Goal: Book appointment/travel/reservation

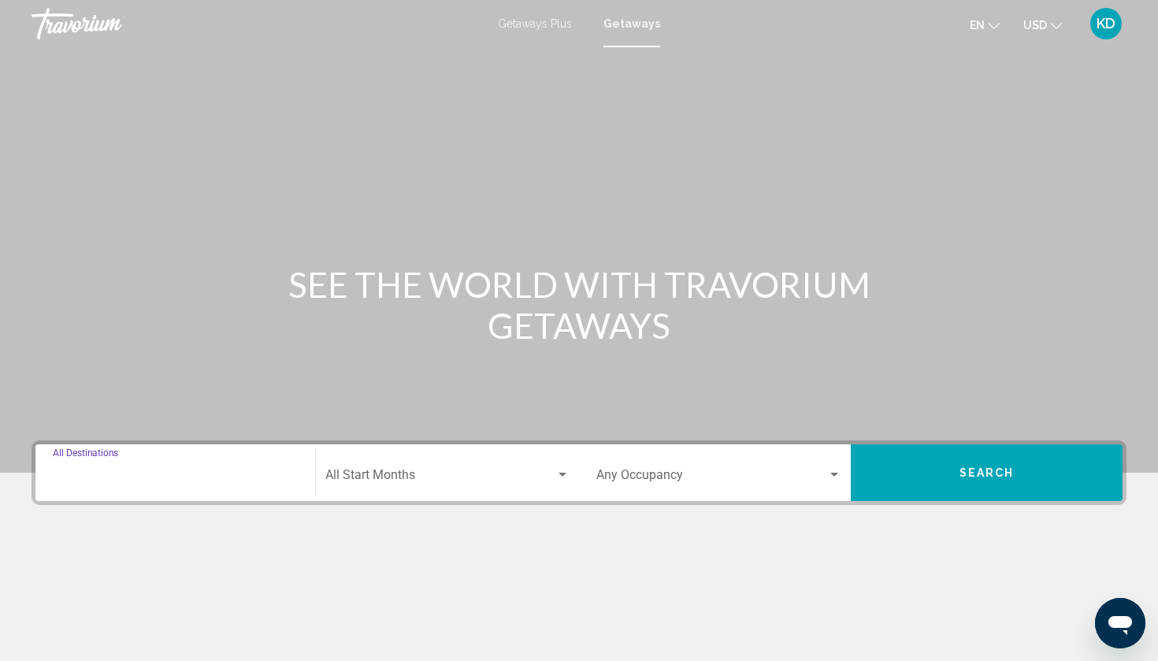
click at [180, 477] on input "Destination All Destinations" at bounding box center [175, 478] width 245 height 14
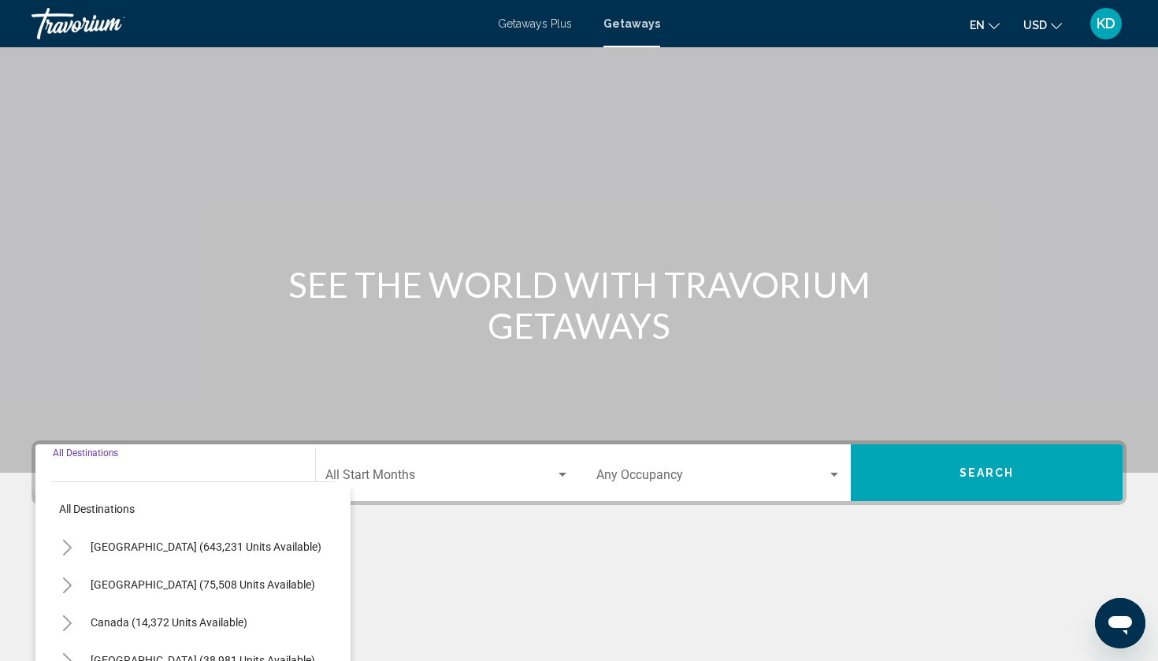
scroll to position [195, 0]
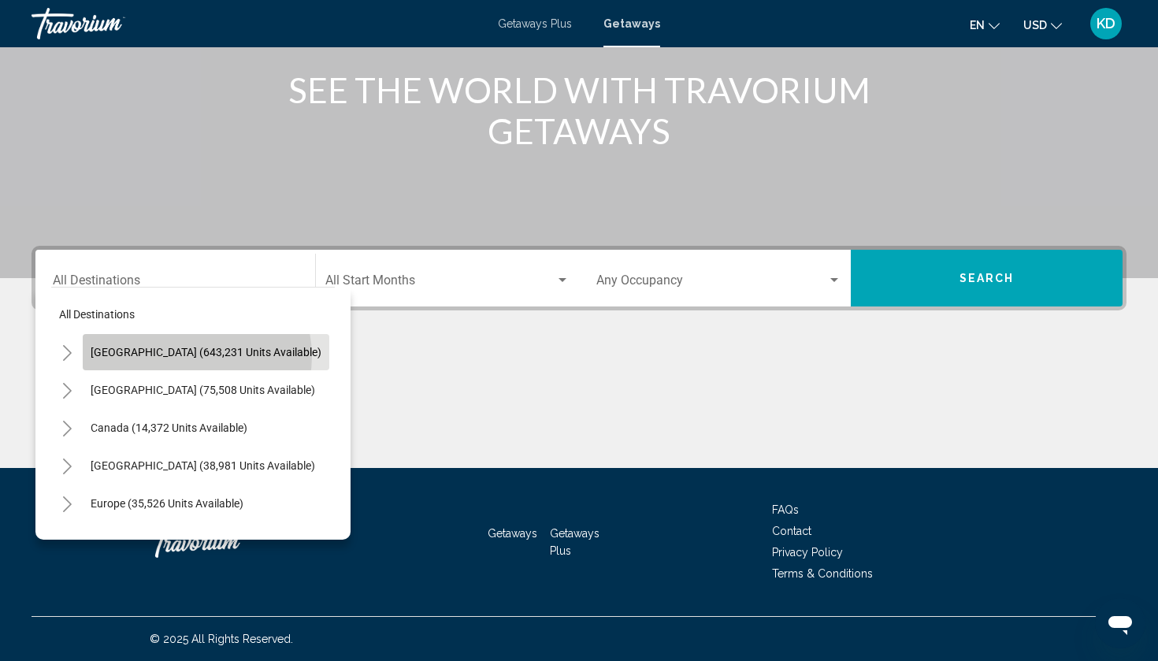
click at [196, 356] on span "United States (643,231 units available)" at bounding box center [206, 352] width 231 height 13
type input "**********"
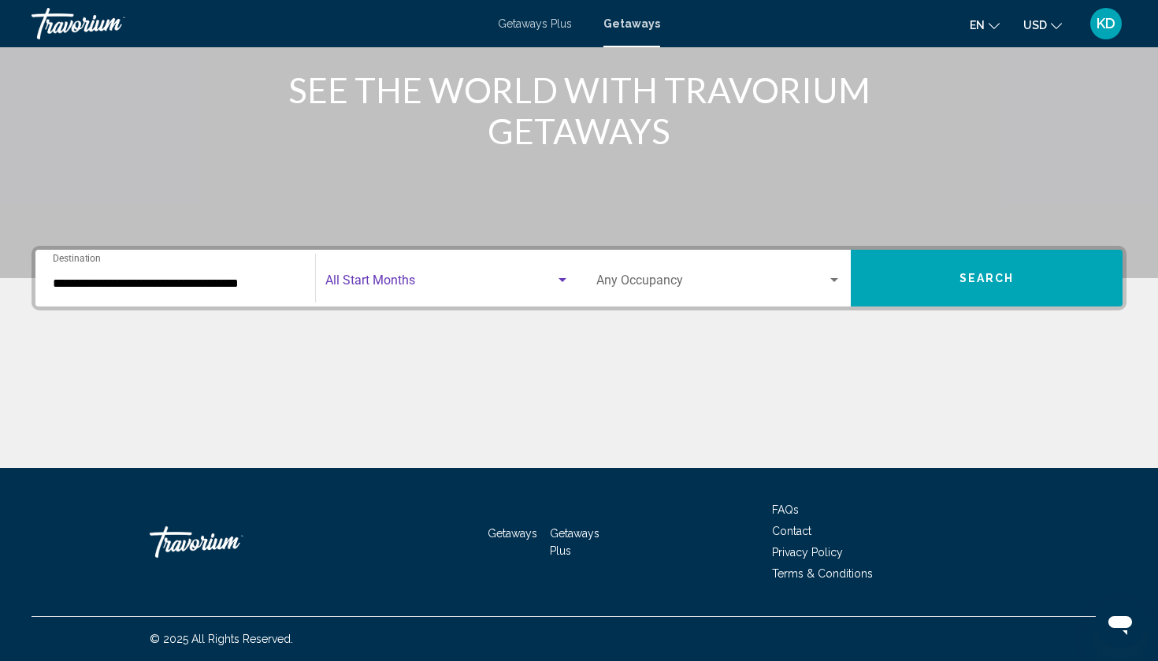
click at [443, 285] on span "Search widget" at bounding box center [440, 283] width 230 height 14
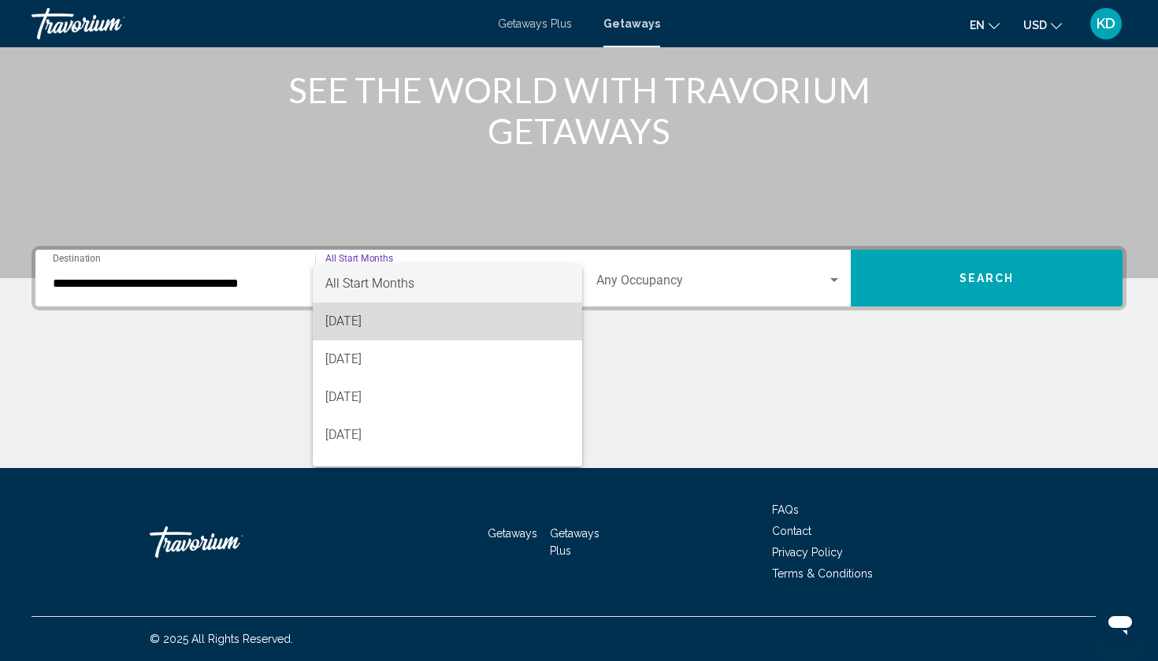
click at [416, 311] on span "[DATE]" at bounding box center [447, 321] width 244 height 38
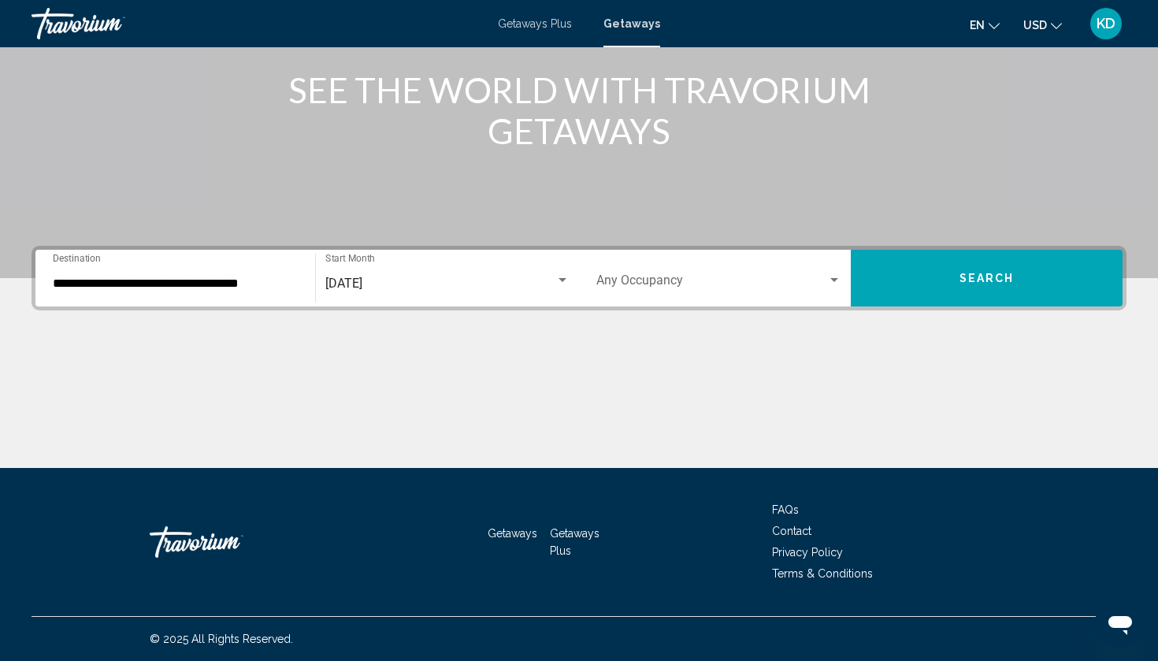
click at [751, 296] on div "Occupancy Any Occupancy" at bounding box center [718, 279] width 245 height 50
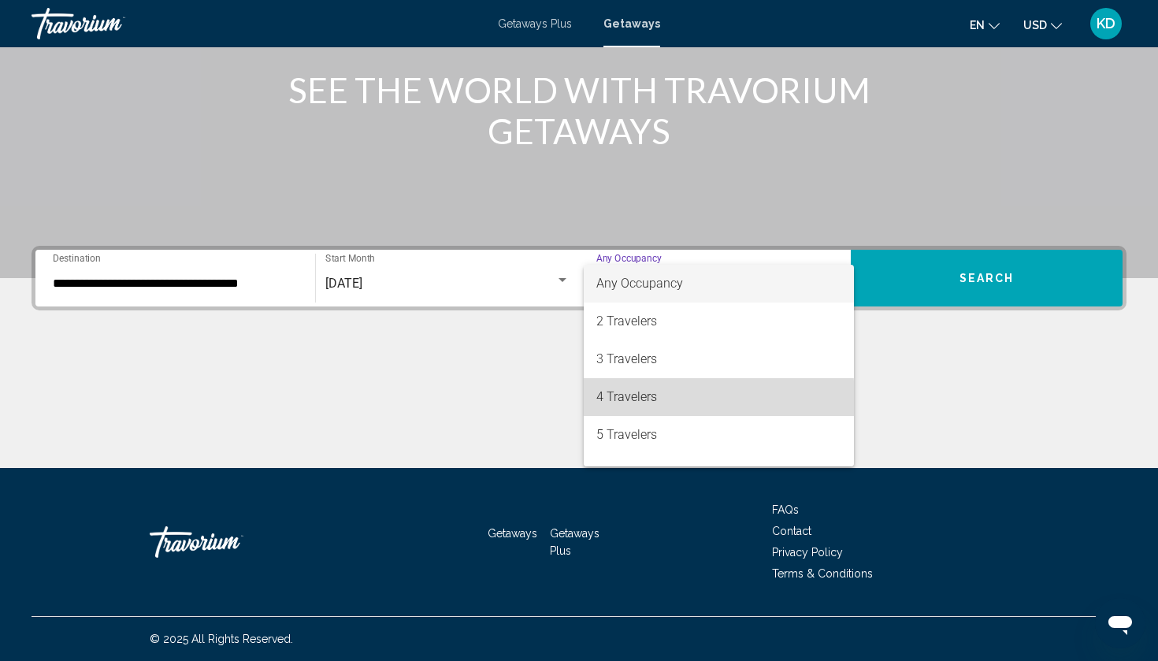
click at [651, 399] on span "4 Travelers" at bounding box center [718, 397] width 245 height 38
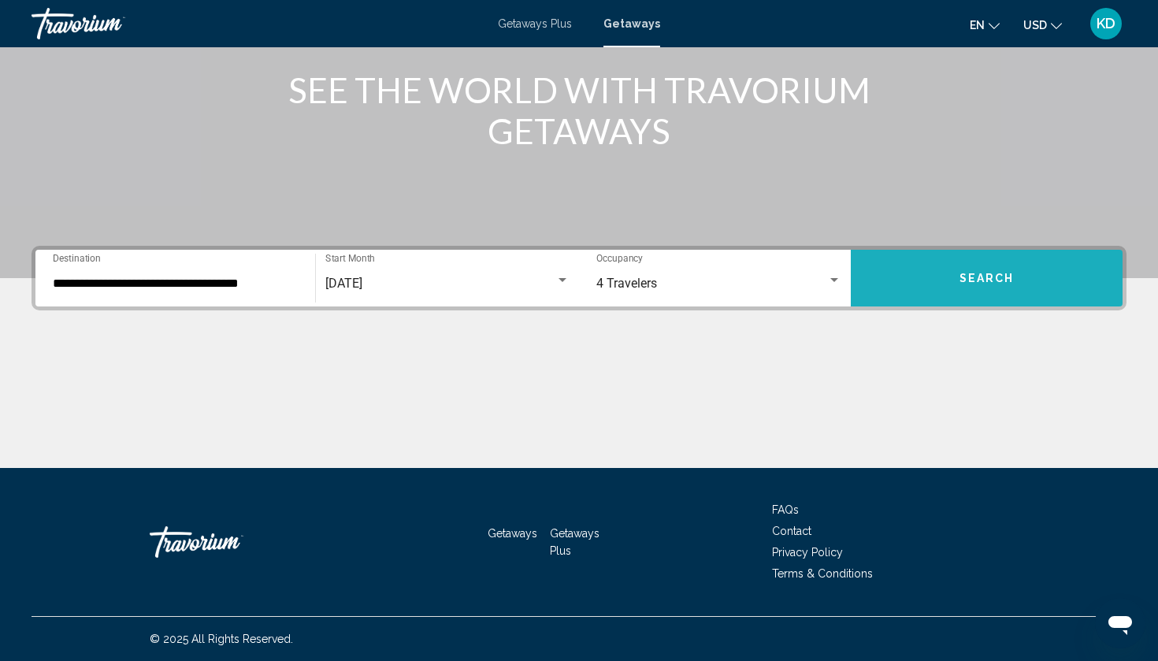
click at [1003, 282] on span "Search" at bounding box center [986, 279] width 55 height 13
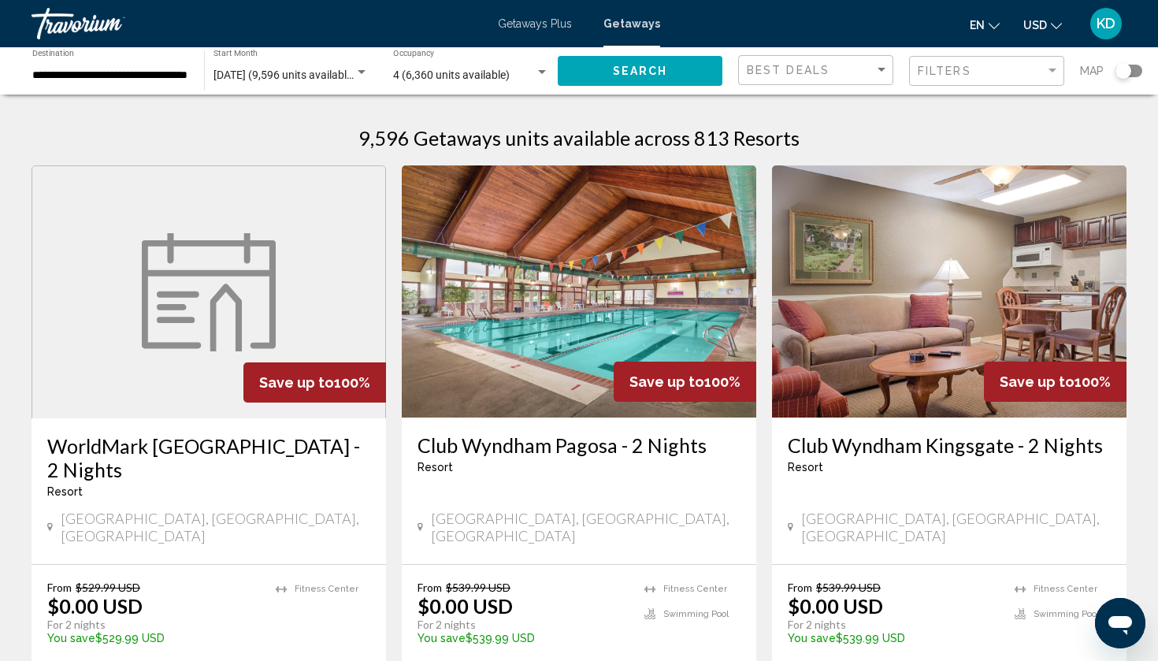
click at [1136, 74] on div "Search widget" at bounding box center [1128, 71] width 27 height 13
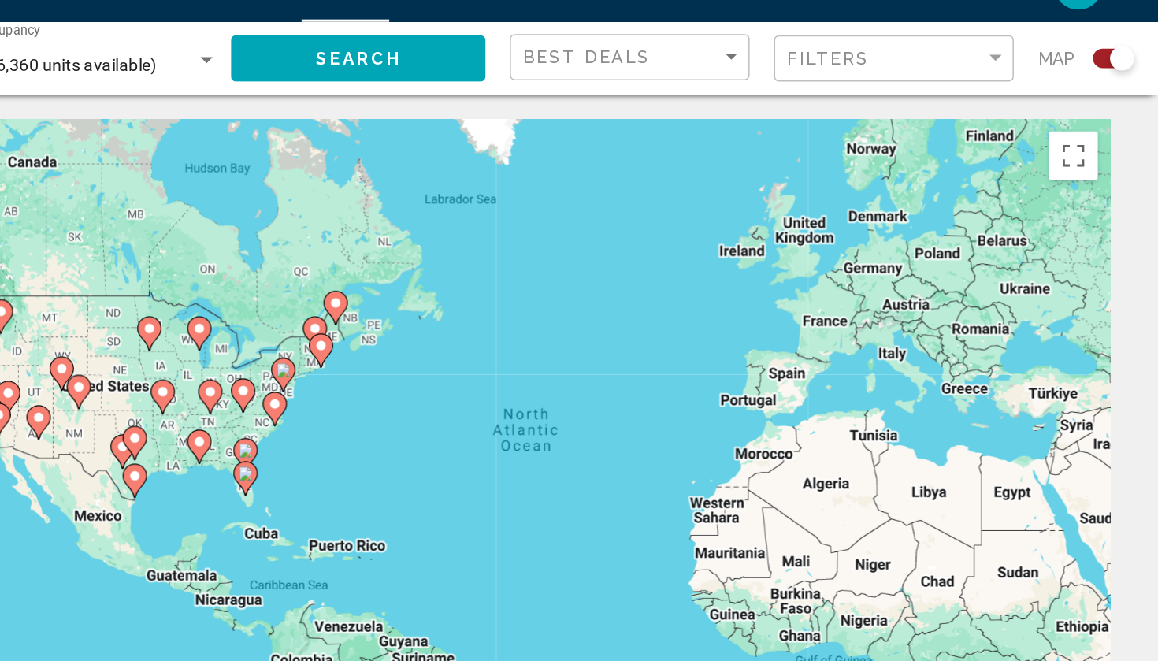
drag, startPoint x: 143, startPoint y: 295, endPoint x: 402, endPoint y: 273, distance: 260.9
click at [402, 273] on div "To activate drag with keyboard, press Alt + Enter. Once in keyboard drag state,…" at bounding box center [579, 346] width 1095 height 473
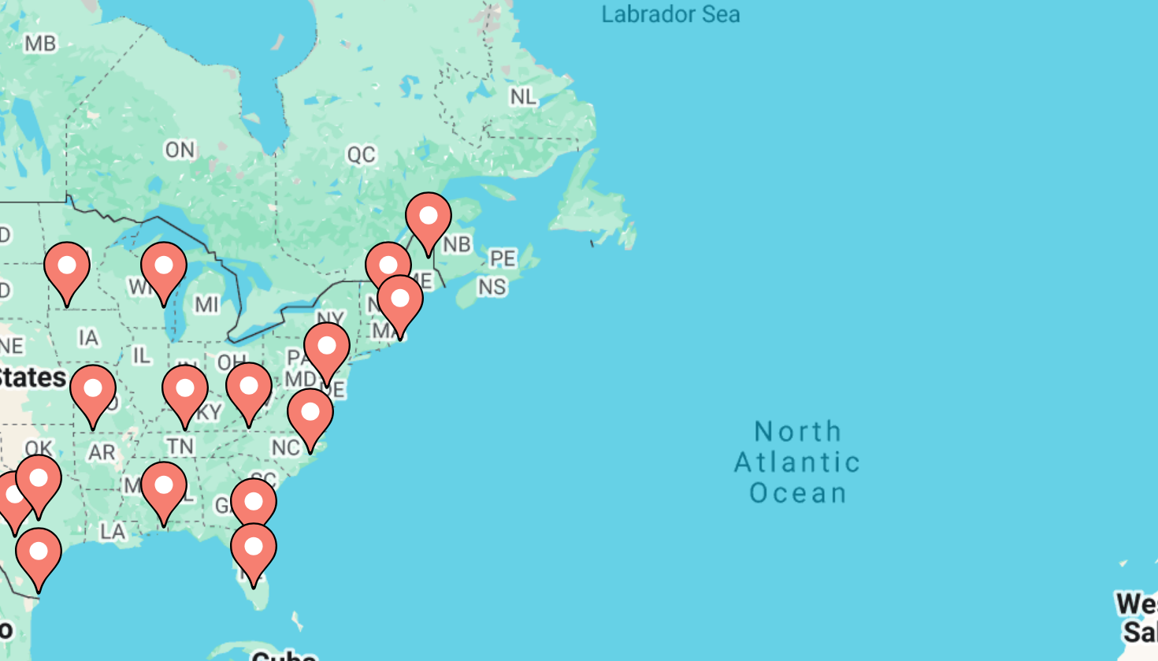
click at [626, 256] on image "Main content" at bounding box center [630, 260] width 9 height 9
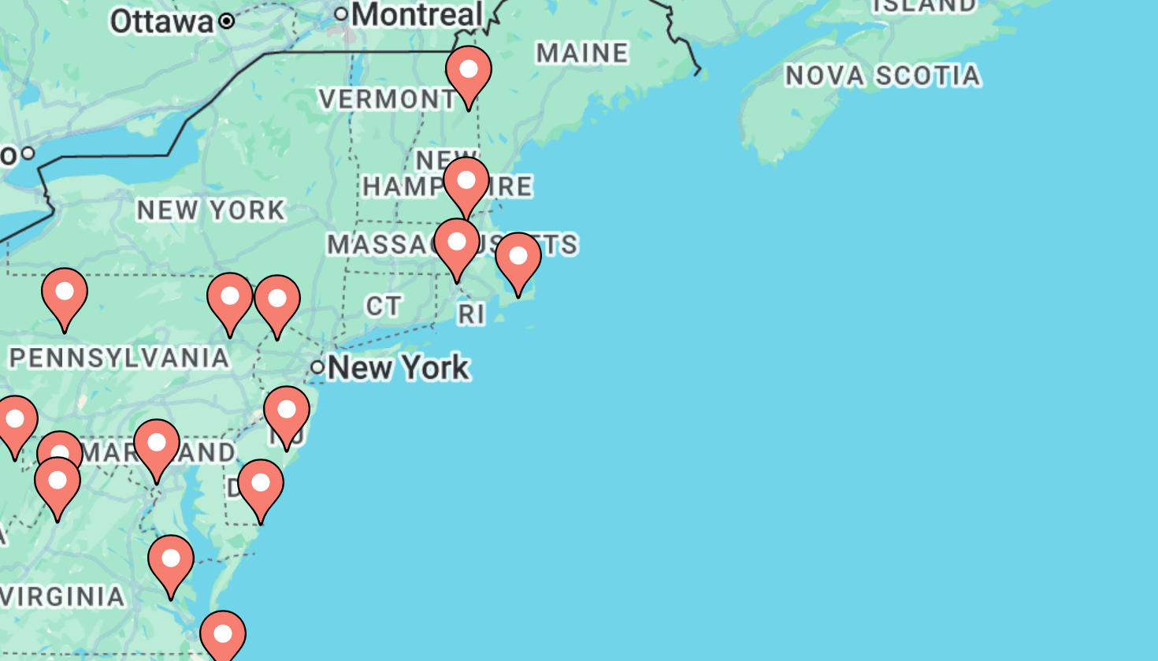
click at [613, 277] on image "Main content" at bounding box center [617, 281] width 9 height 9
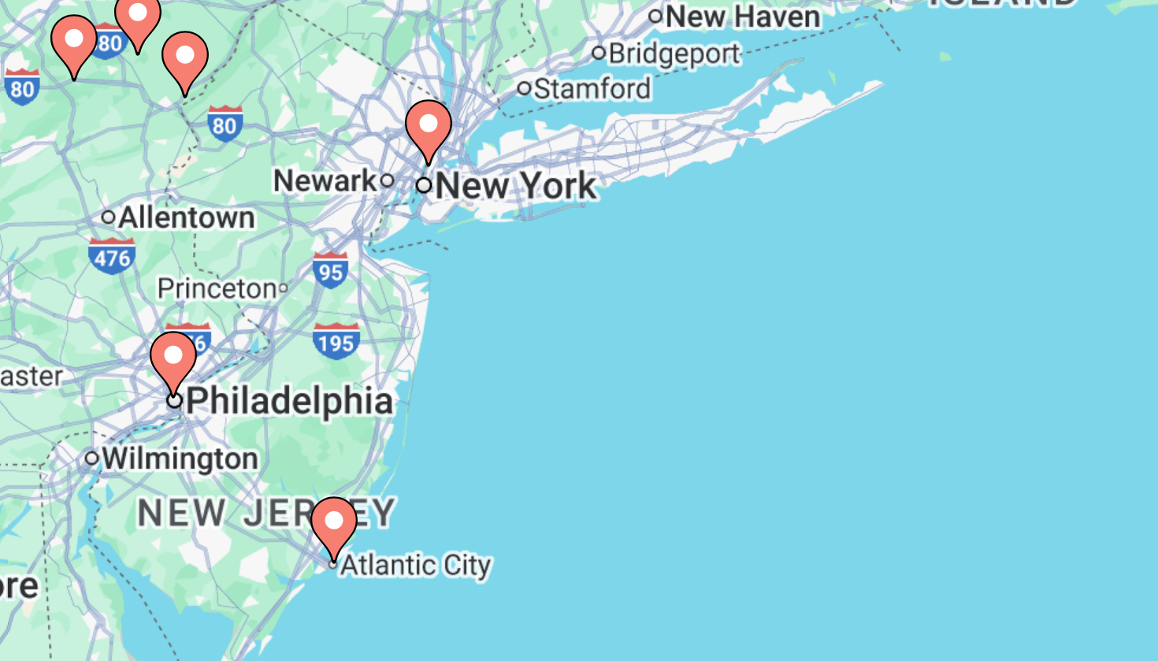
click at [628, 382] on image "Main content" at bounding box center [632, 386] width 9 height 9
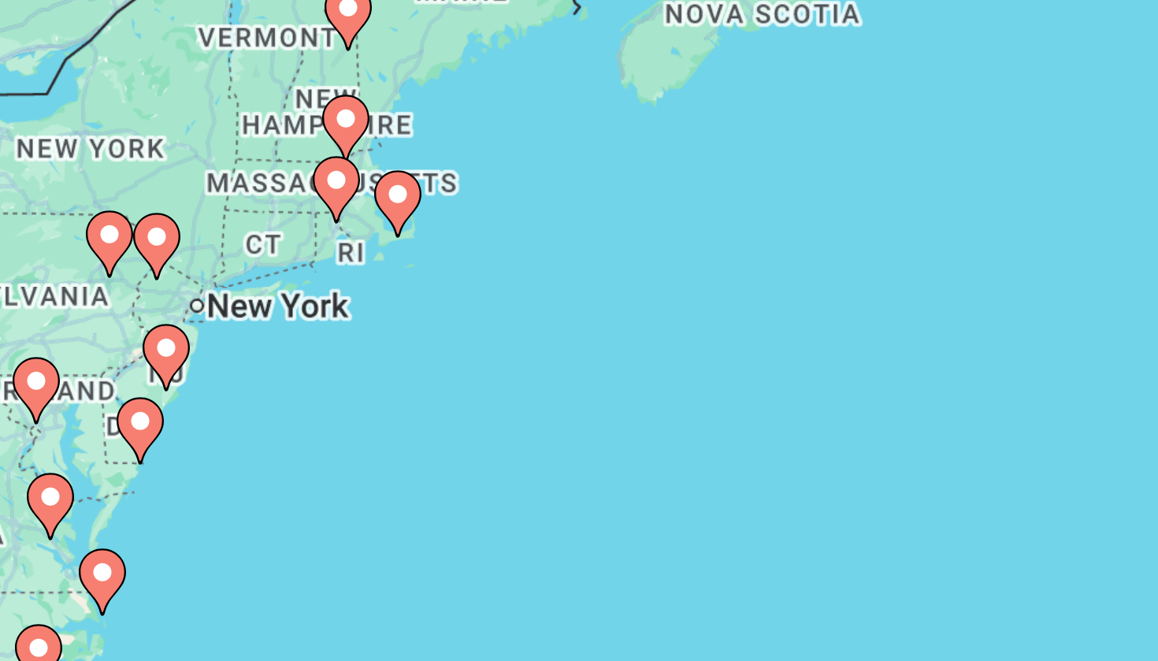
click at [572, 325] on image "Main content" at bounding box center [576, 329] width 9 height 9
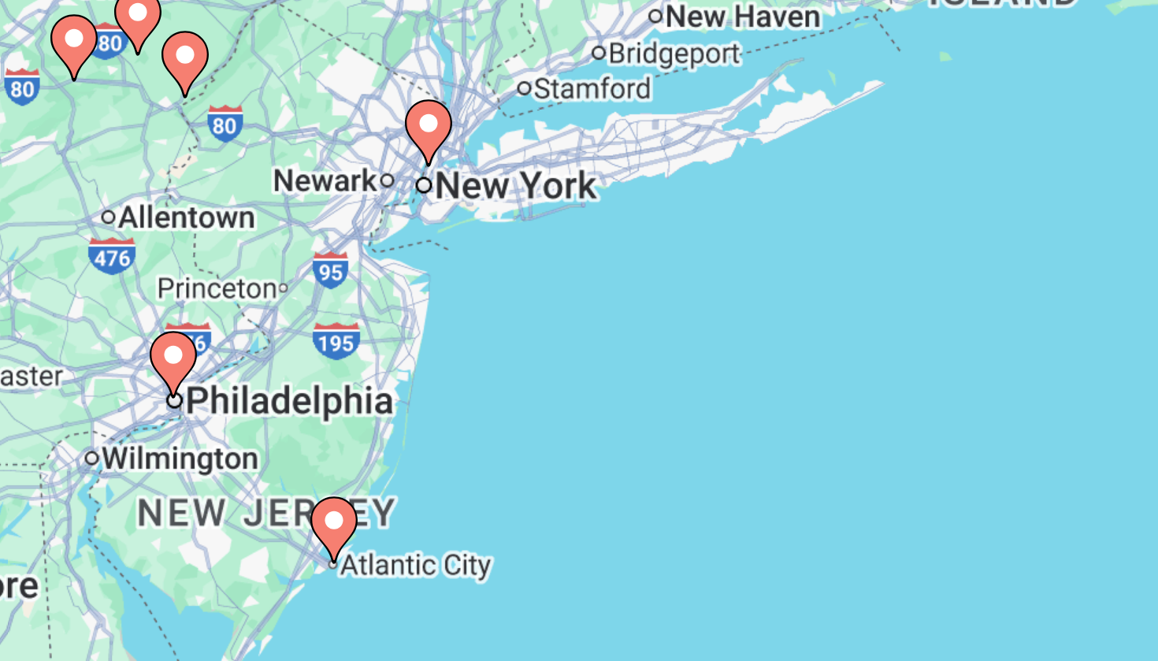
click at [110, 189] on div "To navigate, press the arrow keys. To activate drag with keyboard, press Alt + …" at bounding box center [579, 346] width 1095 height 473
click at [628, 382] on image "Main content" at bounding box center [632, 386] width 9 height 9
type input "**********"
click at [110, 177] on div "To navigate, press the arrow keys. To activate drag with keyboard, press Alt + …" at bounding box center [579, 346] width 1095 height 473
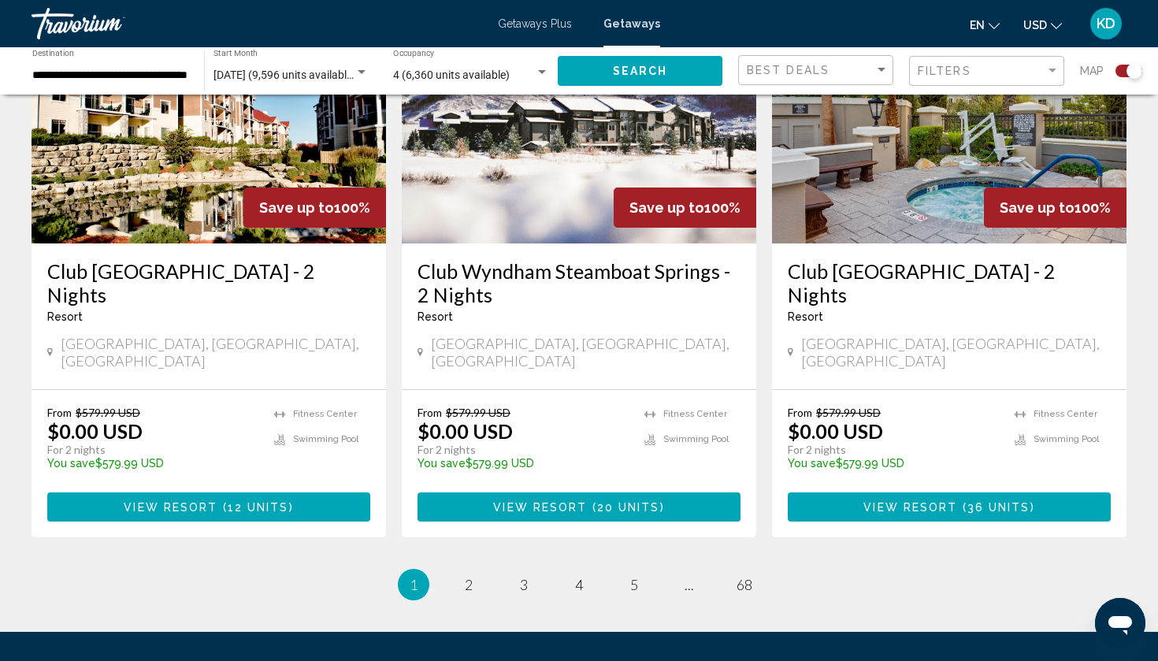
scroll to position [2398, 0]
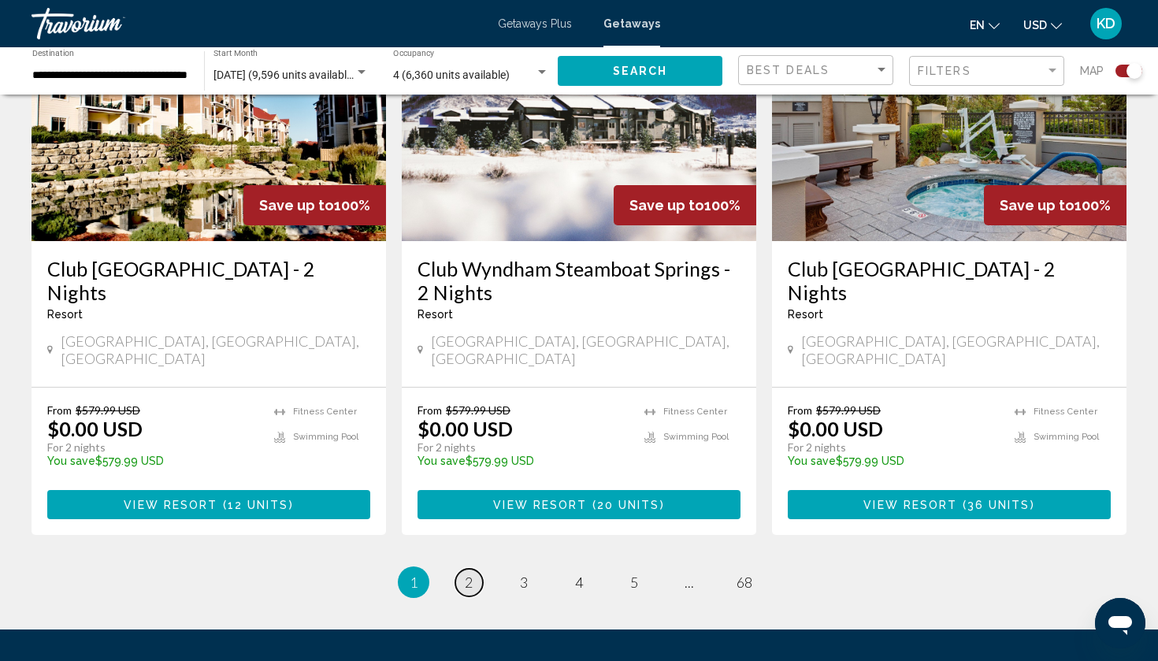
click at [466, 573] on span "2" at bounding box center [469, 581] width 8 height 17
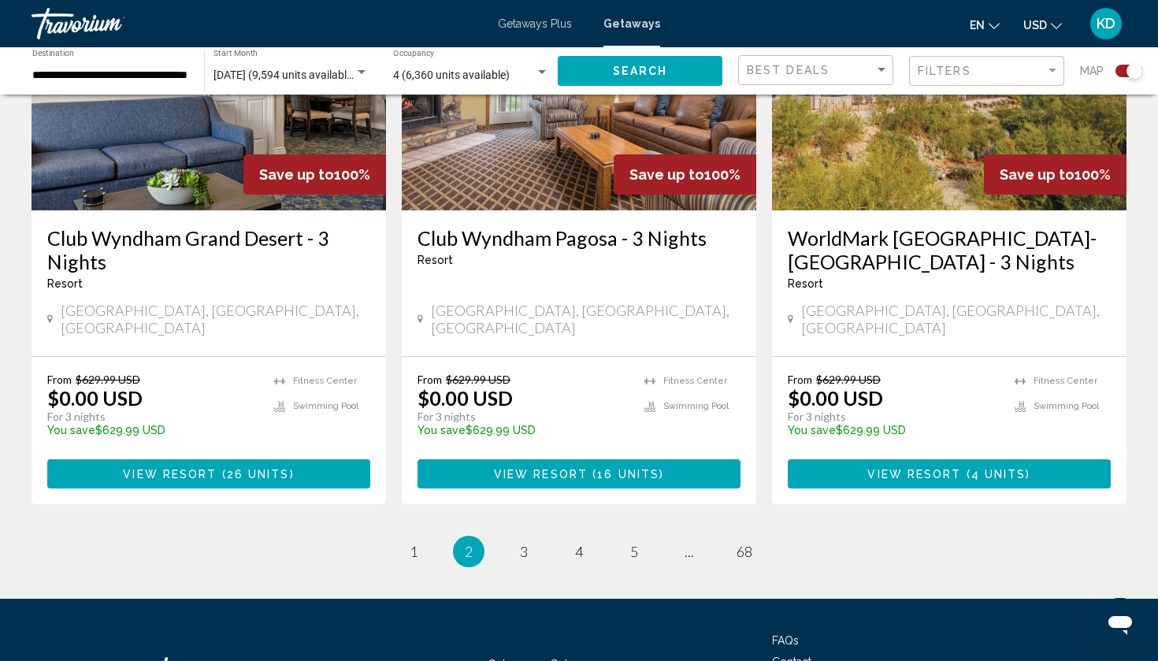
scroll to position [2476, 0]
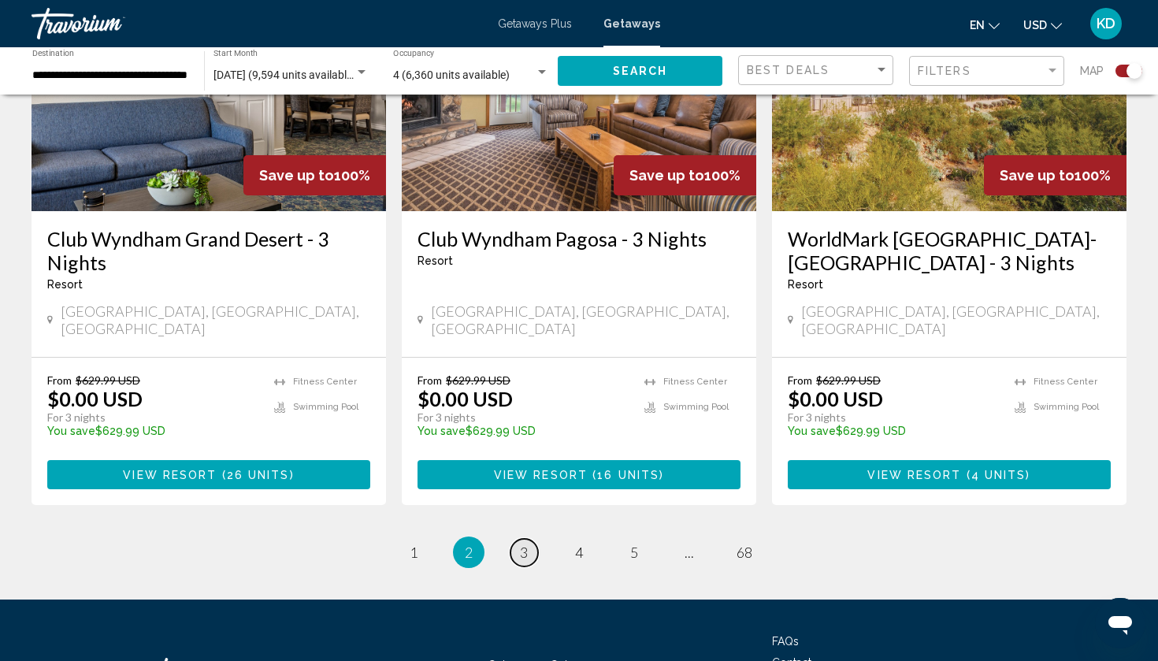
click at [517, 539] on link "page 3" at bounding box center [524, 553] width 28 height 28
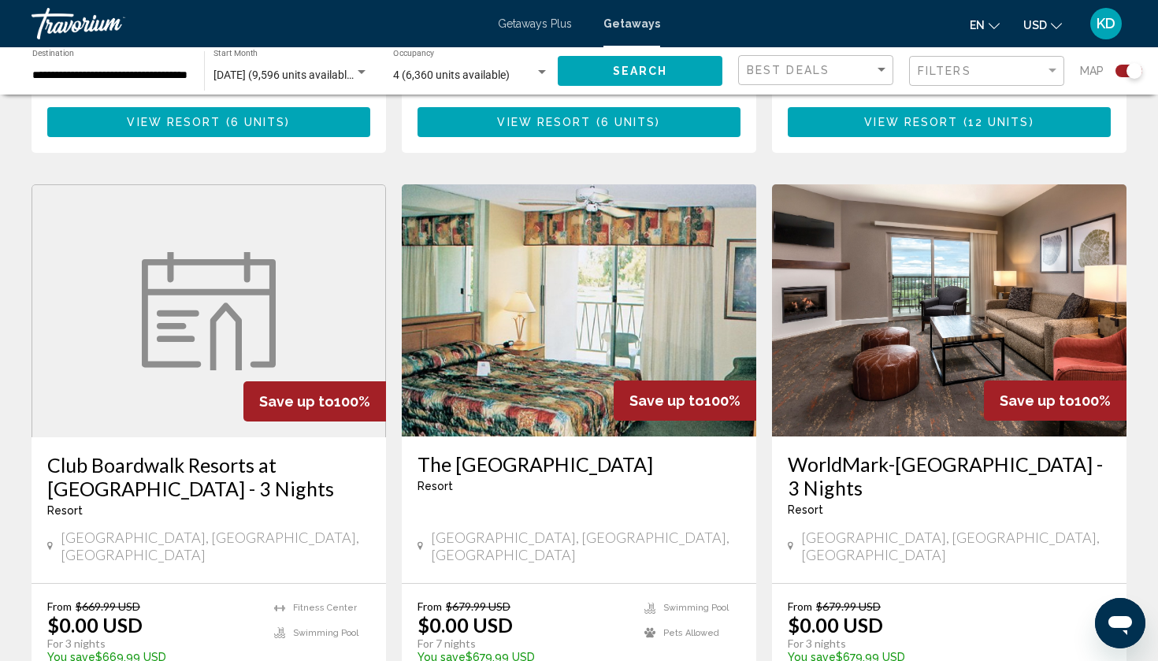
scroll to position [1767, 0]
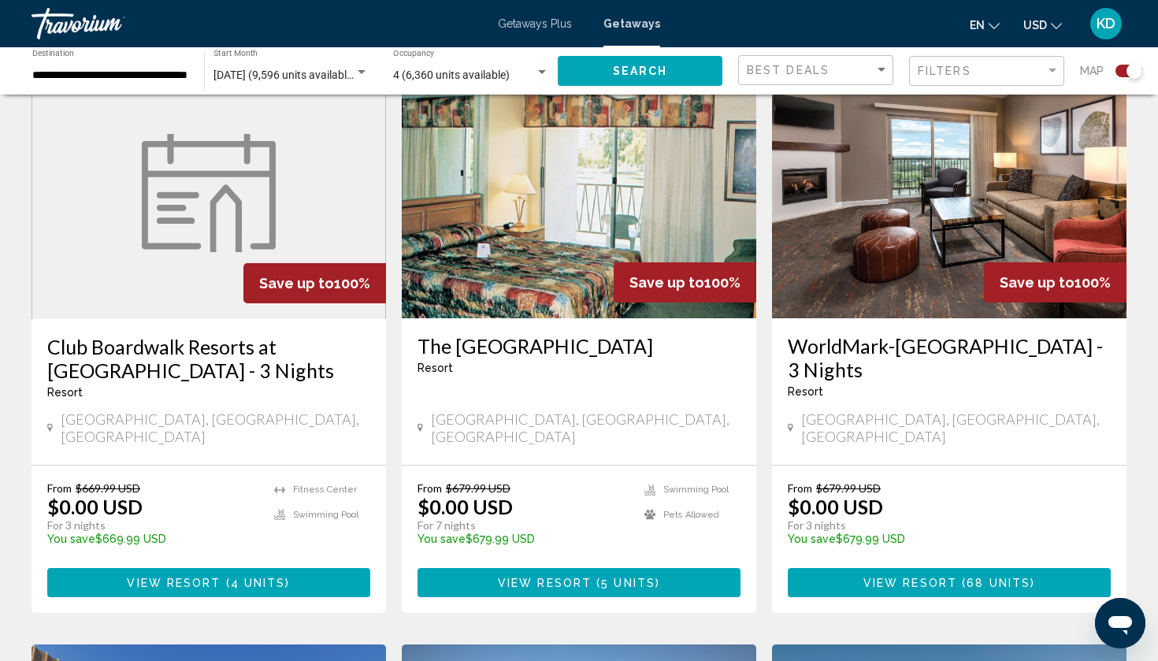
click at [154, 335] on h3 "Club Boardwalk Resorts at Atlantic Palace - 3 Nights" at bounding box center [208, 358] width 323 height 47
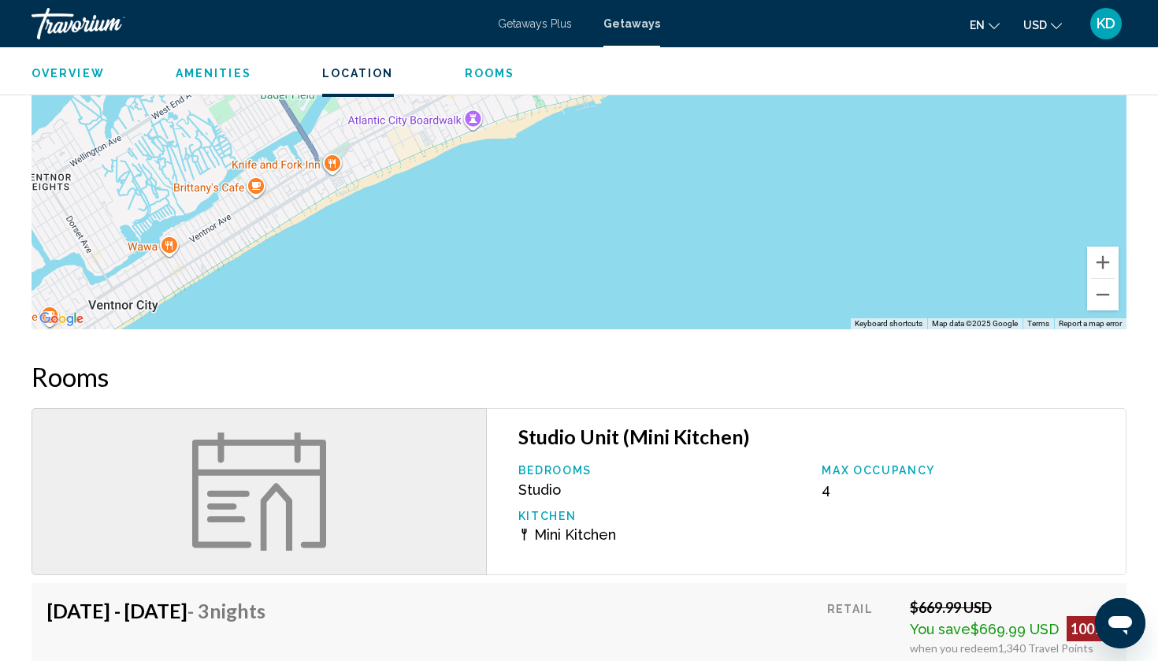
scroll to position [1544, 0]
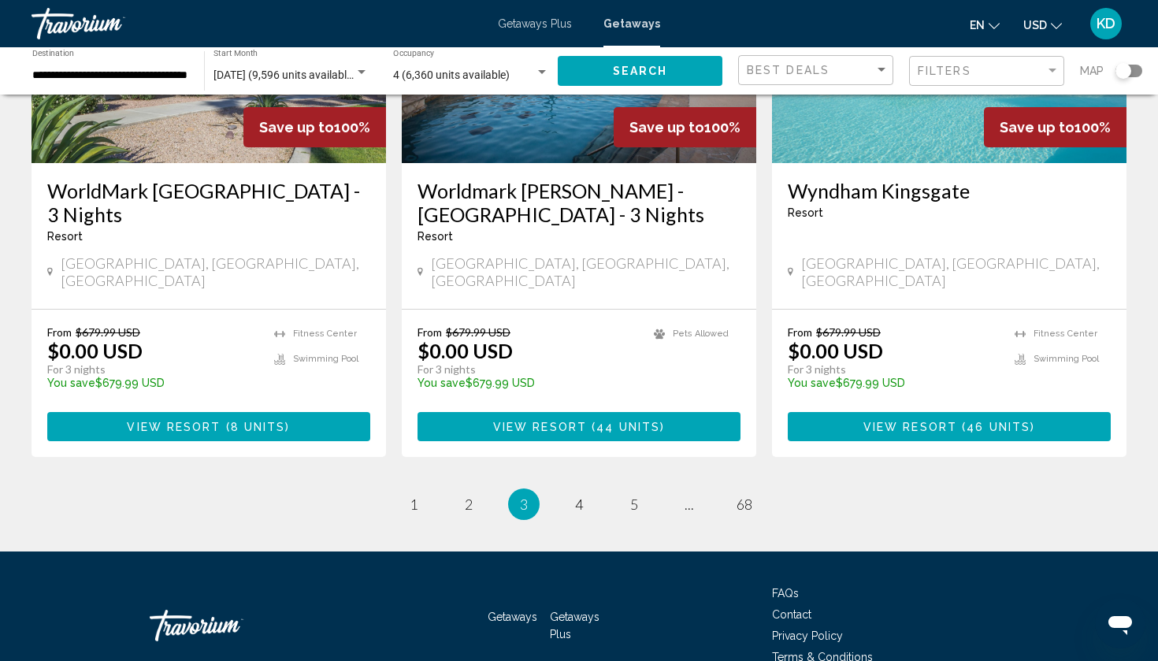
scroll to position [2011, 0]
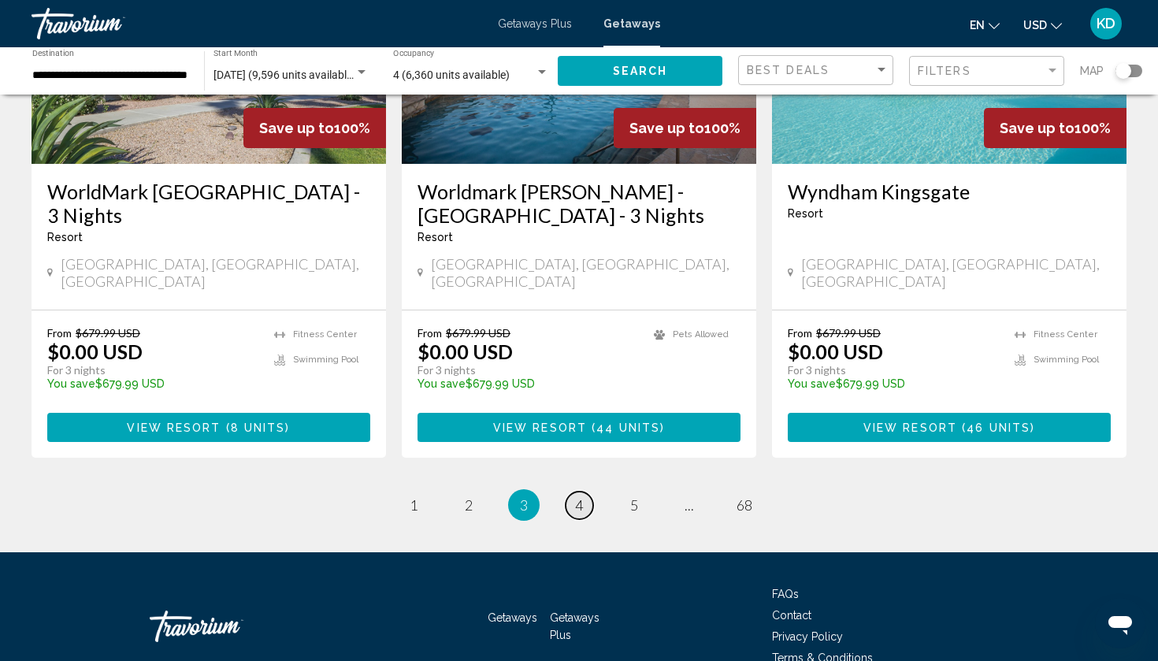
click at [575, 496] on span "4" at bounding box center [579, 504] width 8 height 17
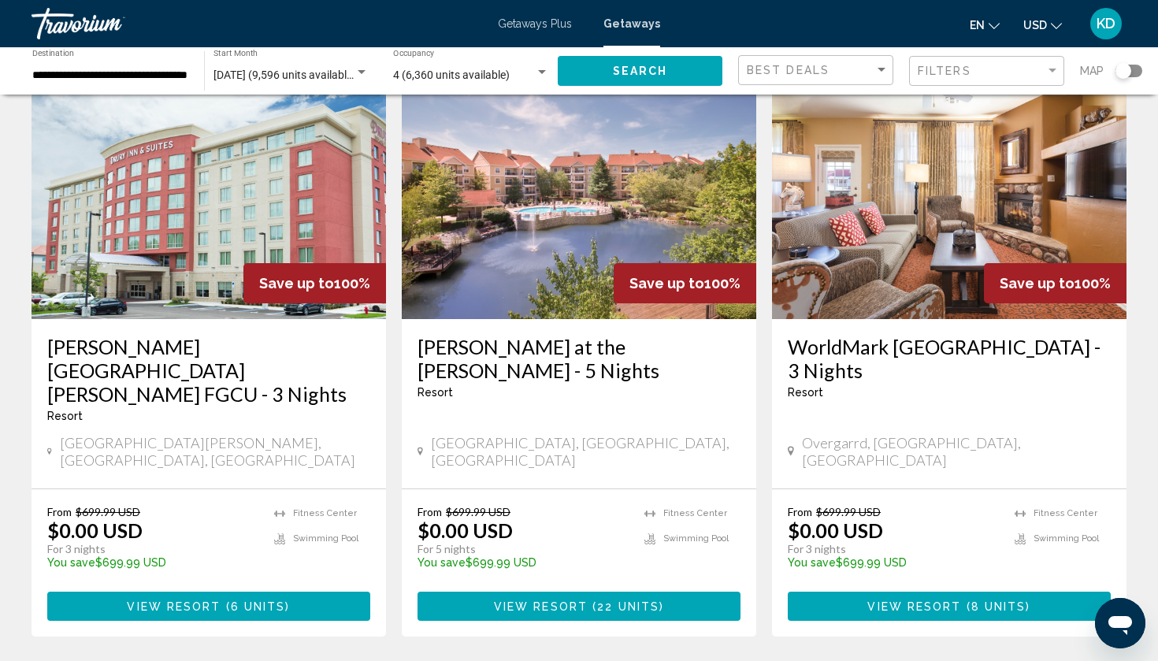
scroll to position [1886, 0]
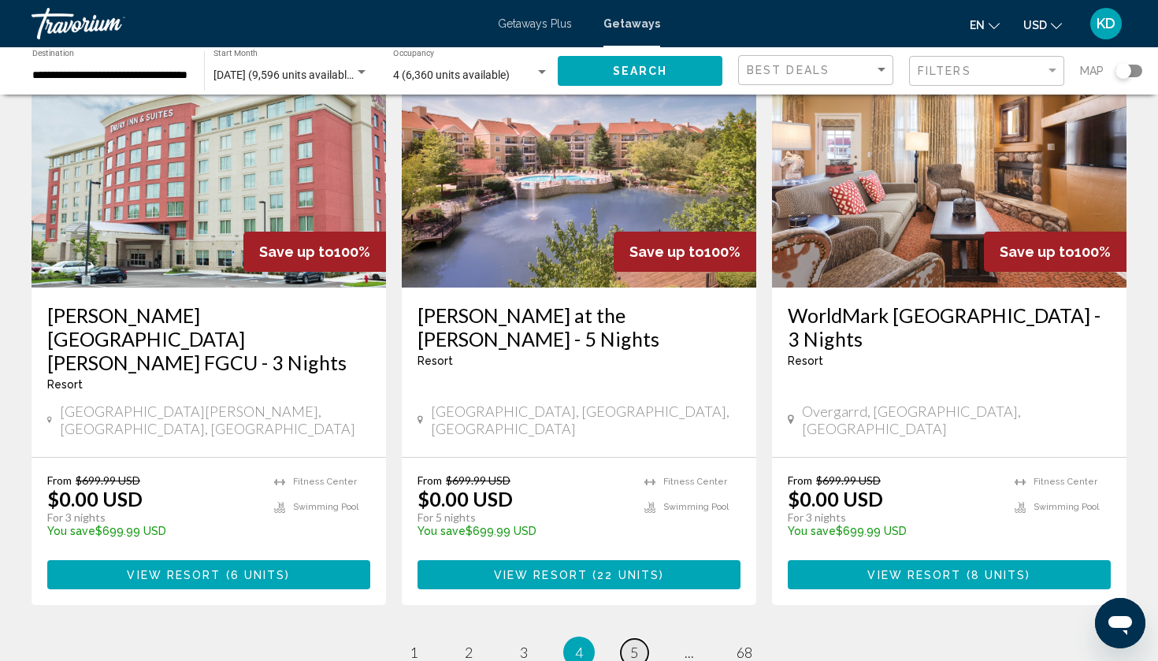
click at [636, 644] on span "5" at bounding box center [634, 652] width 8 height 17
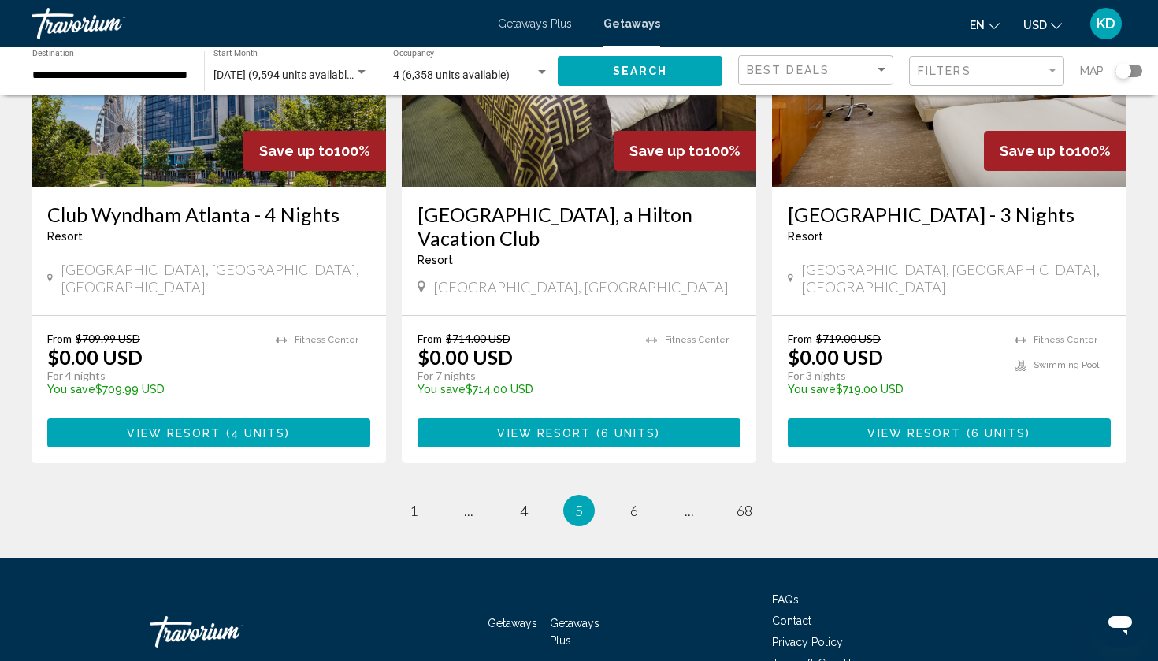
scroll to position [1986, 0]
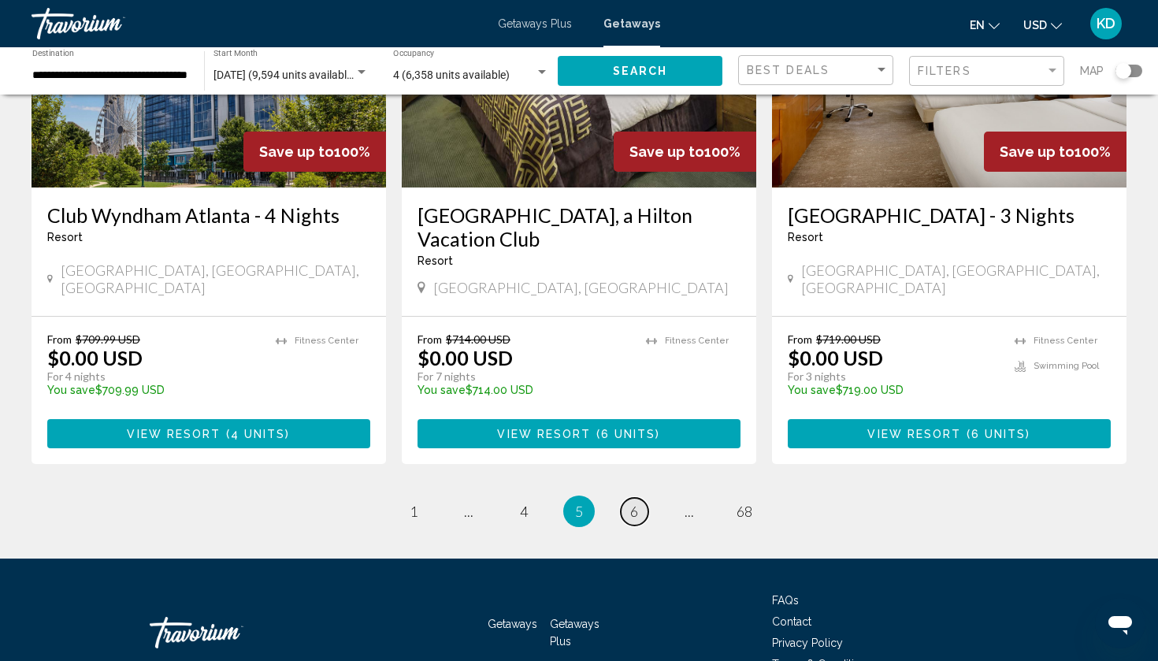
click at [636, 503] on span "6" at bounding box center [634, 511] width 8 height 17
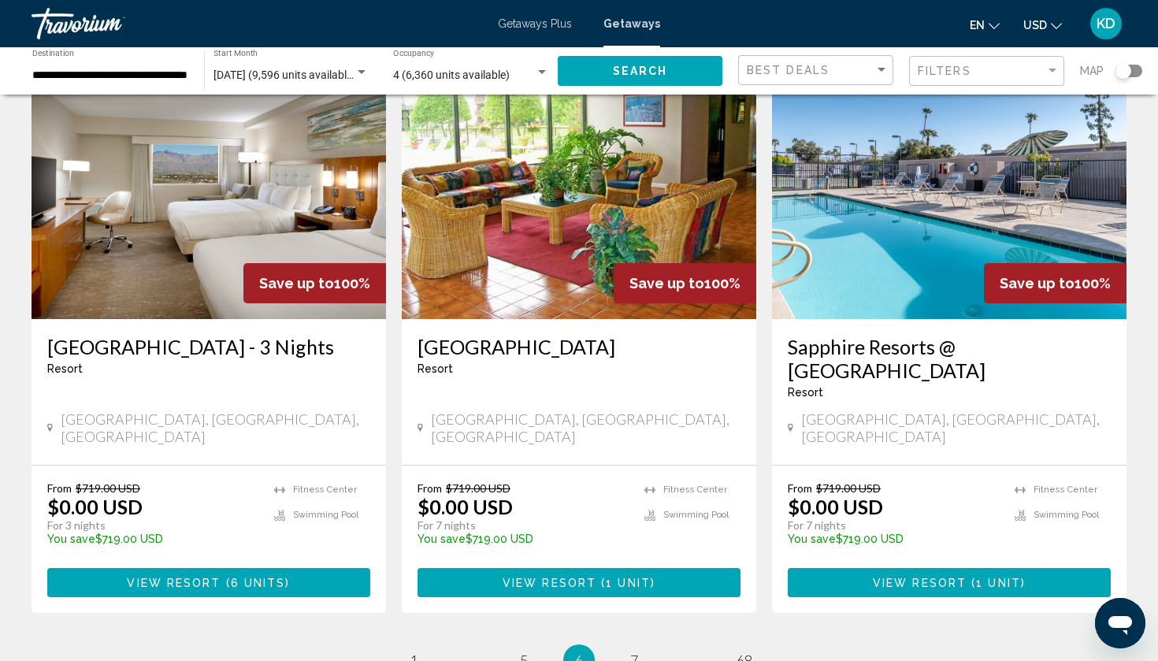
scroll to position [1838, 0]
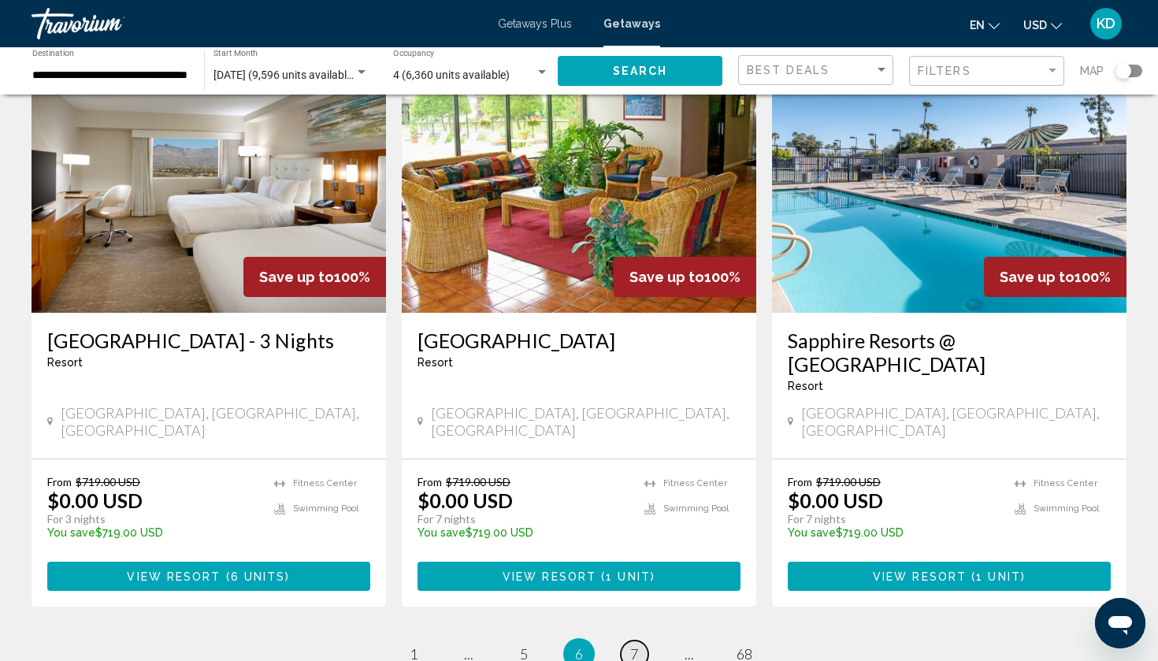
click at [630, 645] on span "7" at bounding box center [634, 653] width 8 height 17
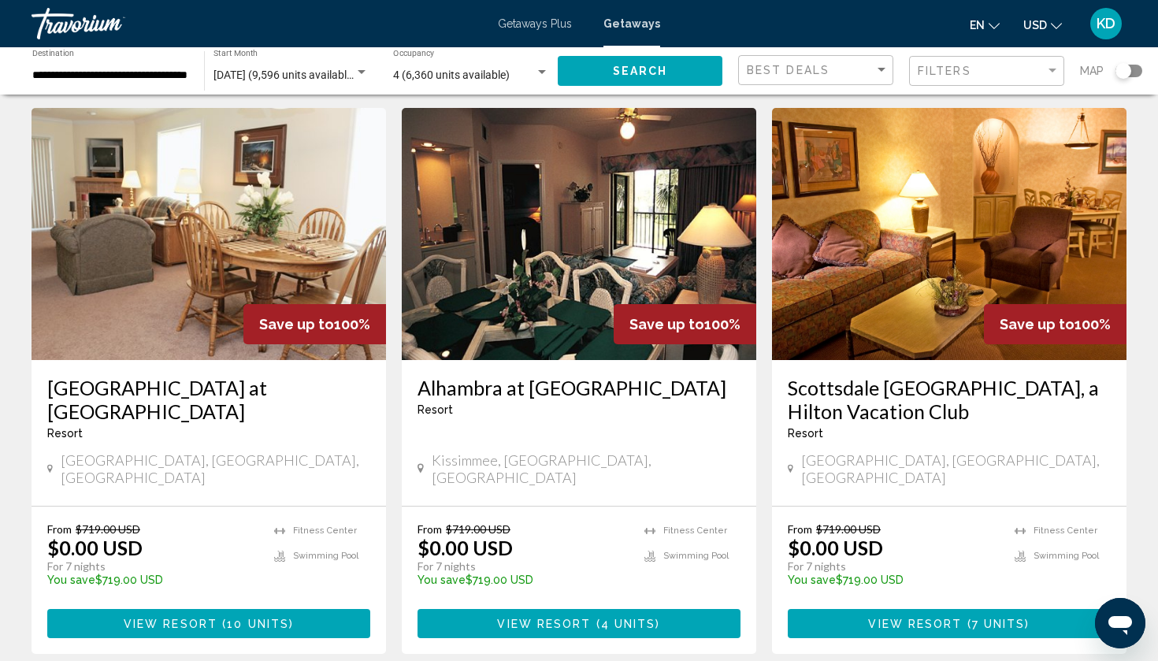
scroll to position [1795, 0]
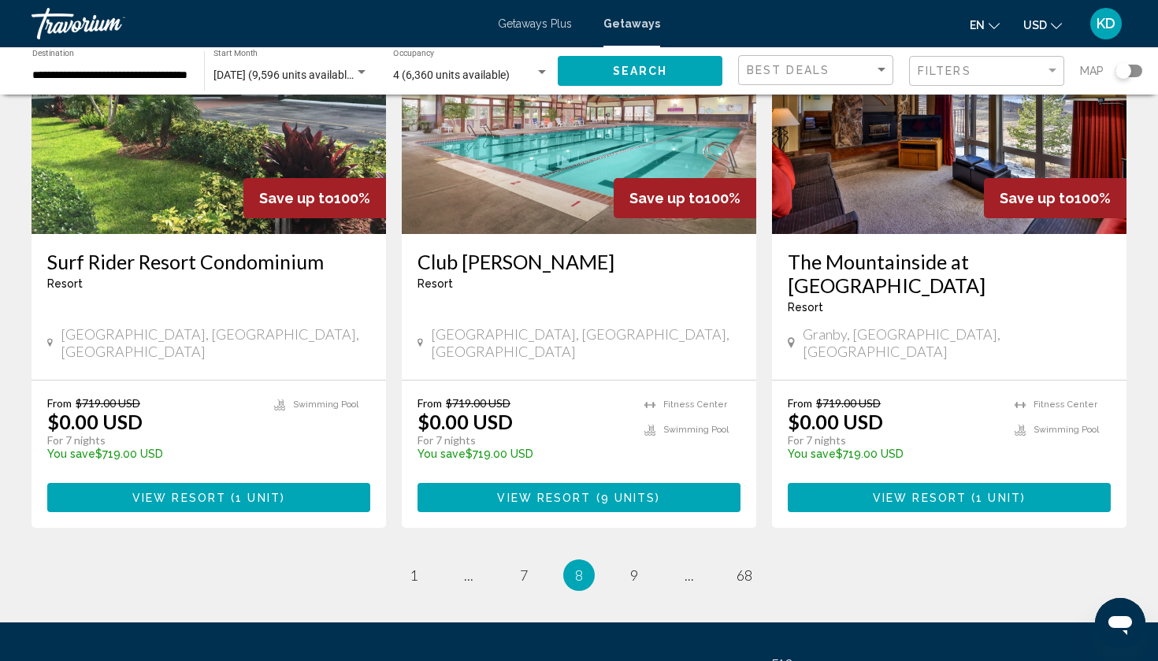
scroll to position [1916, 0]
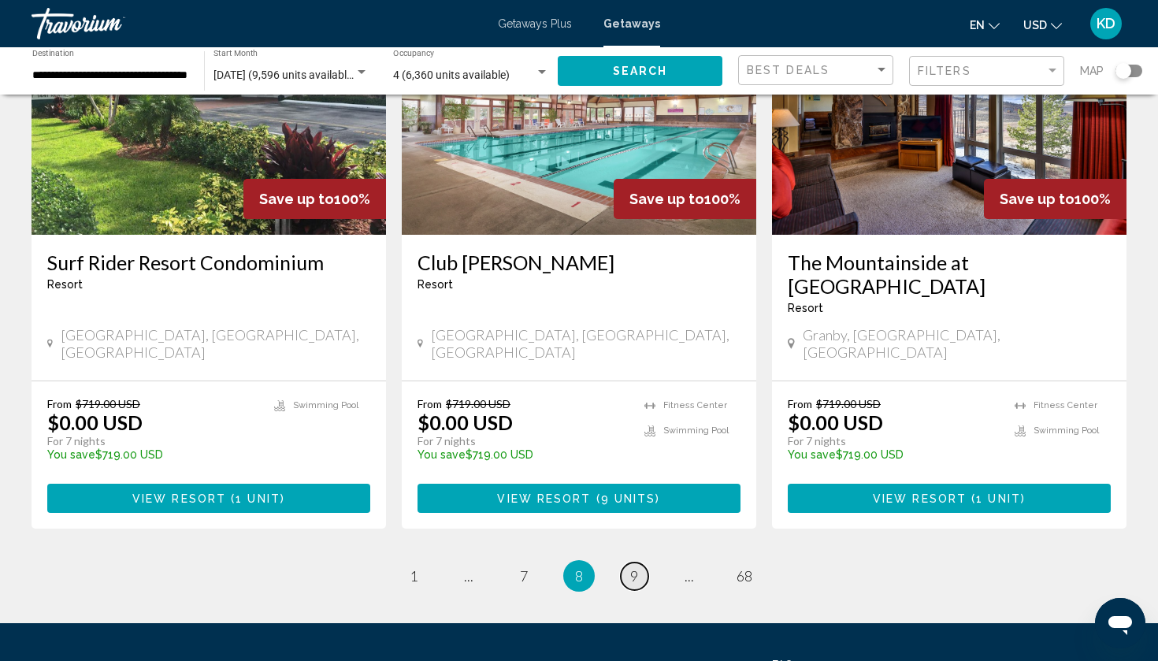
click at [634, 567] on span "9" at bounding box center [634, 575] width 8 height 17
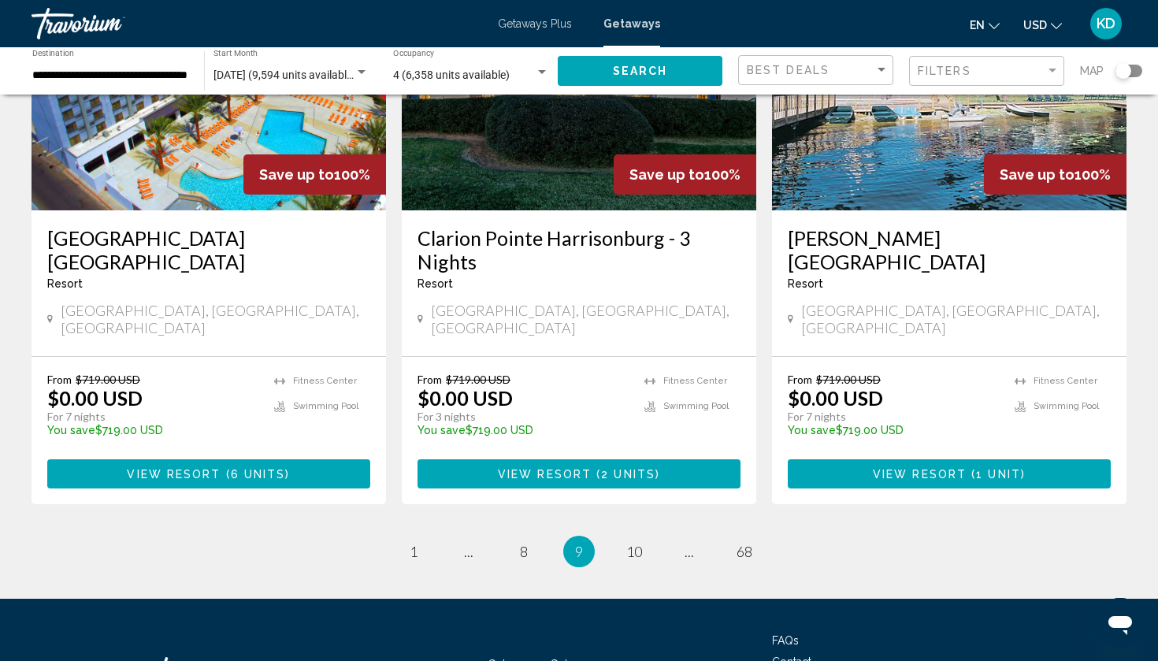
scroll to position [1939, 0]
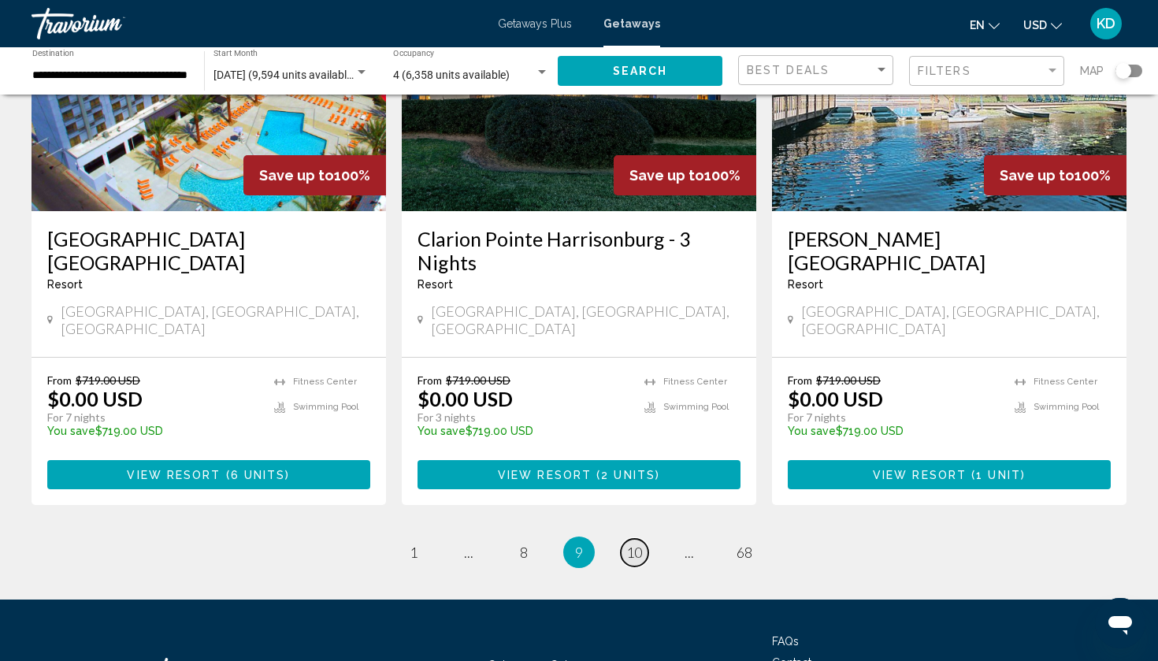
click at [635, 543] on span "10" at bounding box center [634, 551] width 16 height 17
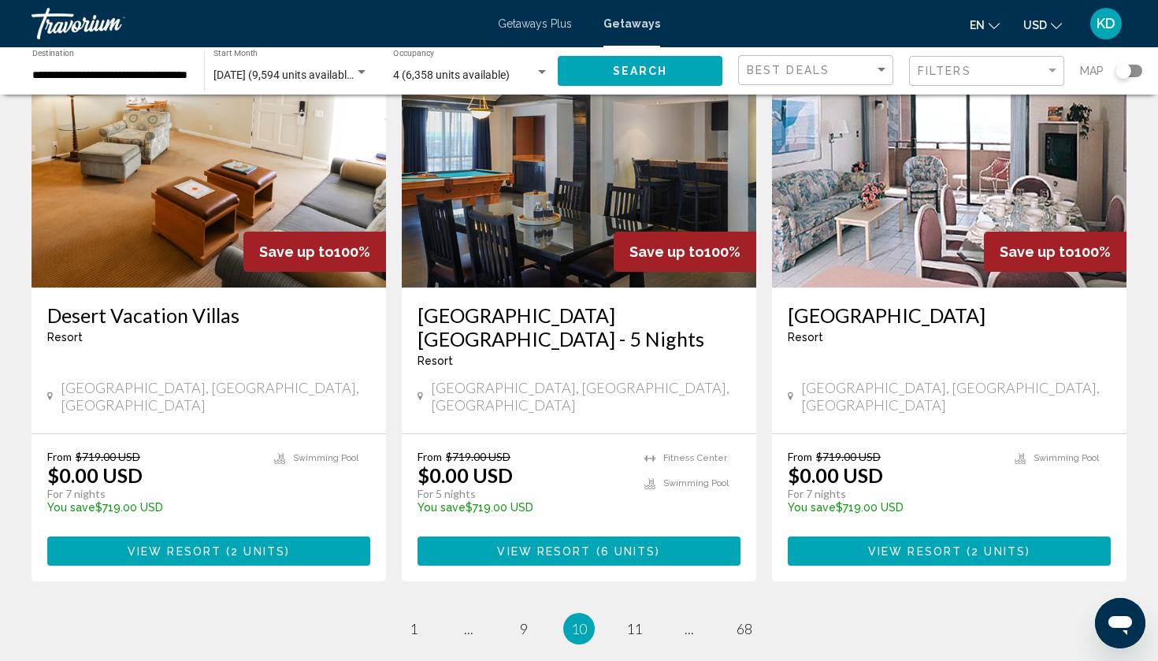
scroll to position [1890, 0]
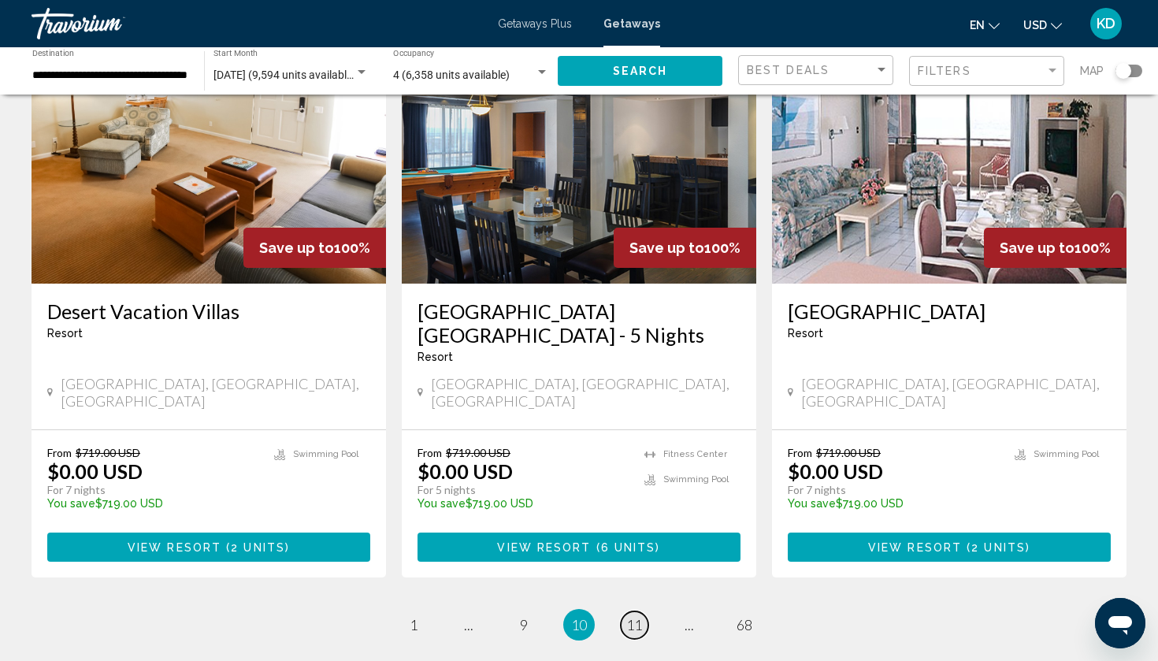
click at [632, 616] on span "11" at bounding box center [634, 624] width 16 height 17
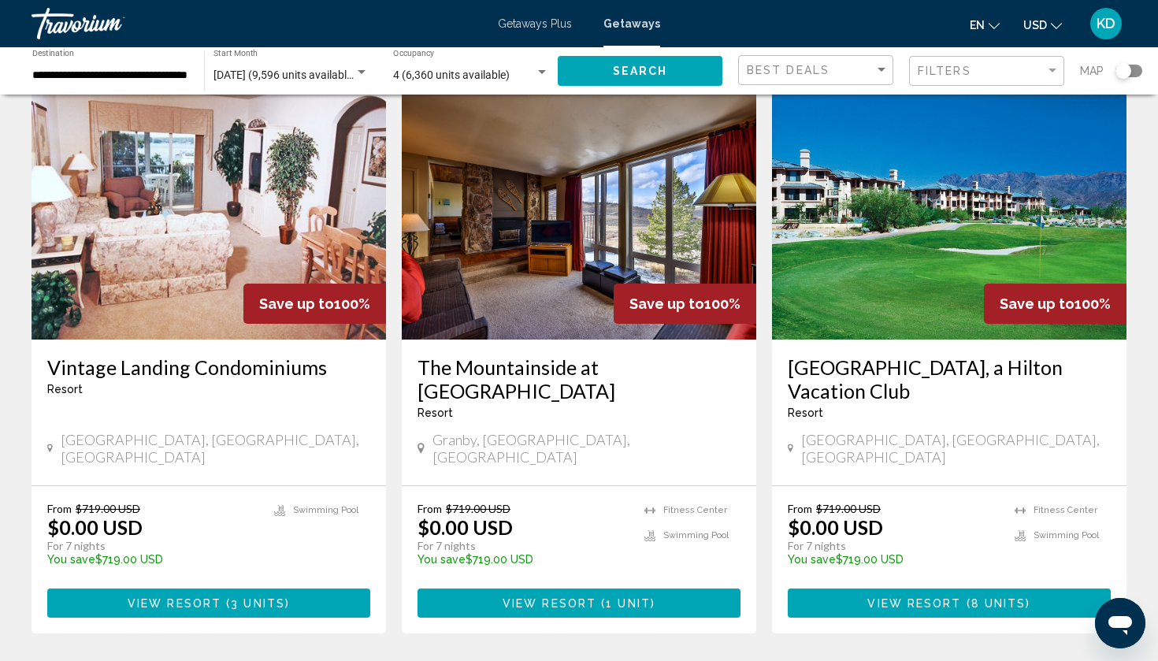
scroll to position [1812, 0]
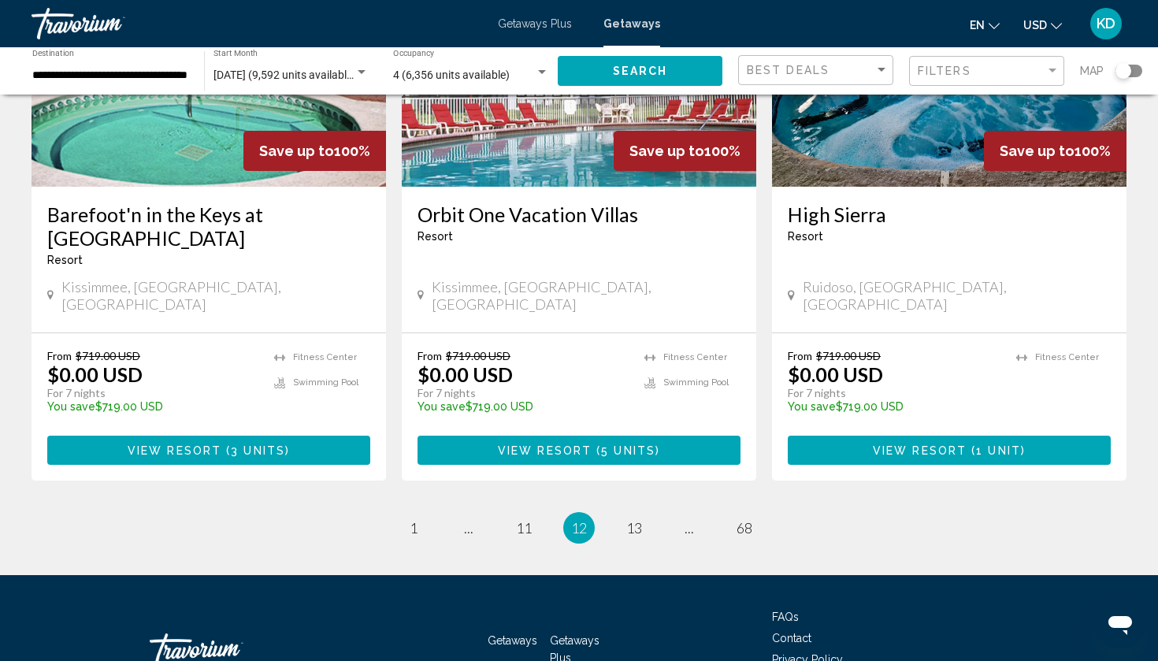
scroll to position [1939, 0]
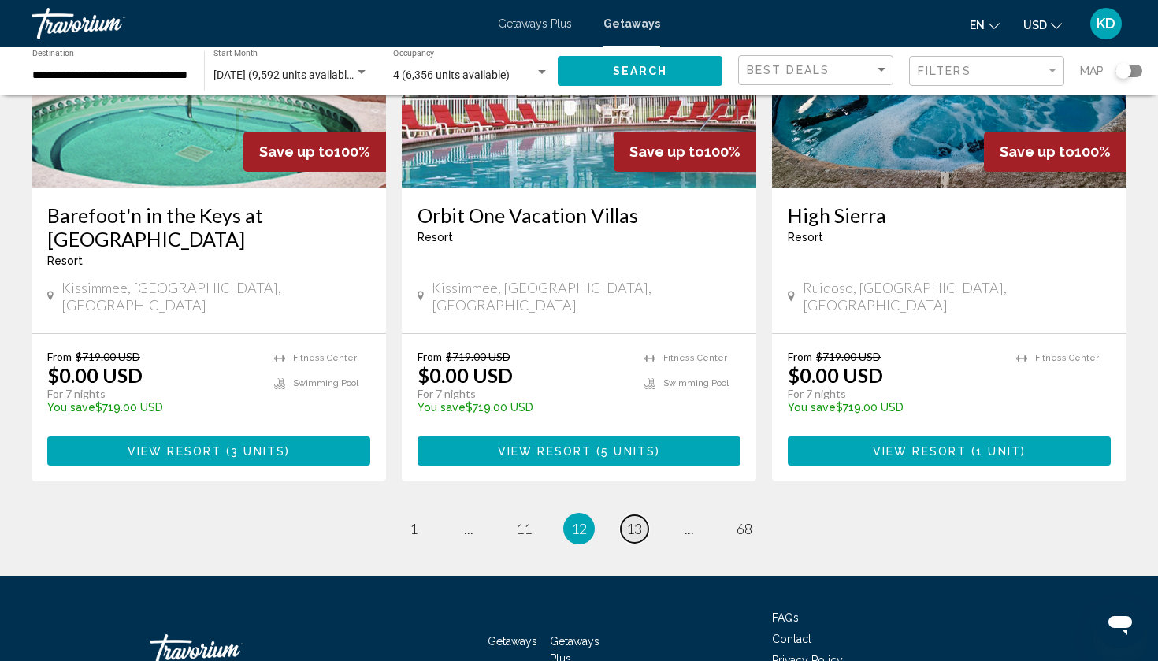
click at [624, 515] on link "page 13" at bounding box center [635, 529] width 28 height 28
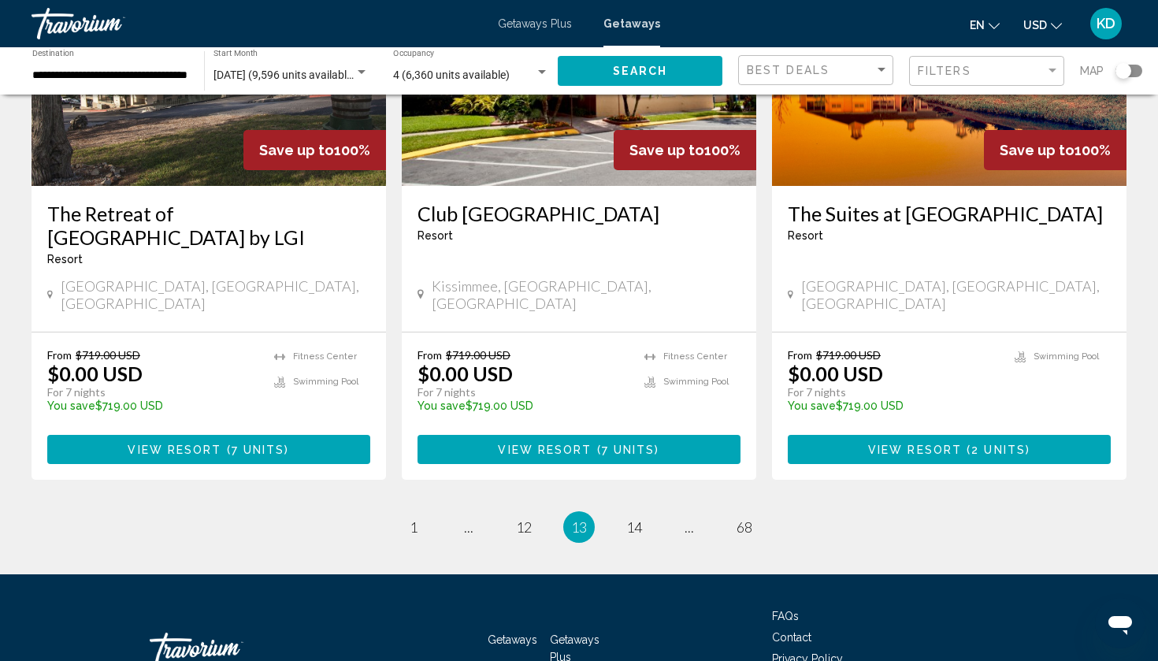
scroll to position [1963, 0]
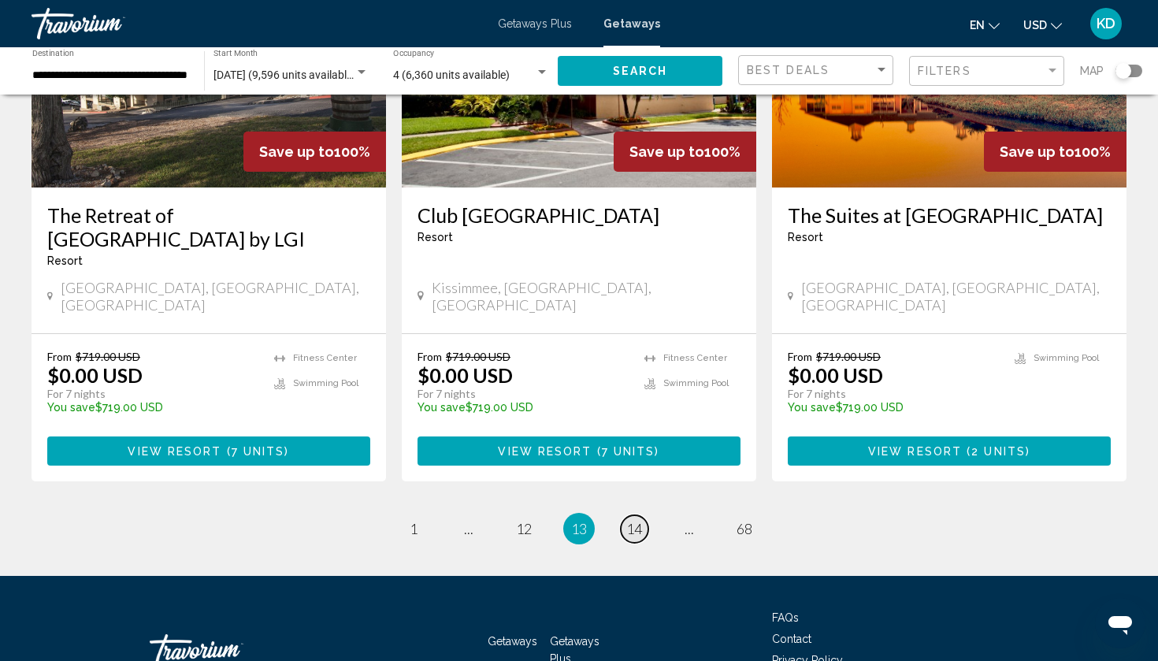
click at [634, 520] on span "14" at bounding box center [634, 528] width 16 height 17
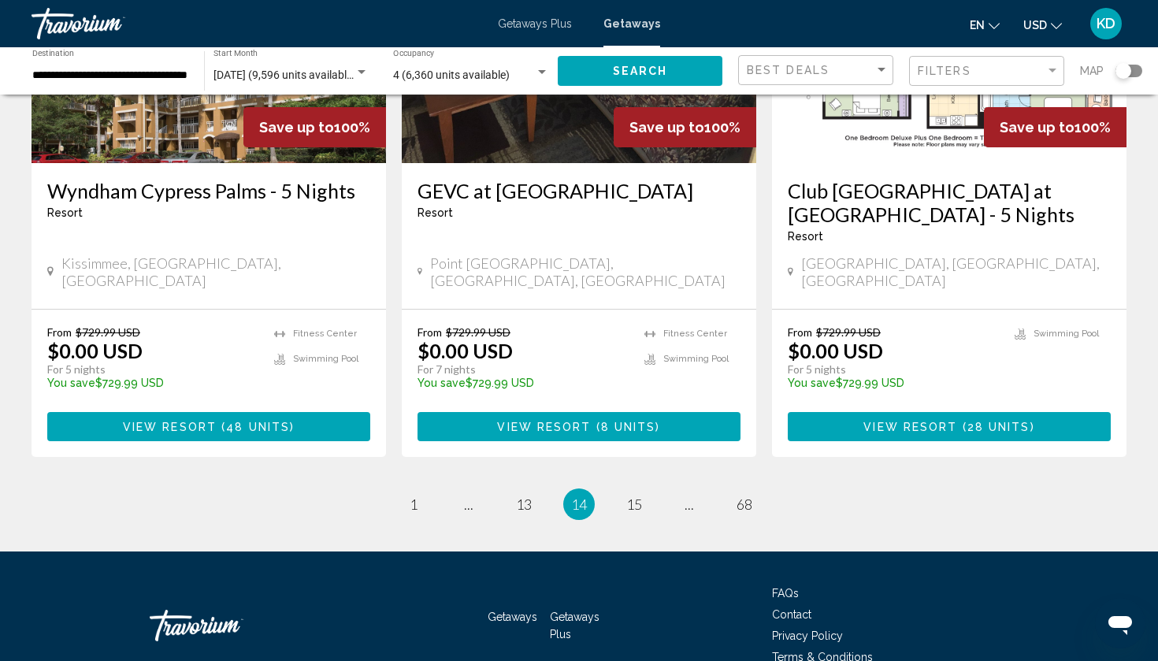
scroll to position [1986, 0]
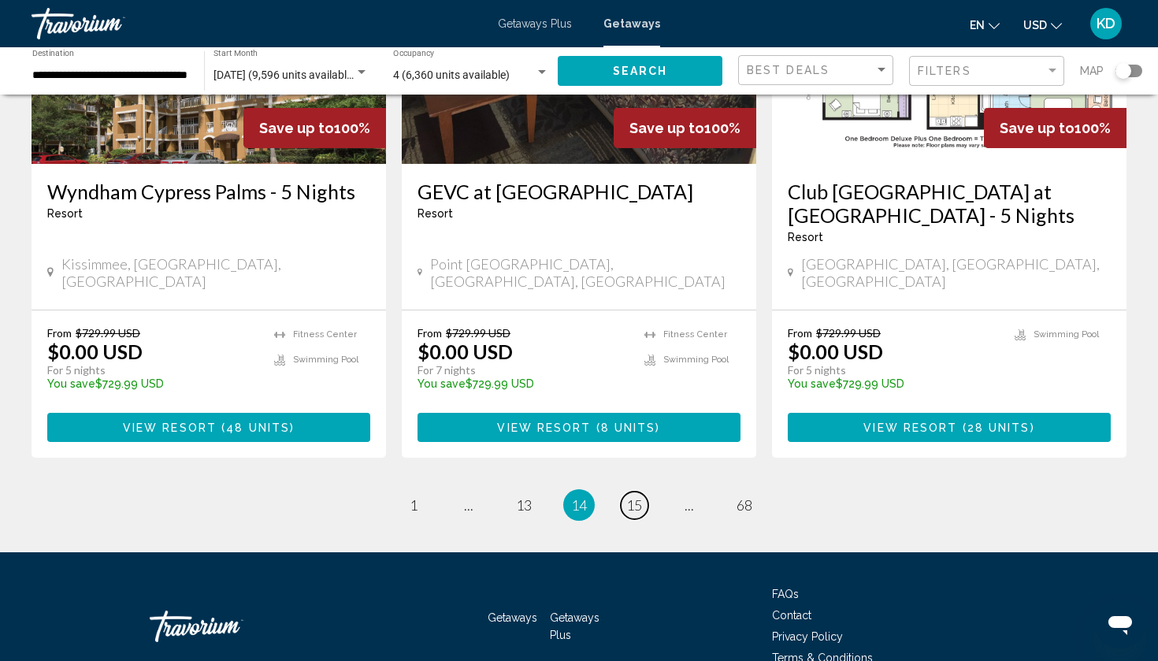
click at [634, 496] on span "15" at bounding box center [634, 504] width 16 height 17
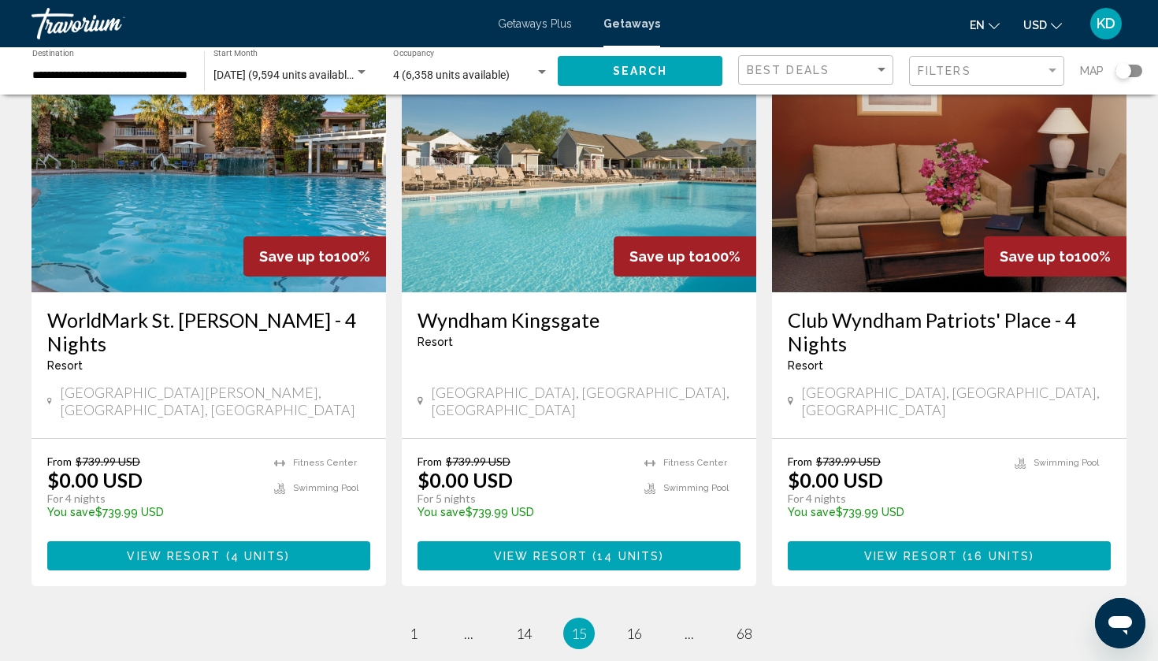
scroll to position [1861, 0]
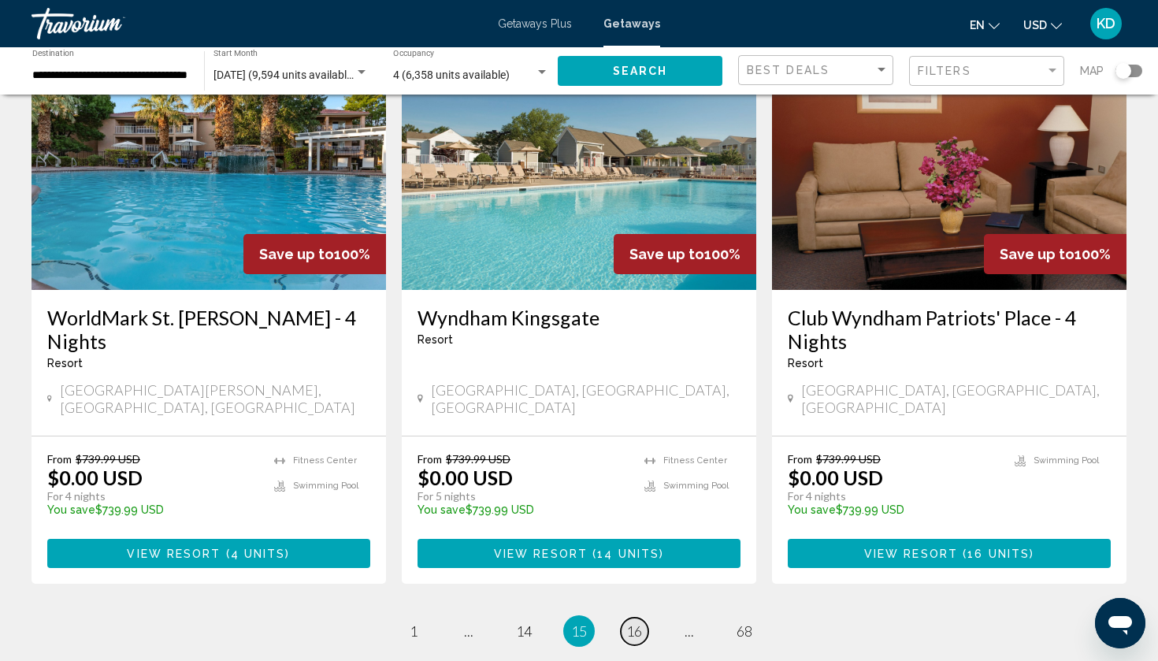
click at [635, 618] on link "page 16" at bounding box center [635, 632] width 28 height 28
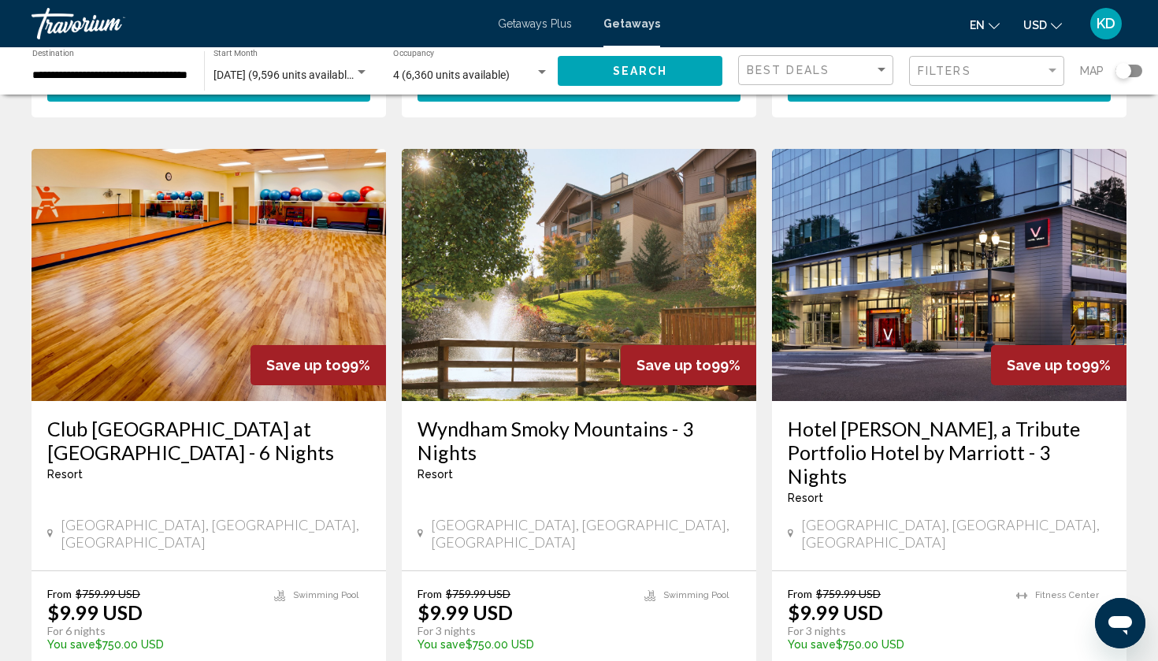
scroll to position [1774, 0]
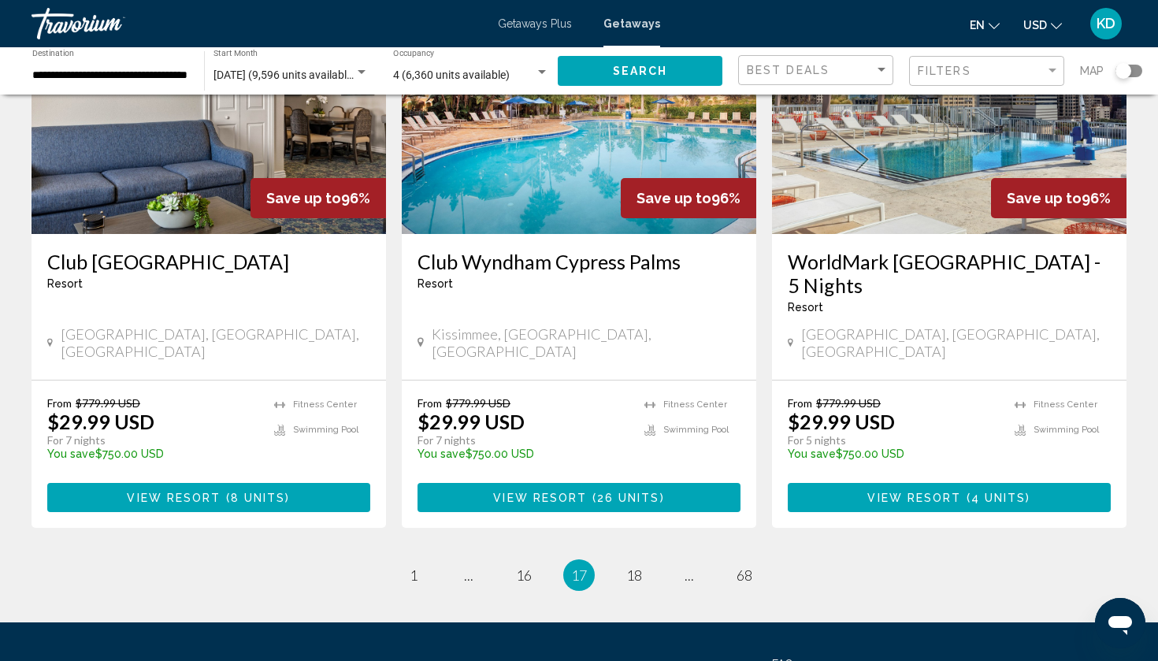
scroll to position [1939, 0]
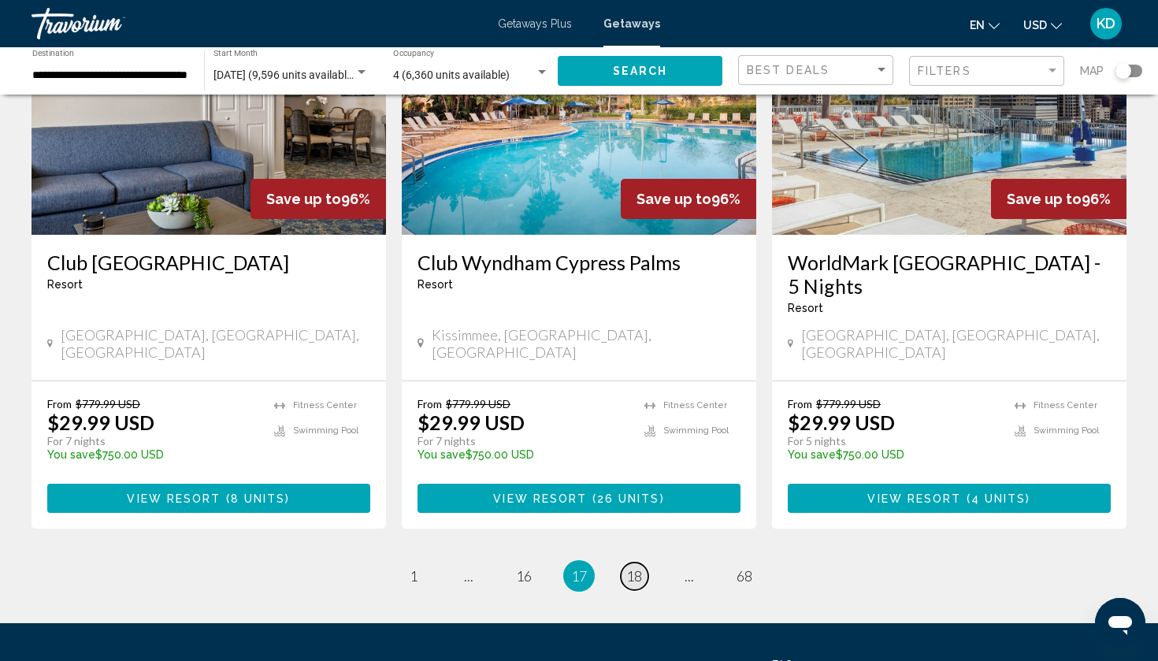
click at [634, 567] on span "18" at bounding box center [634, 575] width 16 height 17
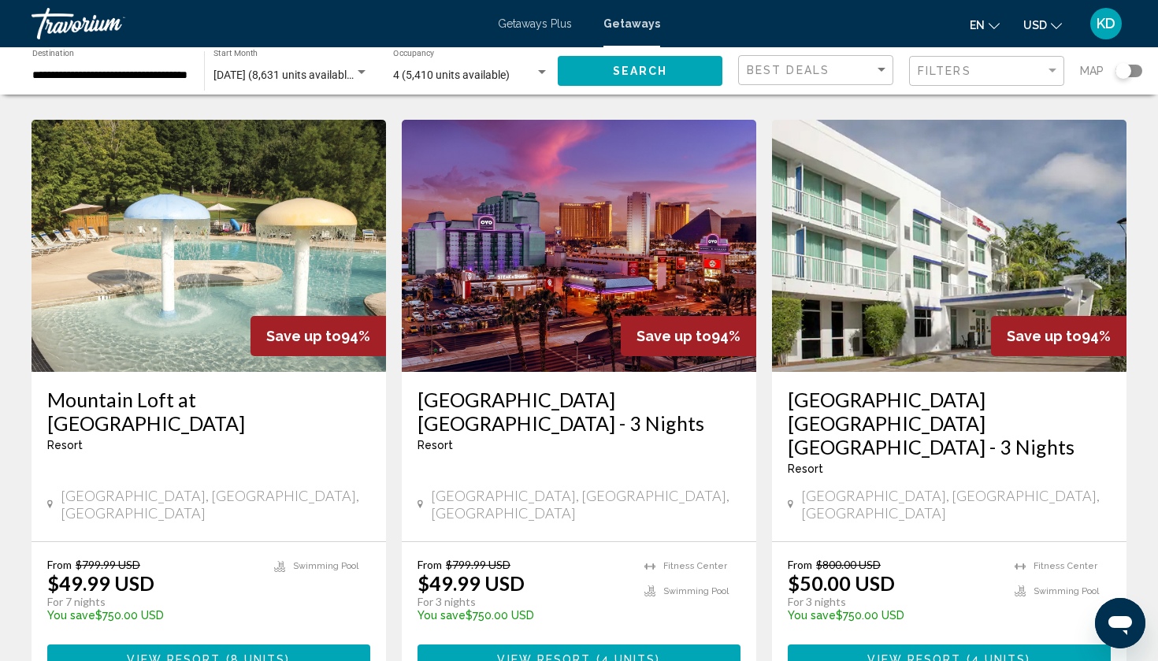
scroll to position [1245, 0]
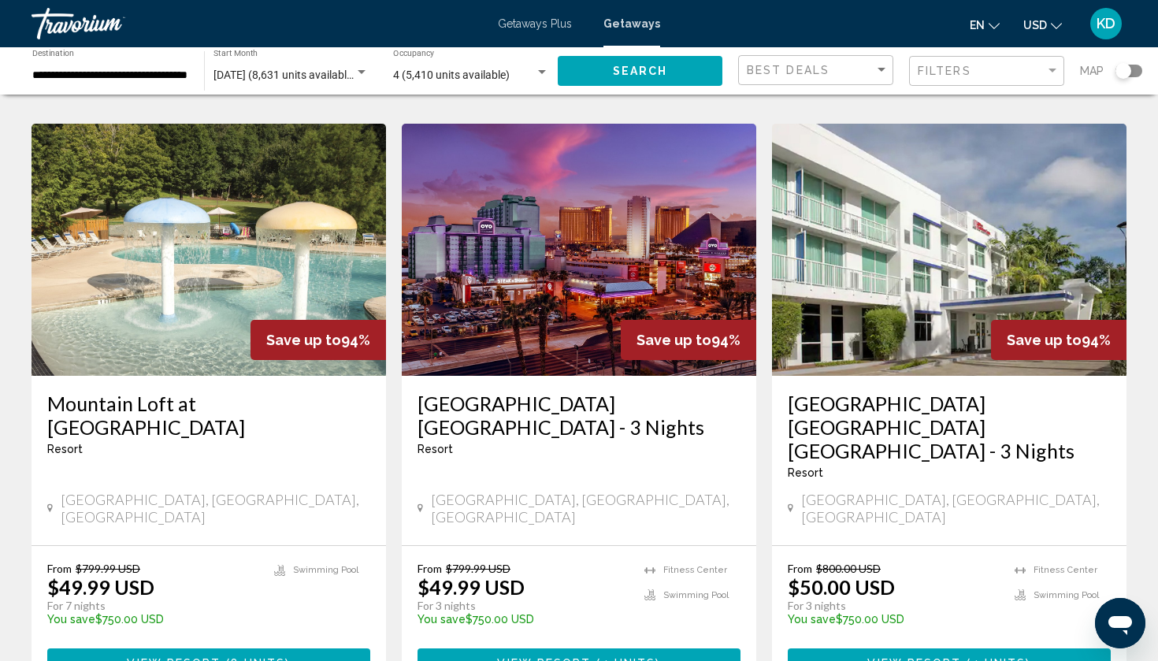
click at [221, 391] on h3 "Mountain Loft at Fairfield Mountains" at bounding box center [208, 414] width 323 height 47
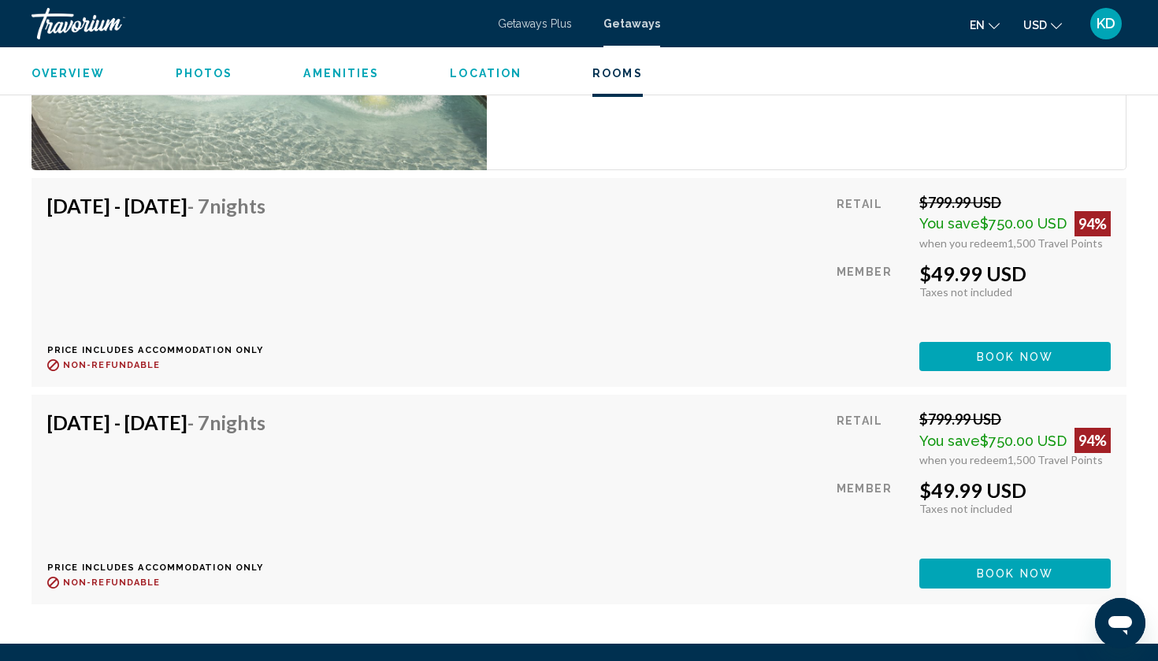
scroll to position [3173, 0]
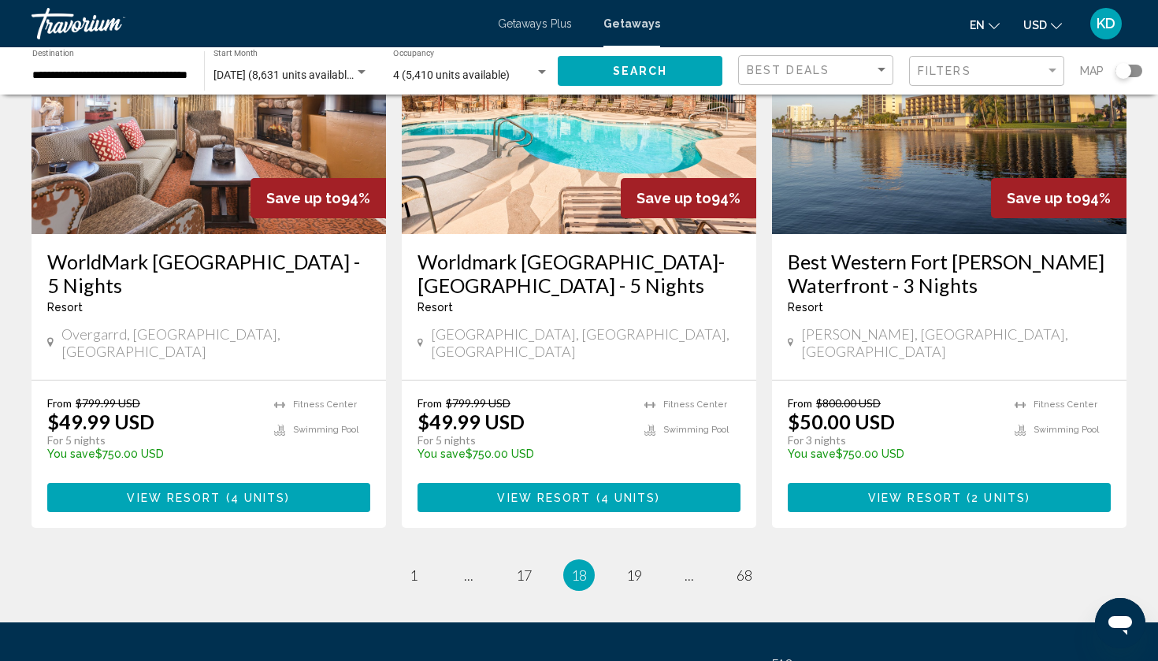
scroll to position [1986, 0]
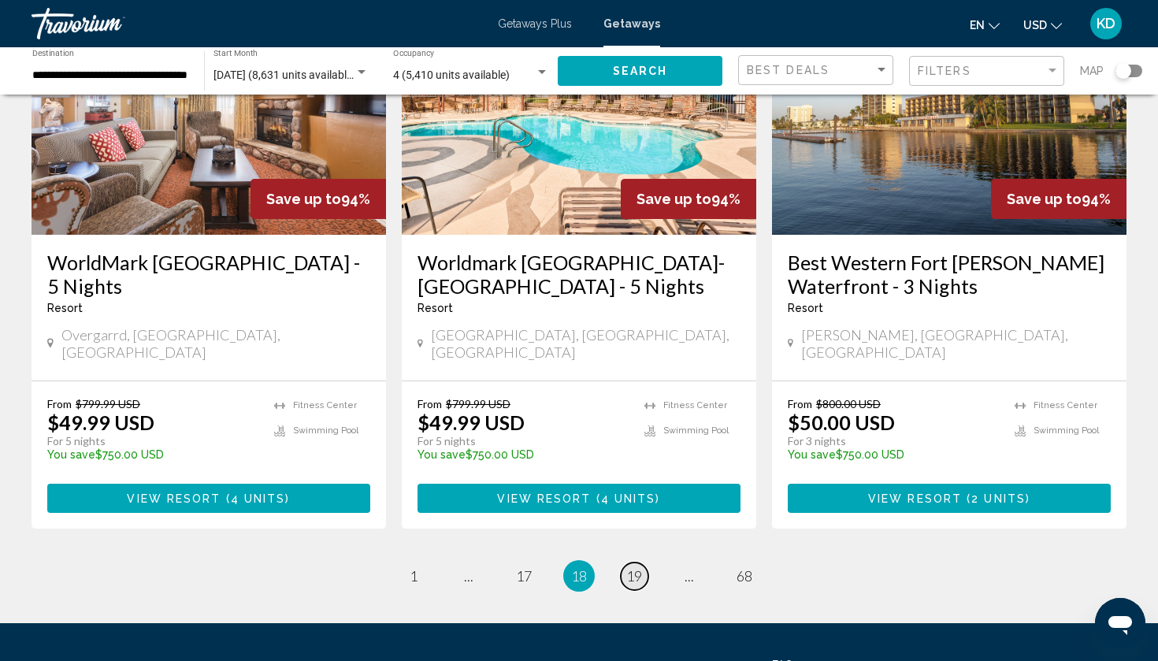
click at [628, 567] on span "19" at bounding box center [634, 575] width 16 height 17
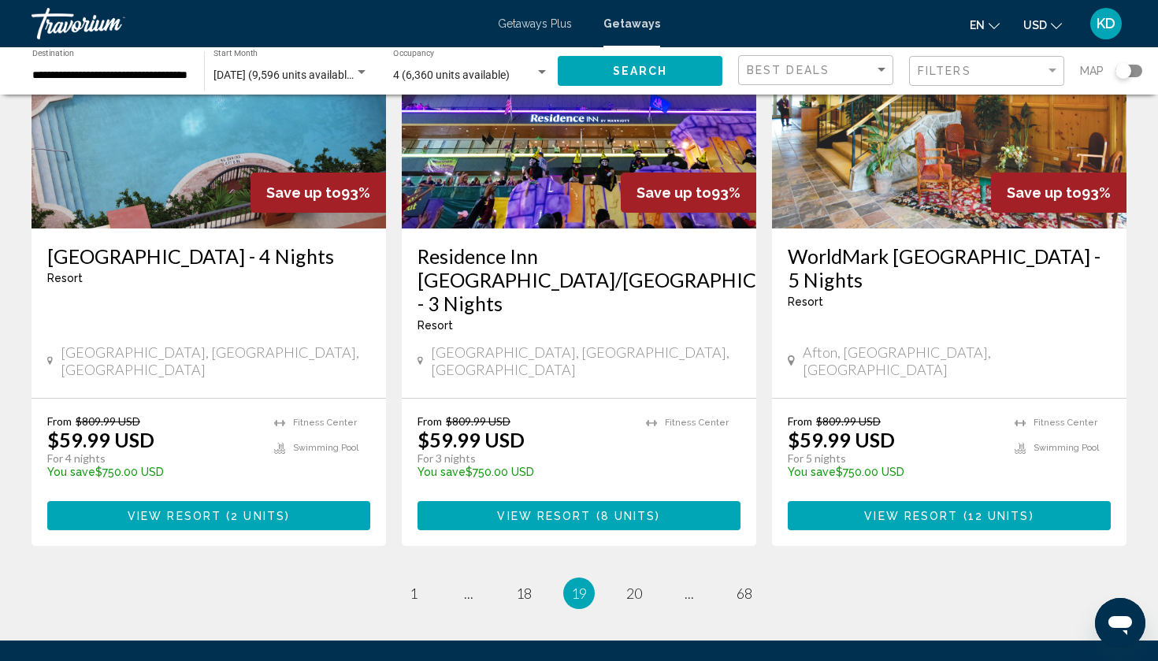
scroll to position [1946, 0]
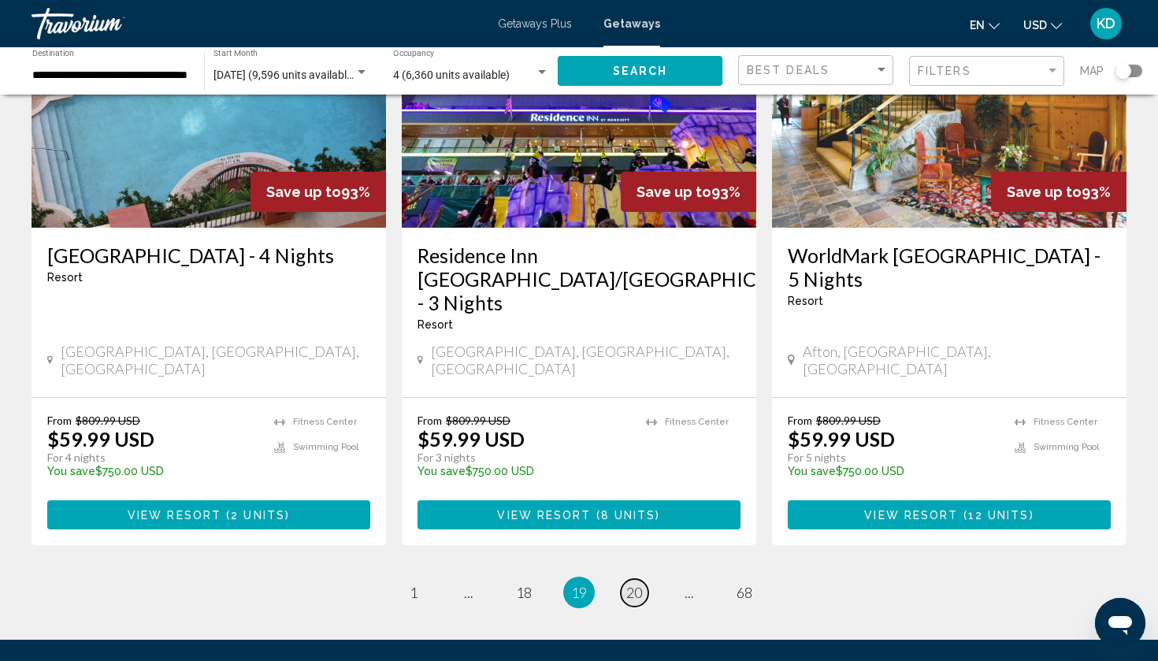
click at [631, 579] on link "page 20" at bounding box center [635, 593] width 28 height 28
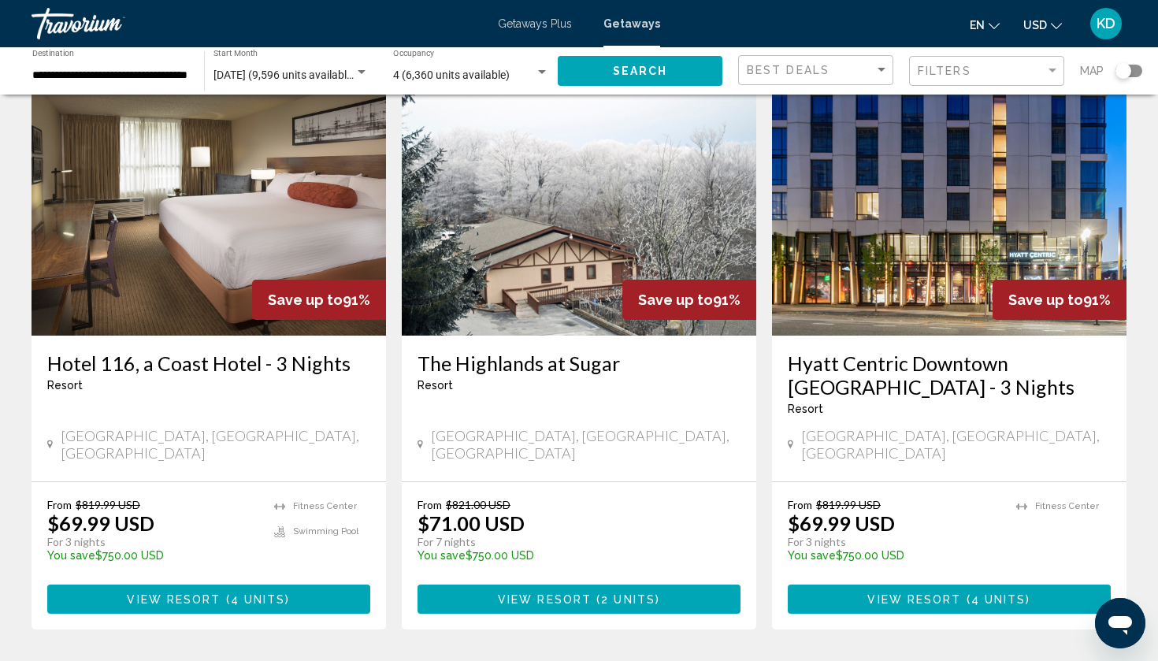
scroll to position [1820, 0]
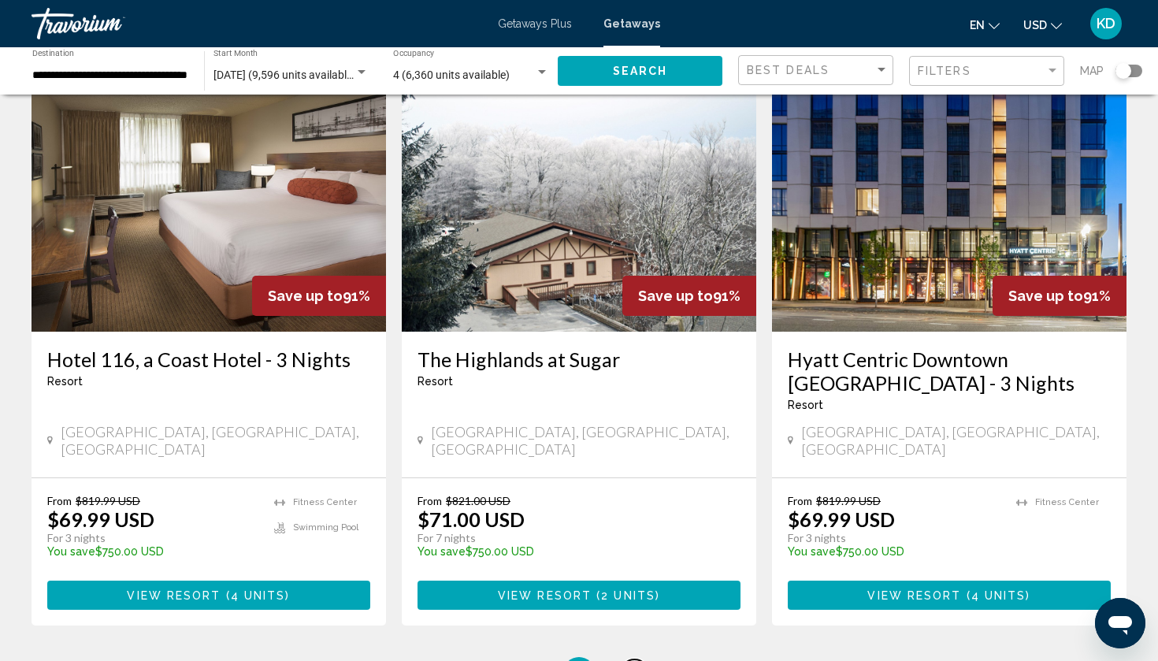
click at [633, 660] on span "21" at bounding box center [634, 672] width 16 height 17
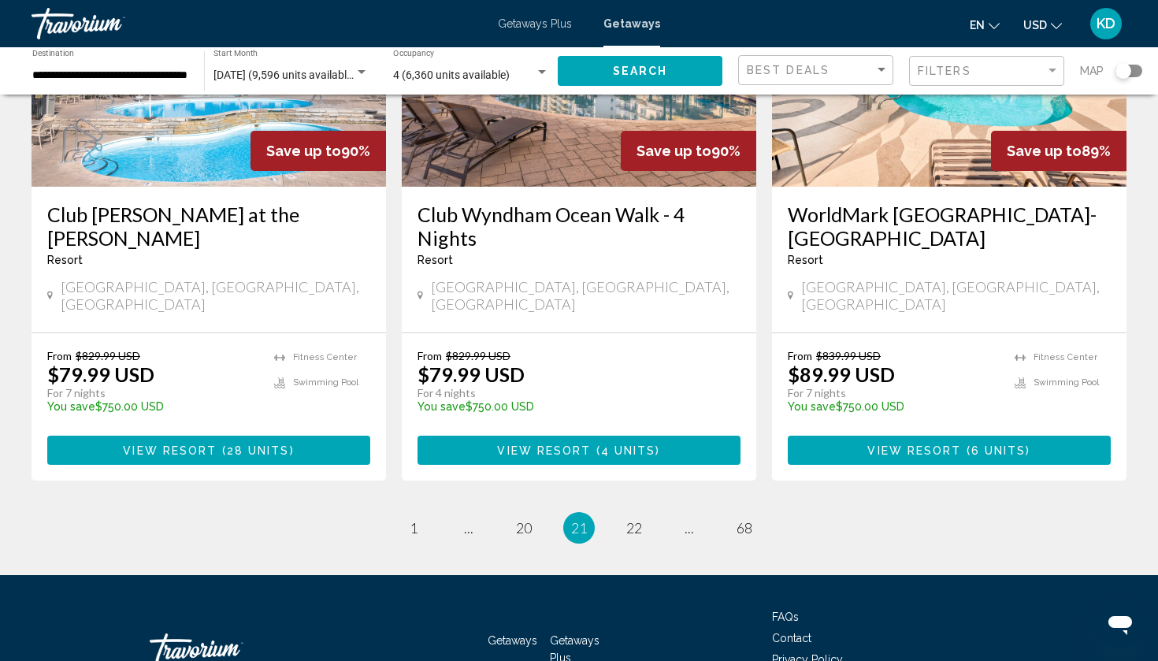
scroll to position [1986, 0]
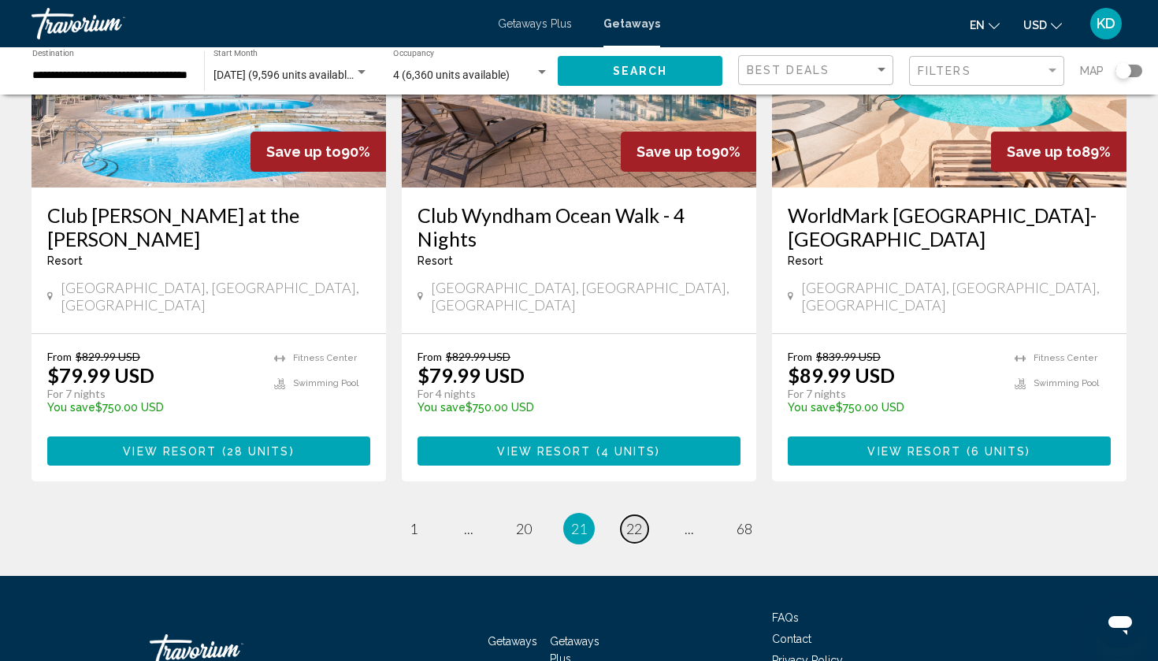
click at [627, 520] on span "22" at bounding box center [634, 528] width 16 height 17
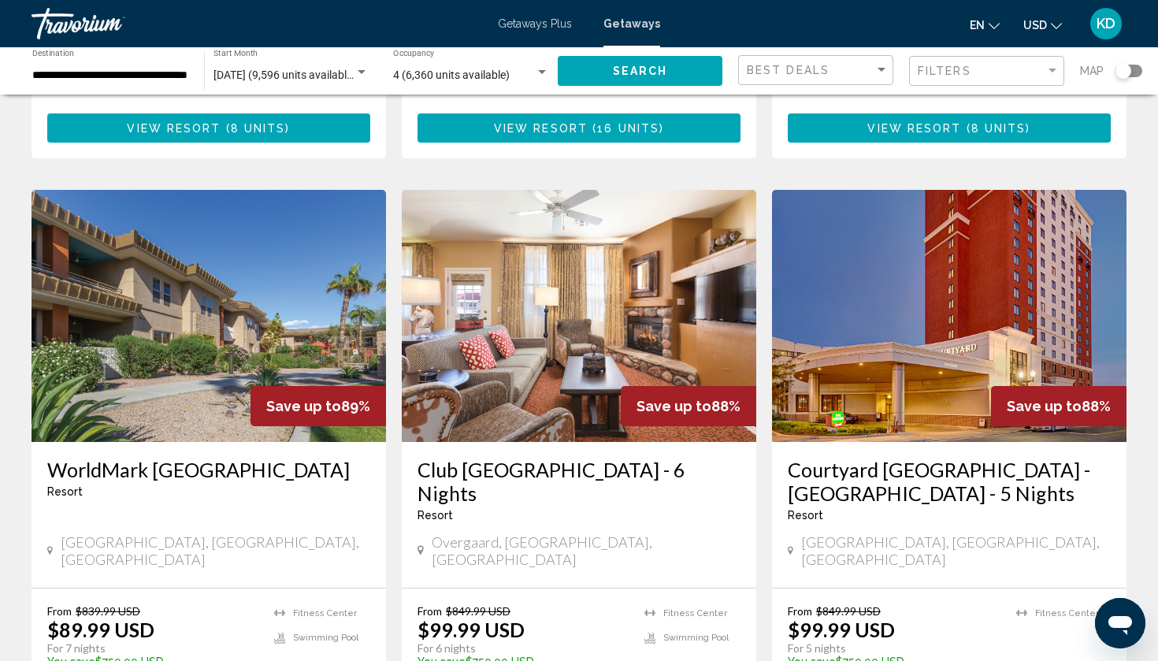
scroll to position [578, 0]
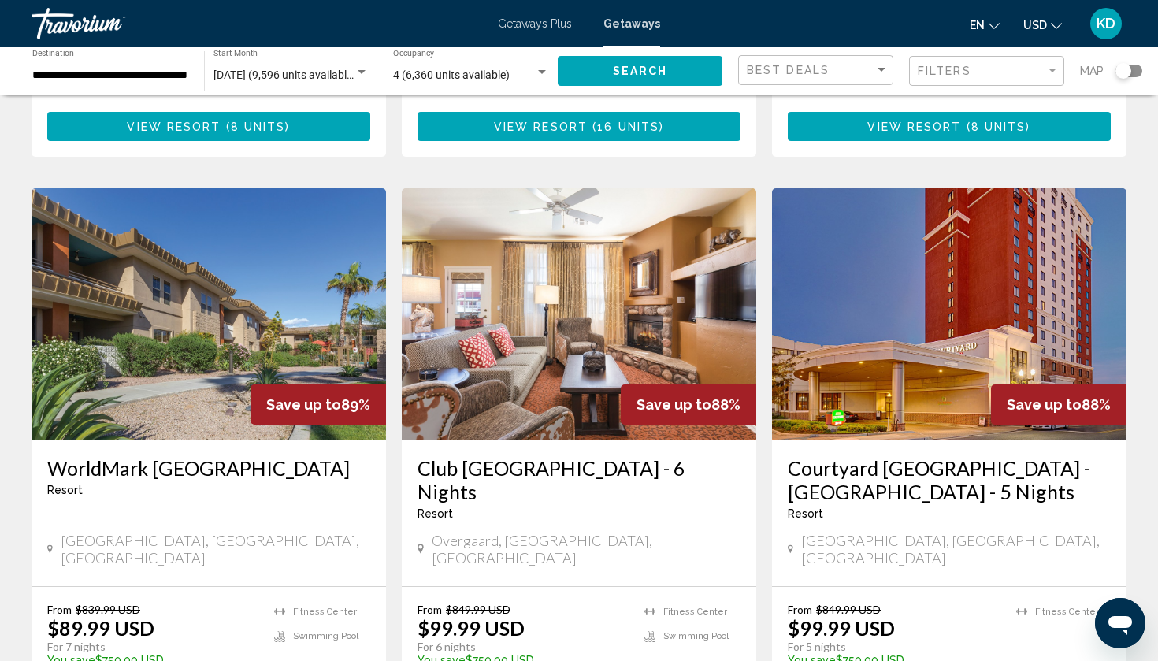
click at [840, 456] on h3 "Courtyard Atlantic City - Beach Block - 5 Nights" at bounding box center [949, 479] width 323 height 47
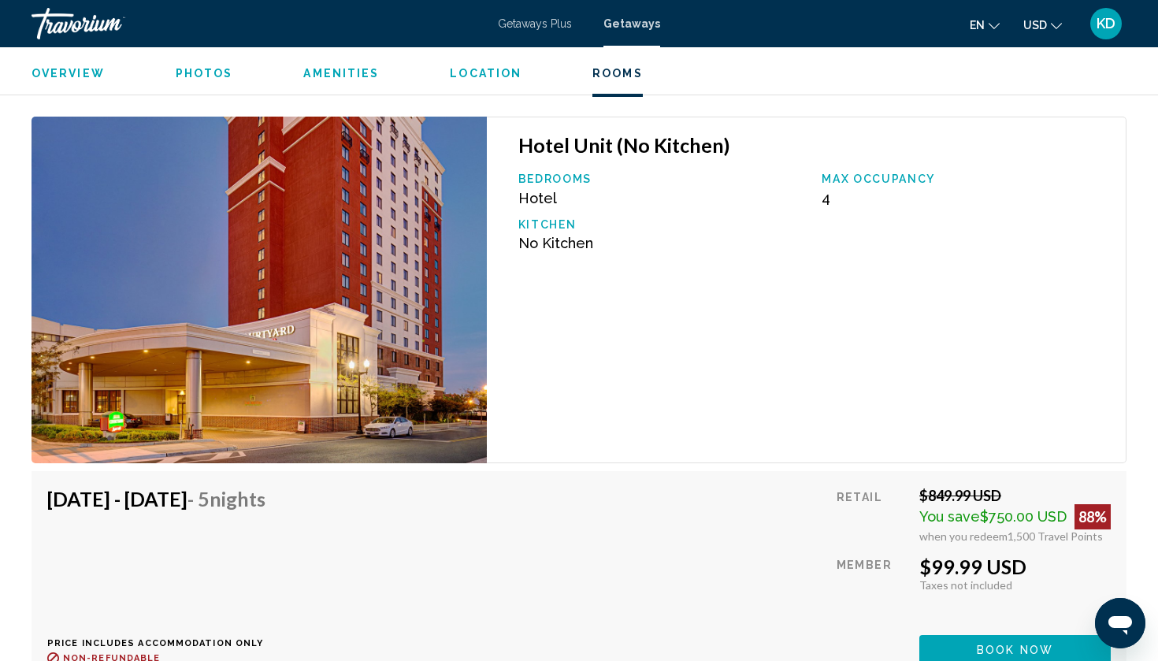
scroll to position [2340, 0]
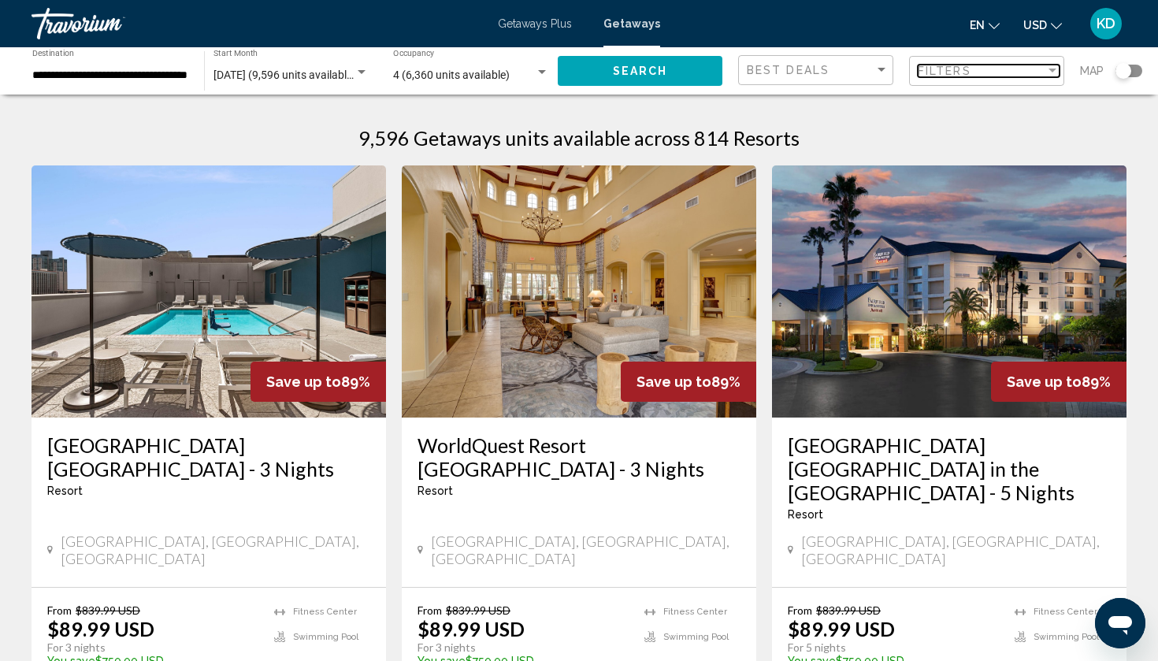
click at [1026, 71] on div "Filters" at bounding box center [982, 71] width 128 height 13
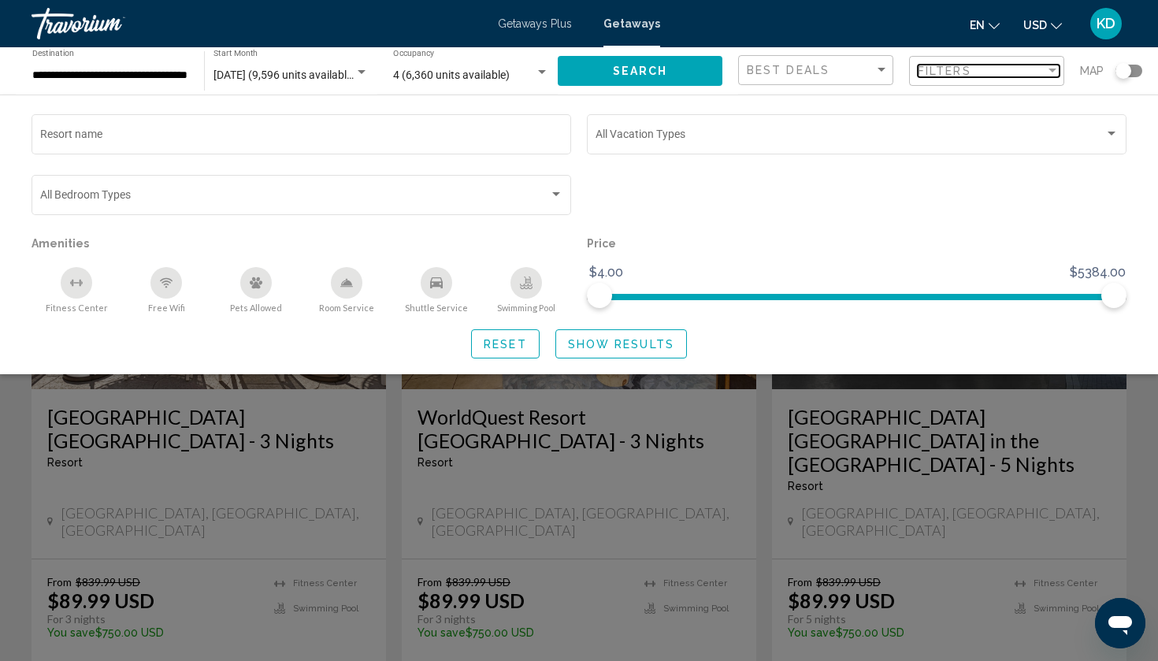
scroll to position [32, 0]
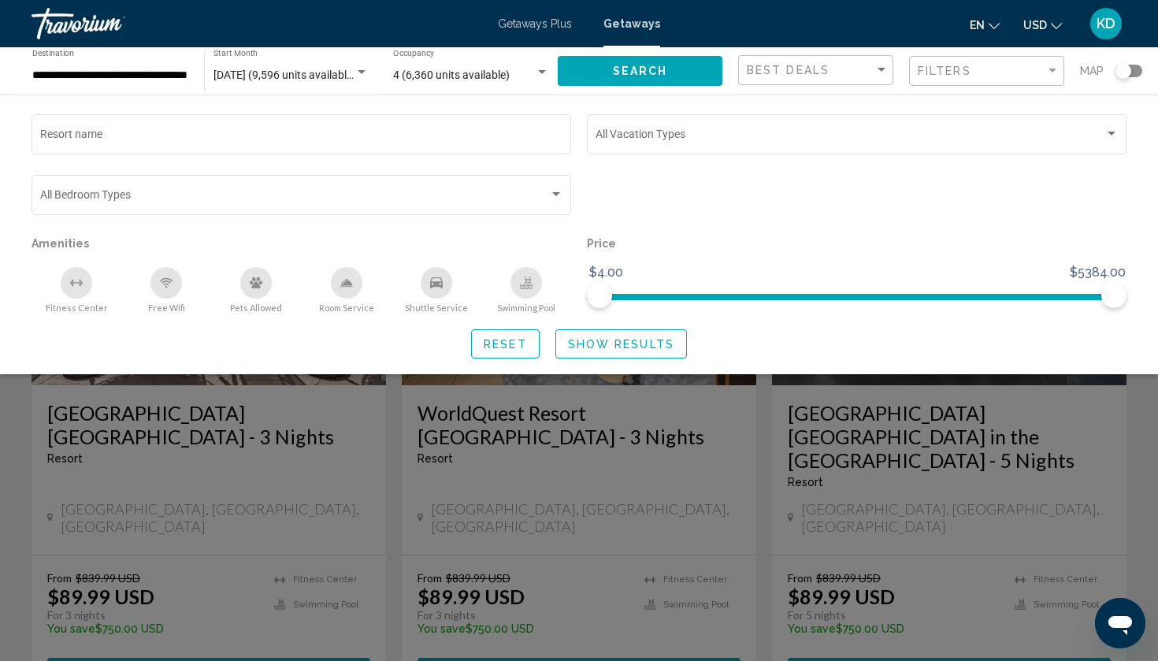
click at [535, 289] on div "Swimming Pool" at bounding box center [526, 283] width 32 height 32
click at [632, 355] on button "Show Results" at bounding box center [621, 343] width 132 height 29
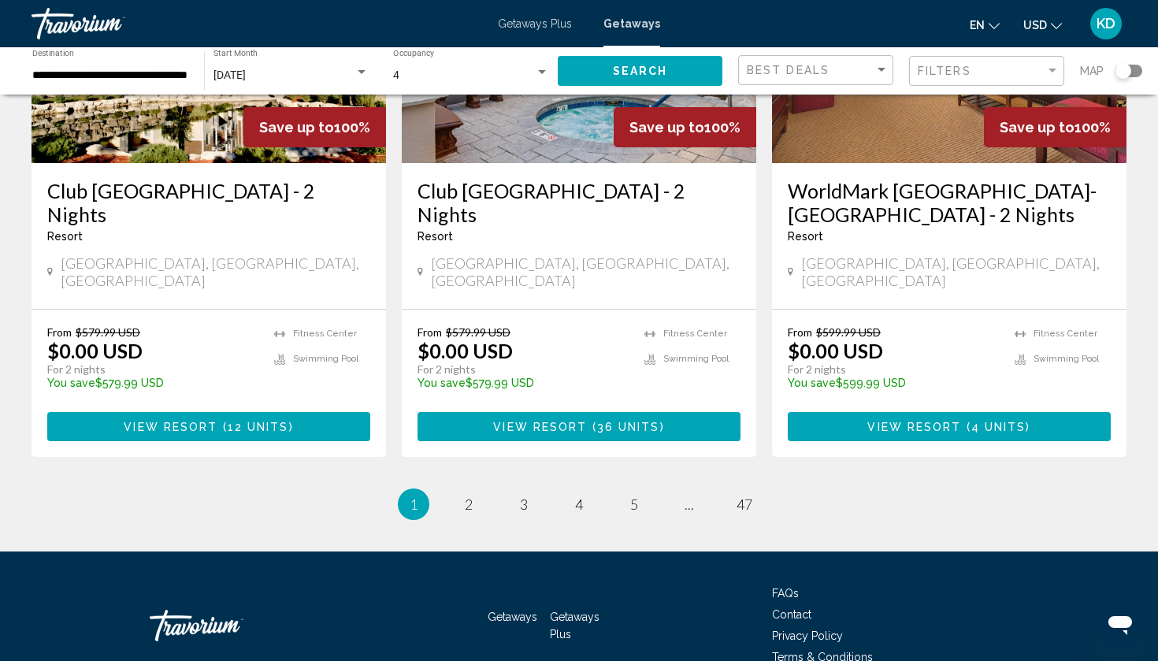
scroll to position [1986, 0]
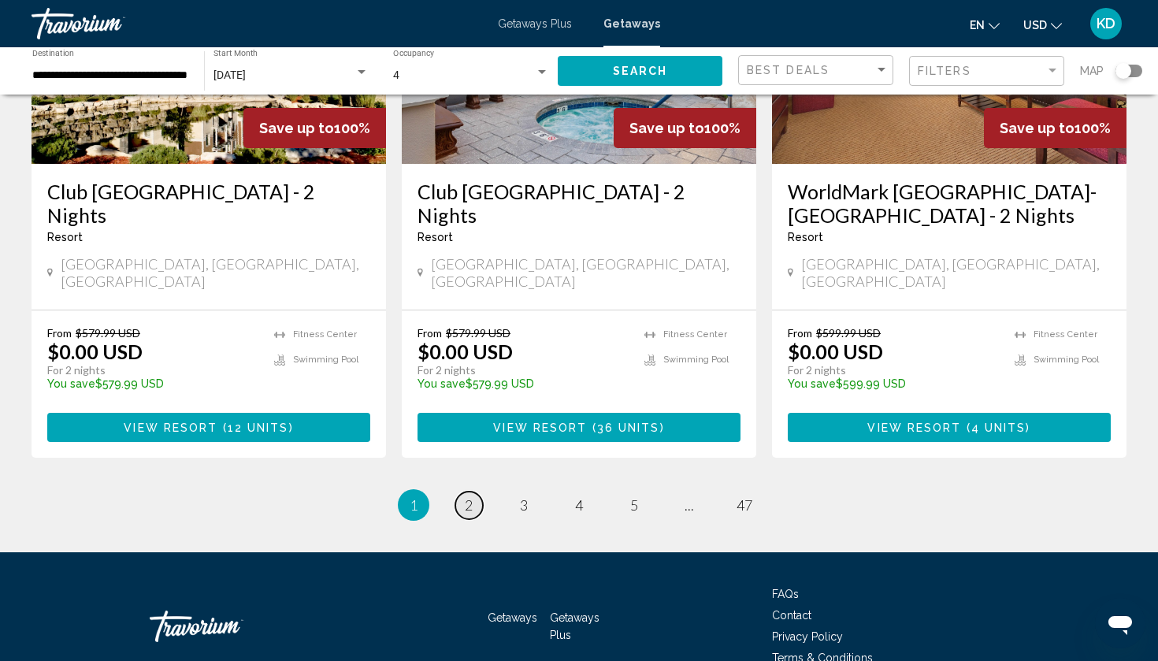
click at [461, 491] on link "page 2" at bounding box center [469, 505] width 28 height 28
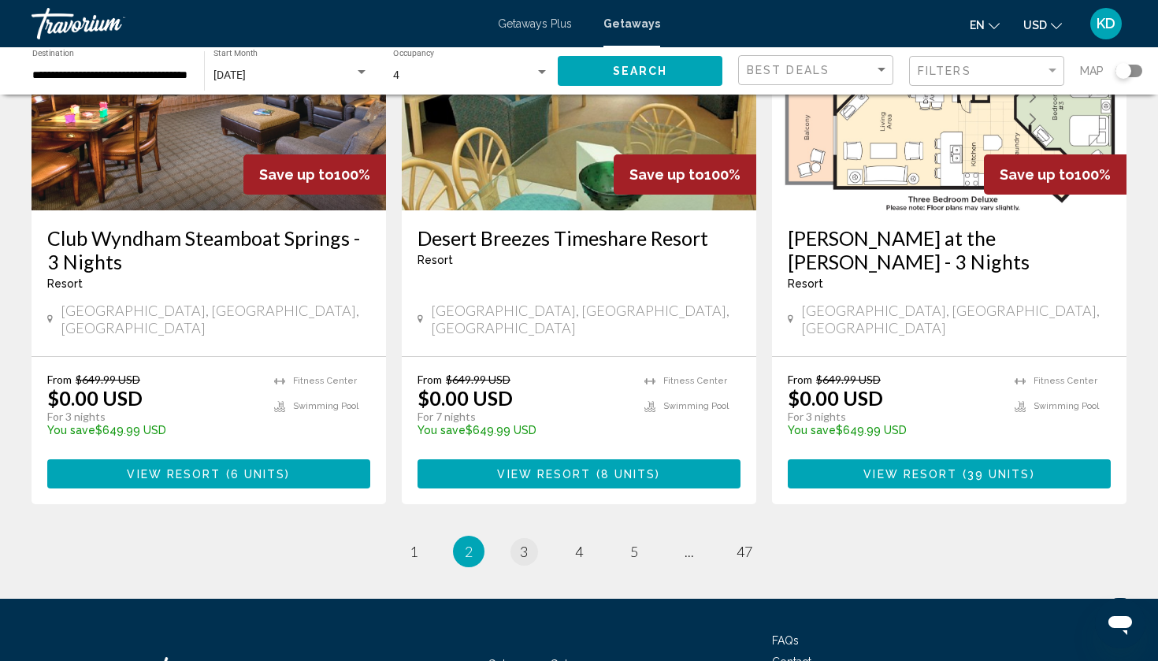
scroll to position [1987, 0]
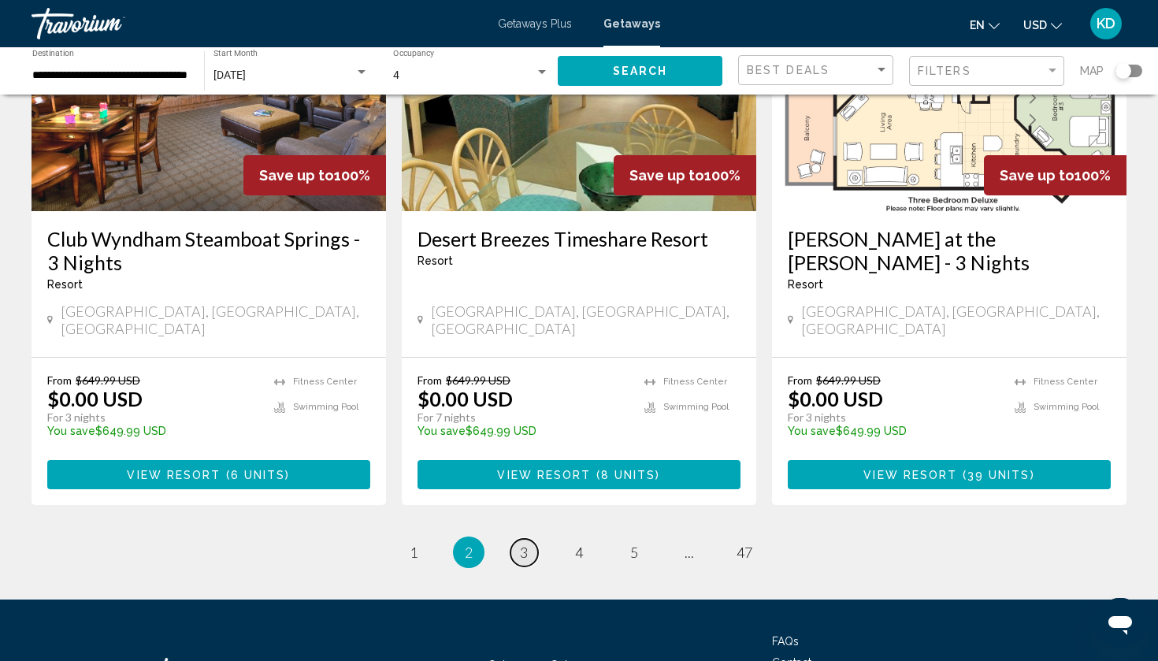
click at [521, 543] on span "3" at bounding box center [524, 551] width 8 height 17
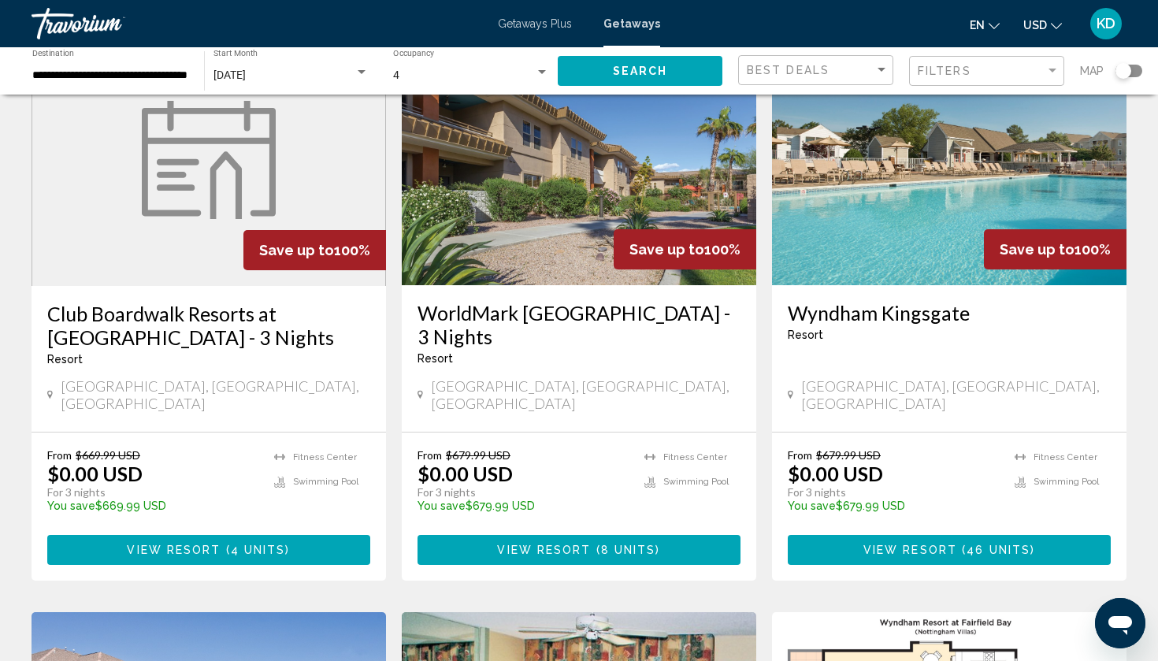
scroll to position [733, 0]
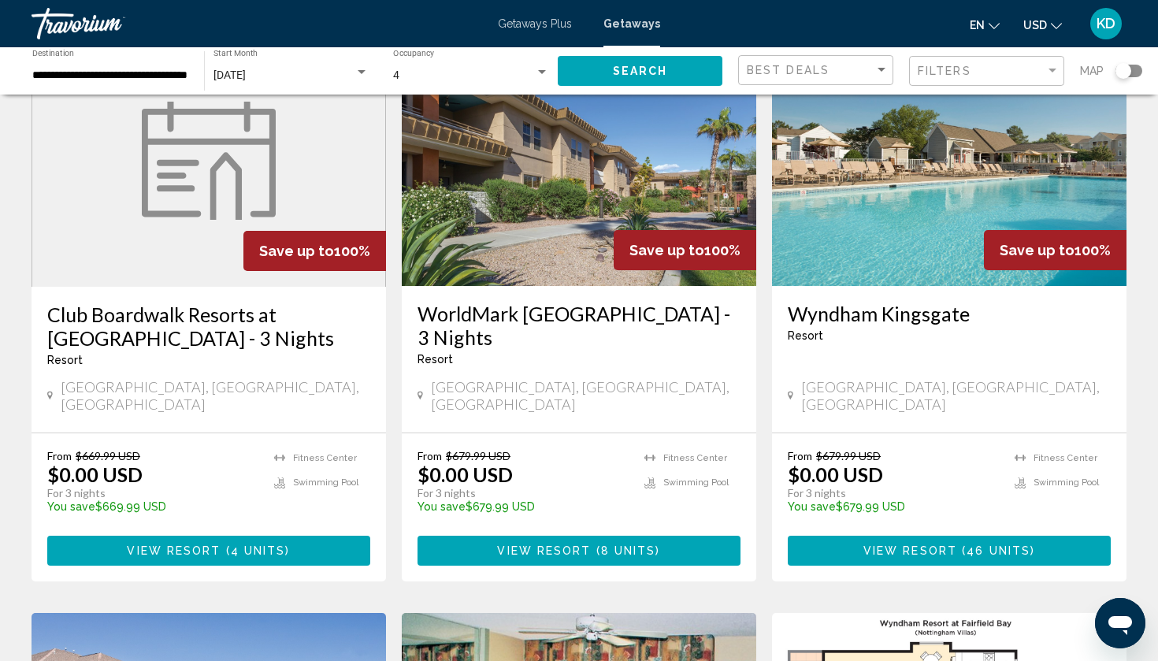
click at [176, 302] on h3 "Club Boardwalk Resorts at Atlantic Palace - 3 Nights" at bounding box center [208, 325] width 323 height 47
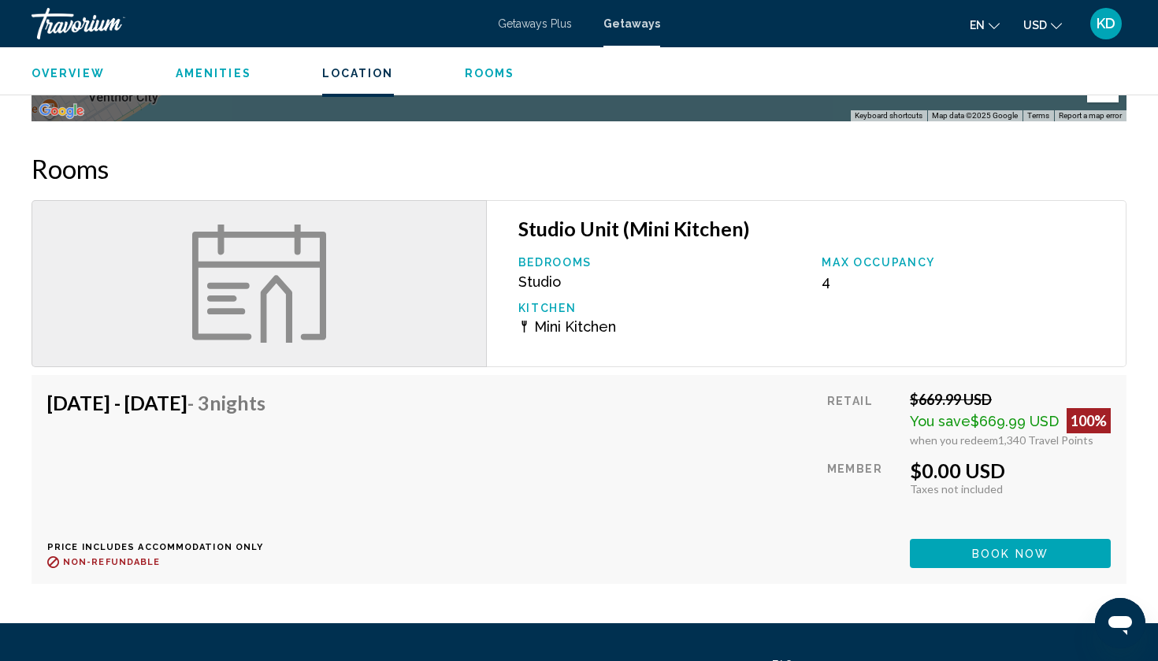
scroll to position [1760, 0]
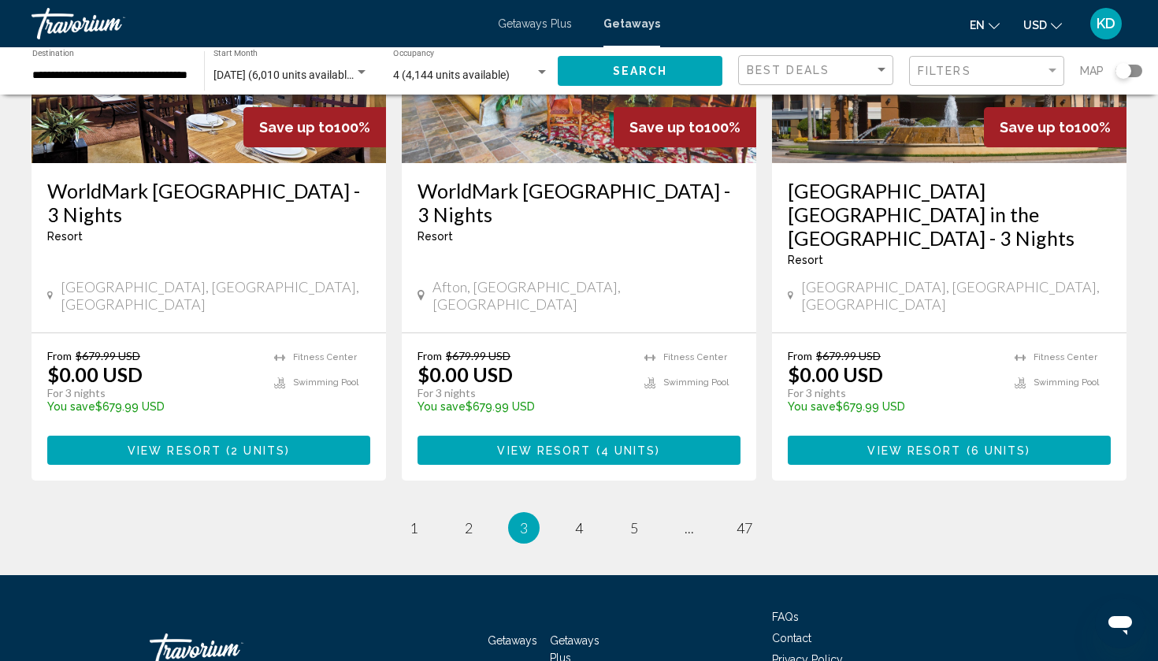
scroll to position [2011, 0]
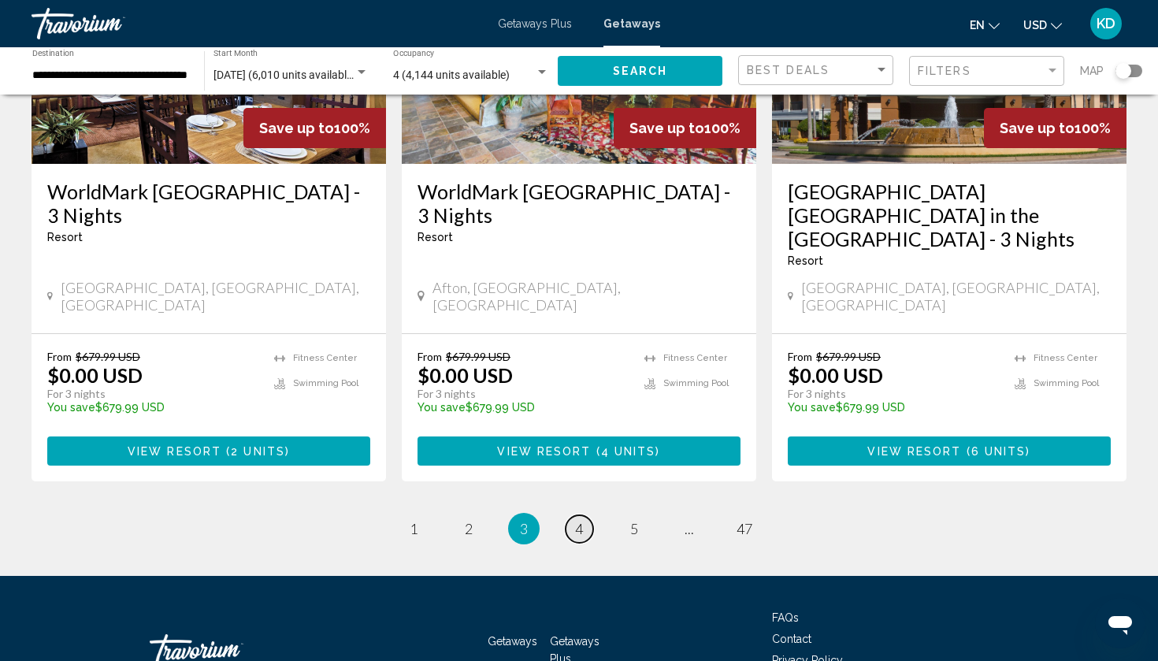
click at [575, 520] on span "4" at bounding box center [579, 528] width 8 height 17
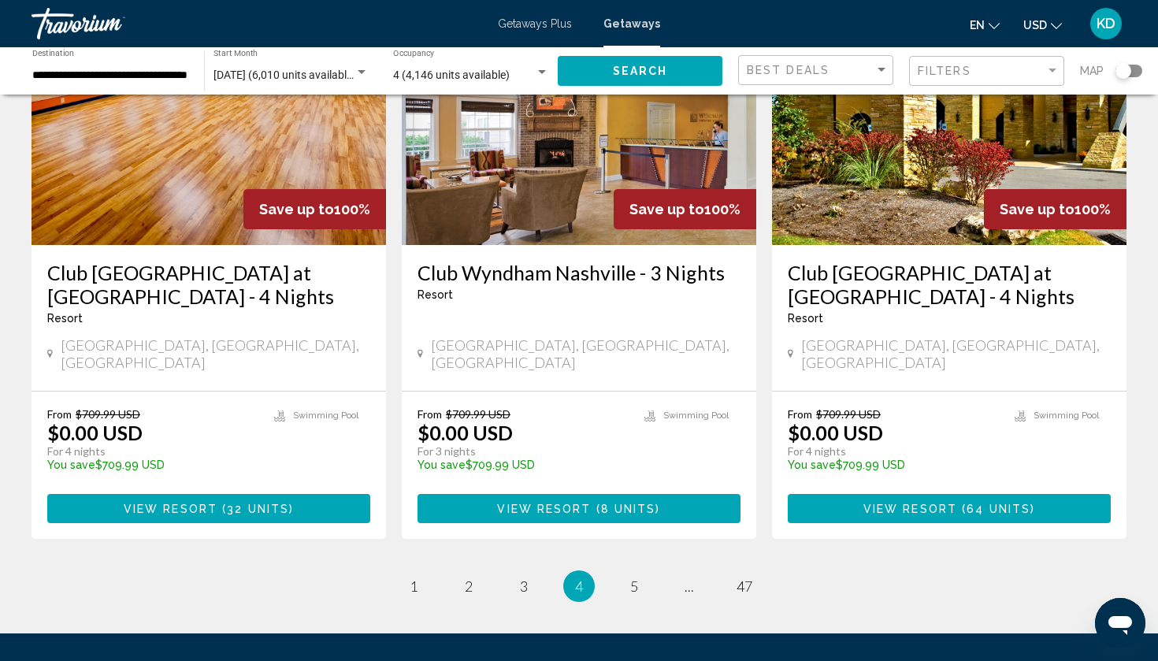
scroll to position [1959, 0]
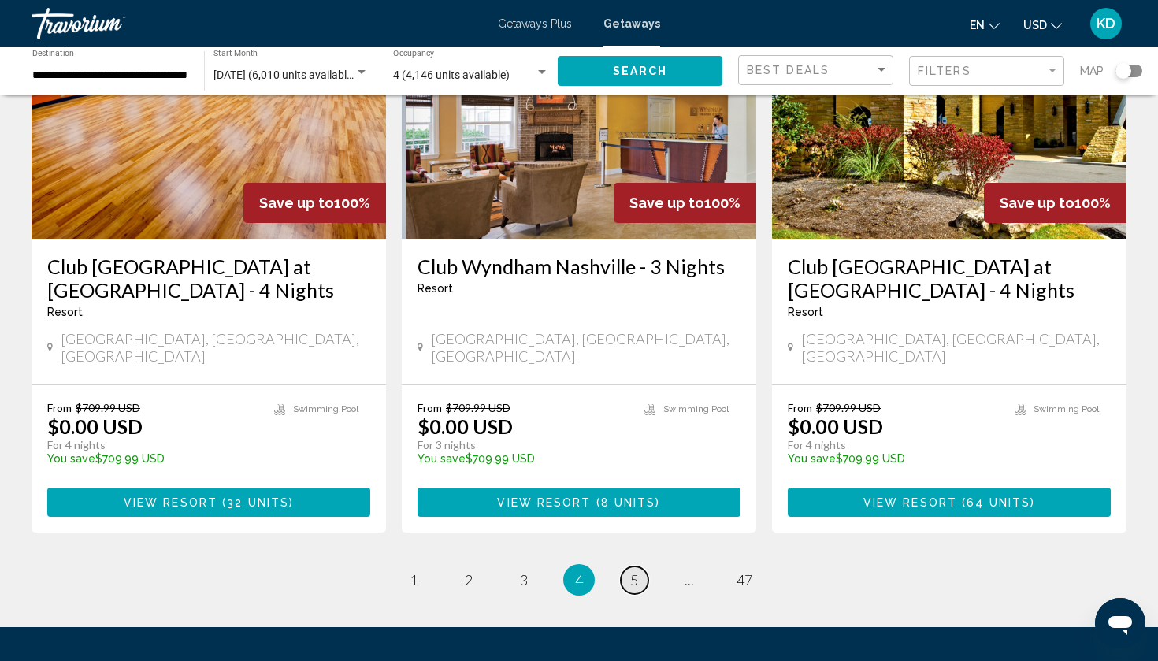
click at [632, 571] on span "5" at bounding box center [634, 579] width 8 height 17
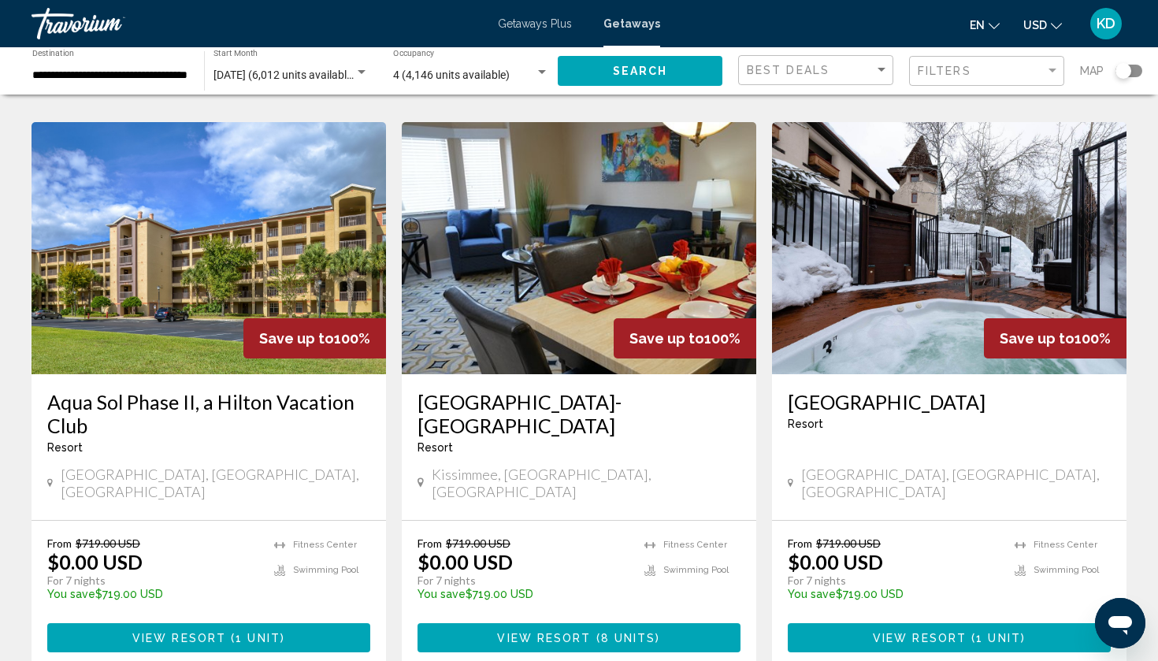
scroll to position [1816, 0]
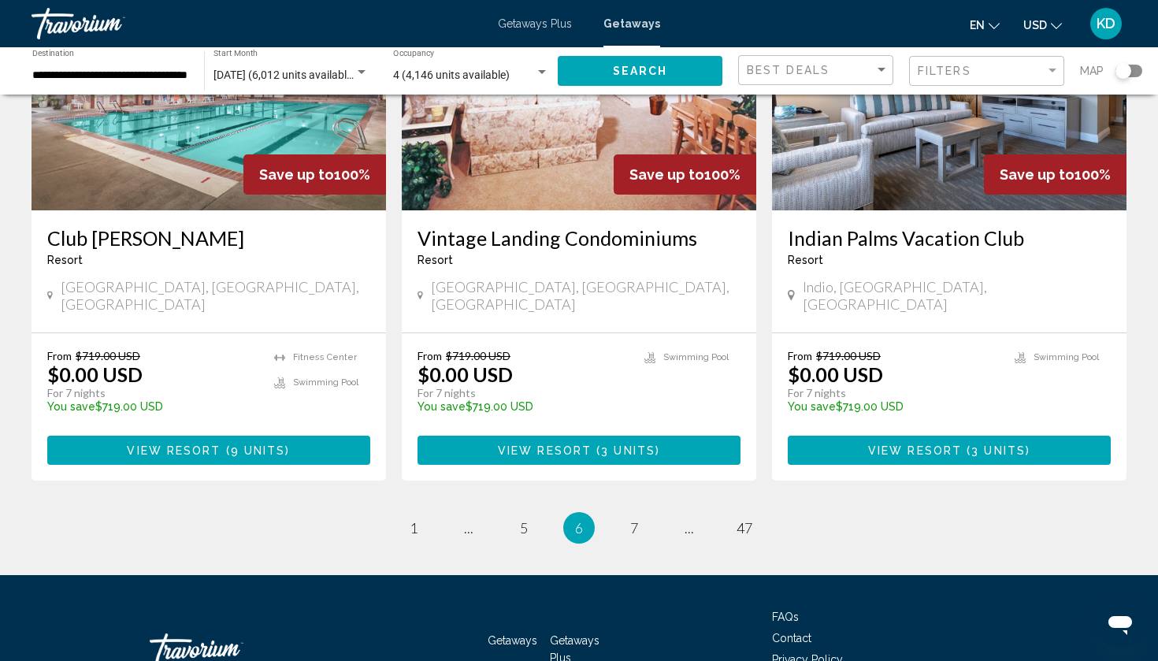
scroll to position [1939, 0]
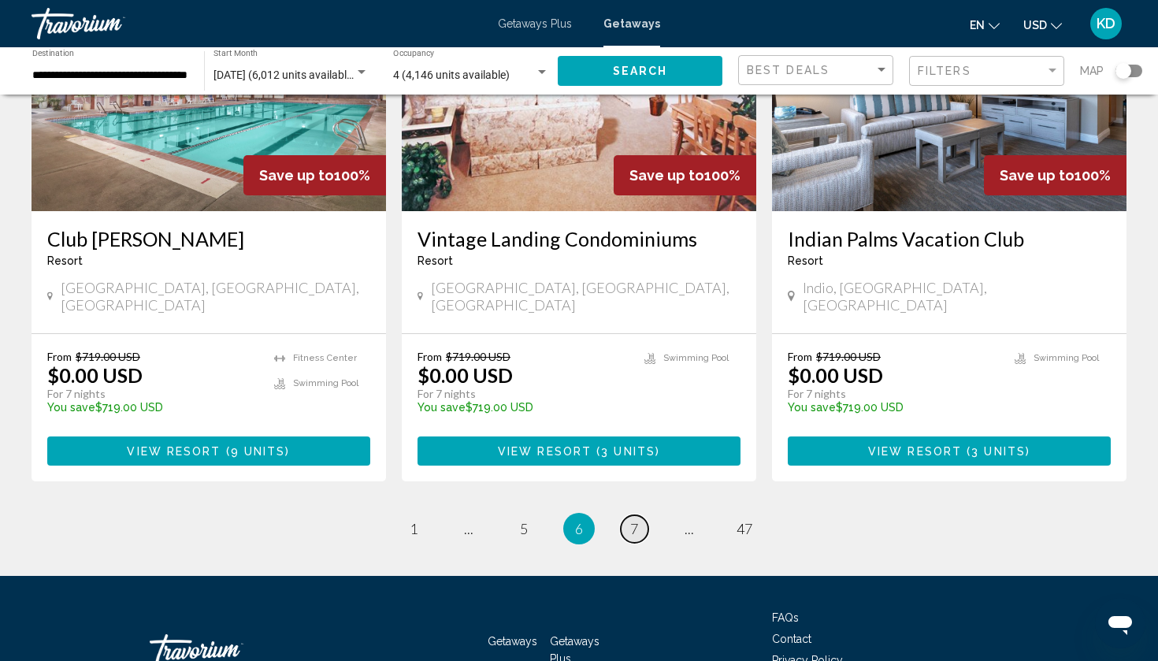
click at [630, 520] on span "7" at bounding box center [634, 528] width 8 height 17
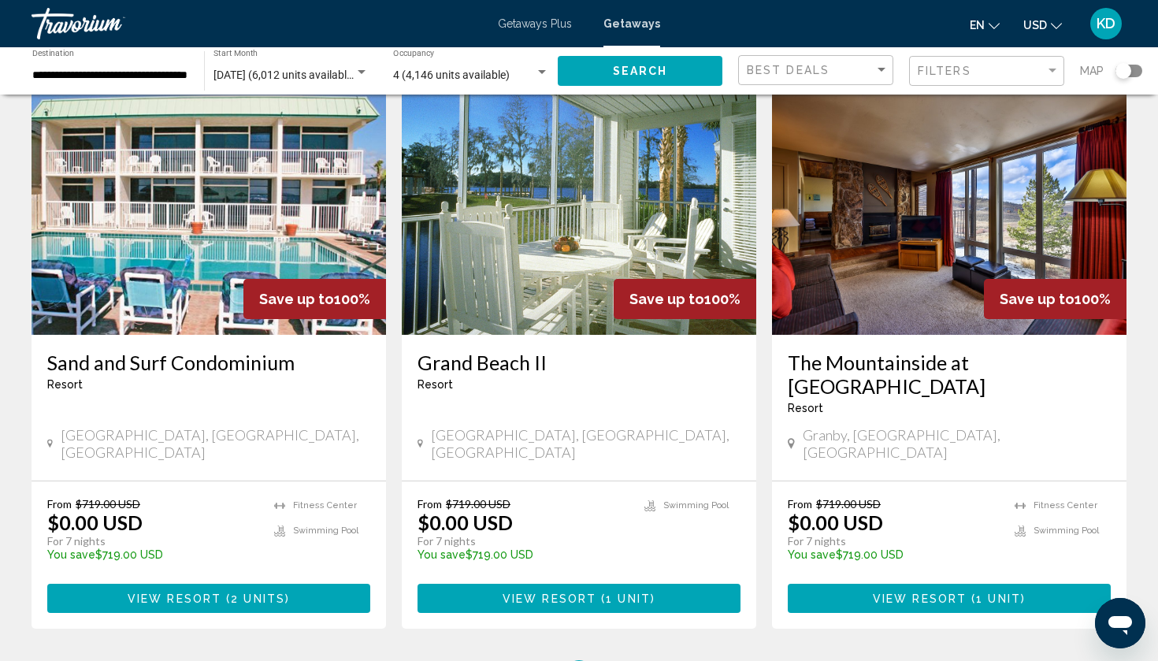
scroll to position [1801, 0]
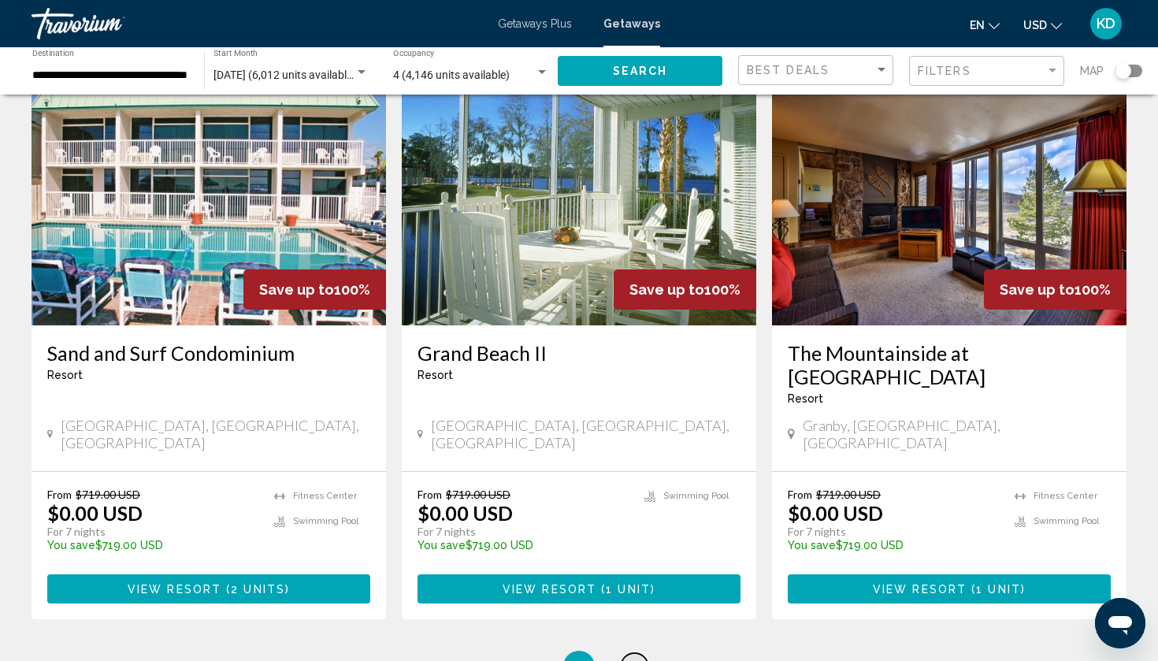
click at [632, 658] on span "8" at bounding box center [634, 666] width 8 height 17
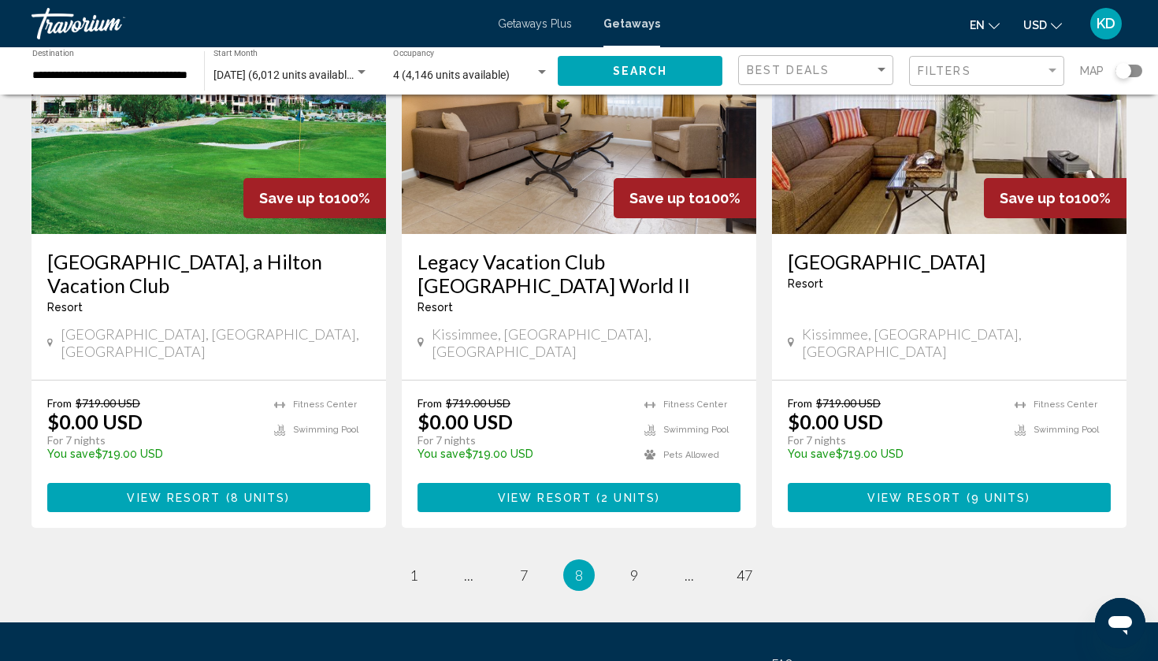
scroll to position [1916, 0]
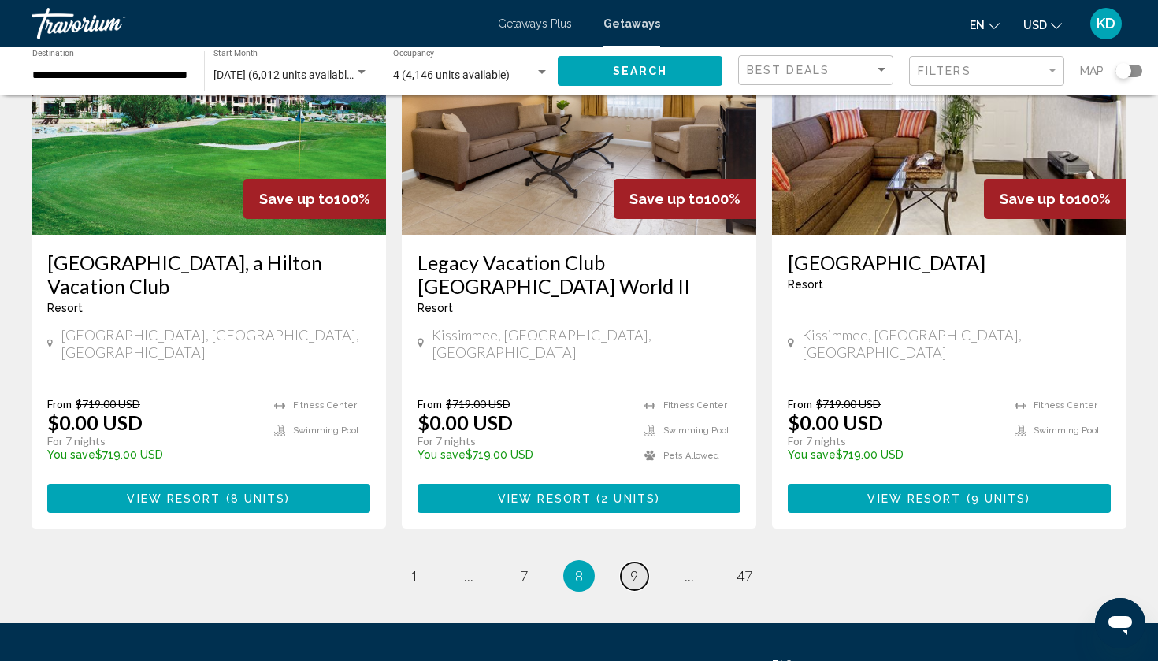
click at [630, 567] on span "9" at bounding box center [634, 575] width 8 height 17
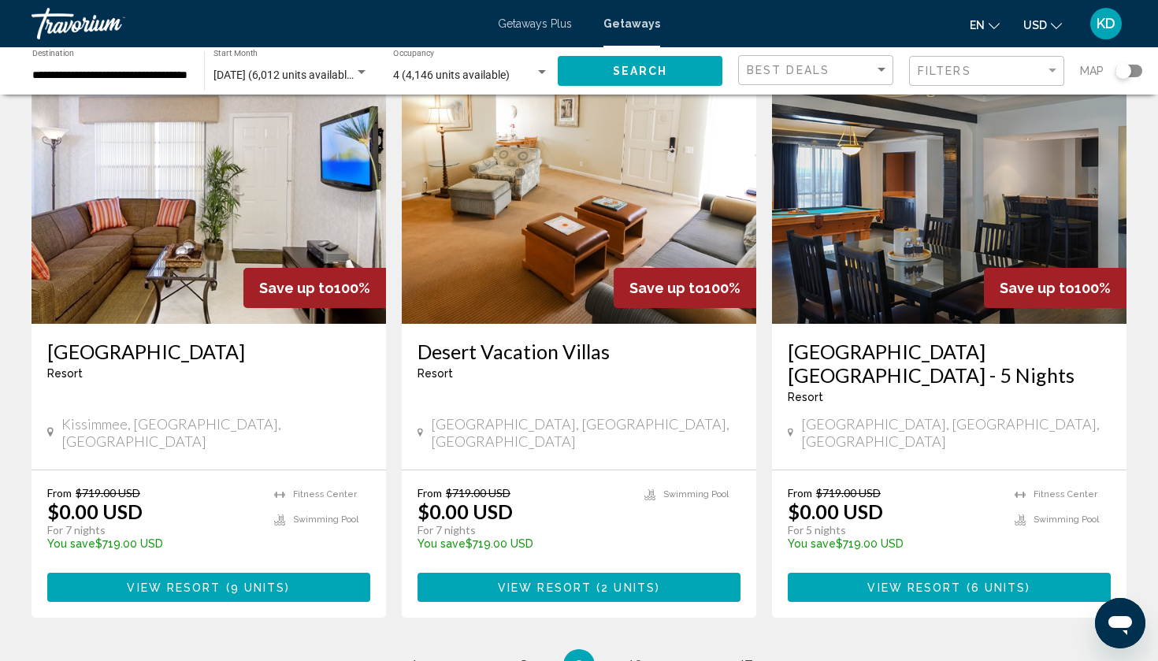
scroll to position [1805, 0]
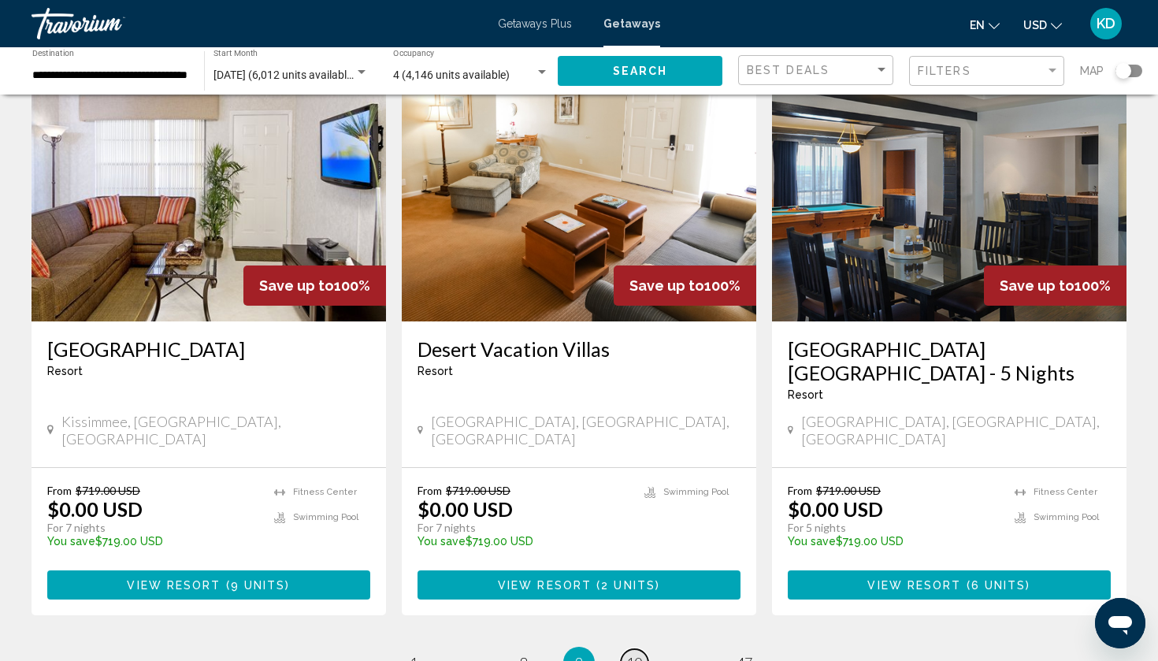
click at [634, 654] on span "10" at bounding box center [634, 662] width 16 height 17
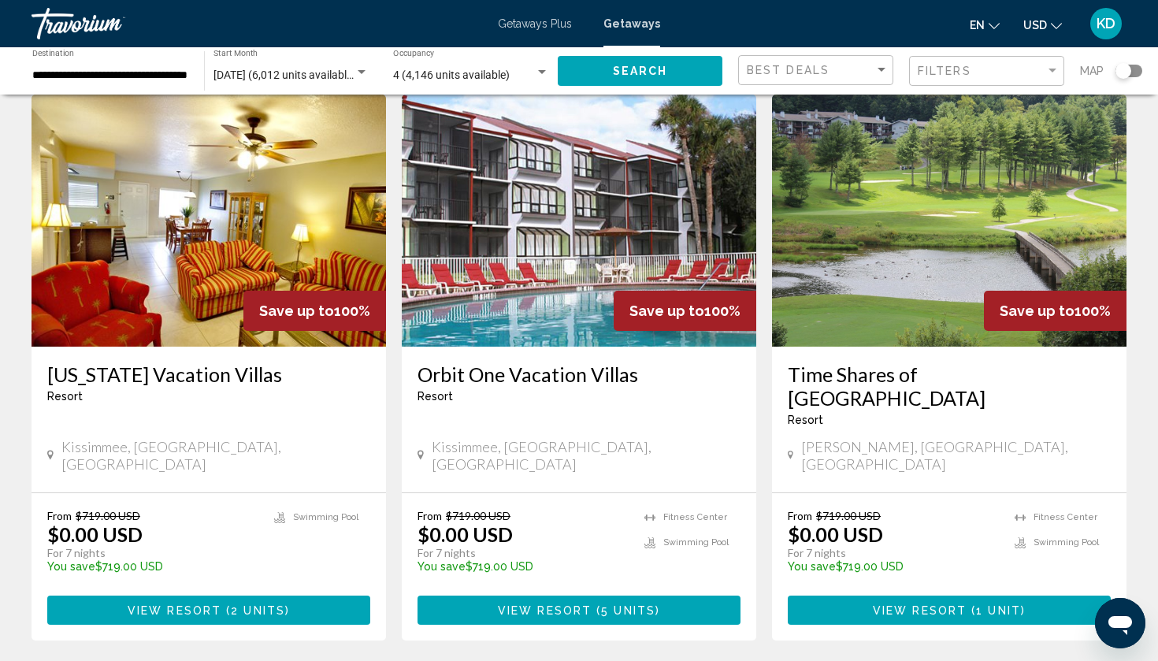
scroll to position [1805, 0]
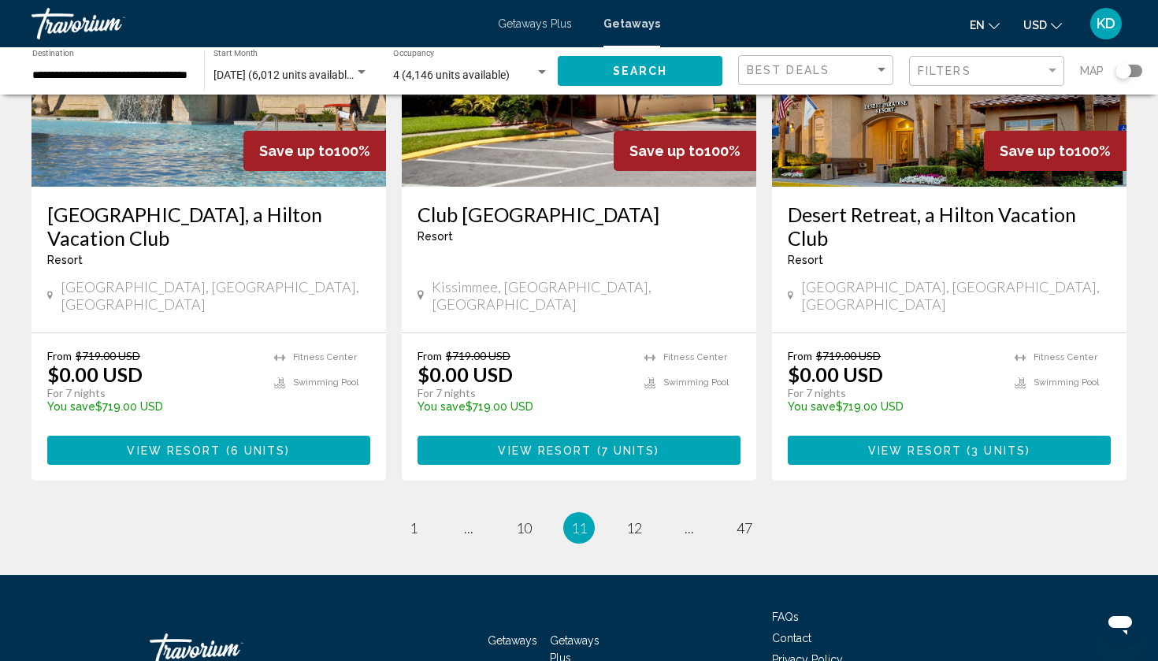
scroll to position [1939, 0]
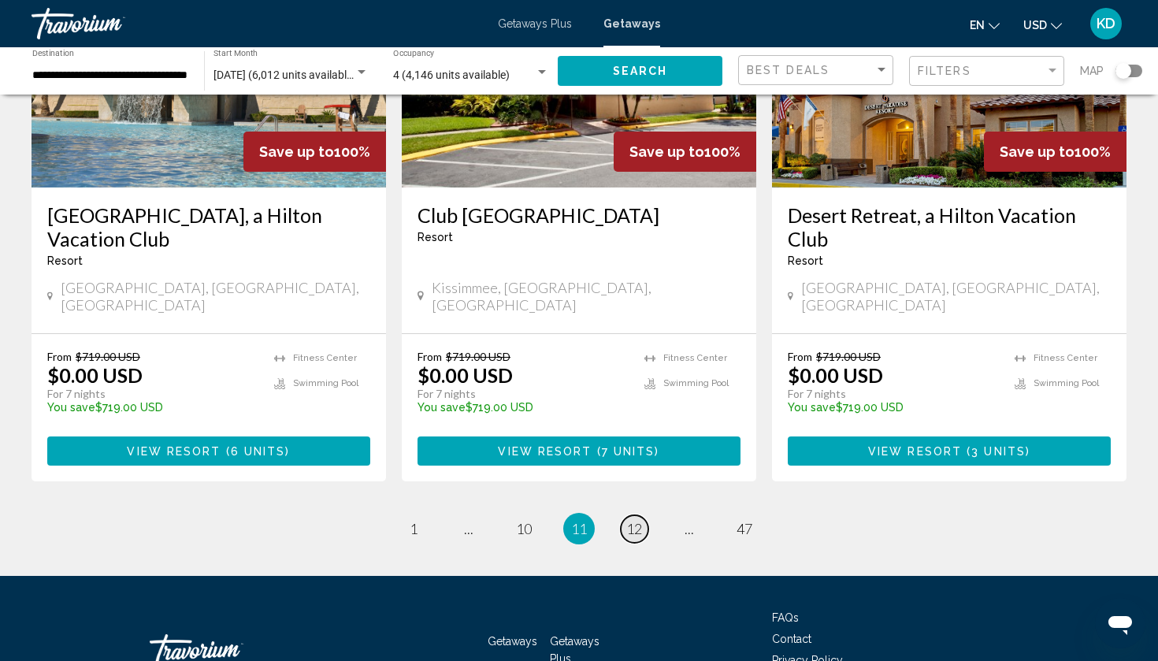
click at [636, 520] on span "12" at bounding box center [634, 528] width 16 height 17
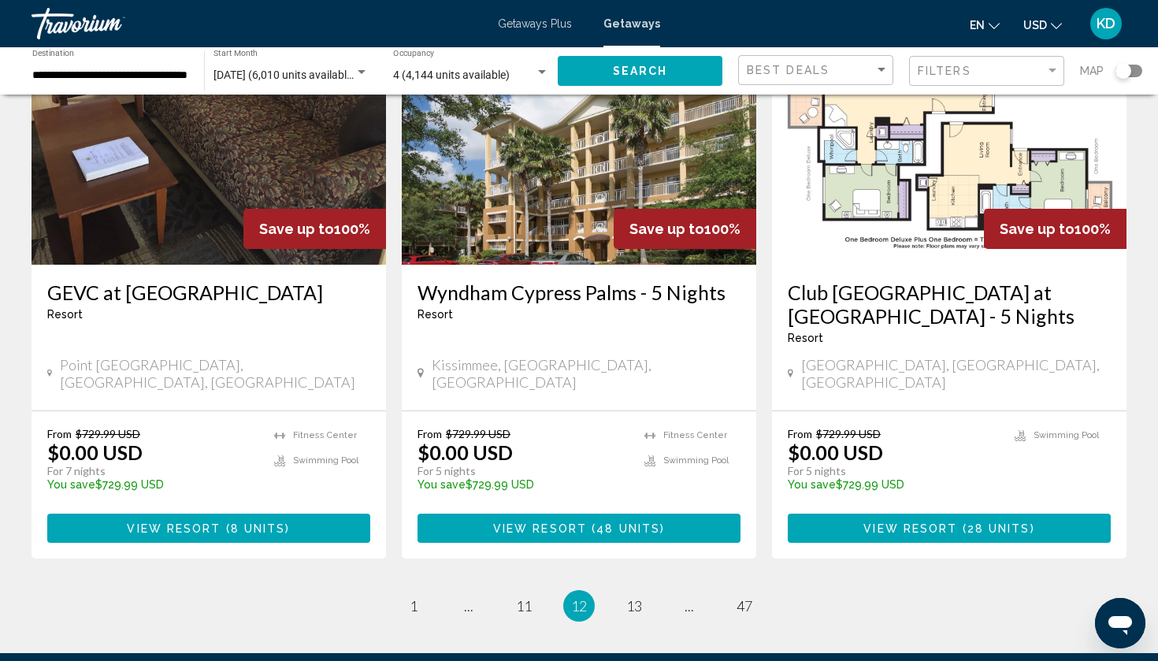
scroll to position [1948, 0]
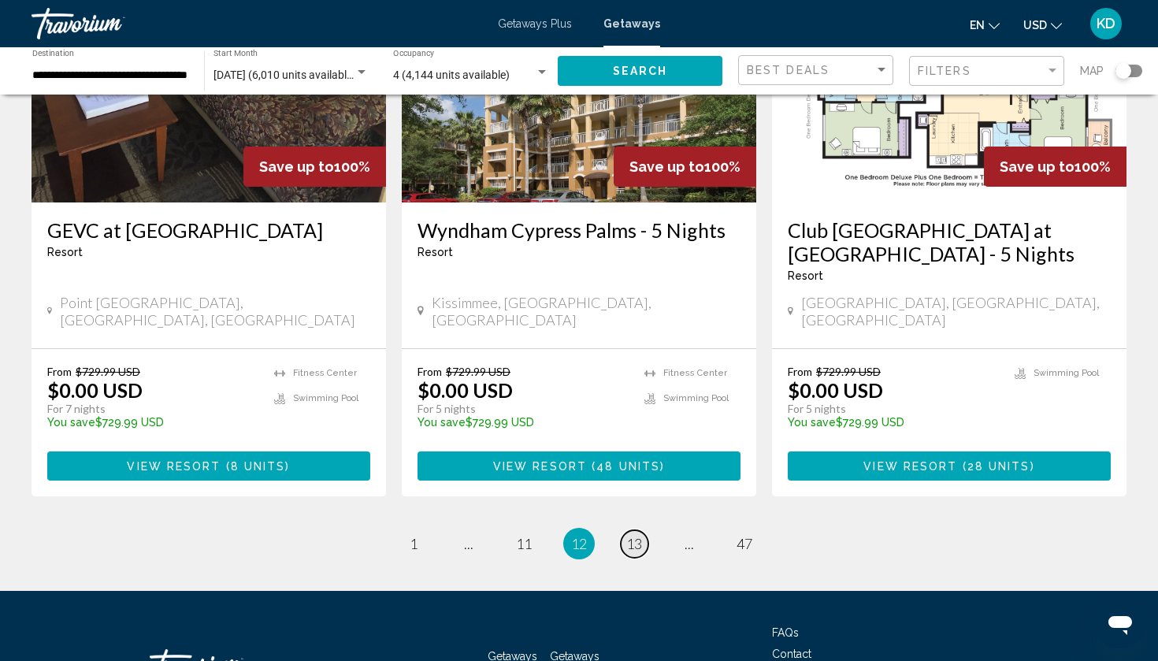
click at [632, 535] on span "13" at bounding box center [634, 543] width 16 height 17
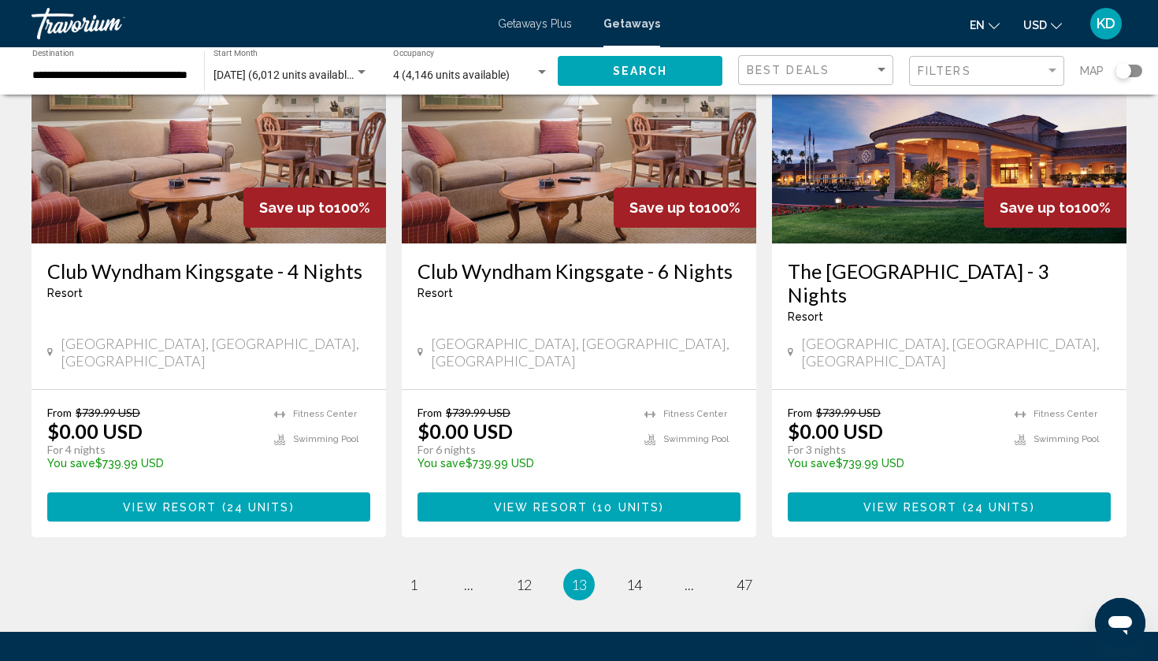
scroll to position [1908, 0]
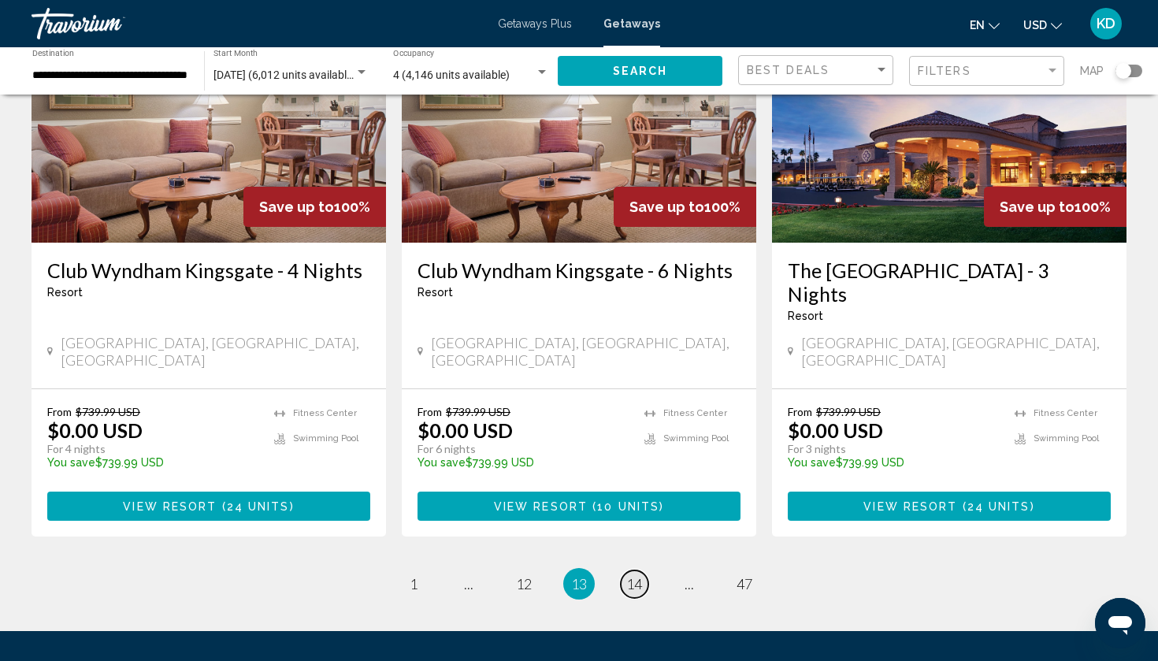
click at [640, 575] on span "14" at bounding box center [634, 583] width 16 height 17
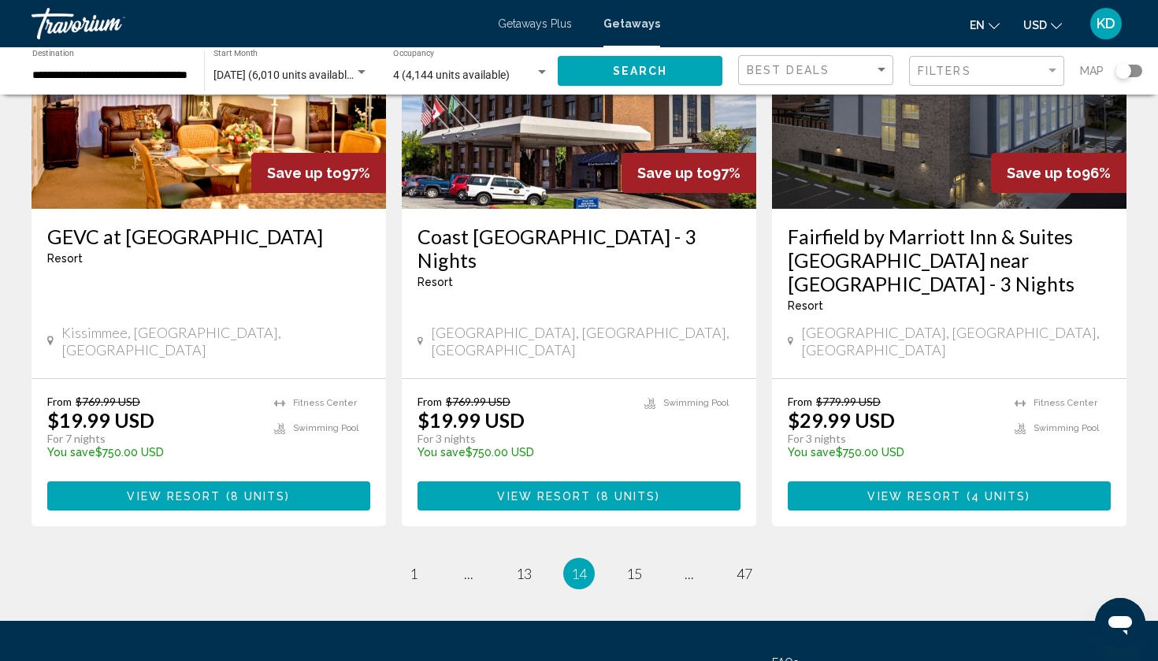
scroll to position [1968, 0]
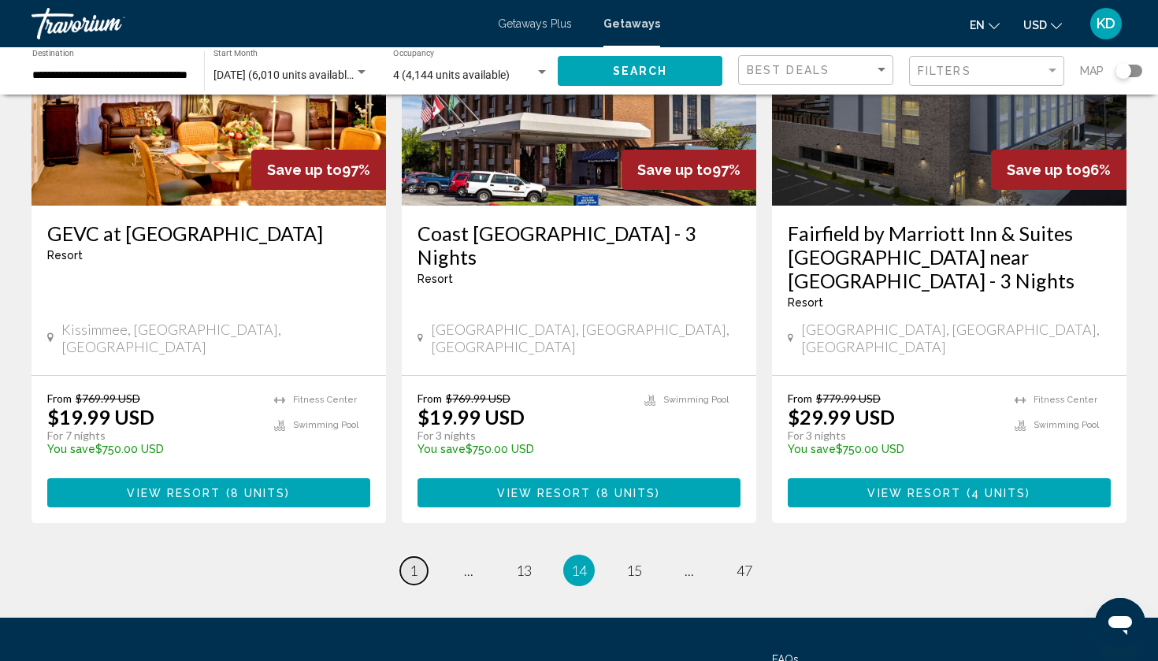
click at [408, 557] on link "page 1" at bounding box center [414, 571] width 28 height 28
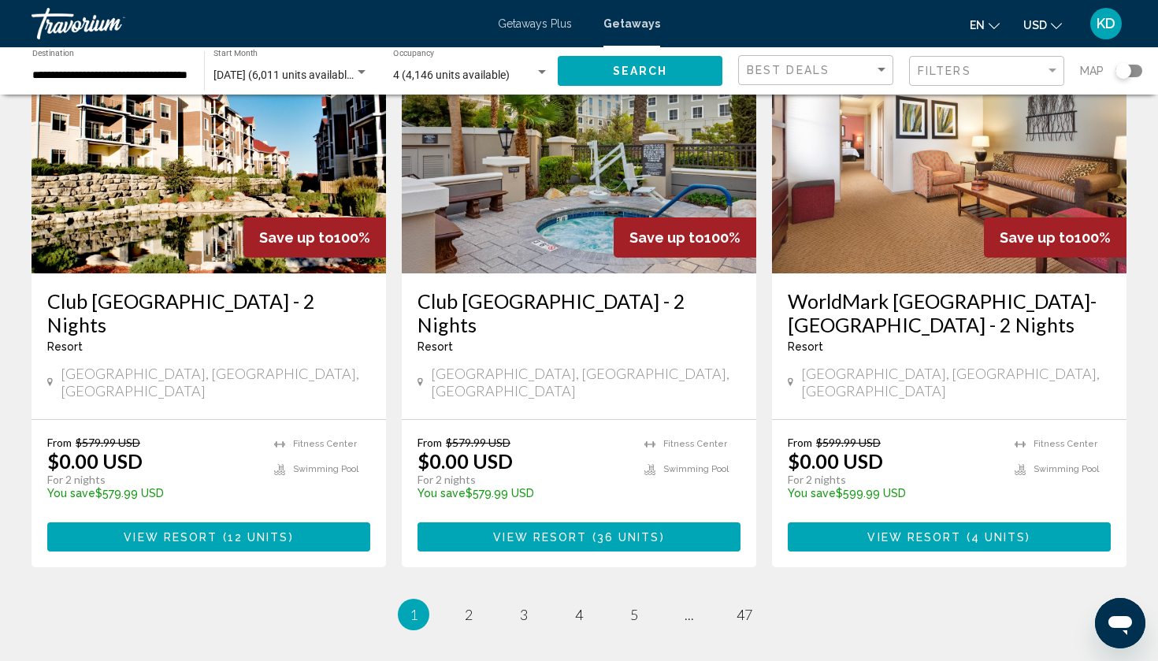
scroll to position [1880, 0]
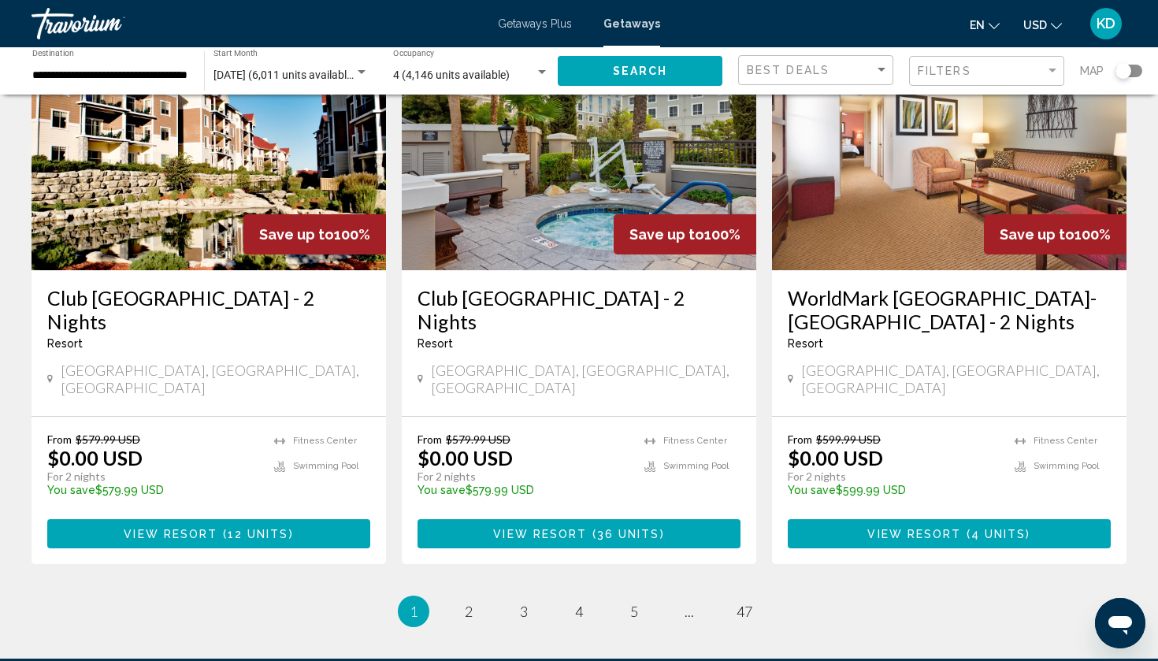
click at [1122, 67] on div "Search widget" at bounding box center [1123, 71] width 16 height 16
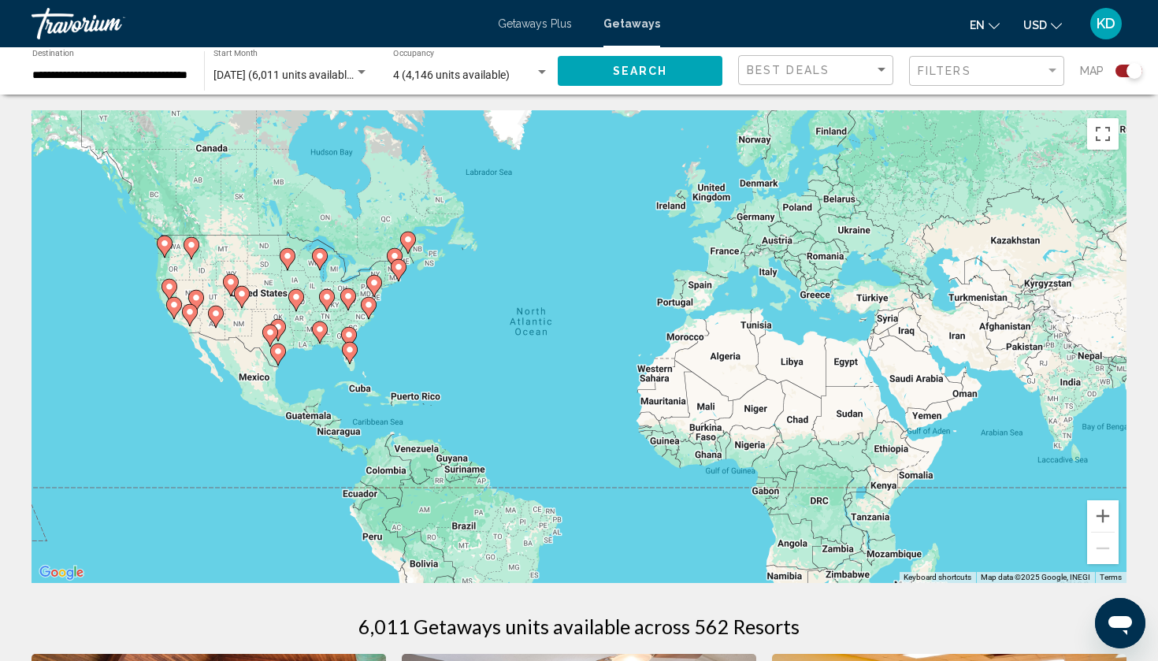
scroll to position [0, 0]
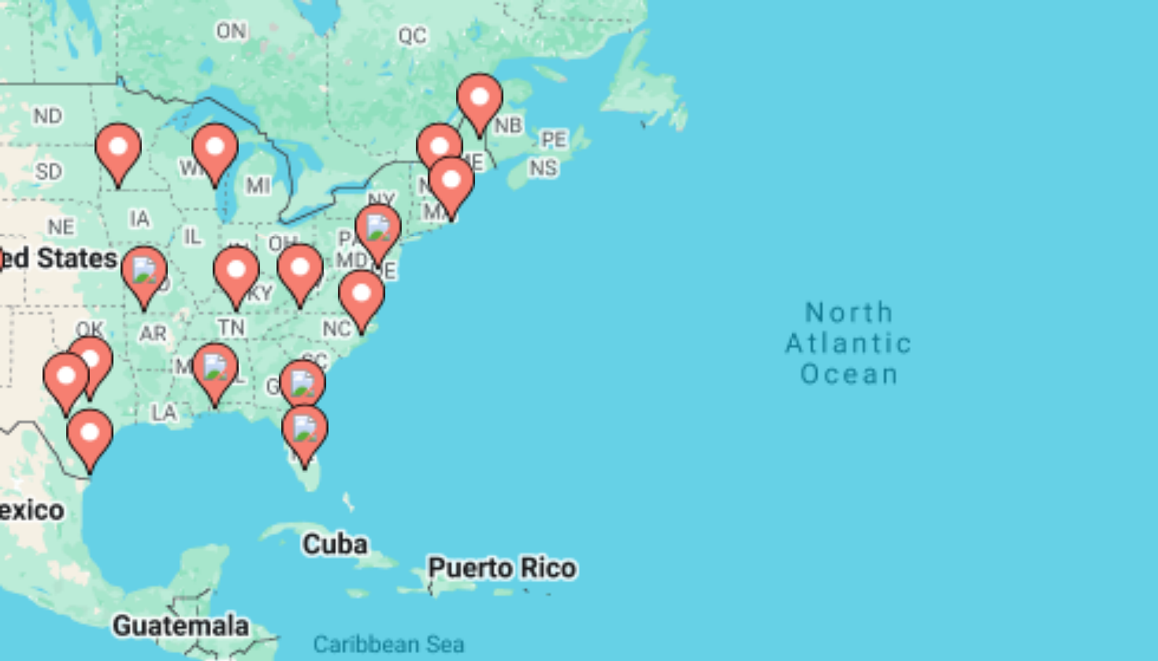
click at [364, 300] on image "Main content" at bounding box center [368, 304] width 9 height 9
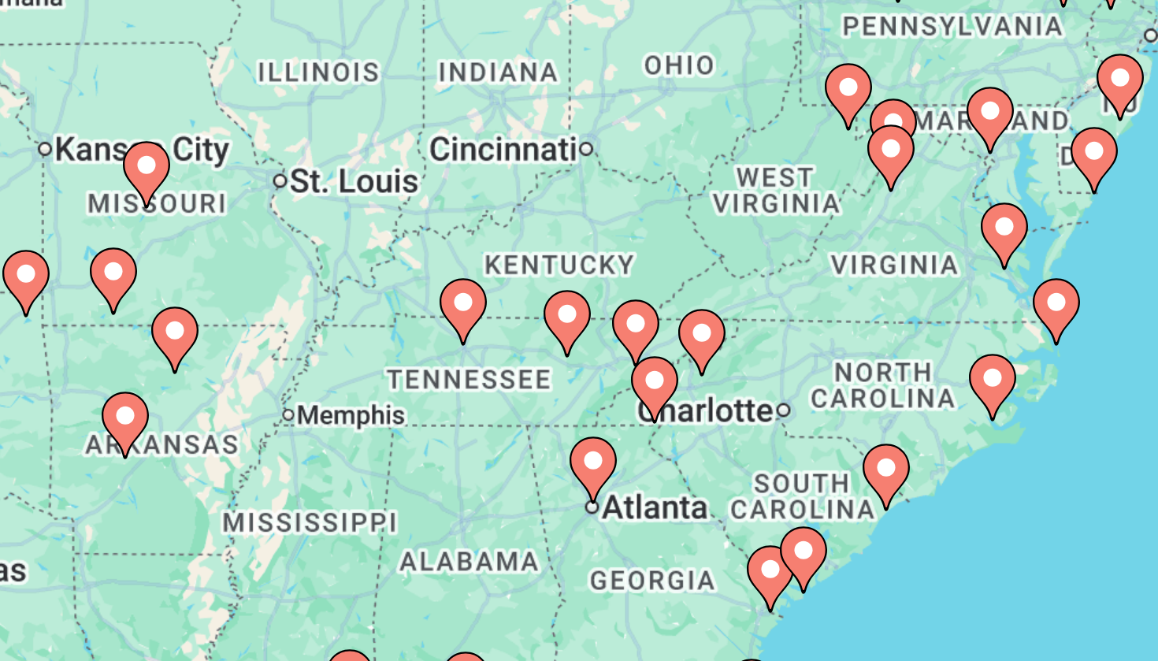
click at [536, 356] on icon "Main content" at bounding box center [543, 366] width 14 height 20
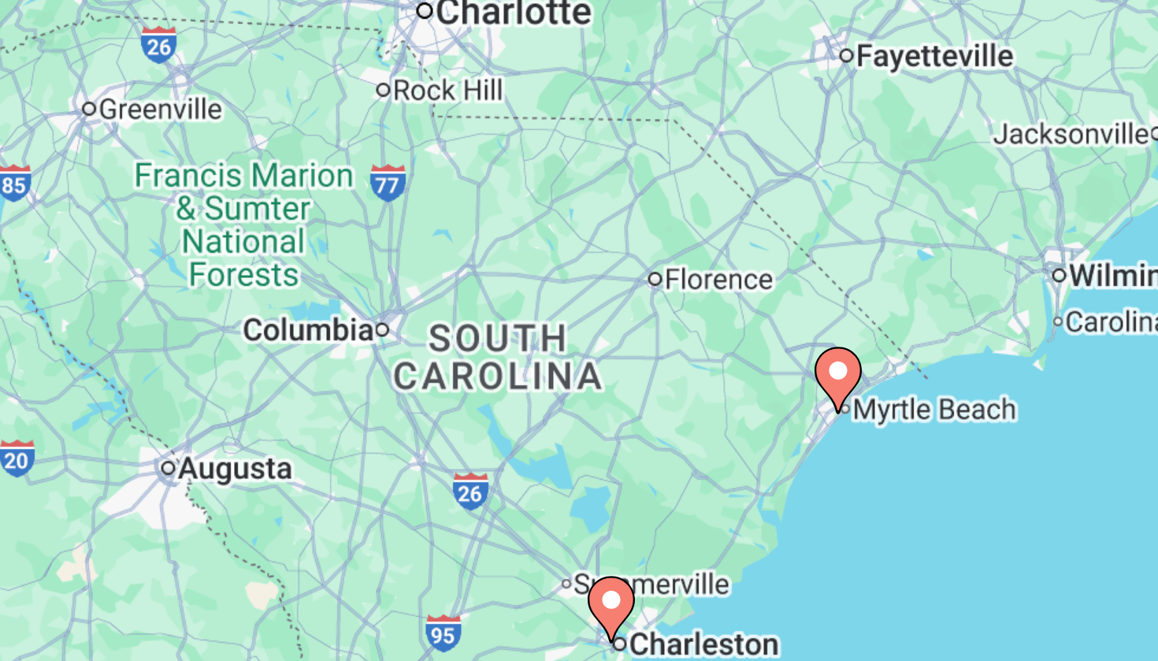
click at [574, 326] on image "Main content" at bounding box center [578, 330] width 9 height 9
type input "**********"
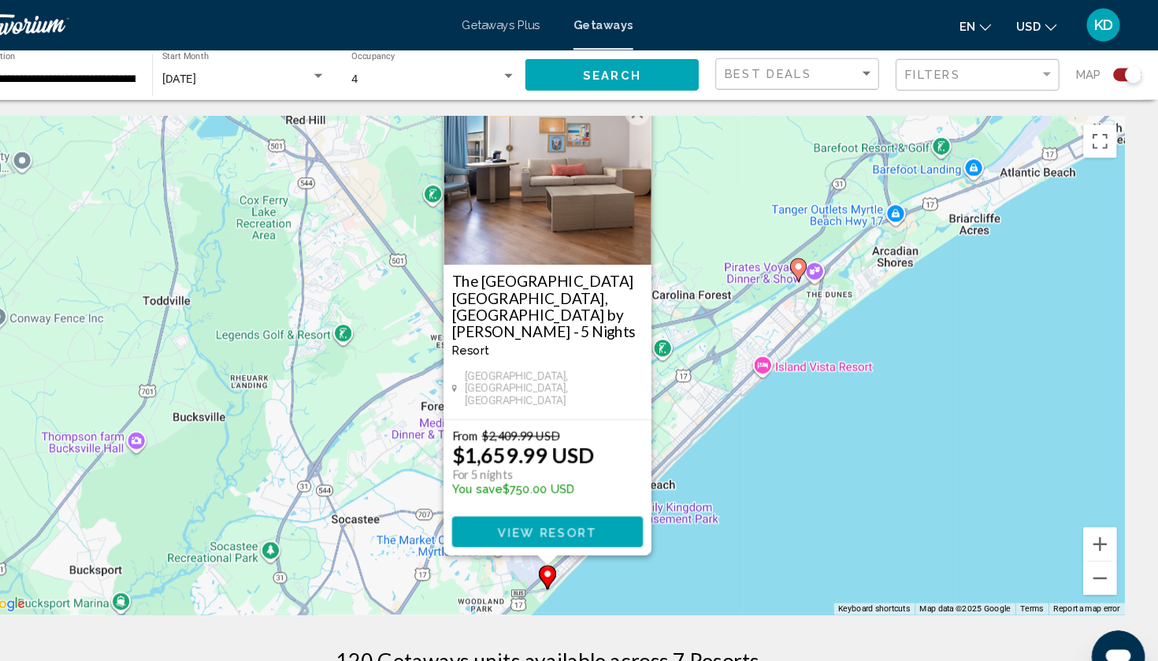
click at [693, 371] on div "To navigate, press the arrow keys. To activate drag with keyboard, press Alt + …" at bounding box center [579, 346] width 1095 height 473
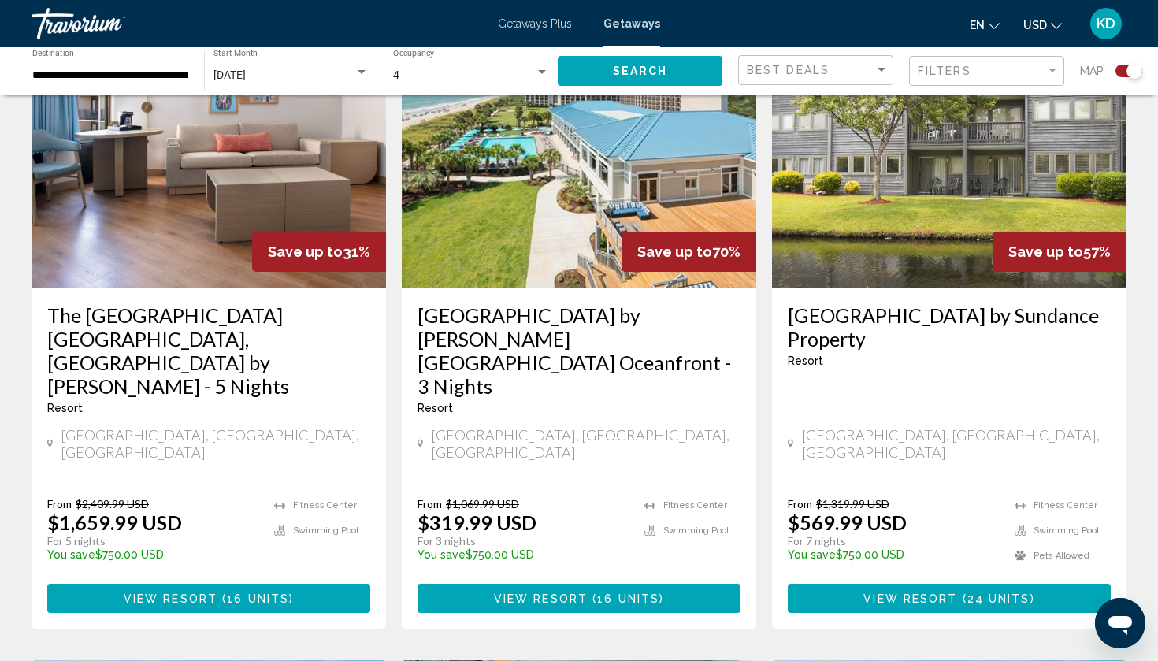
scroll to position [604, 0]
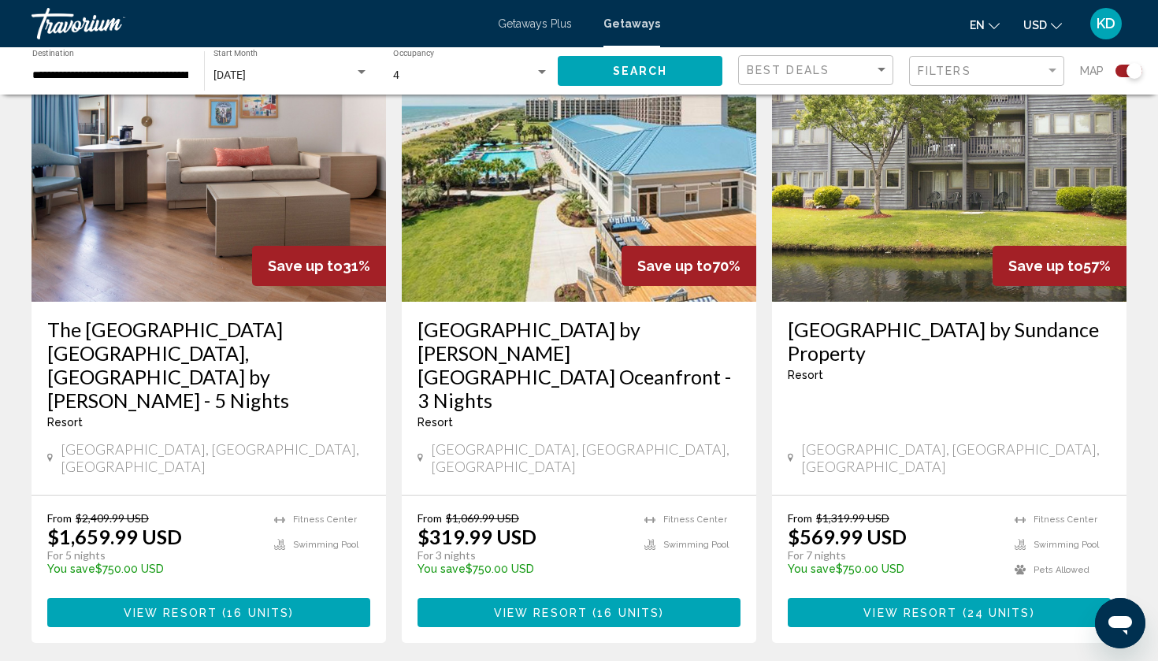
click at [572, 321] on h3 "DoubleTree Resort by Hilton Myrtle Beach Oceanfront - 3 Nights" at bounding box center [578, 364] width 323 height 95
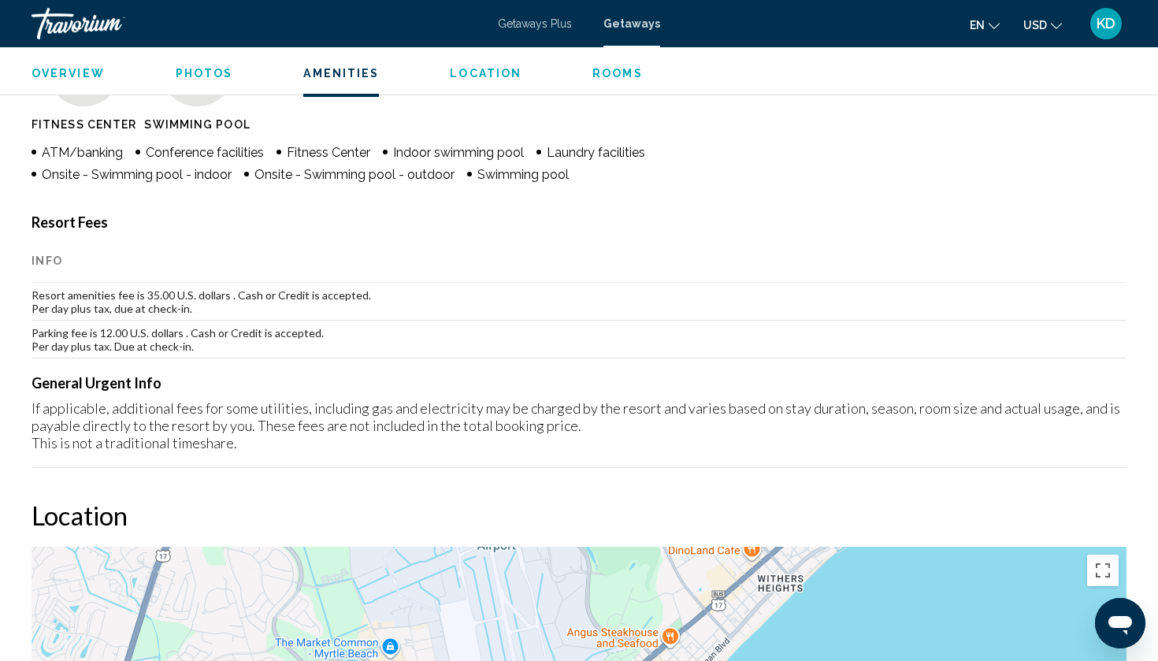
scroll to position [1309, 0]
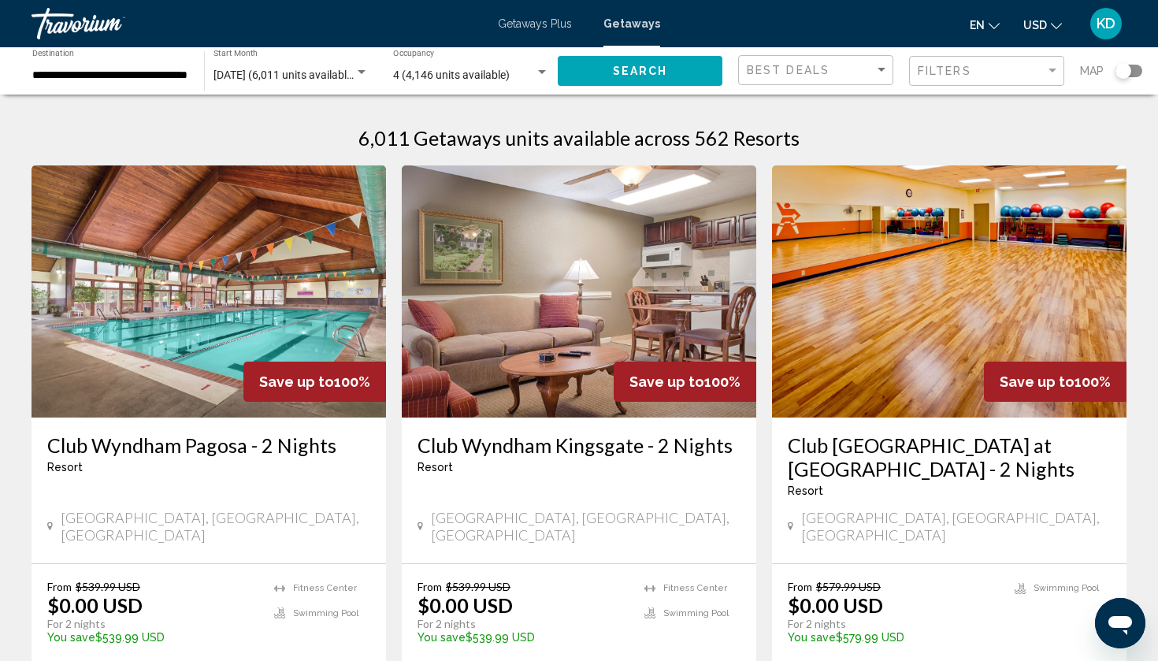
click at [1128, 68] on div "Search widget" at bounding box center [1123, 71] width 16 height 16
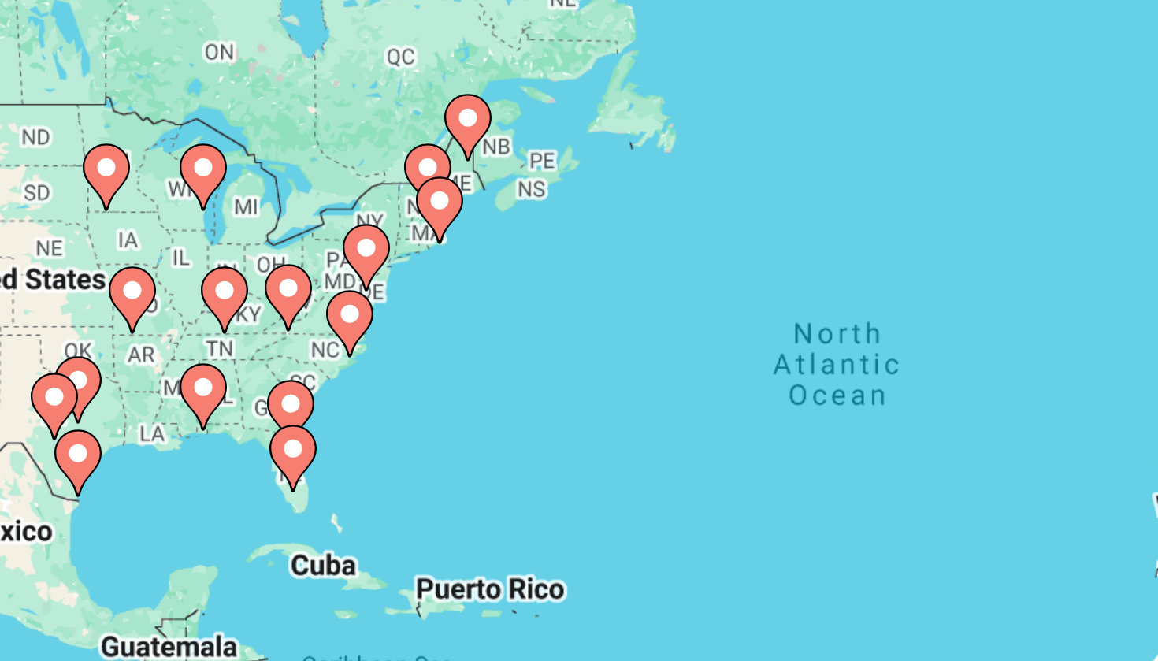
click at [158, 110] on div "To activate drag with keyboard, press Alt + Enter. Once in keyboard drag state,…" at bounding box center [579, 346] width 1095 height 473
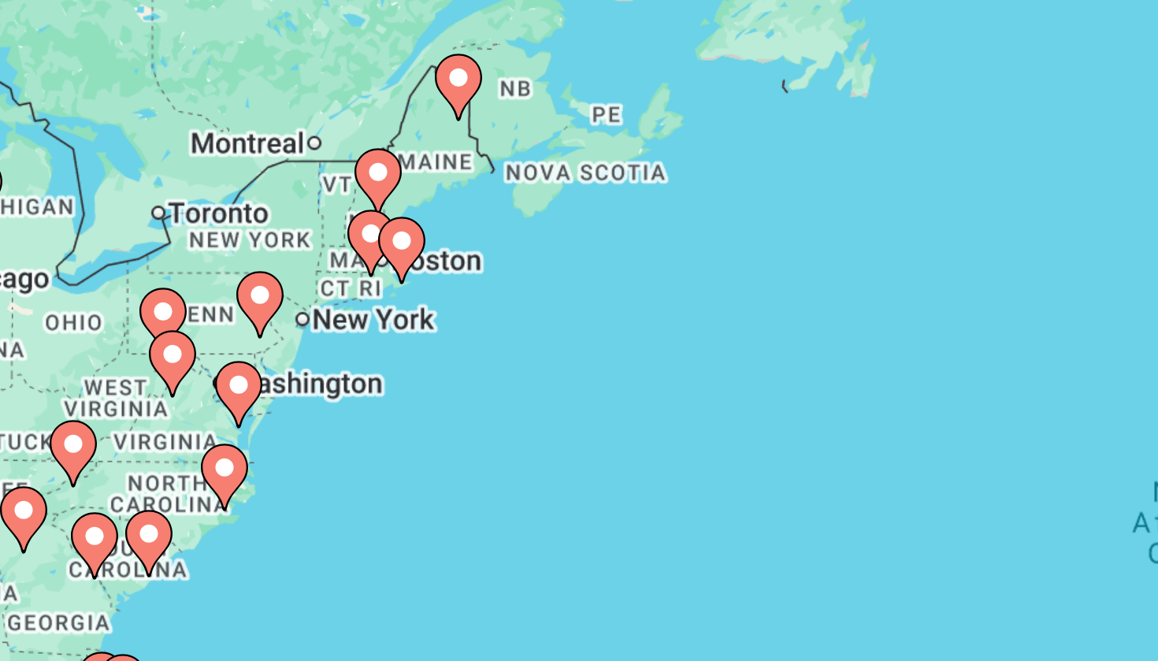
click at [137, 110] on div "To activate drag with keyboard, press Alt + Enter. Once in keyboard drag state,…" at bounding box center [579, 346] width 1095 height 473
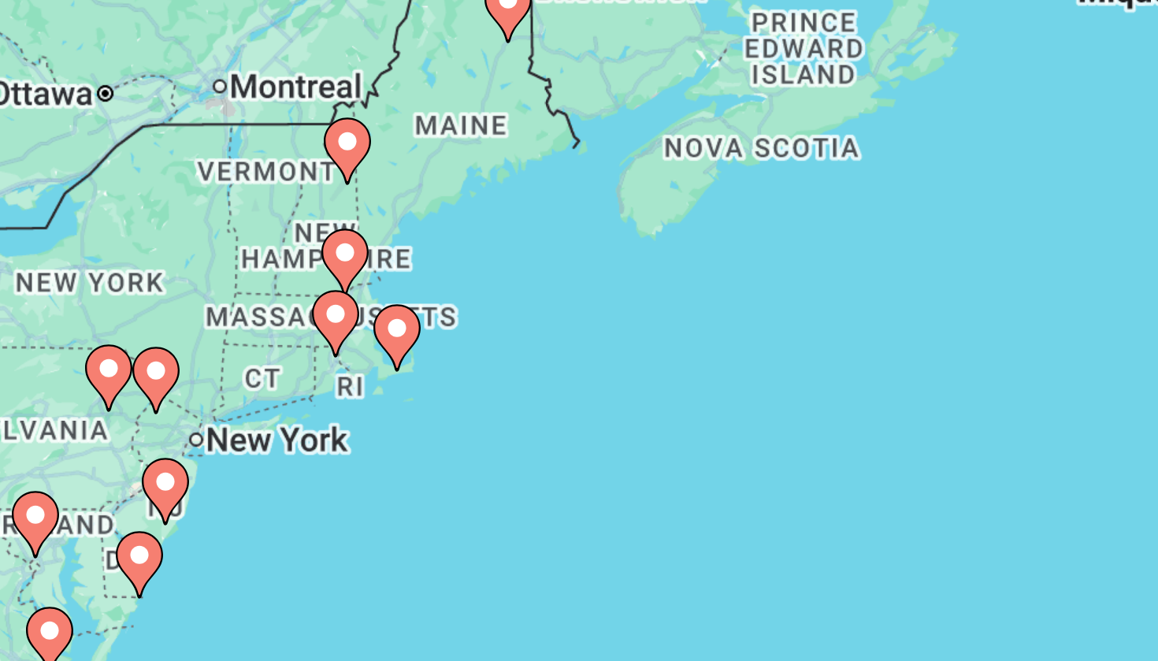
click at [128, 110] on div "To activate drag with keyboard, press Alt + Enter. Once in keyboard drag state,…" at bounding box center [579, 346] width 1095 height 473
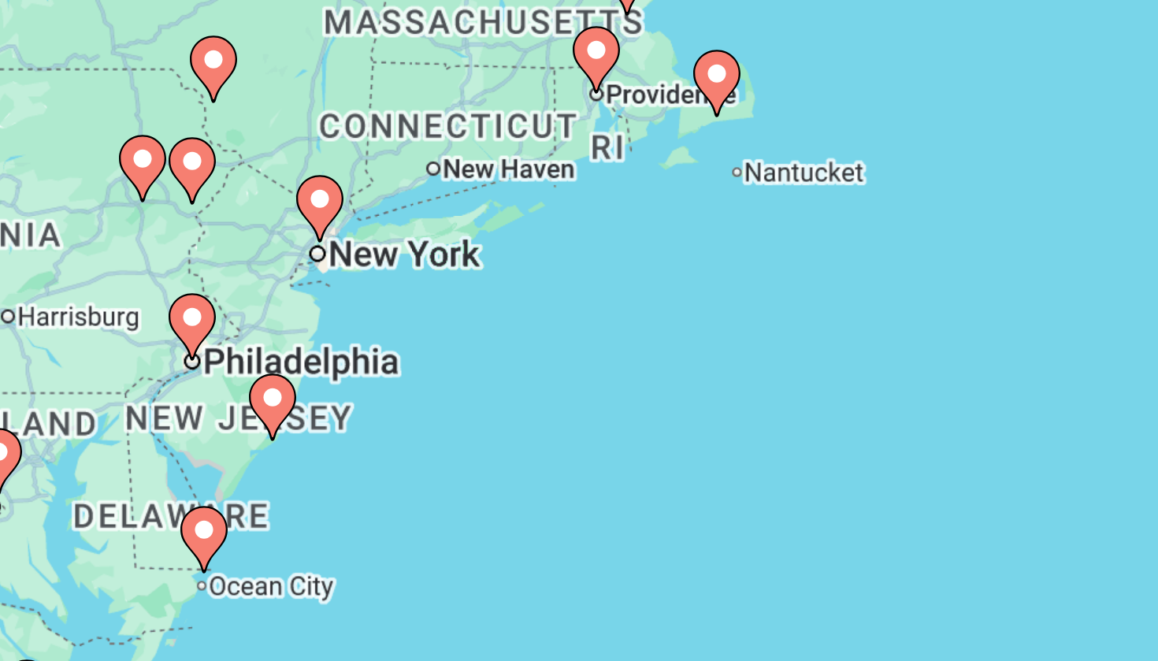
click at [121, 155] on div "To activate drag with keyboard, press Alt + Enter. Once in keyboard drag state,…" at bounding box center [579, 346] width 1095 height 473
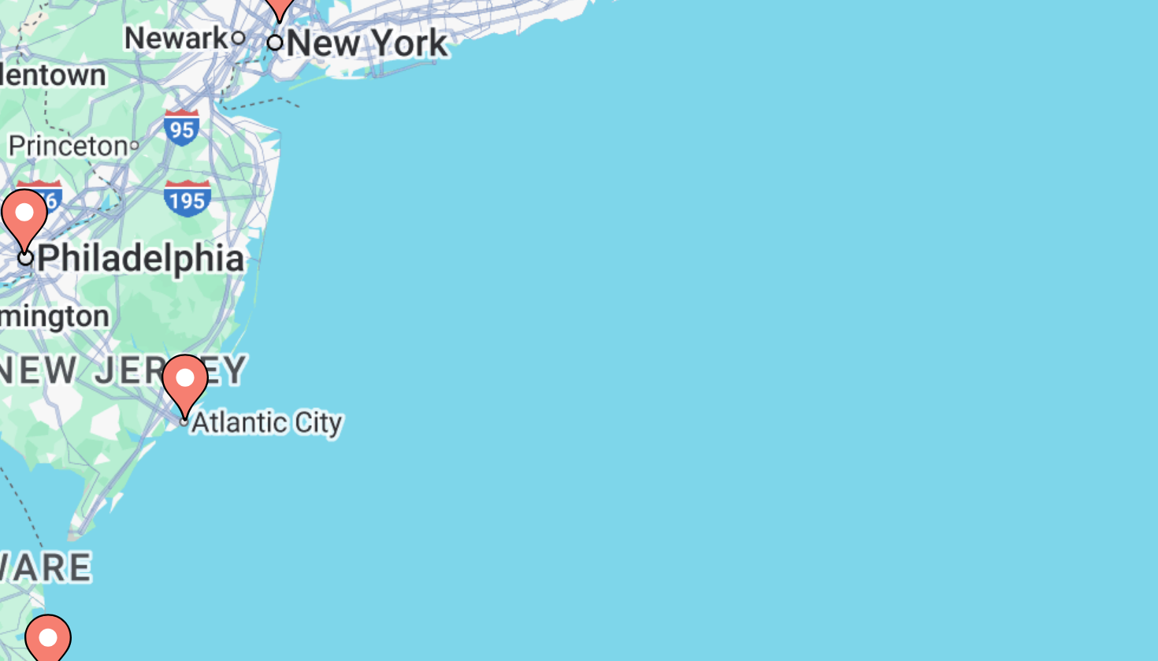
click at [76, 128] on div "To activate drag with keyboard, press Alt + Enter. Once in keyboard drag state,…" at bounding box center [579, 346] width 1095 height 473
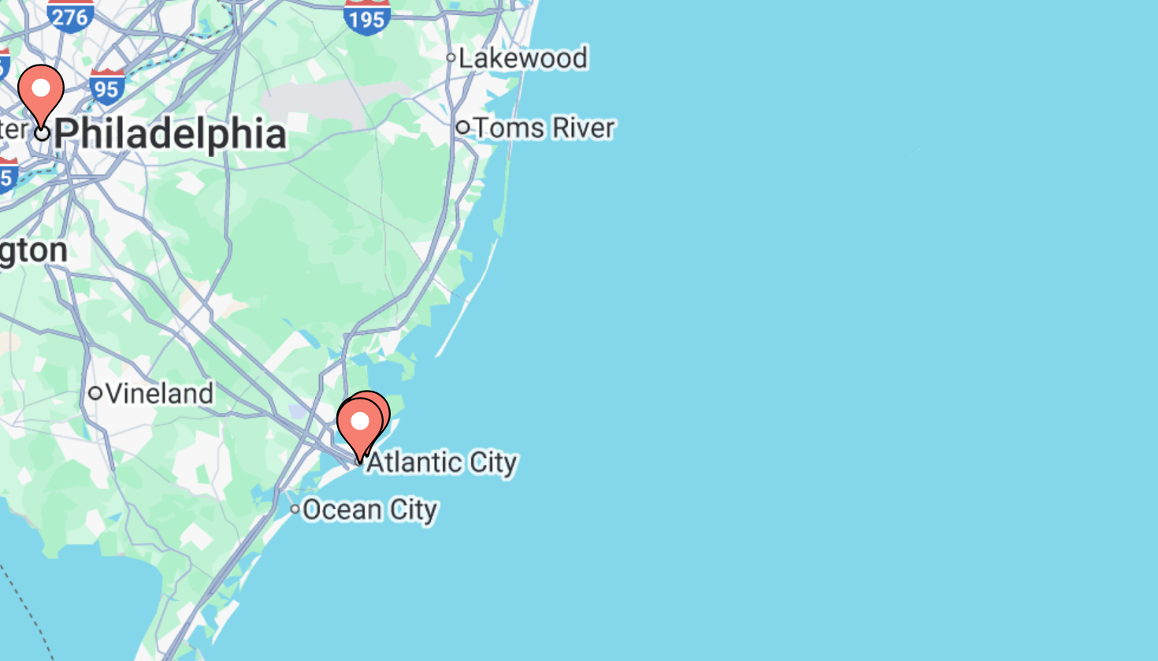
click at [187, 450] on gmp-advanced-marker "Main content" at bounding box center [195, 462] width 16 height 24
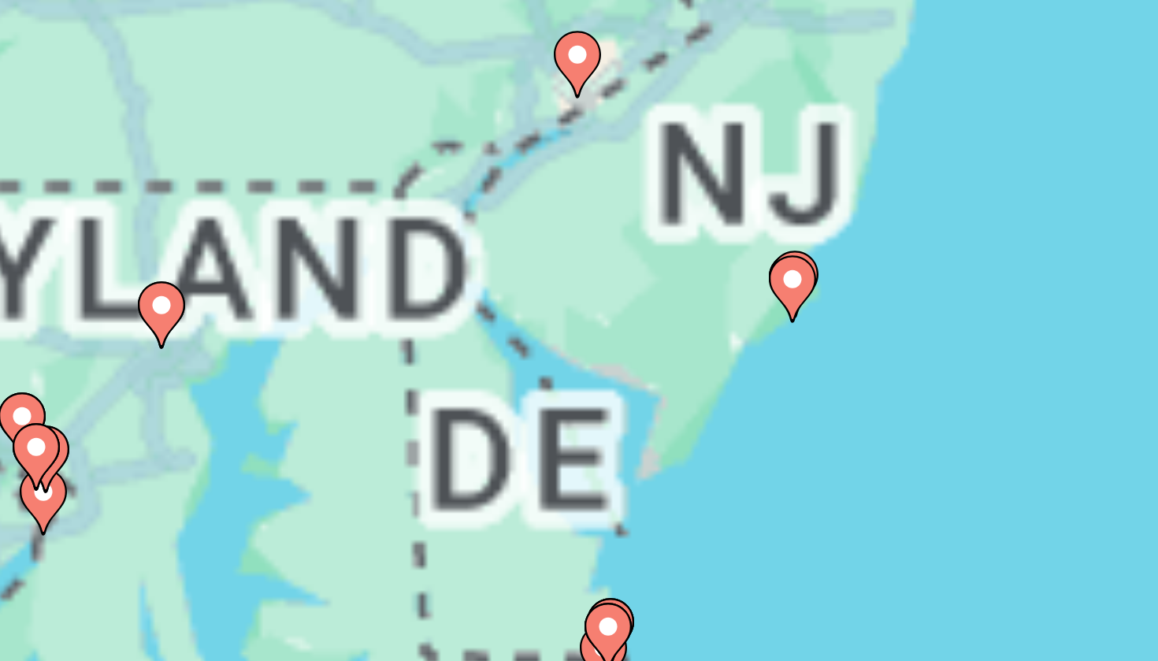
click at [127, 133] on div "To activate drag with keyboard, press Alt + Enter. Once in keyboard drag state,…" at bounding box center [579, 346] width 1095 height 473
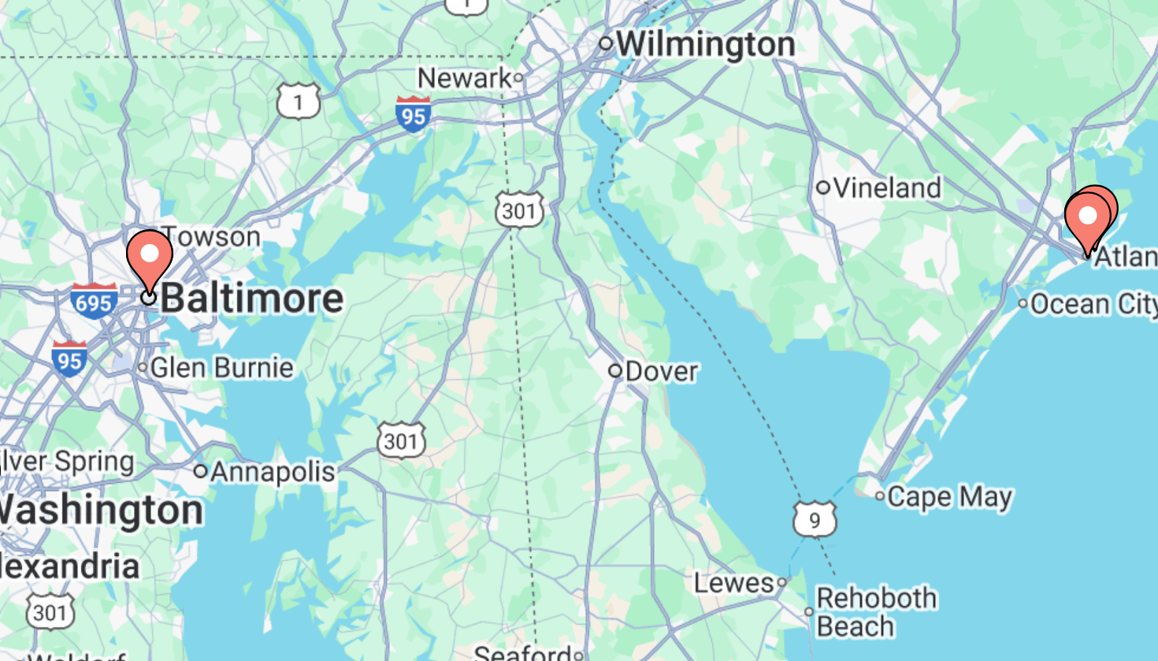
click at [358, 110] on div "To activate drag with keyboard, press Alt + Enter. Once in keyboard drag state,…" at bounding box center [579, 346] width 1095 height 473
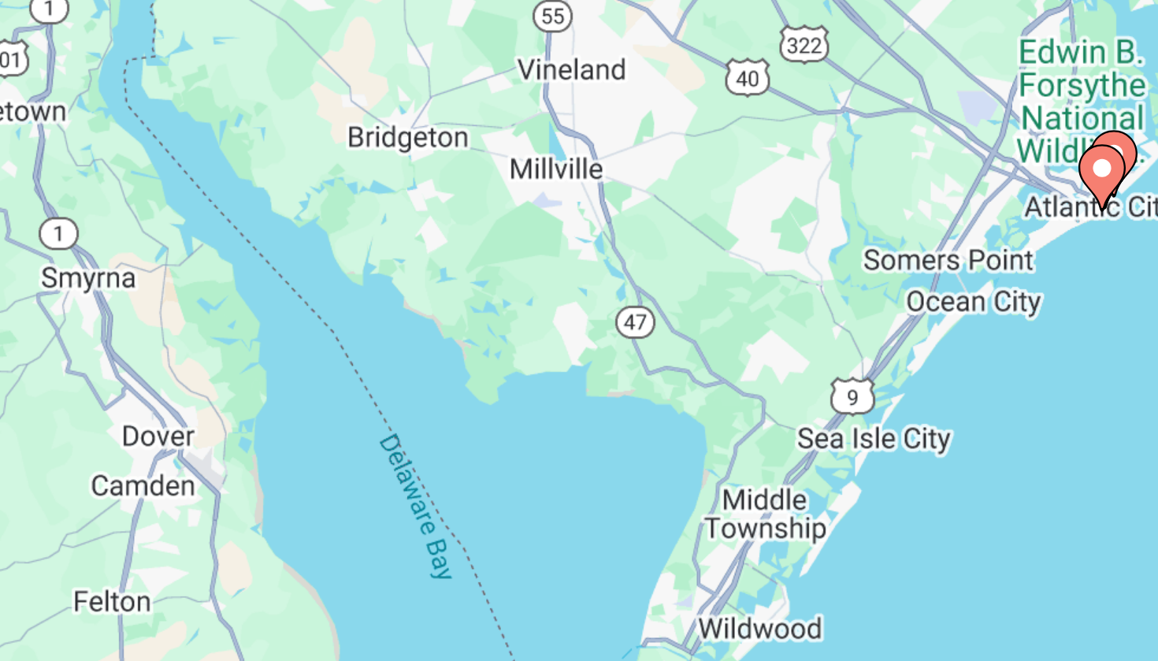
click at [362, 110] on div "To activate drag with keyboard, press Alt + Enter. Once in keyboard drag state,…" at bounding box center [579, 346] width 1095 height 473
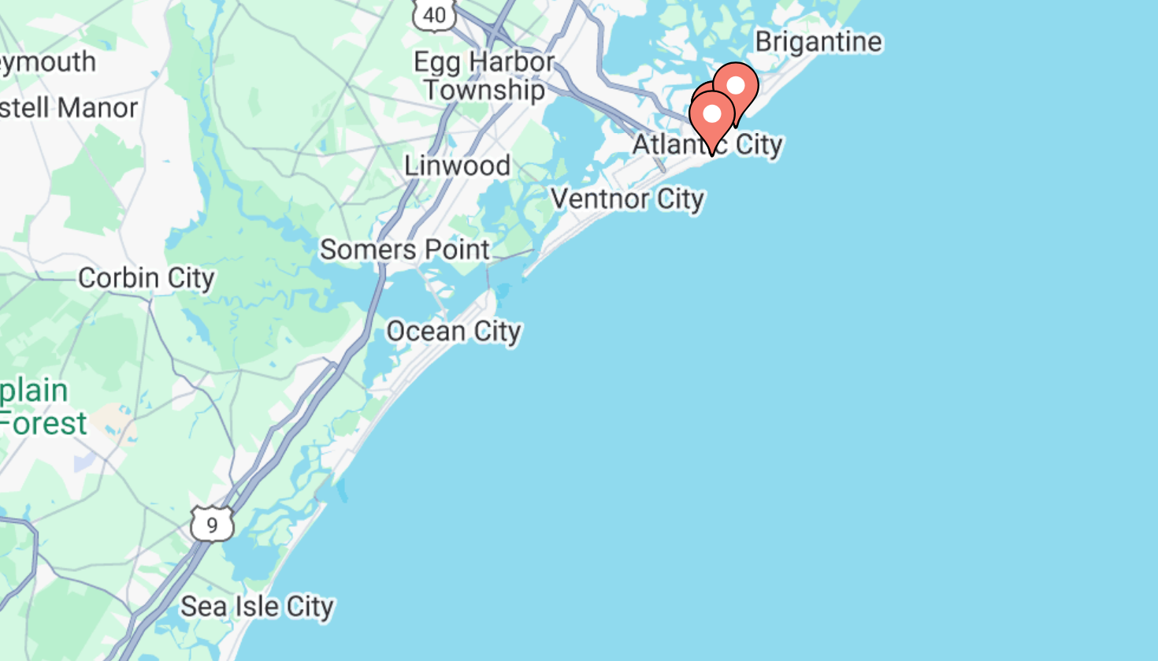
click at [265, 110] on div "To activate drag with keyboard, press Alt + Enter. Once in keyboard drag state,…" at bounding box center [579, 346] width 1095 height 473
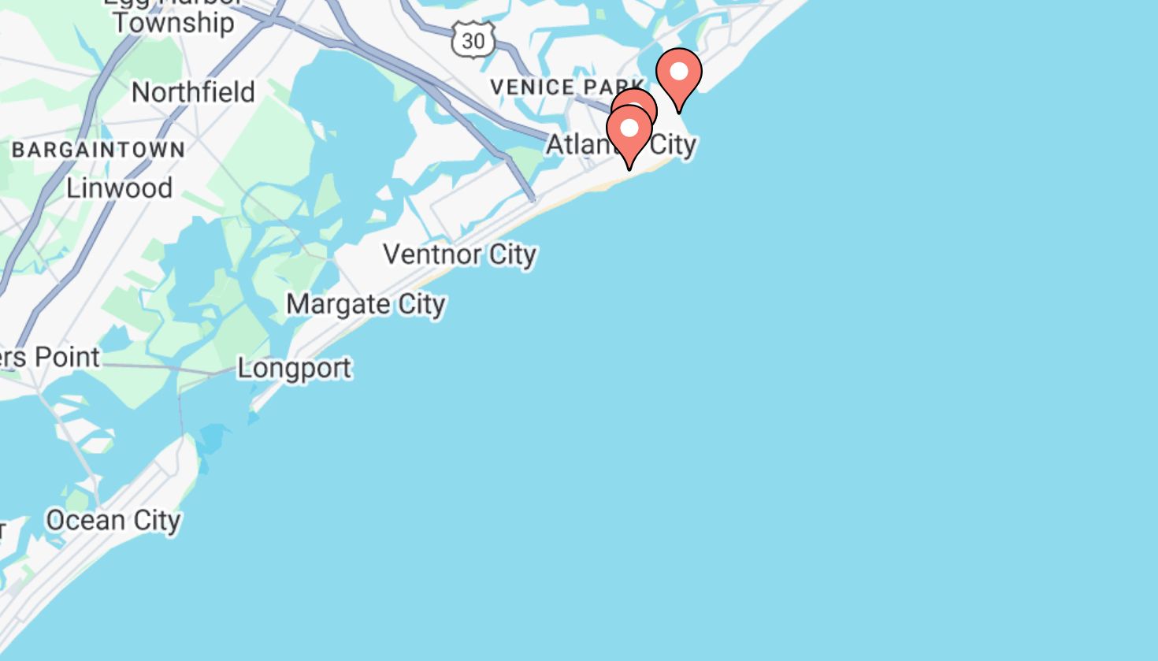
click at [265, 110] on div "To activate drag with keyboard, press Alt + Enter. Once in keyboard drag state,…" at bounding box center [579, 346] width 1095 height 473
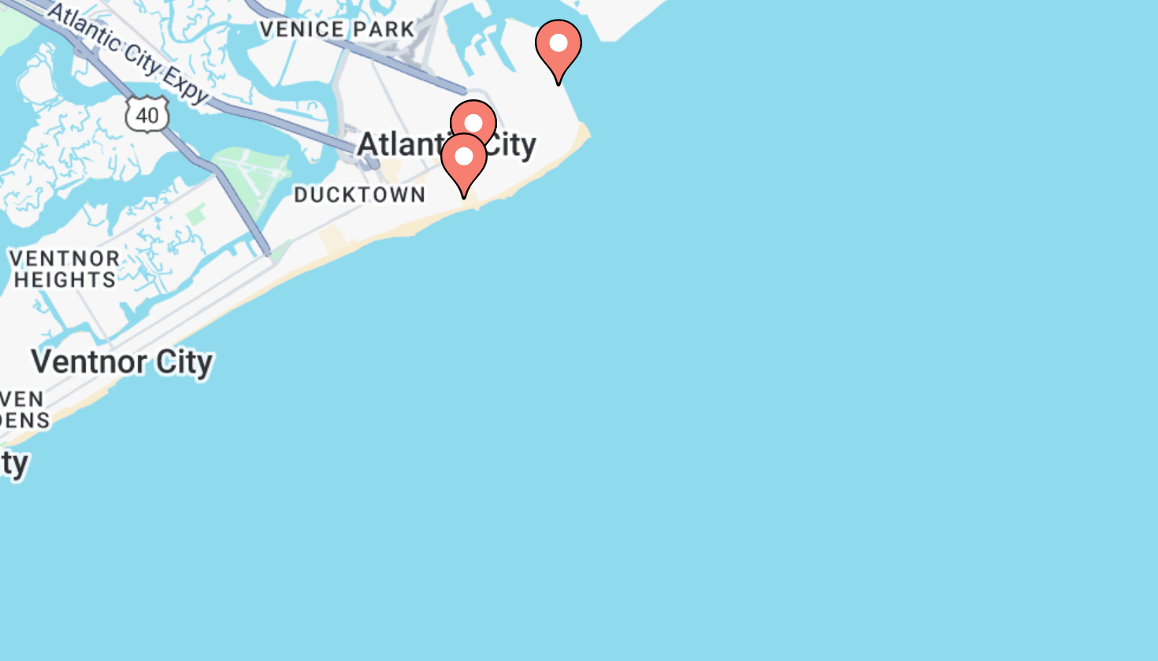
click at [389, 325] on icon "Main content" at bounding box center [397, 336] width 16 height 22
type input "**********"
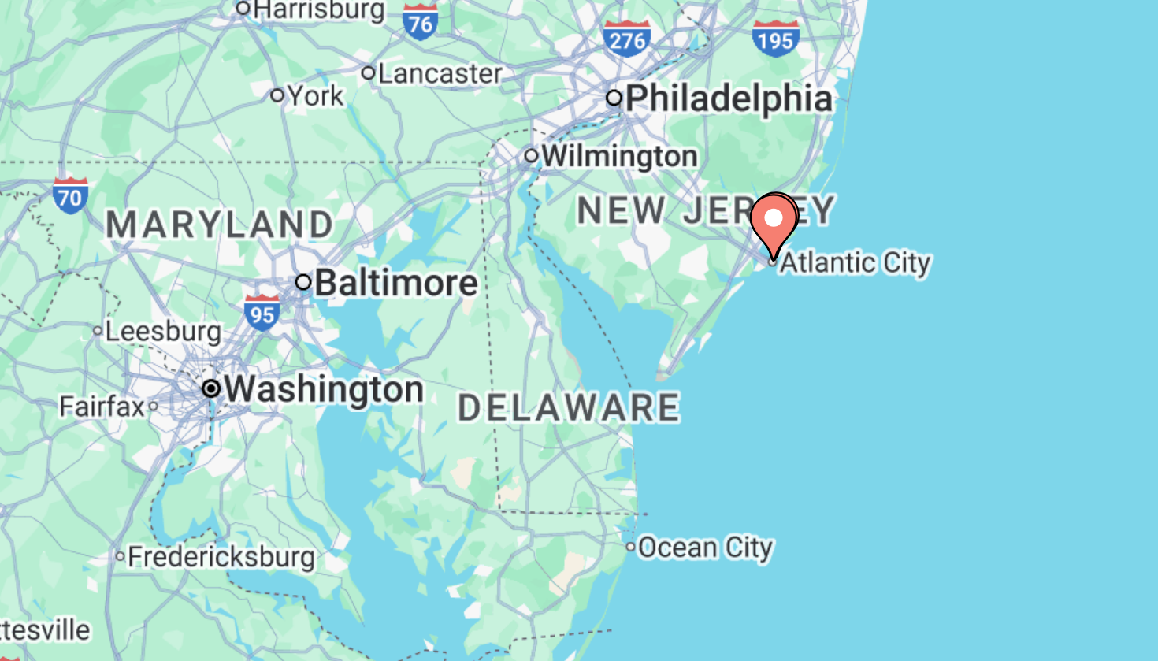
drag, startPoint x: 354, startPoint y: 45, endPoint x: 239, endPoint y: 105, distance: 130.3
click at [239, 110] on div "To activate drag with keyboard, press Alt + Enter. Once in keyboard drag state,…" at bounding box center [579, 346] width 1095 height 473
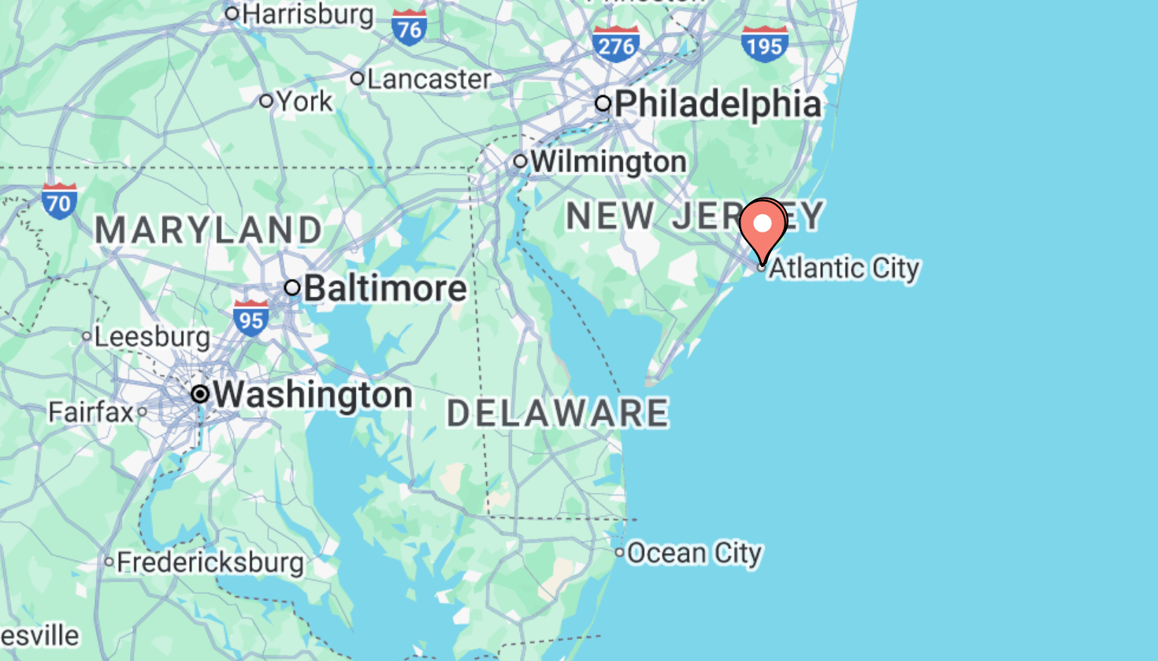
click at [263, 110] on div "To activate drag with keyboard, press Alt + Enter. Once in keyboard drag state,…" at bounding box center [579, 346] width 1095 height 473
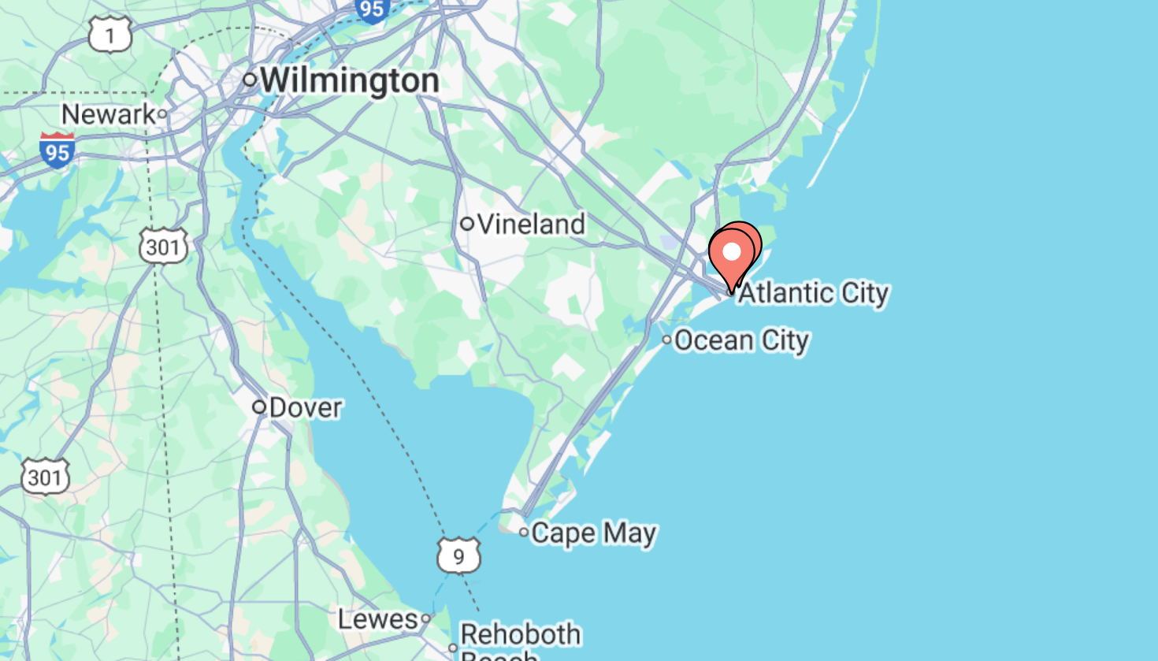
click at [262, 110] on div "To activate drag with keyboard, press Alt + Enter. Once in keyboard drag state,…" at bounding box center [579, 346] width 1095 height 473
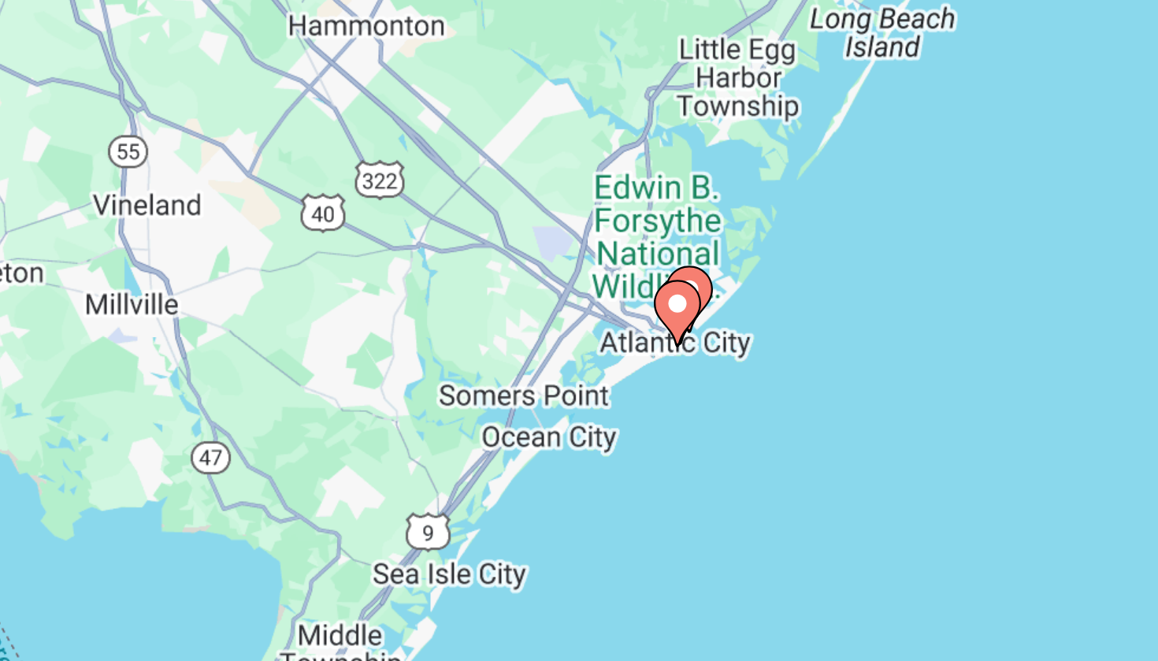
click at [239, 111] on div "To activate drag with keyboard, press Alt + Enter. Once in keyboard drag state,…" at bounding box center [579, 346] width 1095 height 473
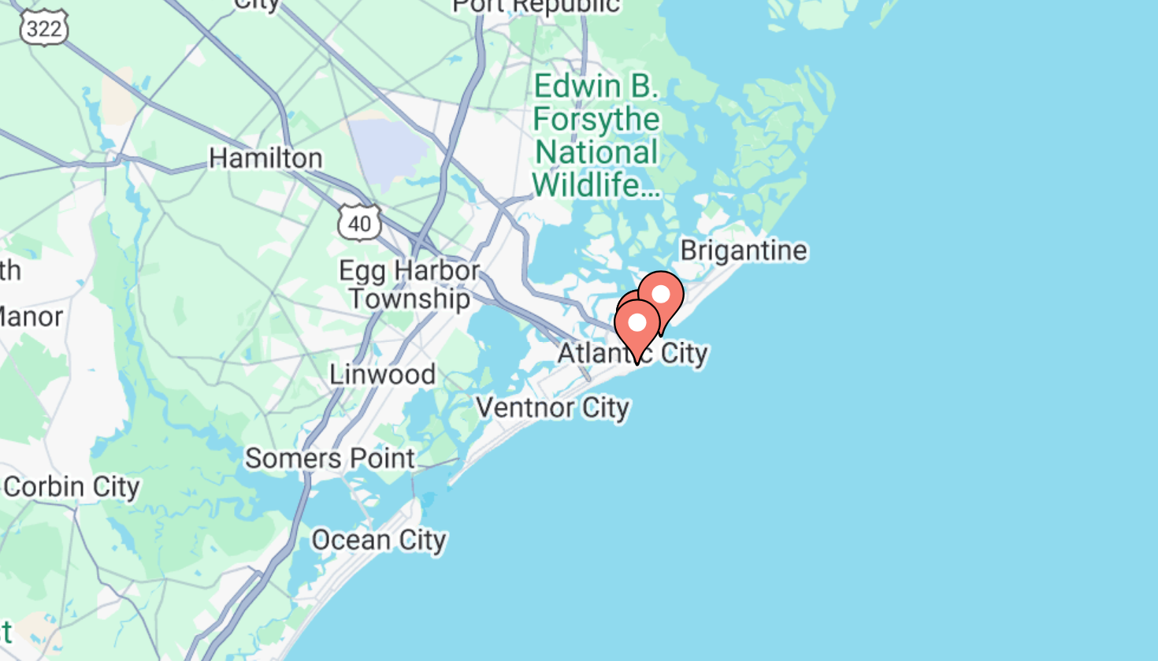
click at [422, 413] on image "Main content" at bounding box center [426, 417] width 9 height 9
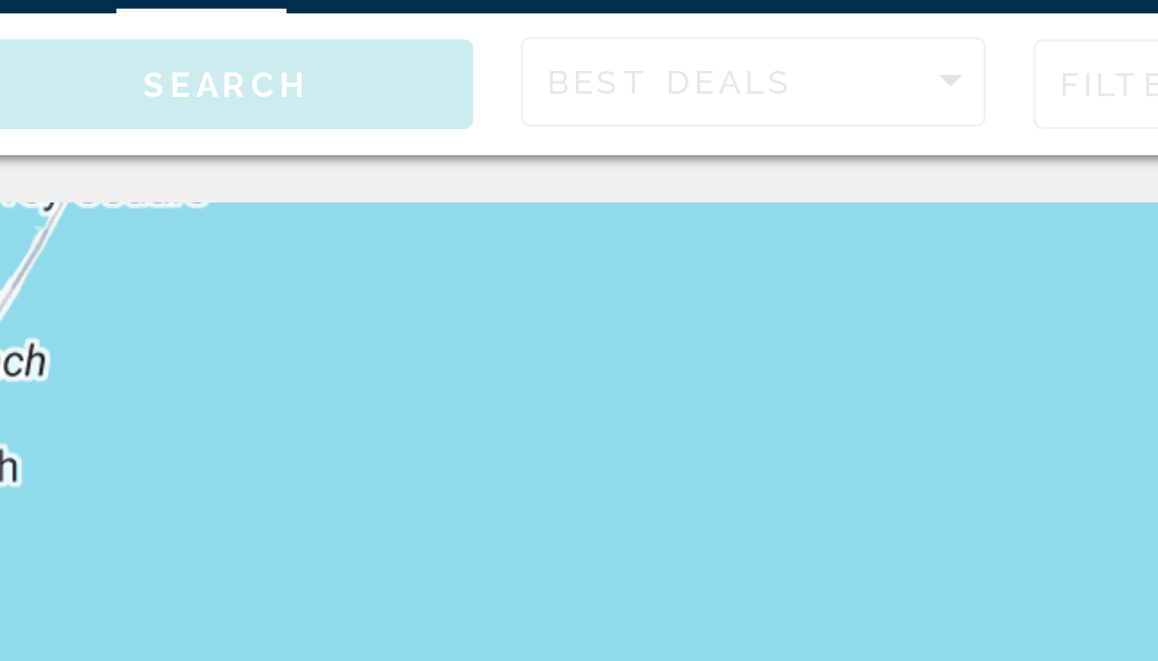
click at [222, 110] on div "To activate drag with keyboard, press Alt + Enter. Once in keyboard drag state,…" at bounding box center [579, 346] width 1095 height 473
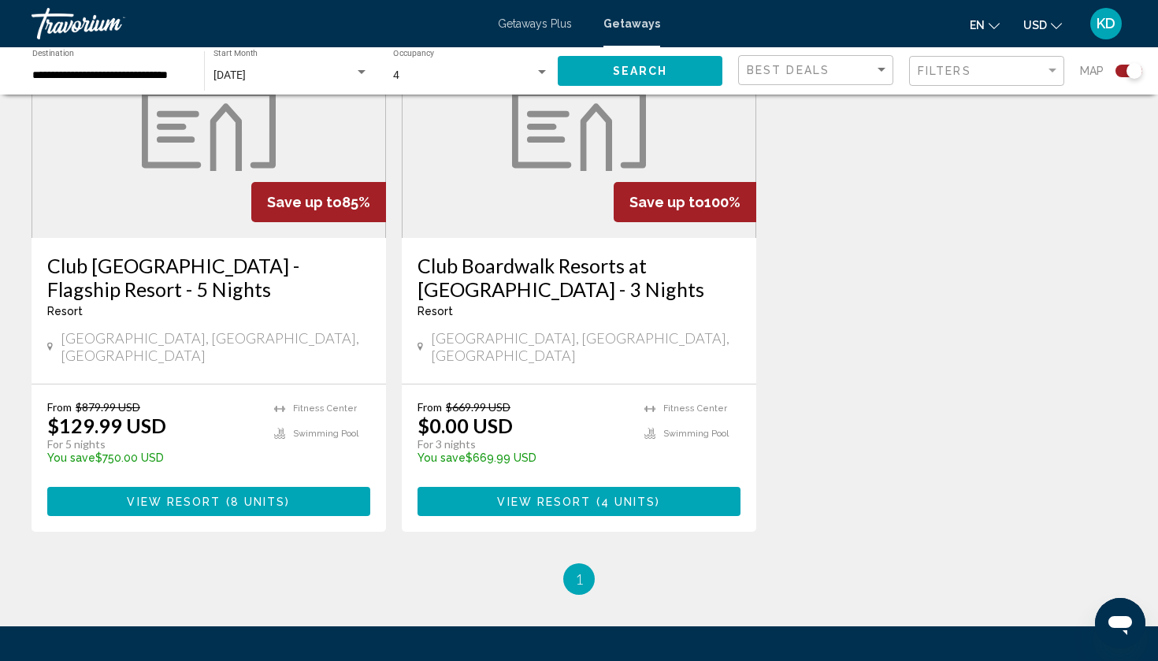
scroll to position [666, 0]
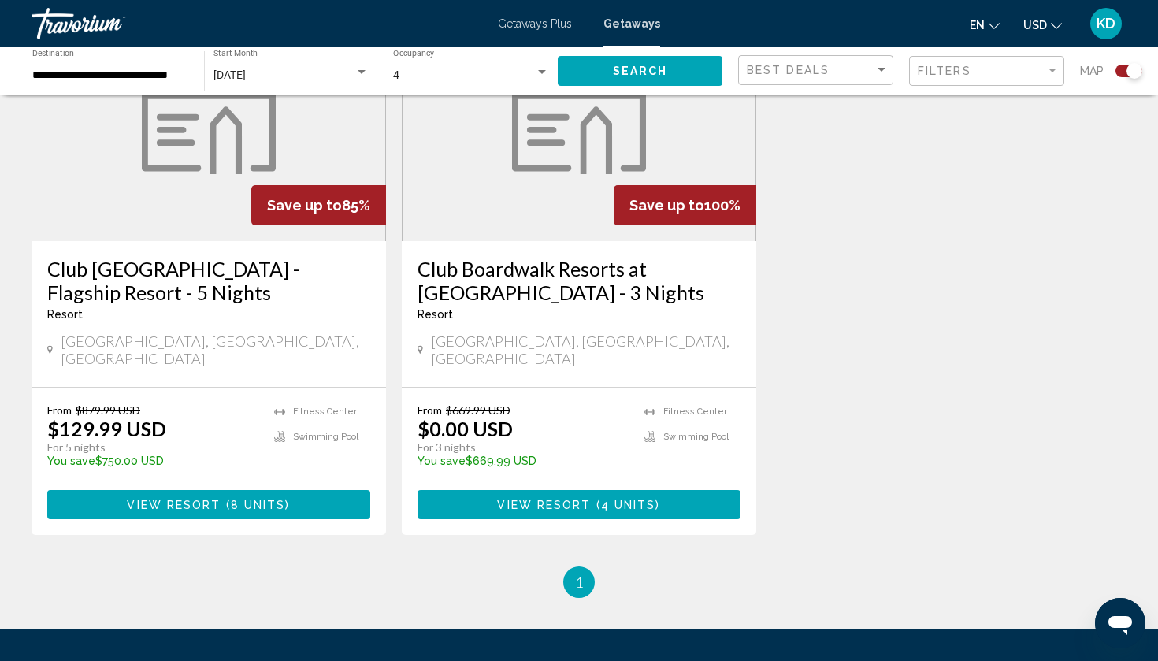
click at [484, 274] on h3 "Club Boardwalk Resorts at Atlantic Palace - 3 Nights" at bounding box center [578, 280] width 323 height 47
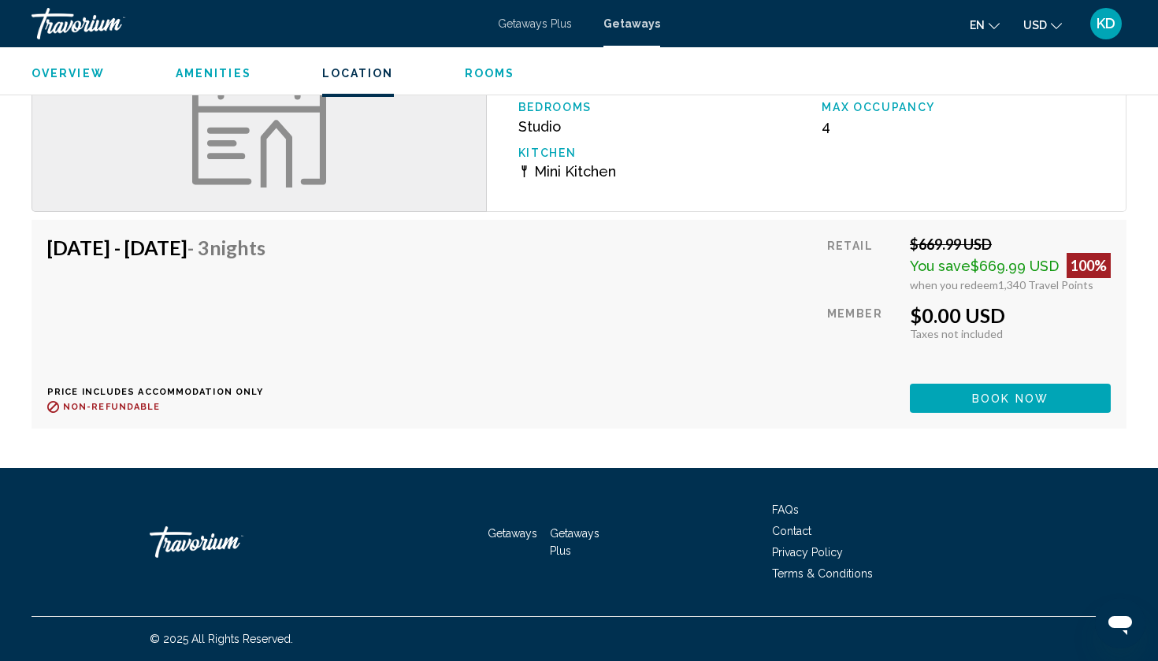
scroll to position [1908, 0]
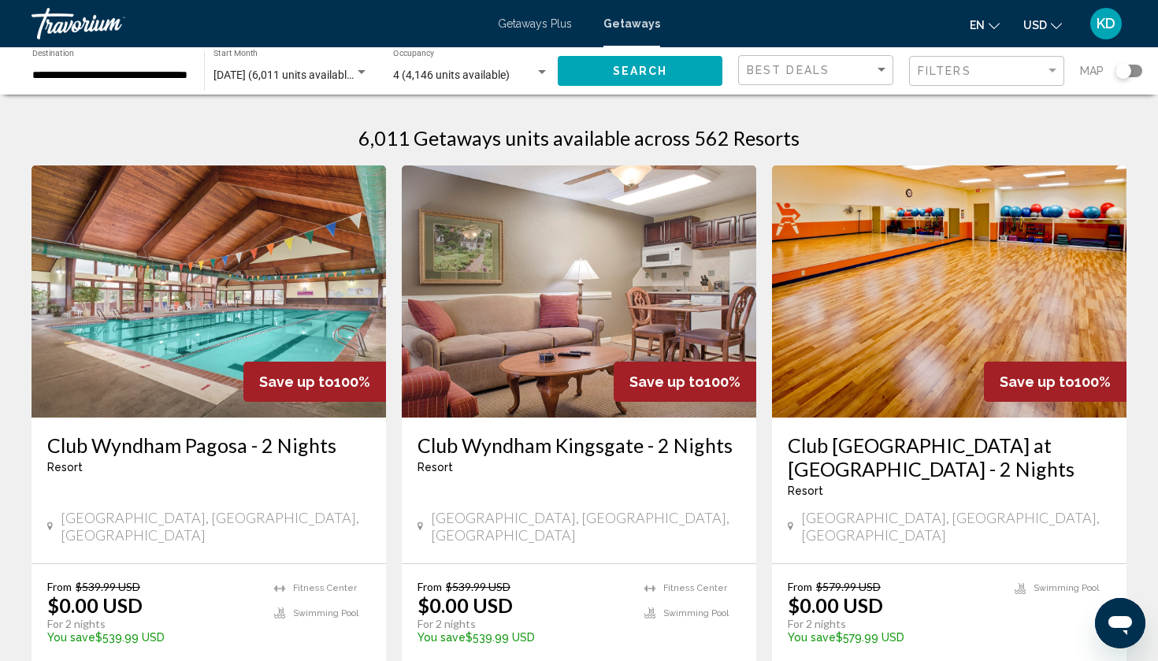
click at [1121, 75] on div "Search widget" at bounding box center [1123, 71] width 16 height 16
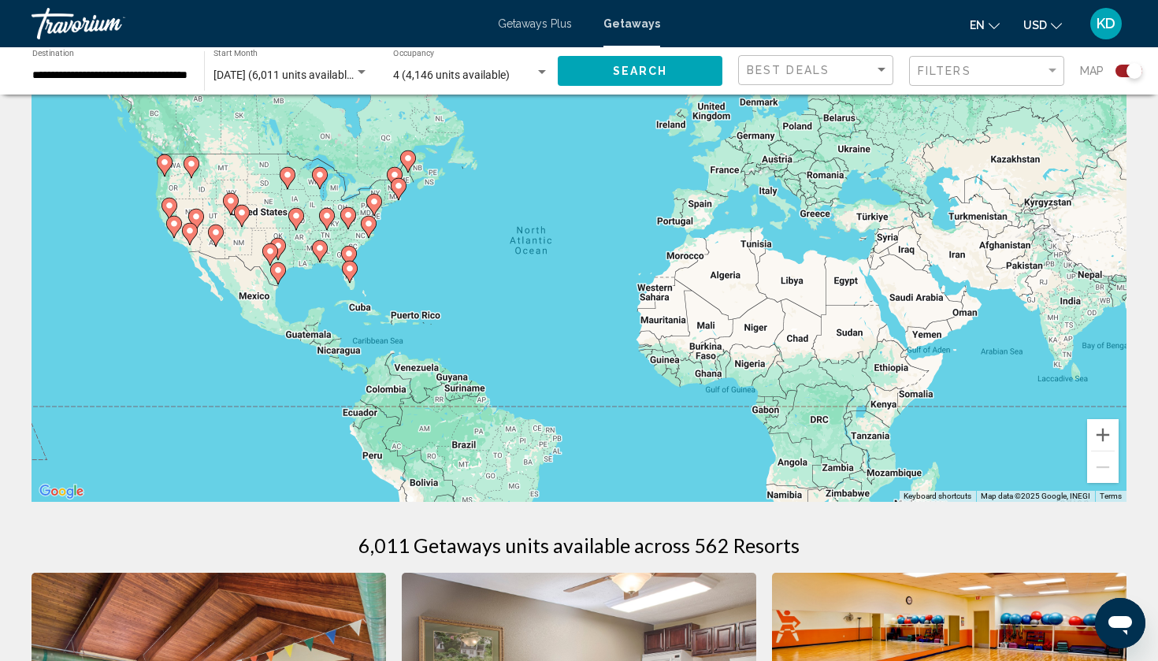
scroll to position [44, 0]
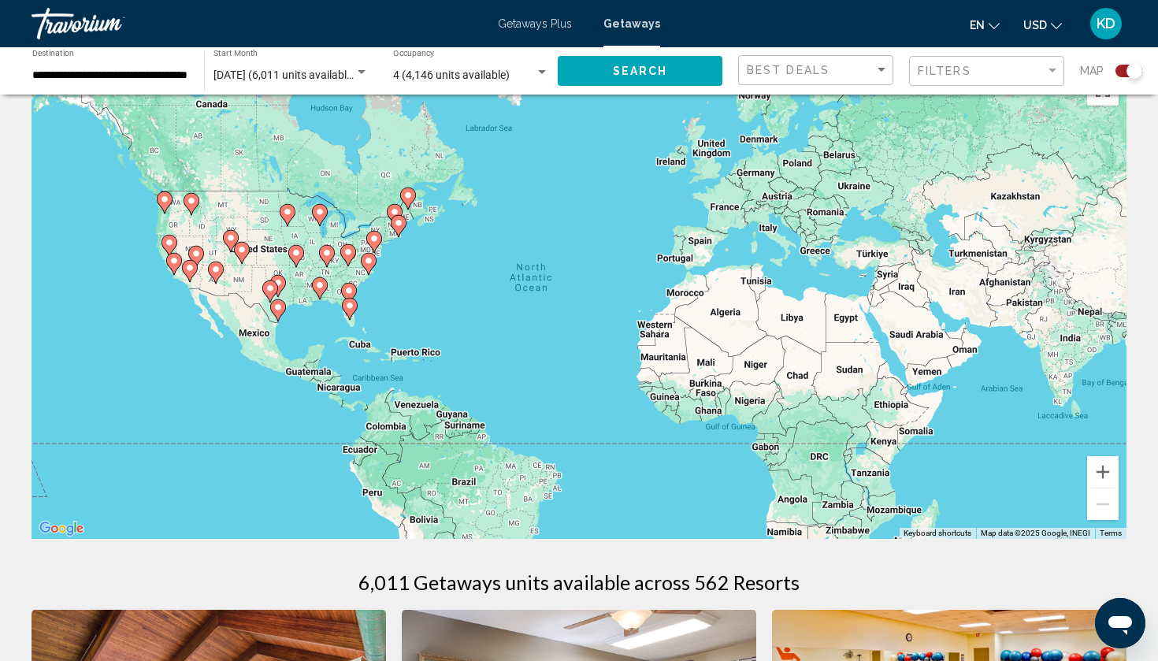
click at [377, 242] on image "Main content" at bounding box center [373, 238] width 9 height 9
click at [377, 242] on div "To activate drag with keyboard, press Alt + Enter. Once in keyboard drag state,…" at bounding box center [579, 302] width 1095 height 473
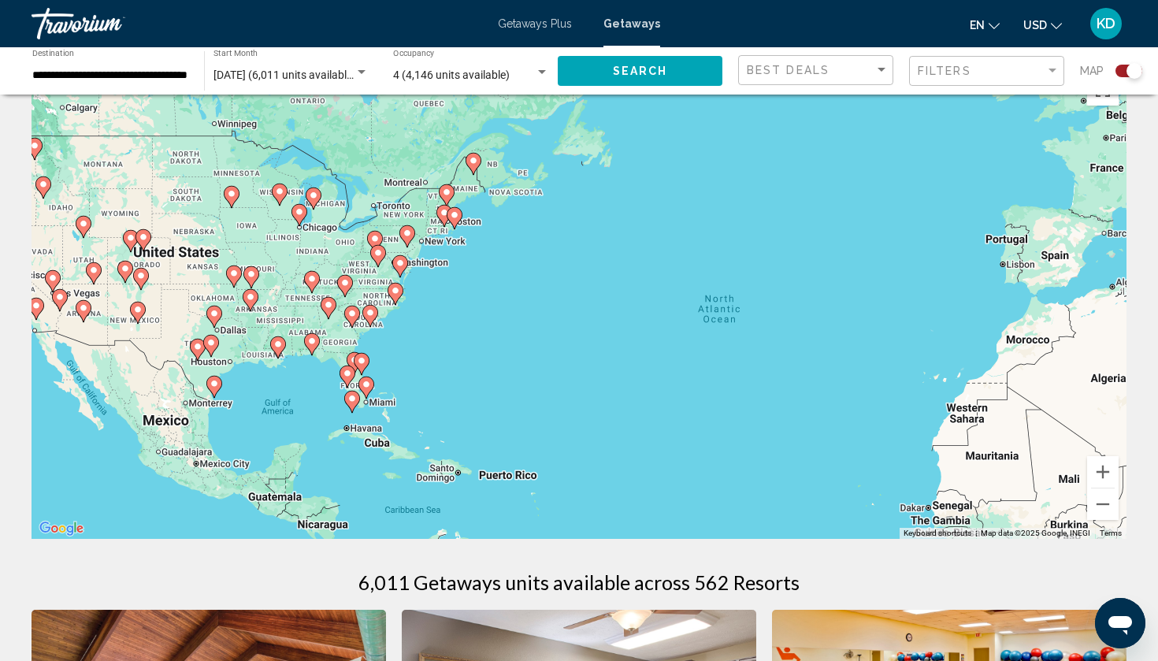
click at [432, 252] on div "To navigate, press the arrow keys. To activate drag with keyboard, press Alt + …" at bounding box center [579, 302] width 1095 height 473
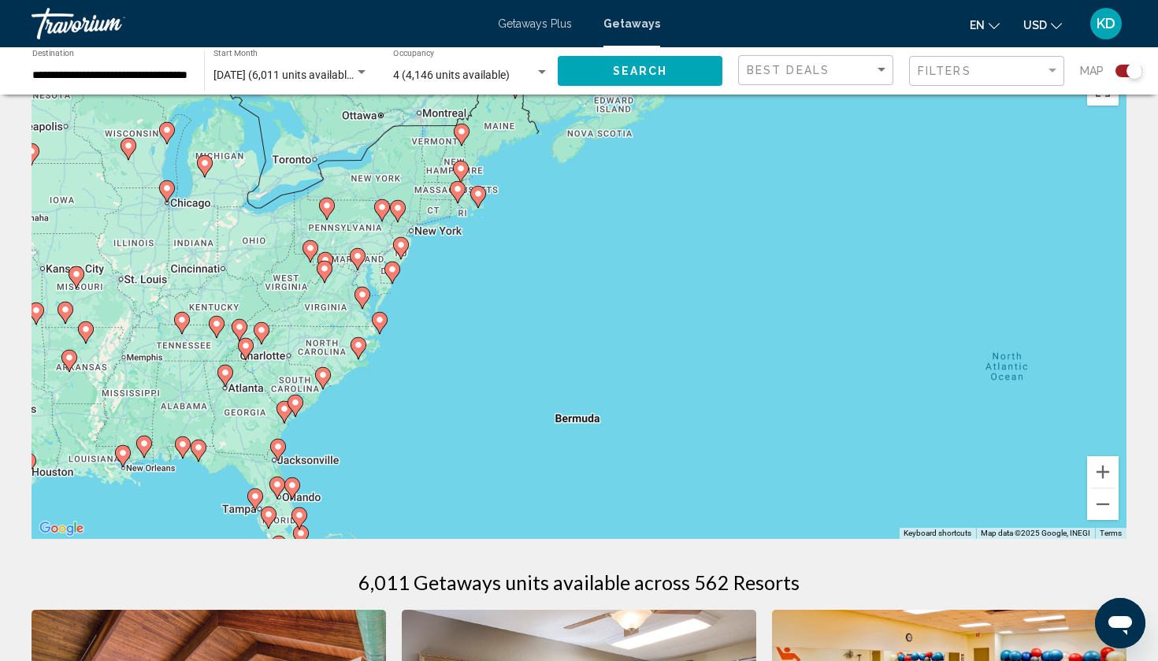
click at [410, 249] on div "To navigate, press the arrow keys. To activate drag with keyboard, press Alt + …" at bounding box center [579, 302] width 1095 height 473
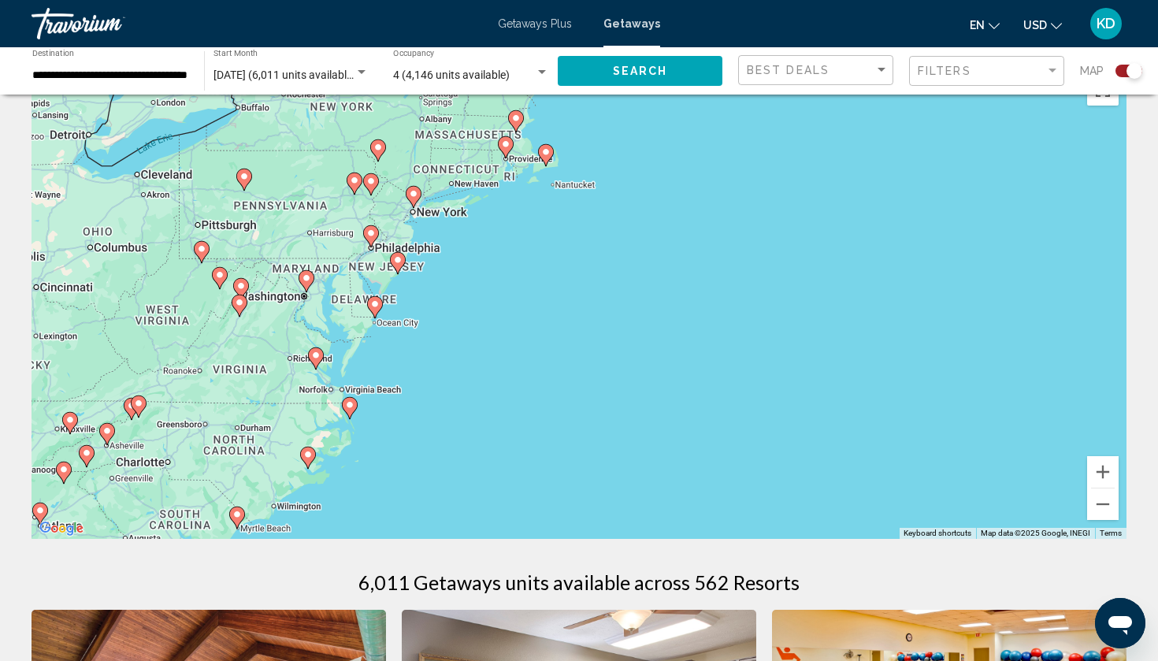
click at [401, 268] on icon "Main content" at bounding box center [398, 263] width 16 height 22
type input "**********"
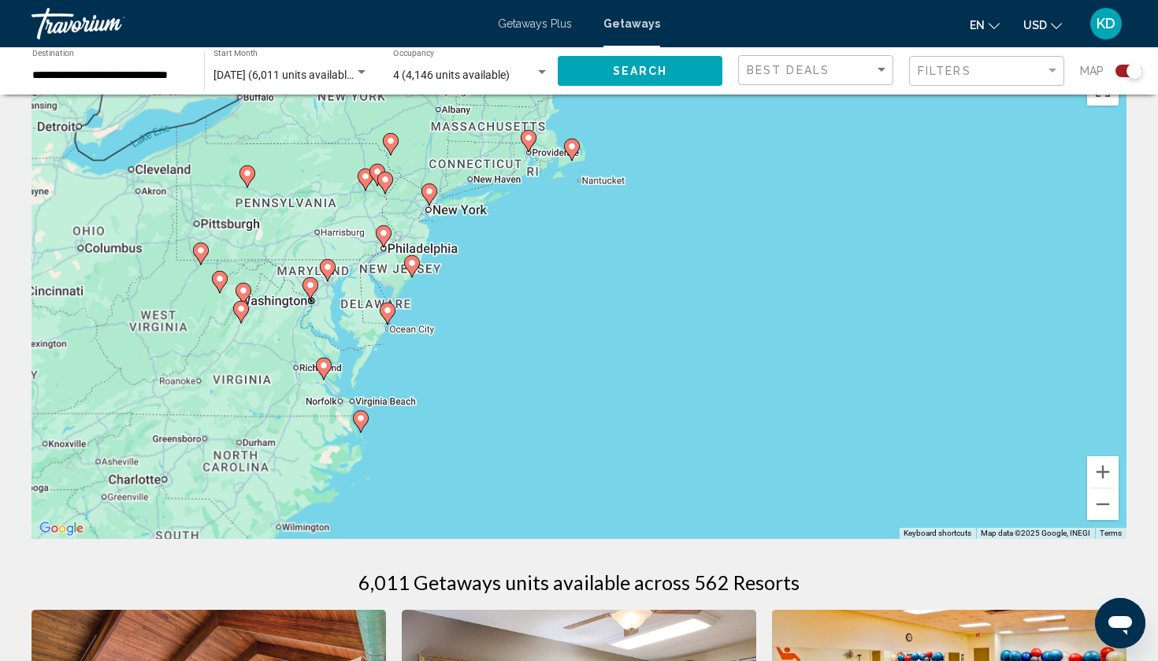
click at [401, 268] on div "To navigate, press the arrow keys. To activate drag with keyboard, press Alt + …" at bounding box center [579, 302] width 1095 height 473
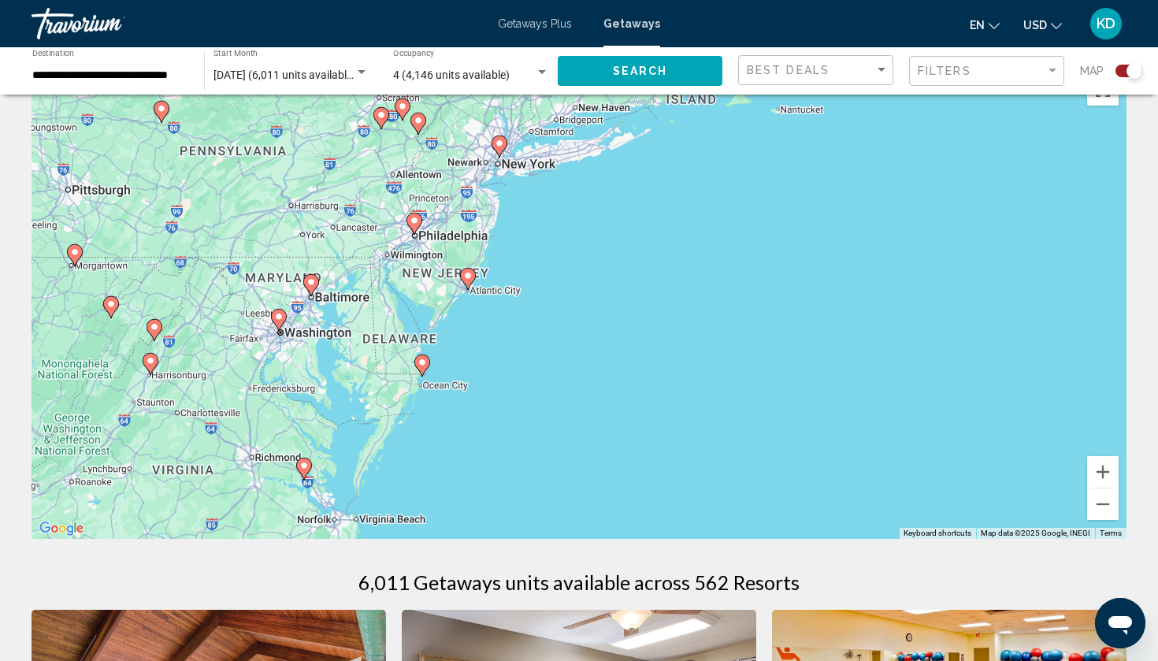
click at [469, 279] on image "Main content" at bounding box center [467, 275] width 9 height 9
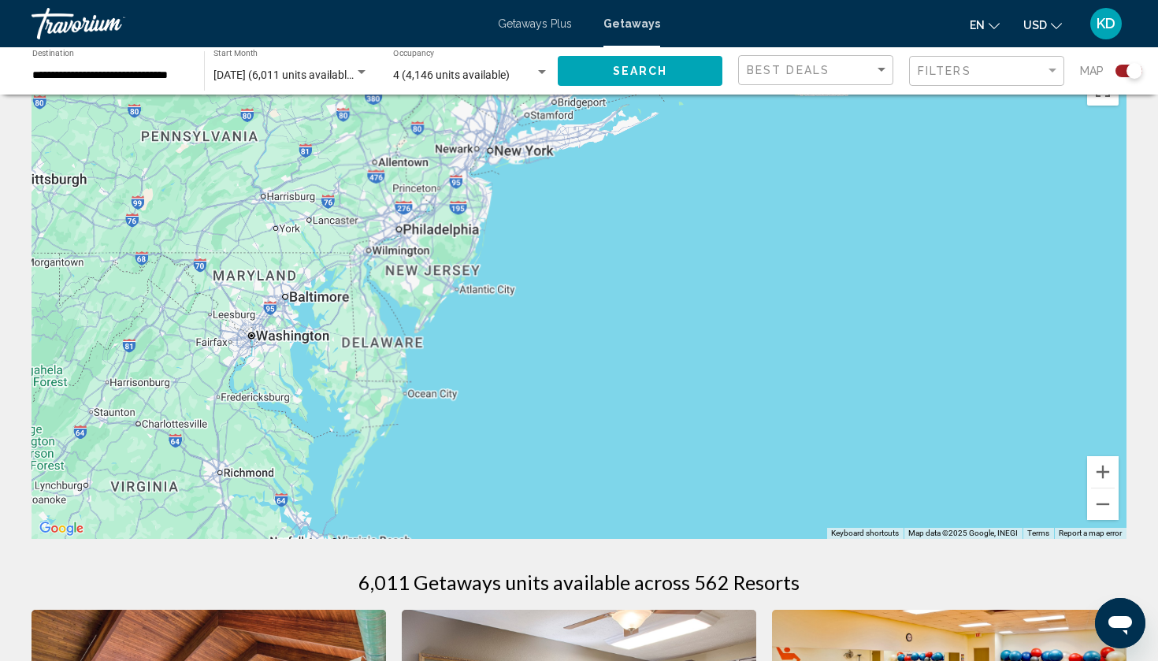
click at [469, 279] on div "To navigate, press the arrow keys." at bounding box center [579, 302] width 1095 height 473
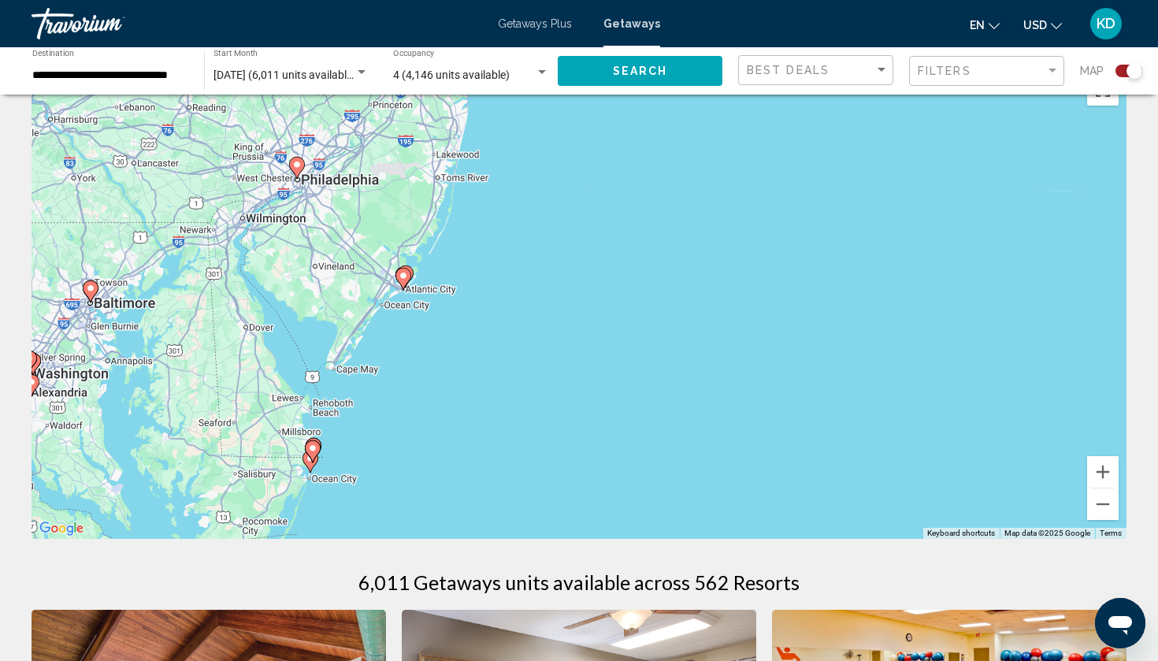
click at [408, 282] on icon "Main content" at bounding box center [403, 279] width 16 height 22
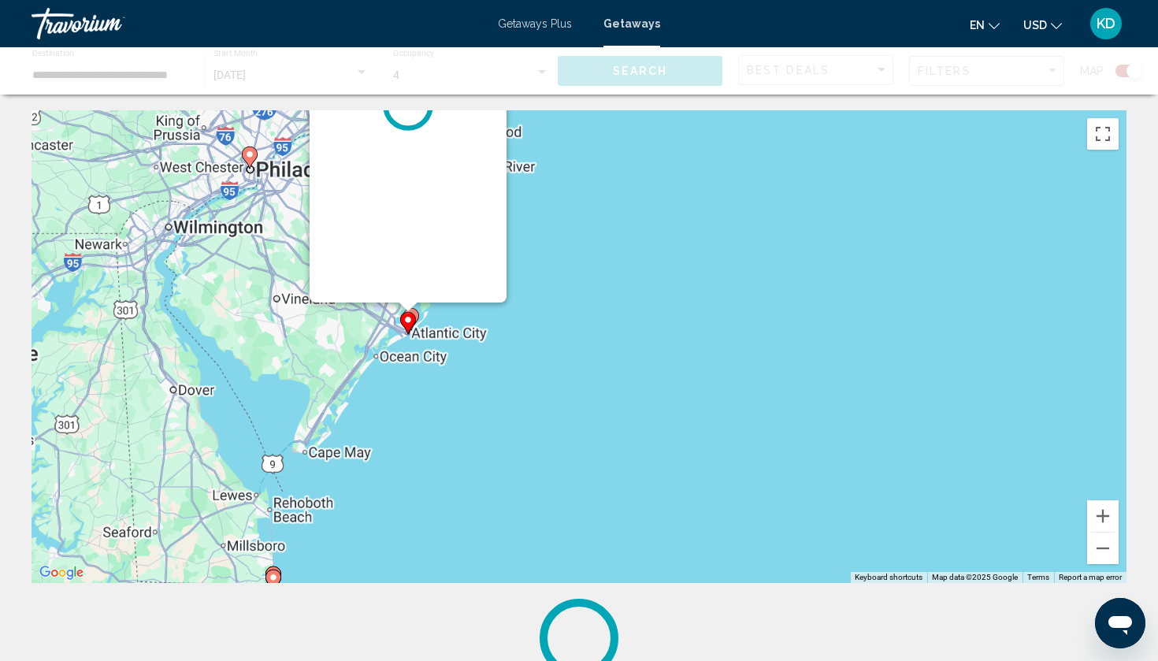
click at [408, 282] on div "Main content" at bounding box center [408, 106] width 197 height 394
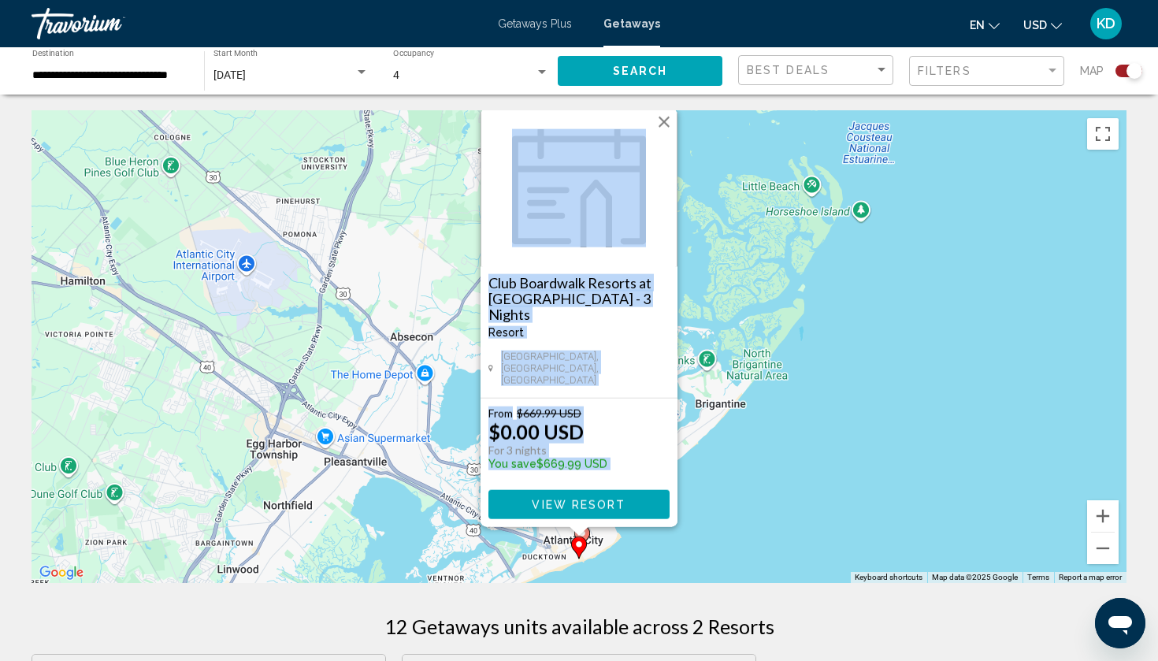
click at [724, 530] on div "To activate drag with keyboard, press Alt + Enter. Once in keyboard drag state,…" at bounding box center [579, 346] width 1095 height 473
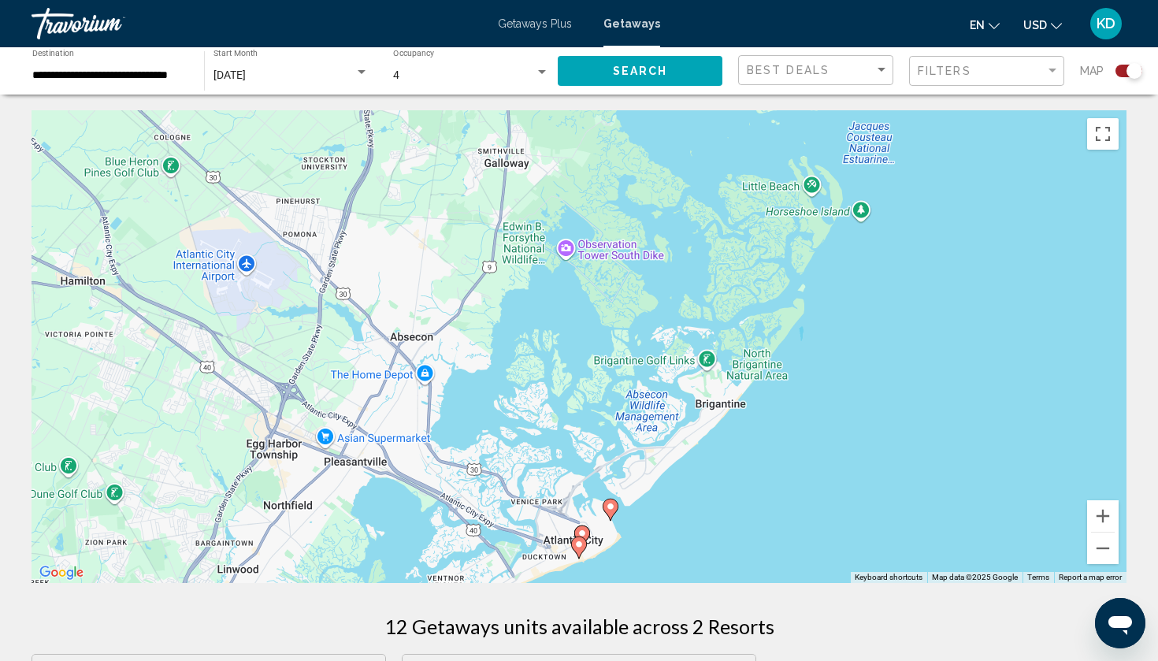
click at [584, 529] on icon "Main content" at bounding box center [582, 536] width 14 height 20
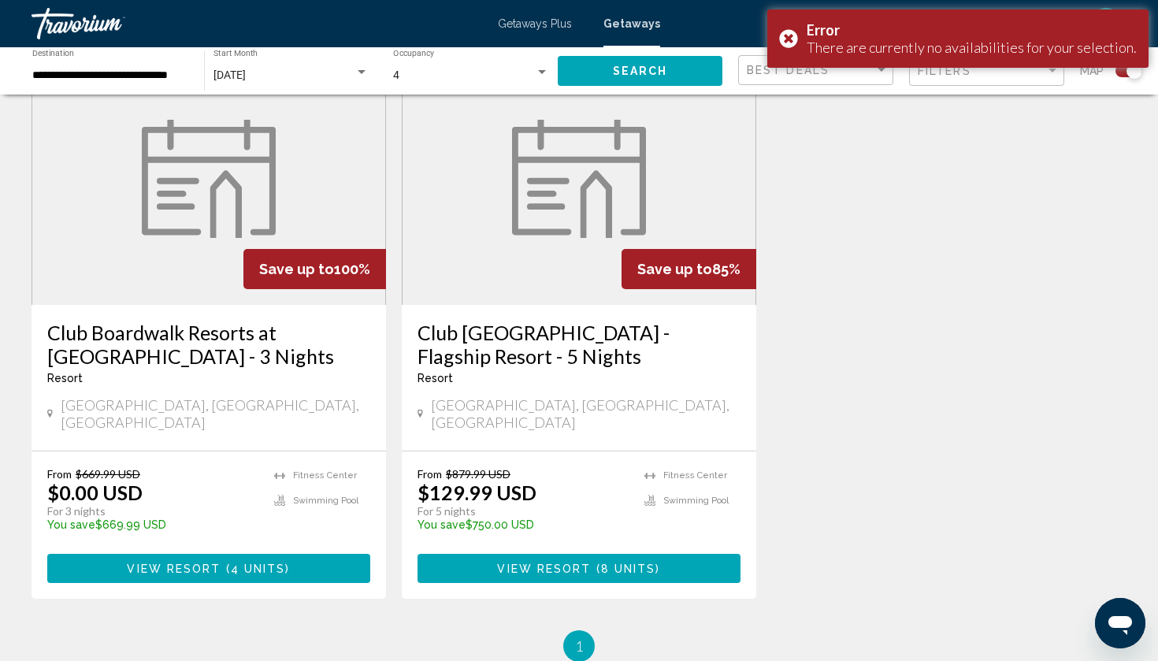
scroll to position [612, 0]
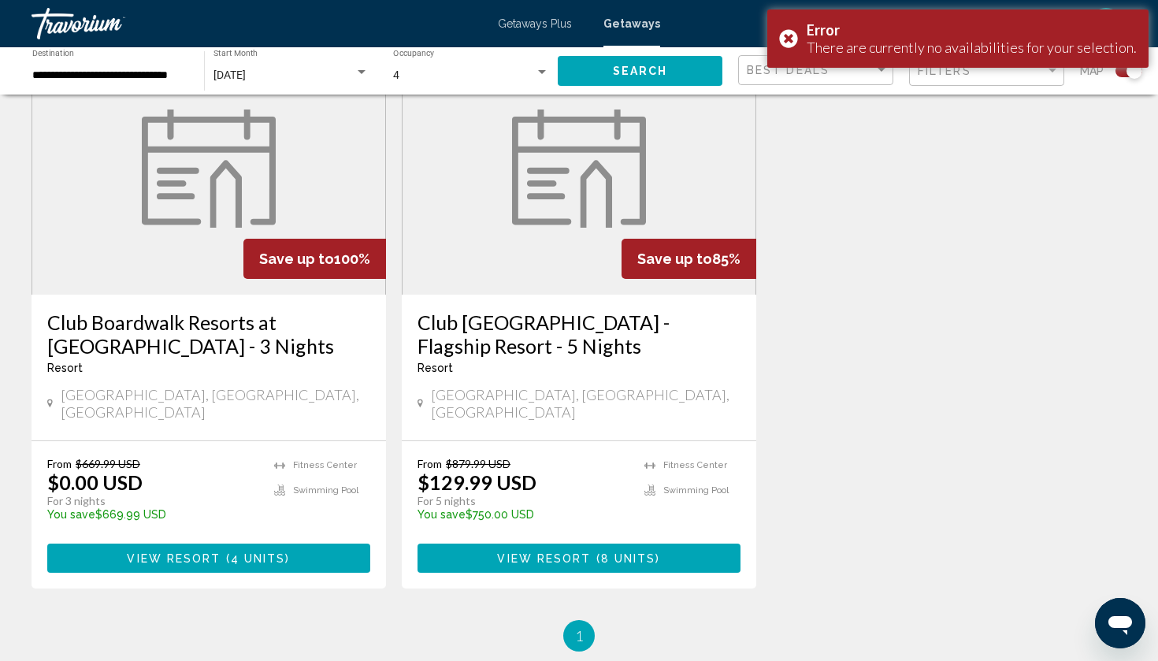
click at [158, 310] on h3 "Club Boardwalk Resorts at Atlantic Palace - 3 Nights" at bounding box center [208, 333] width 323 height 47
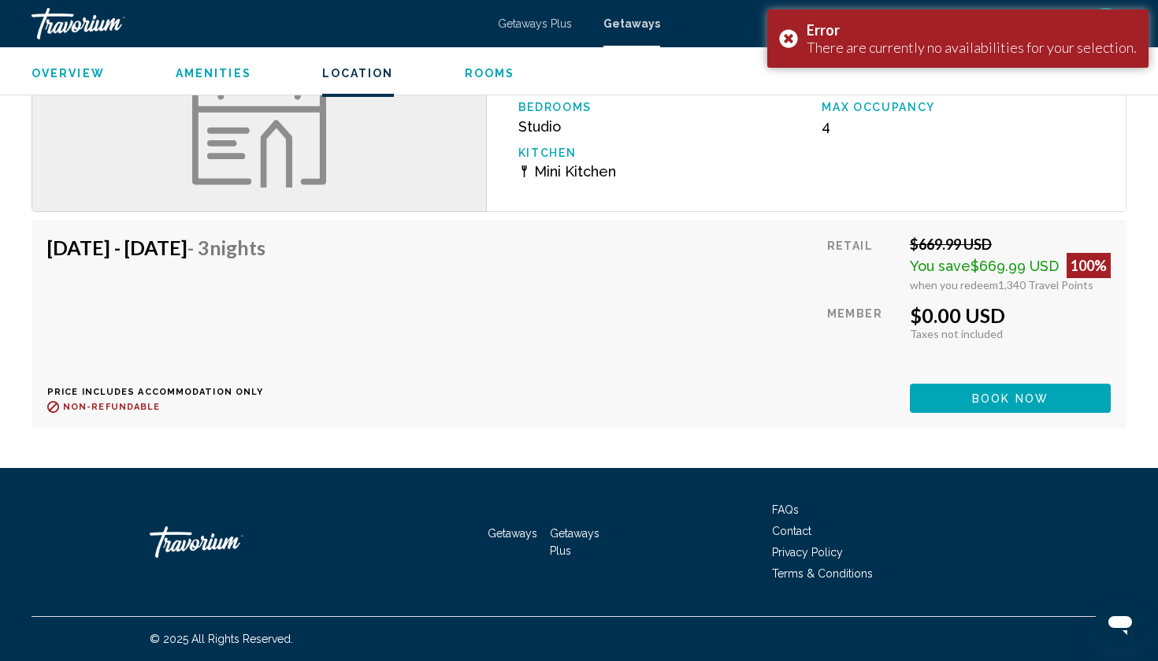
scroll to position [1908, 0]
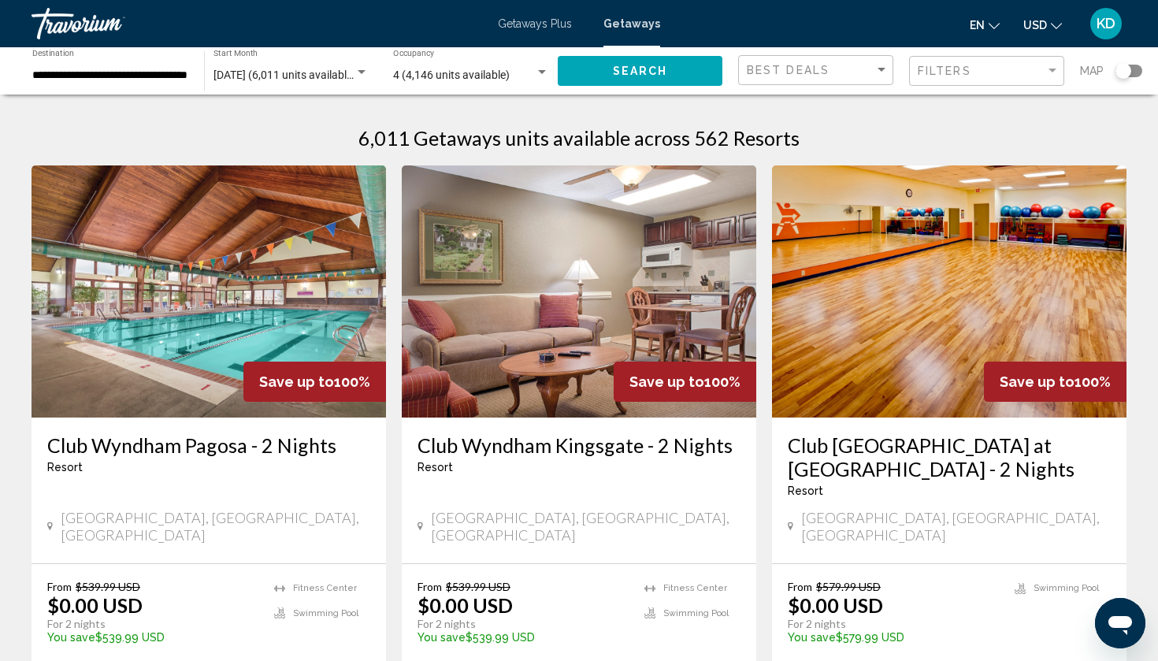
click at [1122, 71] on div "Search widget" at bounding box center [1123, 71] width 16 height 16
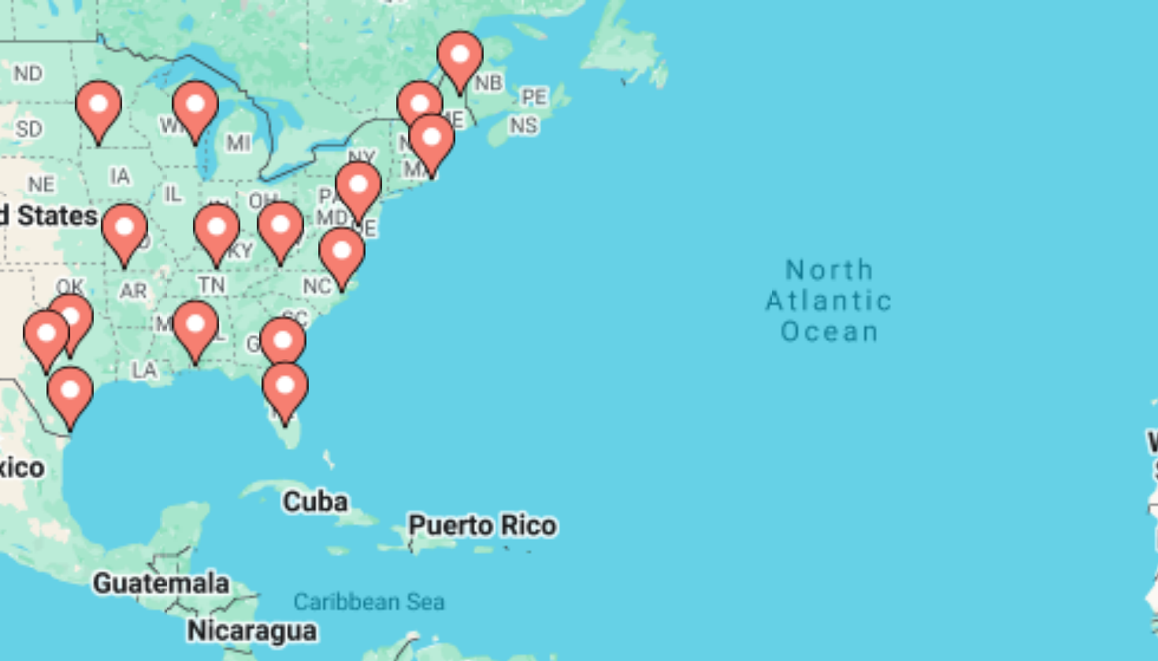
drag, startPoint x: 151, startPoint y: 55, endPoint x: 151, endPoint y: 73, distance: 18.1
click at [151, 110] on div "To activate drag with keyboard, press Alt + Enter. Once in keyboard drag state,…" at bounding box center [579, 346] width 1095 height 473
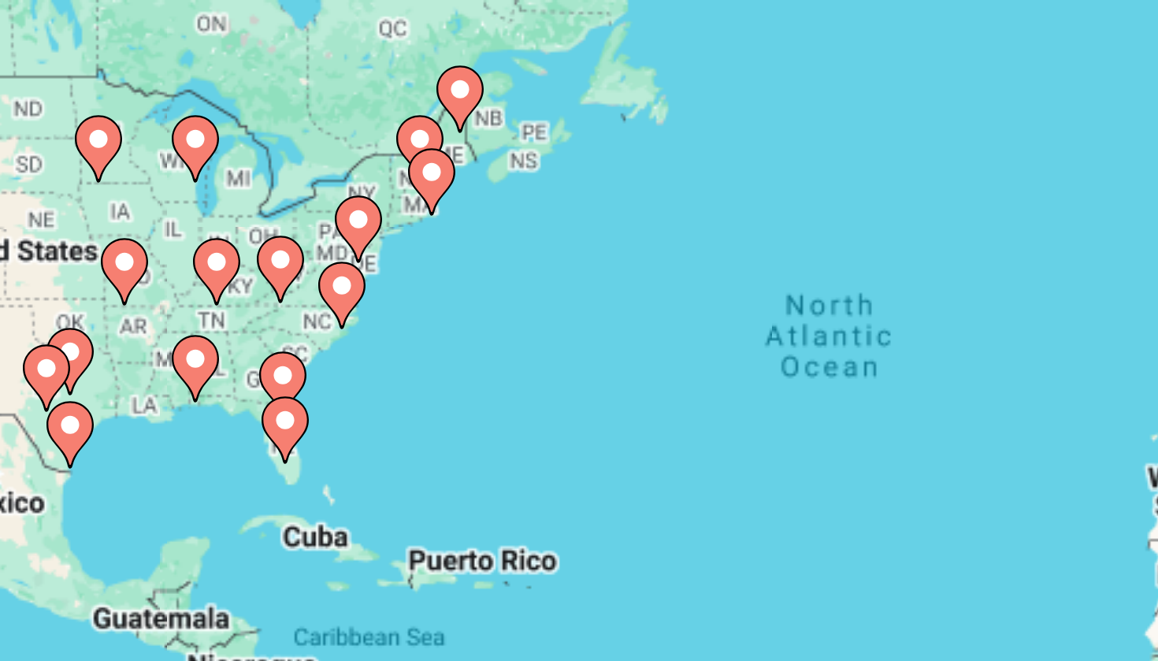
click at [151, 110] on div "To activate drag with keyboard, press Alt + Enter. Once in keyboard drag state,…" at bounding box center [579, 346] width 1095 height 473
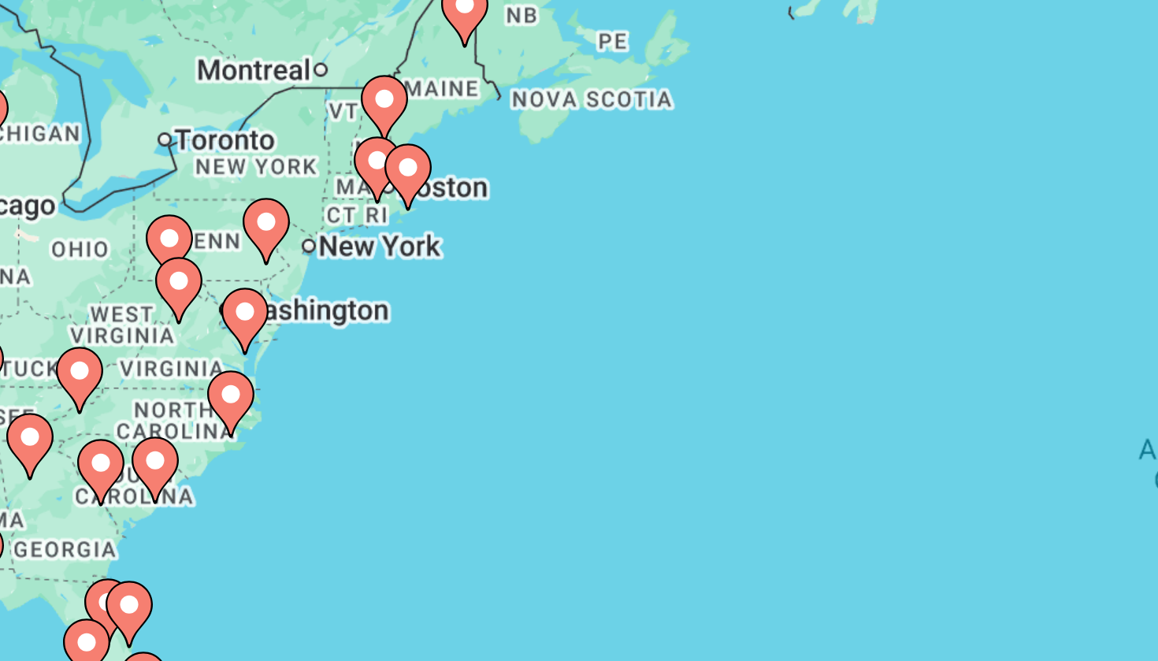
click at [135, 110] on div "To activate drag with keyboard, press Alt + Enter. Once in keyboard drag state,…" at bounding box center [579, 346] width 1095 height 473
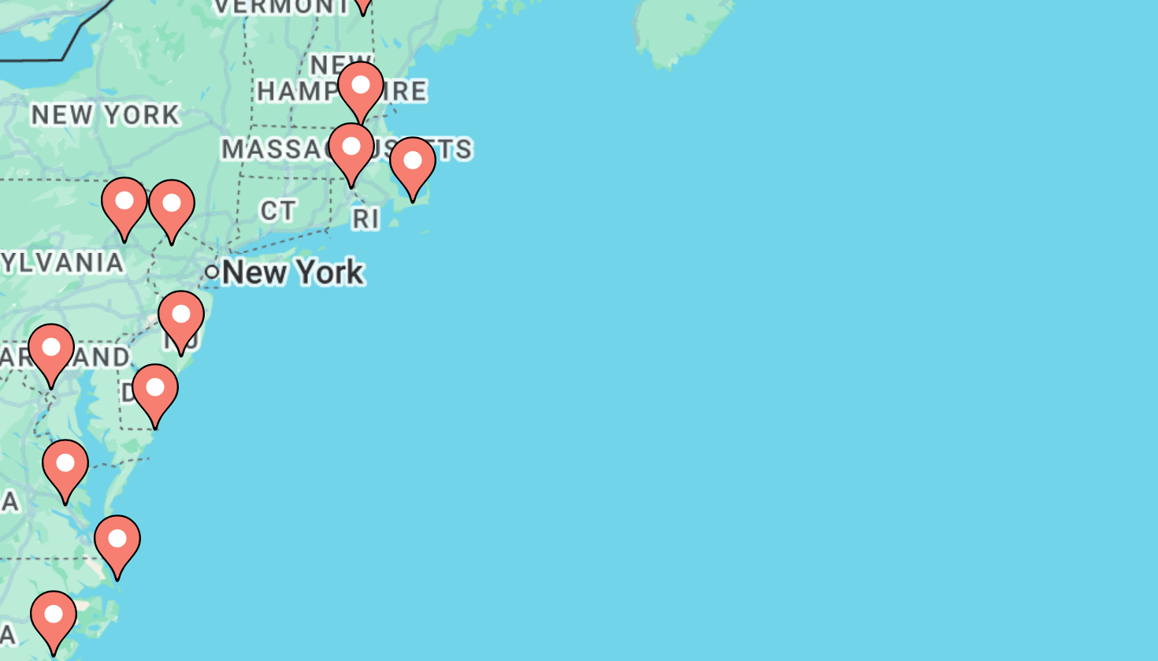
click at [310, 326] on image "Main content" at bounding box center [314, 330] width 9 height 9
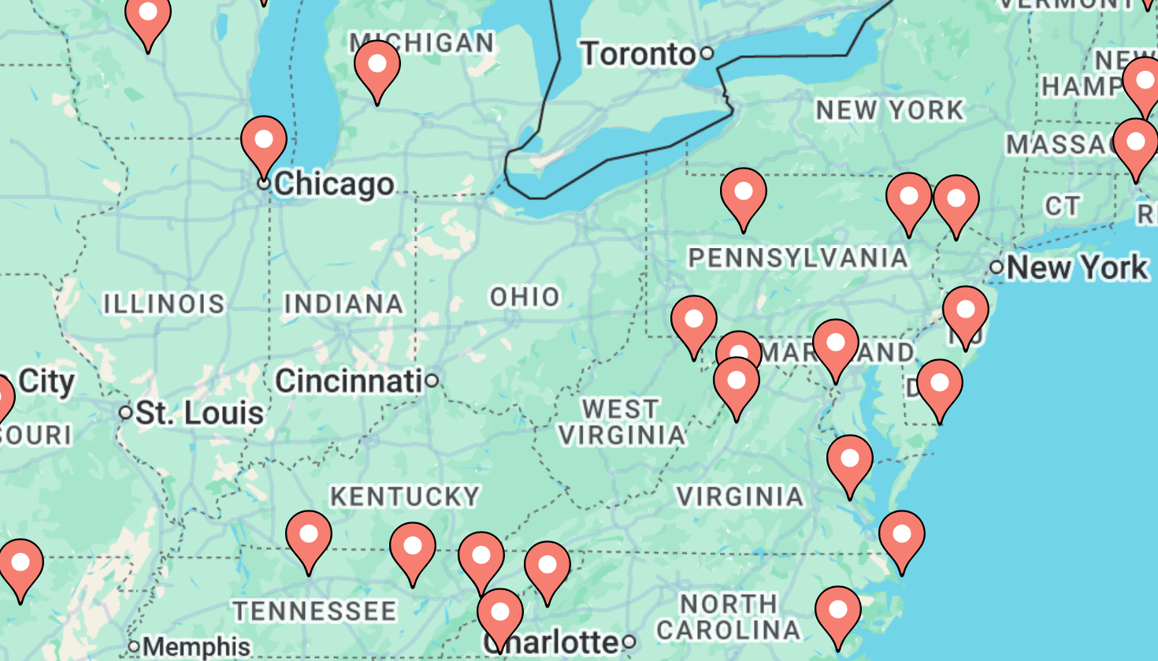
click at [61, 110] on div "To activate drag with keyboard, press Alt + Enter. Once in keyboard drag state,…" at bounding box center [579, 346] width 1095 height 473
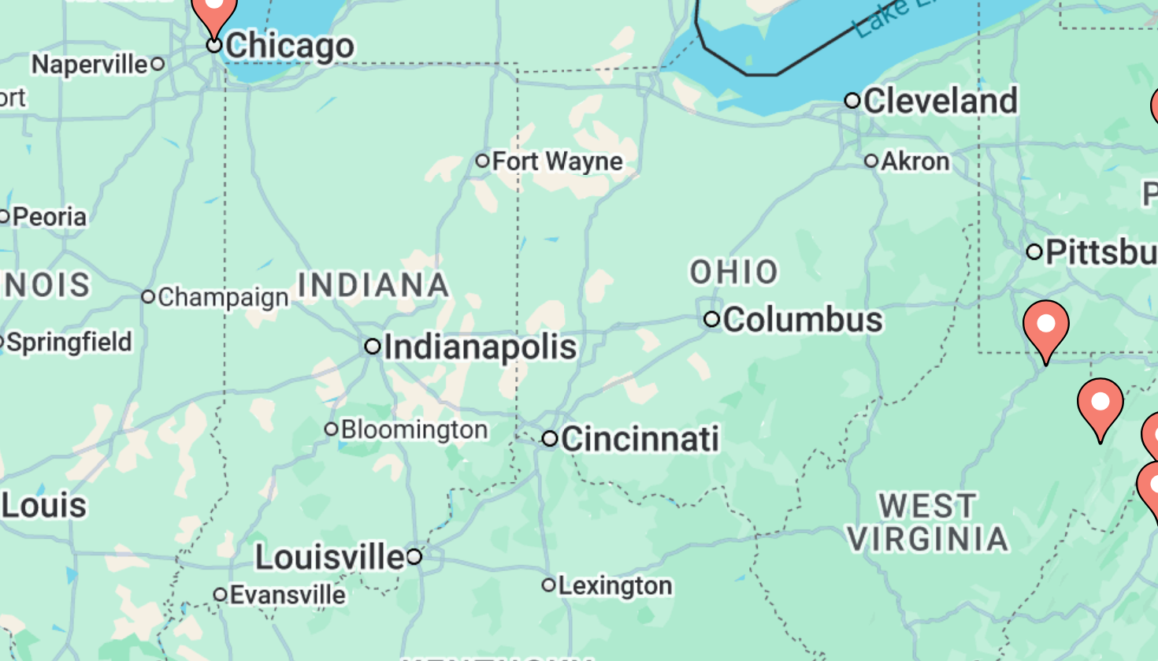
drag, startPoint x: 257, startPoint y: 160, endPoint x: 161, endPoint y: 149, distance: 95.9
click at [162, 150] on div "To activate drag with keyboard, press Alt + Enter. Once in keyboard drag state,…" at bounding box center [579, 346] width 1095 height 473
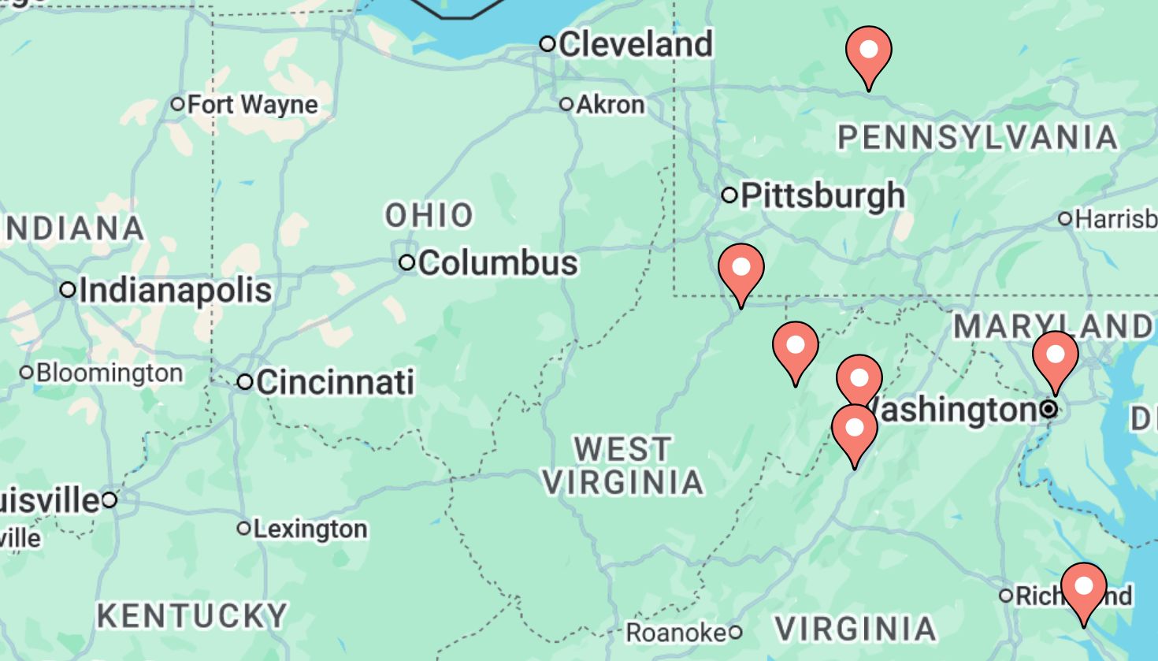
drag, startPoint x: 161, startPoint y: 149, endPoint x: 70, endPoint y: 126, distance: 94.2
click at [72, 128] on div "To activate drag with keyboard, press Alt + Enter. Once in keyboard drag state,…" at bounding box center [579, 346] width 1095 height 473
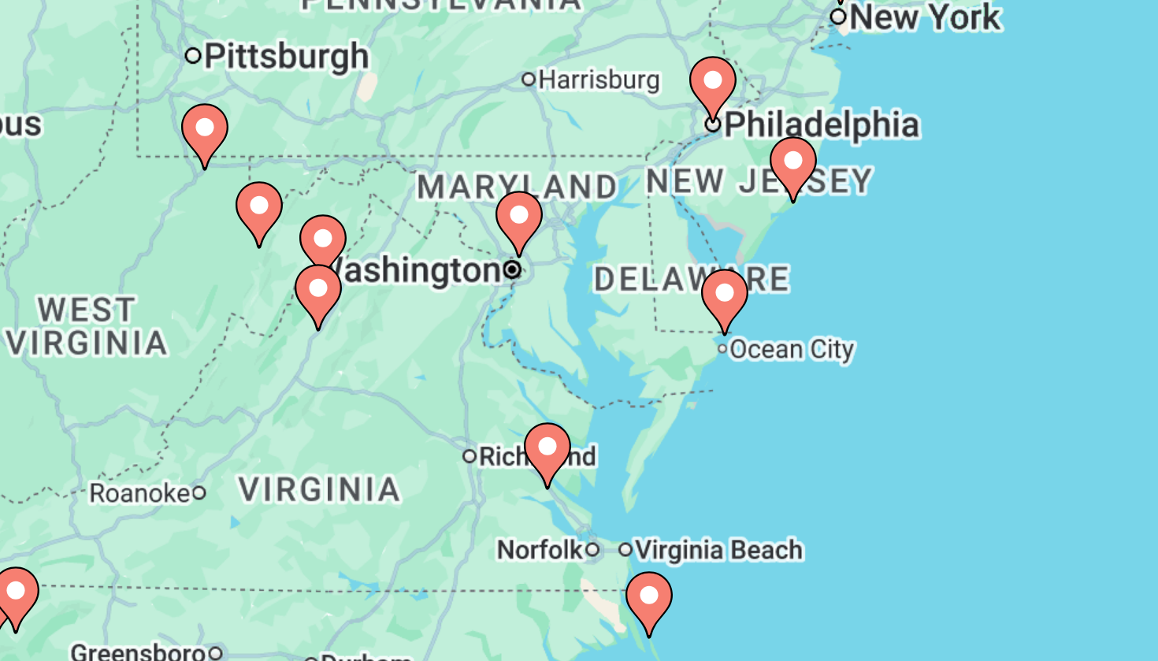
click at [508, 319] on image "Main content" at bounding box center [512, 323] width 9 height 9
type input "**********"
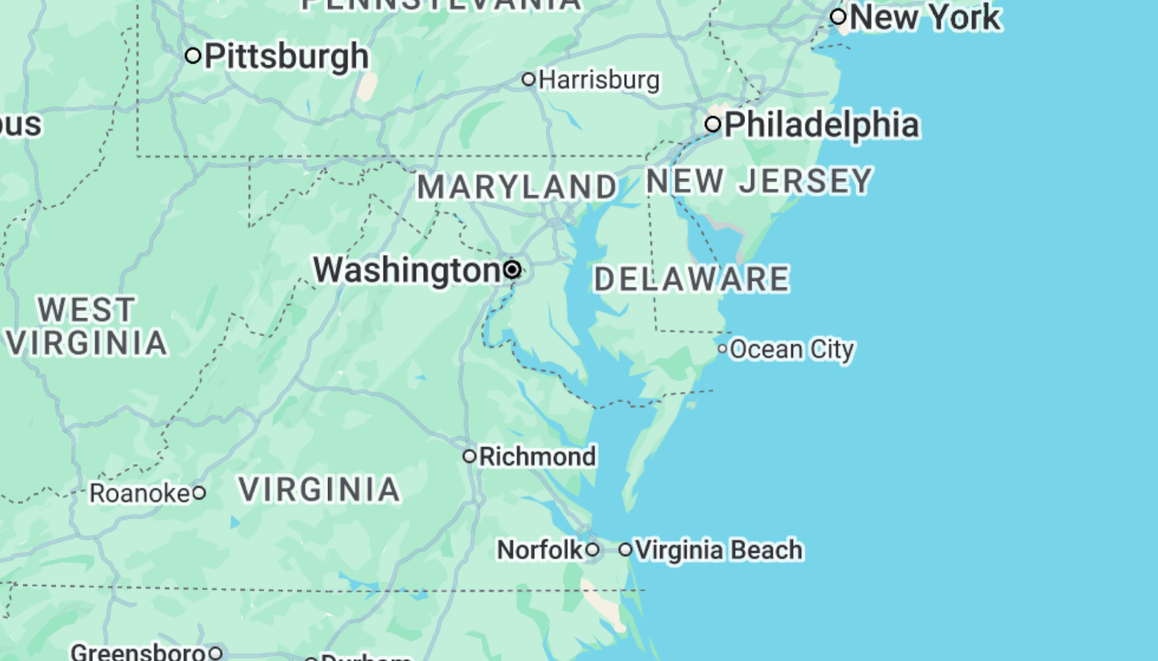
click at [243, 110] on div "To activate drag with keyboard, press Alt + Enter. Once in keyboard drag state,…" at bounding box center [579, 346] width 1095 height 473
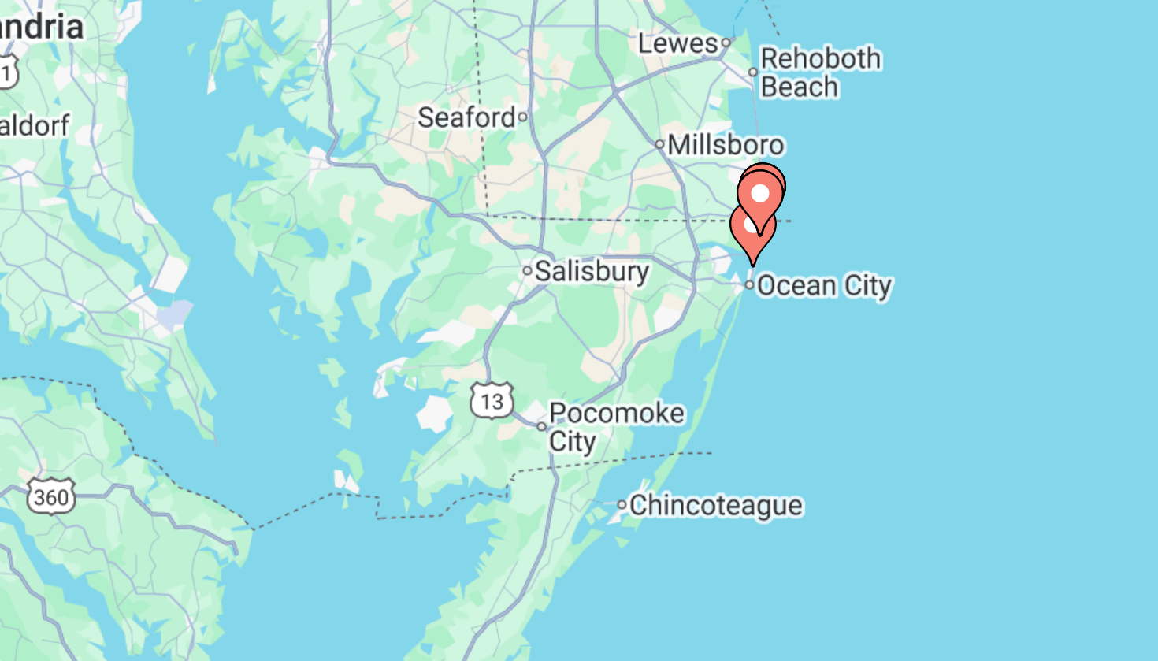
drag, startPoint x: 316, startPoint y: 133, endPoint x: 237, endPoint y: 71, distance: 100.4
click at [237, 110] on div "To navigate, press the arrow keys. To activate drag with keyboard, press Alt + …" at bounding box center [579, 346] width 1095 height 473
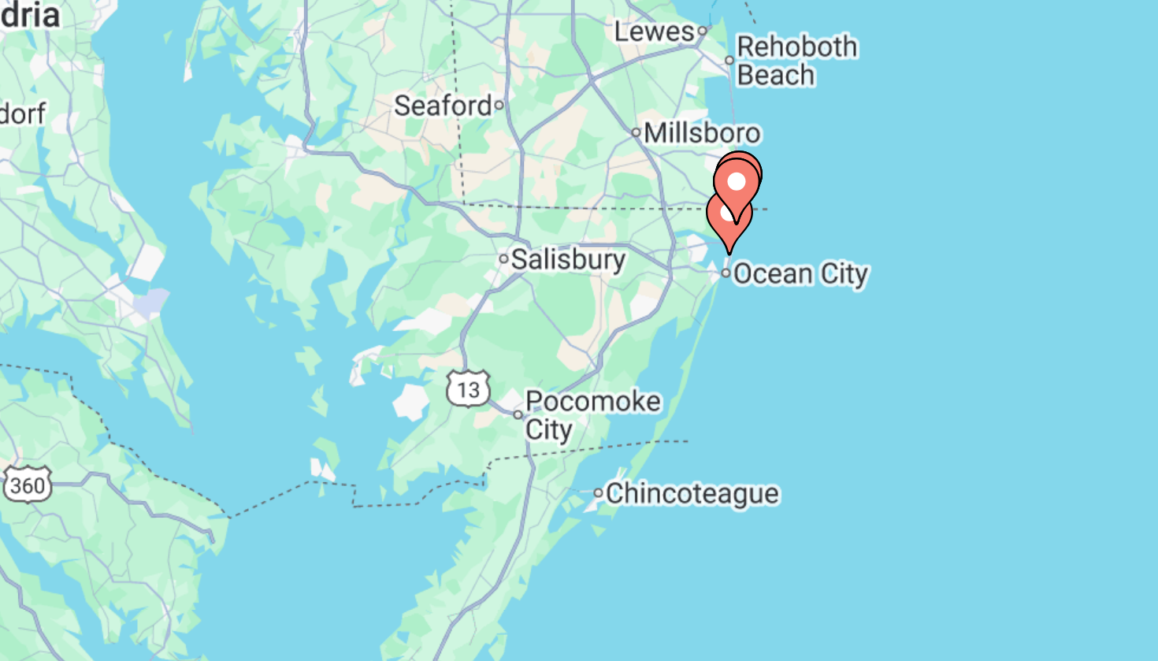
click at [262, 110] on div "To activate drag with keyboard, press Alt + Enter. Once in keyboard drag state,…" at bounding box center [579, 346] width 1095 height 473
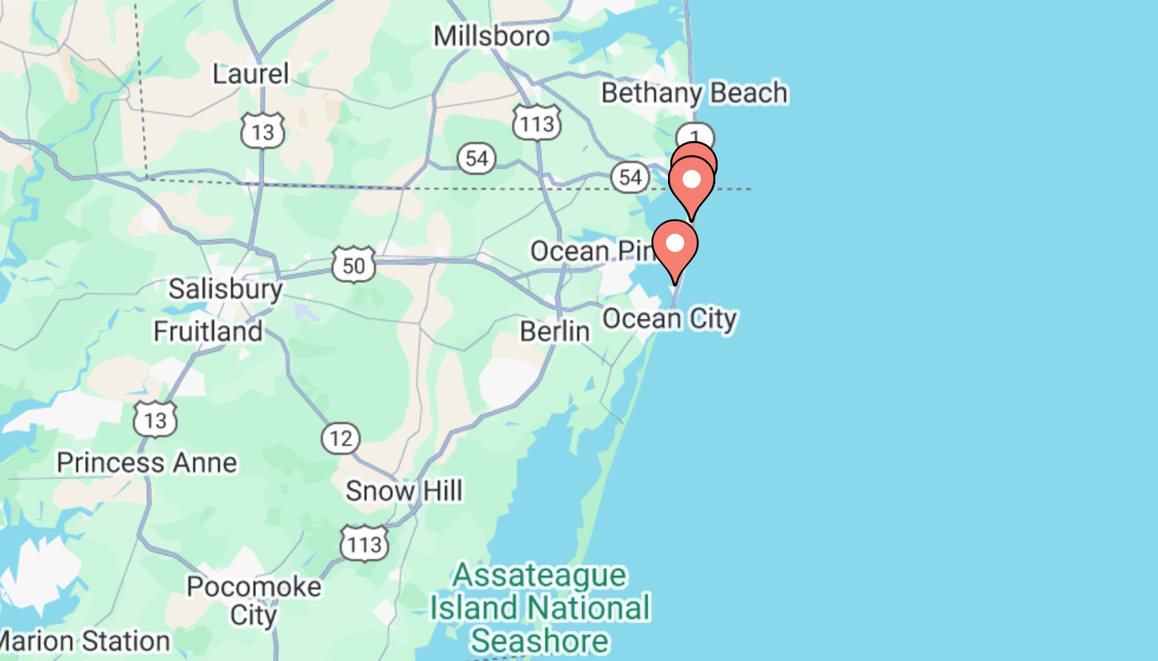
click at [491, 302] on image "Main content" at bounding box center [495, 306] width 9 height 9
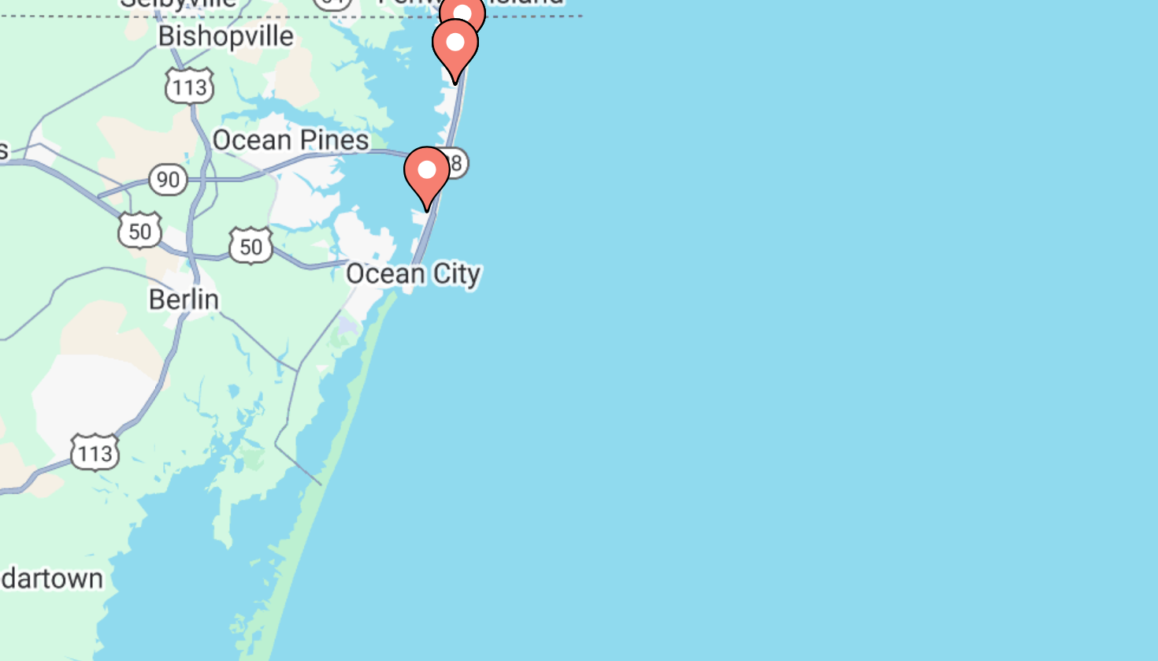
click at [409, 278] on image "Main content" at bounding box center [413, 282] width 9 height 9
click at [143, 110] on div "To navigate, press the arrow keys. To activate drag with keyboard, press Alt + …" at bounding box center [579, 346] width 1095 height 473
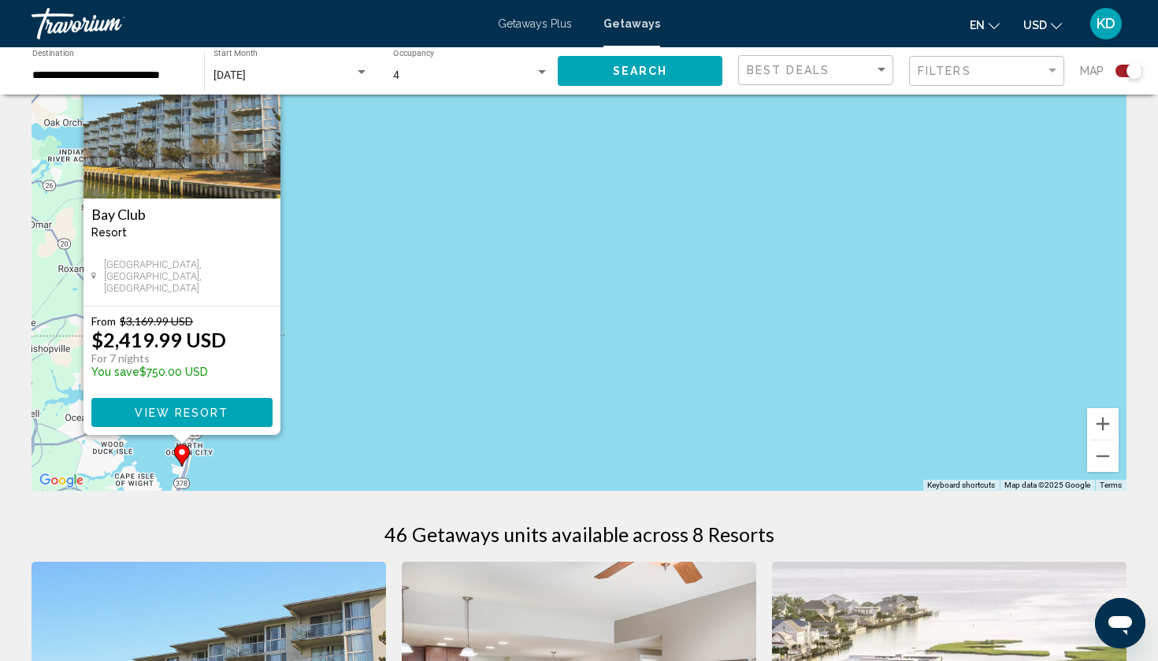
scroll to position [91, 0]
click at [374, 348] on div "To activate drag with keyboard, press Alt + Enter. Once in keyboard drag state,…" at bounding box center [579, 255] width 1095 height 473
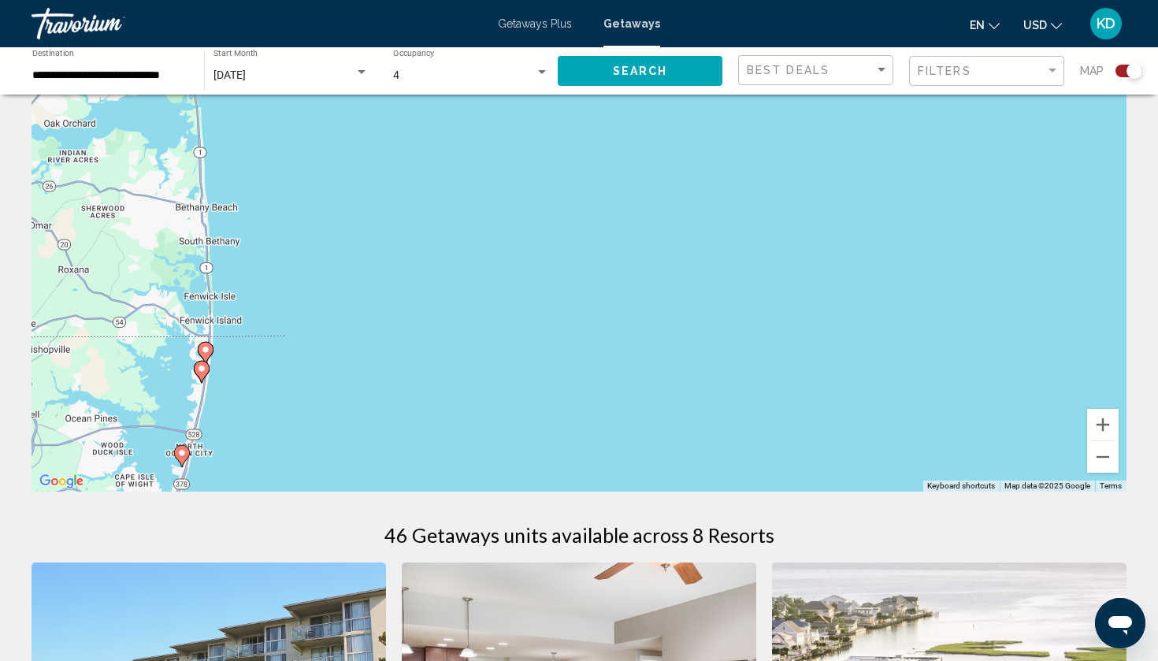
click at [203, 376] on icon "Main content" at bounding box center [202, 372] width 14 height 20
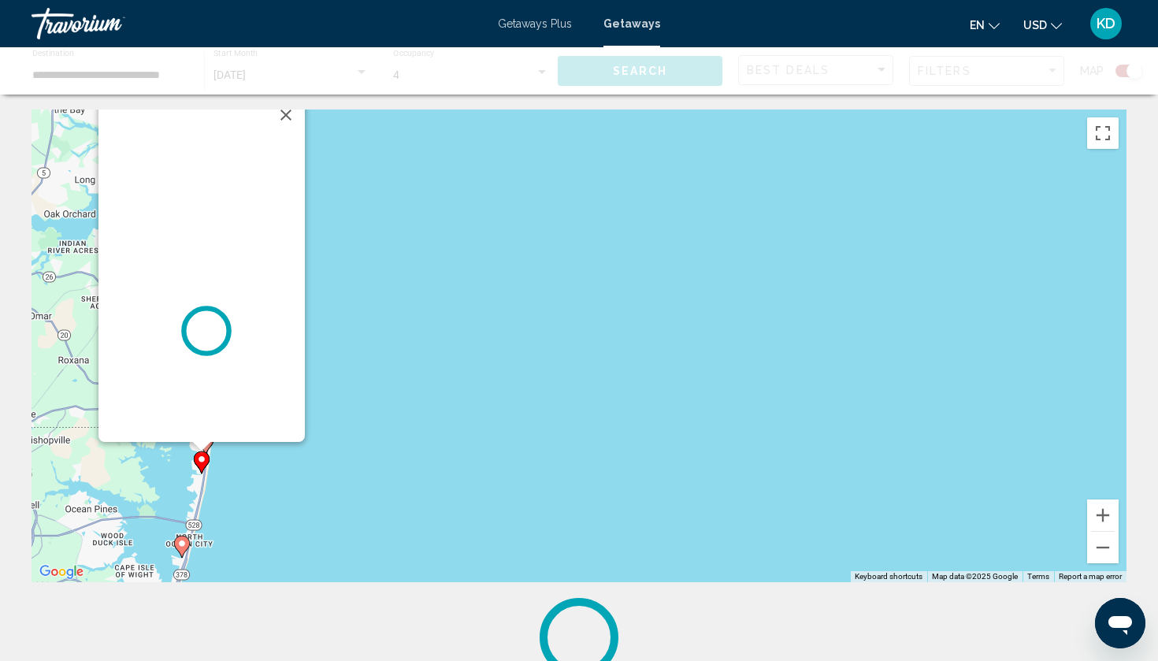
scroll to position [0, 0]
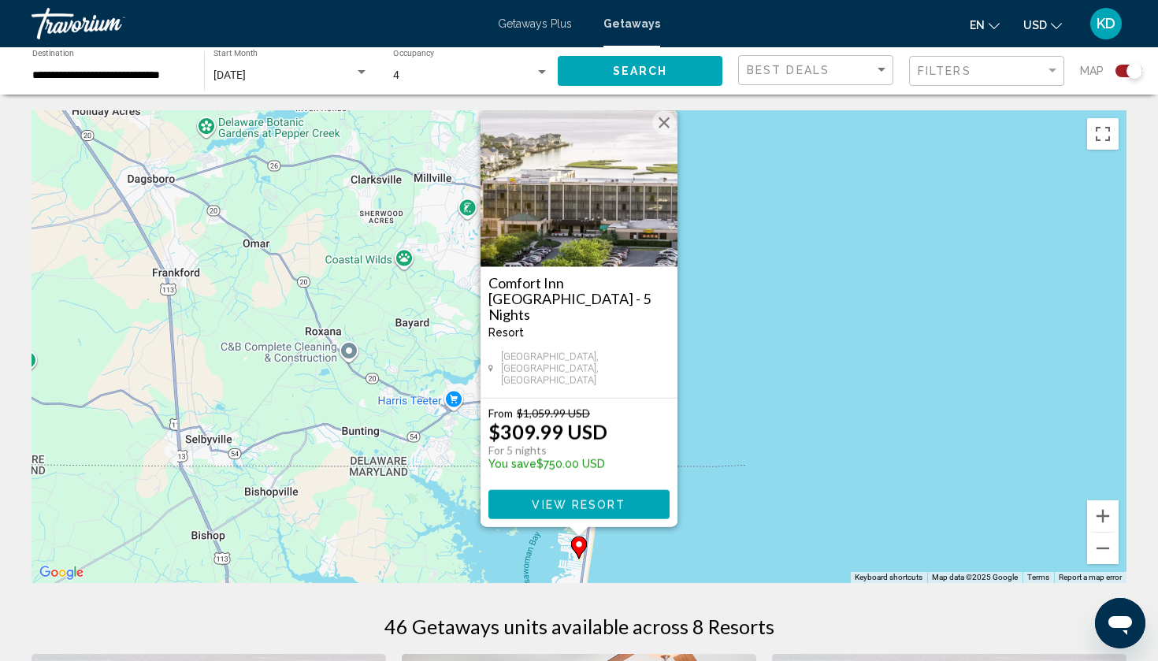
click at [696, 339] on div "To activate drag with keyboard, press Alt + Enter. Once in keyboard drag state,…" at bounding box center [579, 346] width 1095 height 473
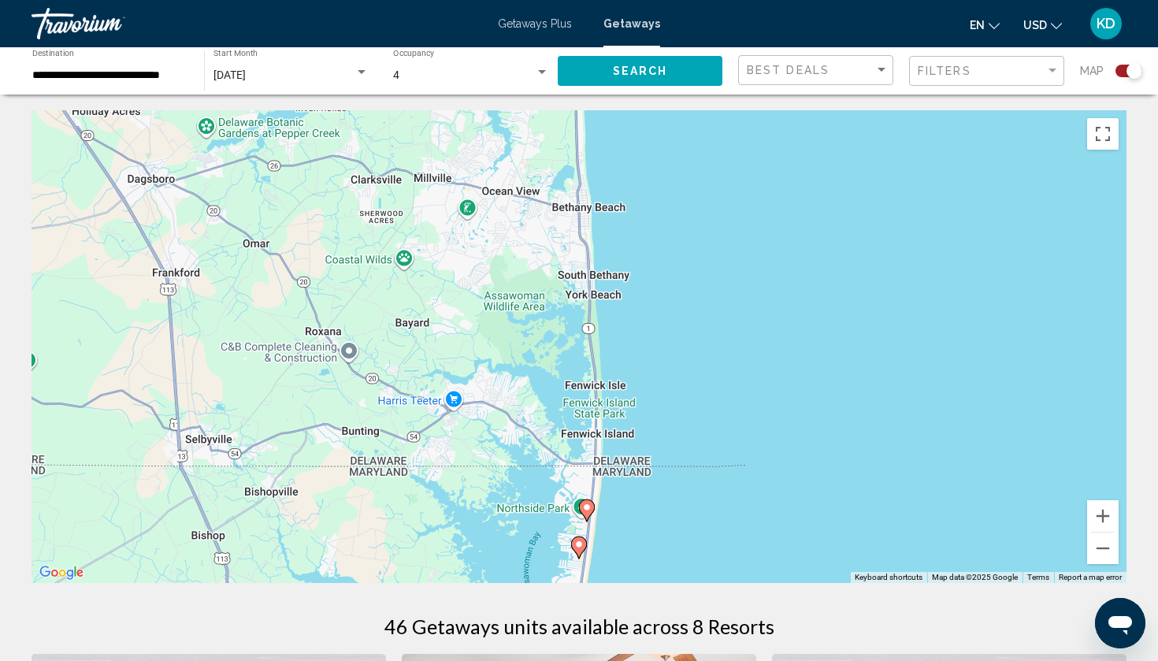
click at [591, 510] on image "Main content" at bounding box center [586, 507] width 9 height 9
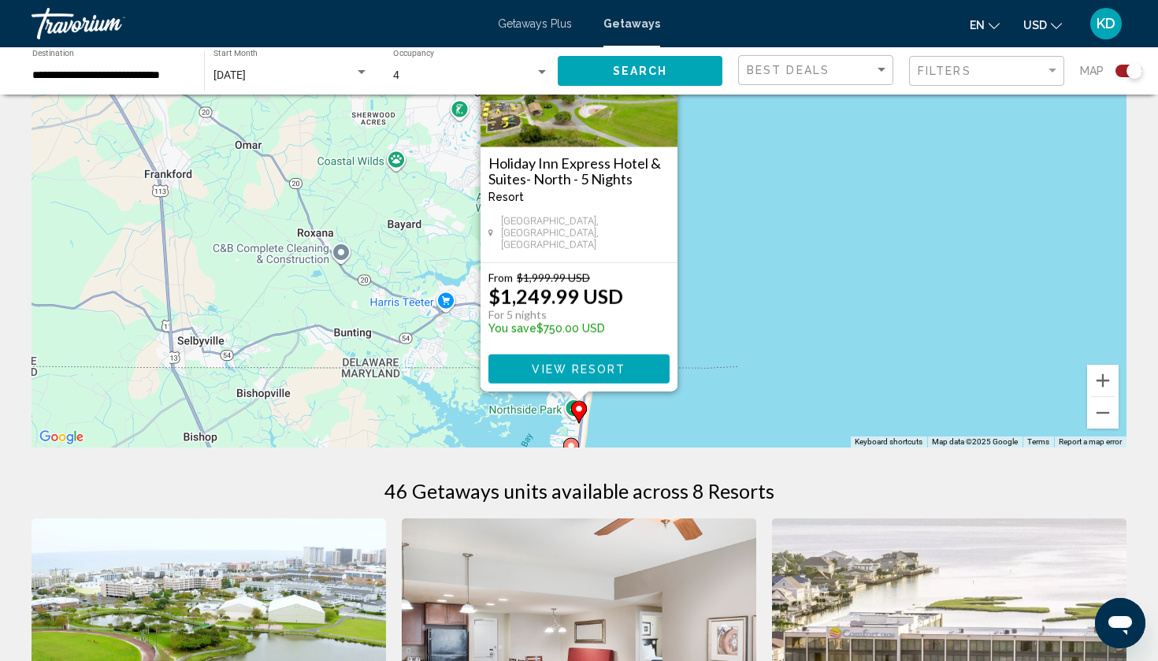
scroll to position [147, 0]
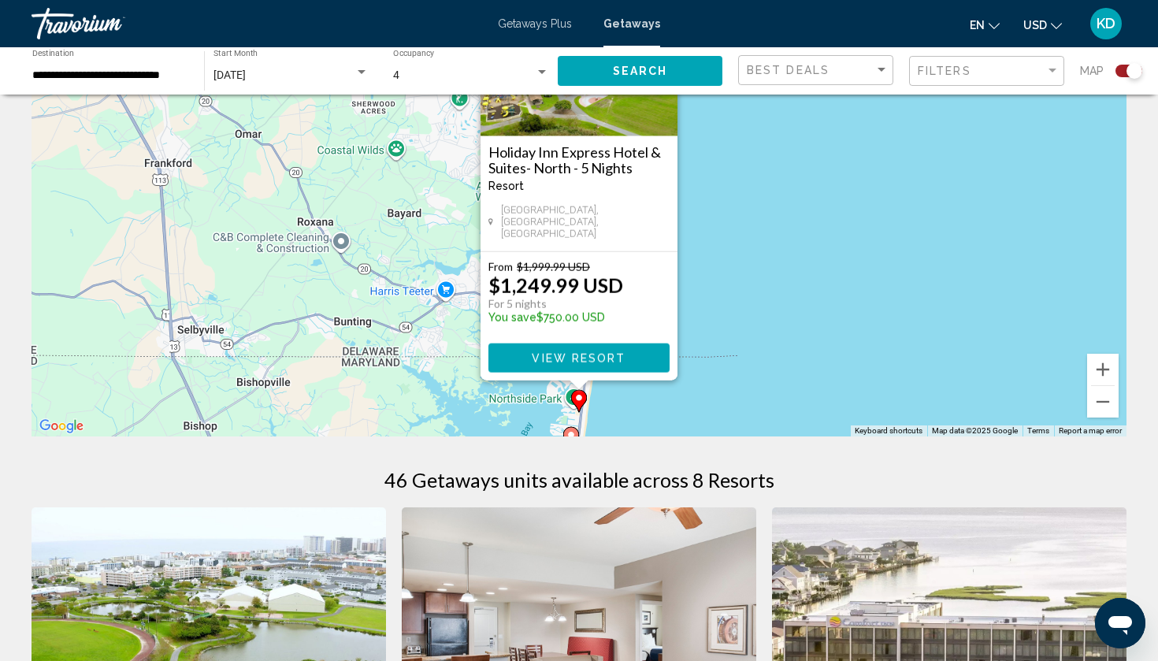
click at [569, 427] on icon "Main content" at bounding box center [571, 438] width 16 height 22
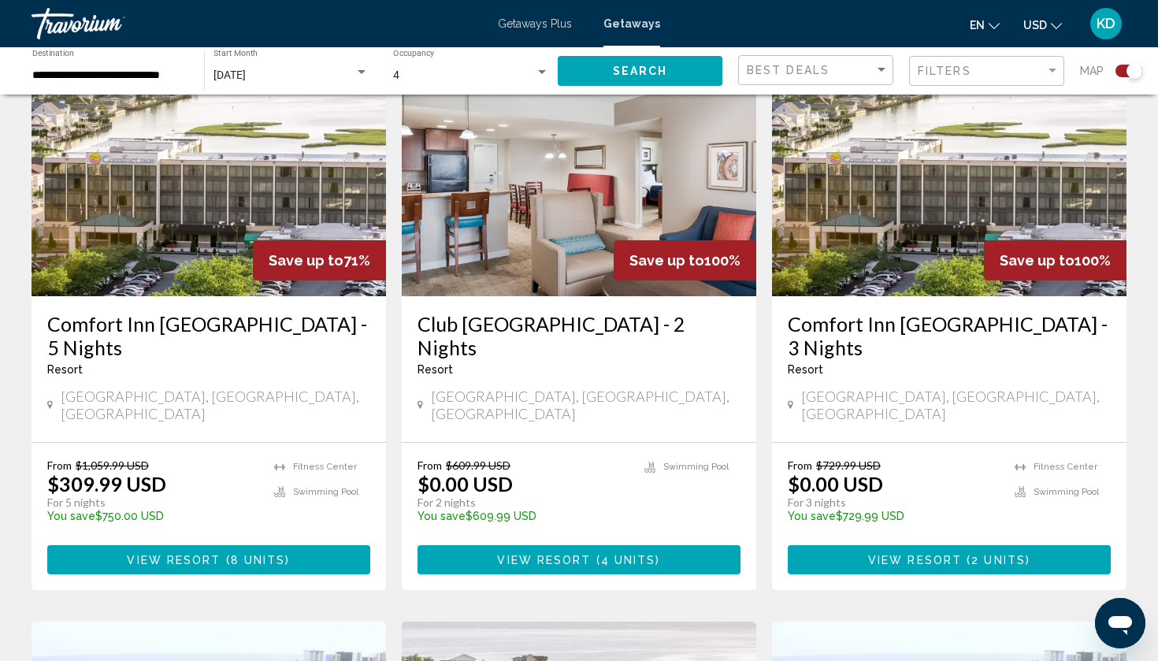
scroll to position [611, 0]
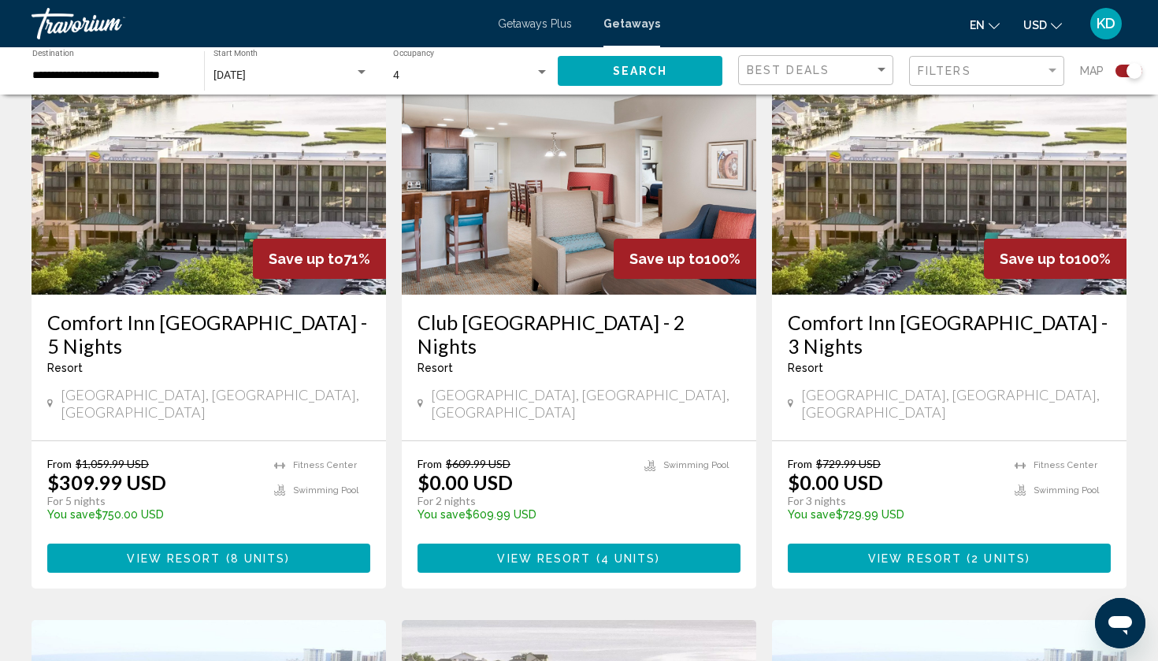
click at [143, 310] on h3 "Comfort Inn Gold Coast - 5 Nights" at bounding box center [208, 333] width 323 height 47
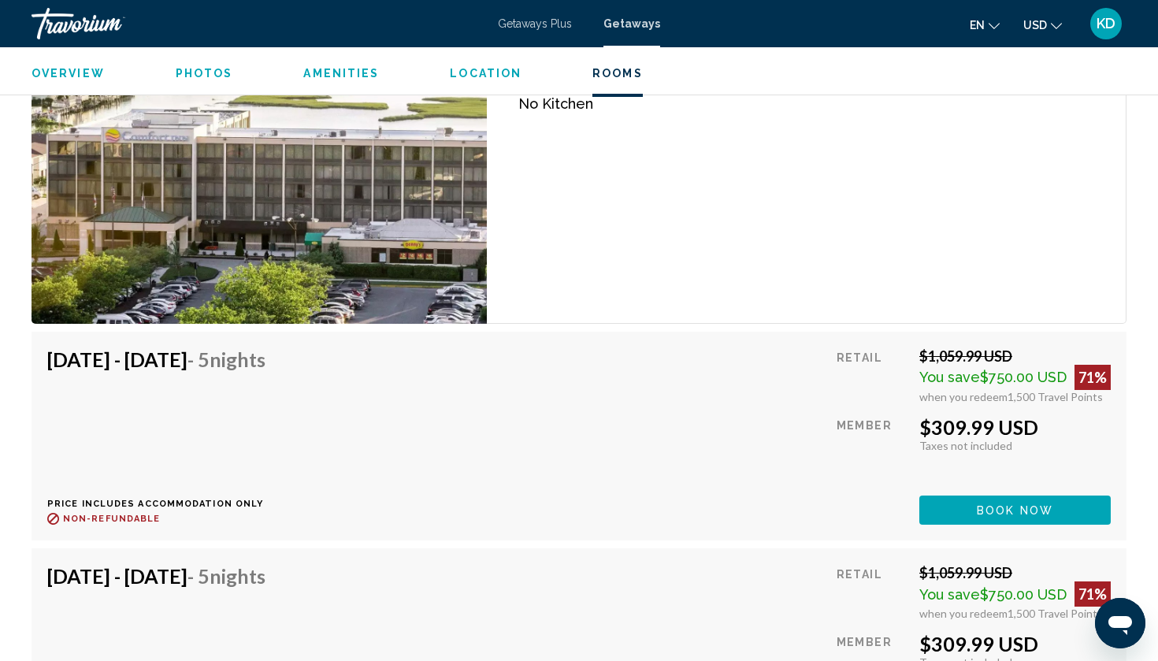
scroll to position [2278, 0]
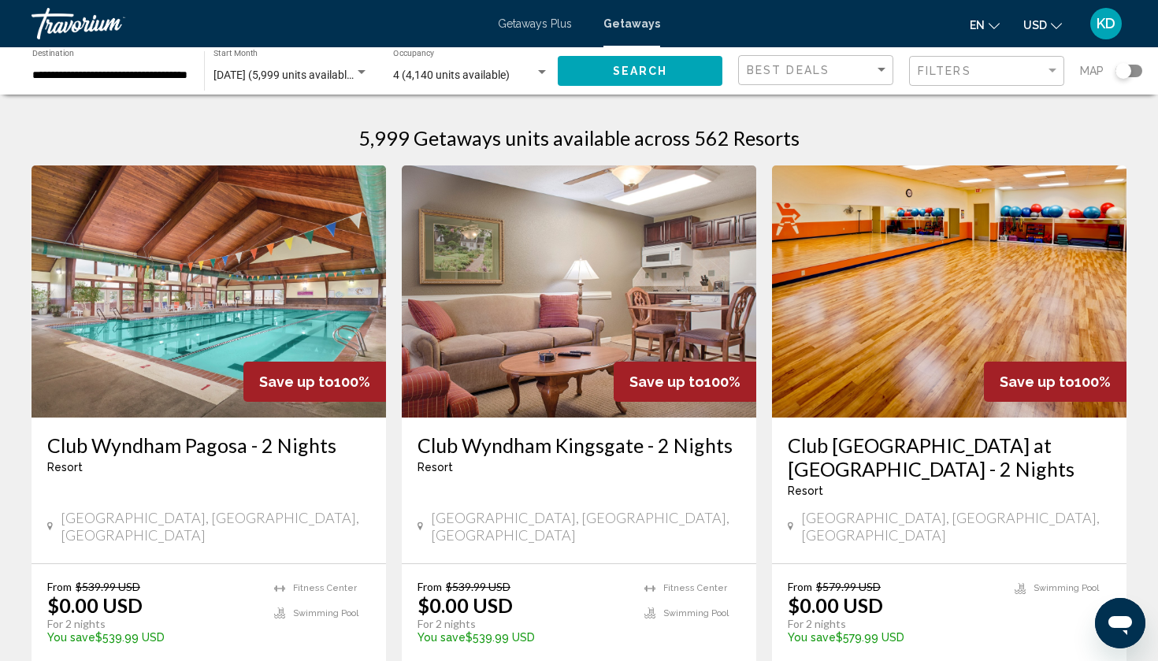
click at [1126, 70] on div "Search widget" at bounding box center [1123, 71] width 16 height 16
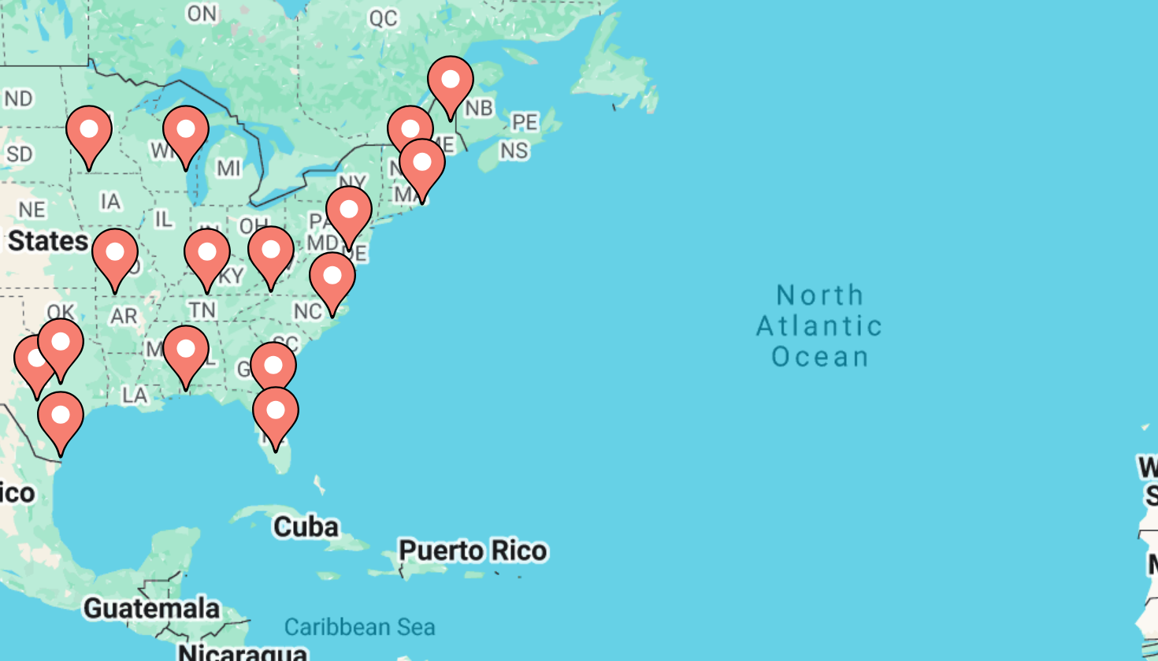
click at [124, 110] on div "To activate drag with keyboard, press Alt + Enter. Once in keyboard drag state,…" at bounding box center [579, 346] width 1095 height 473
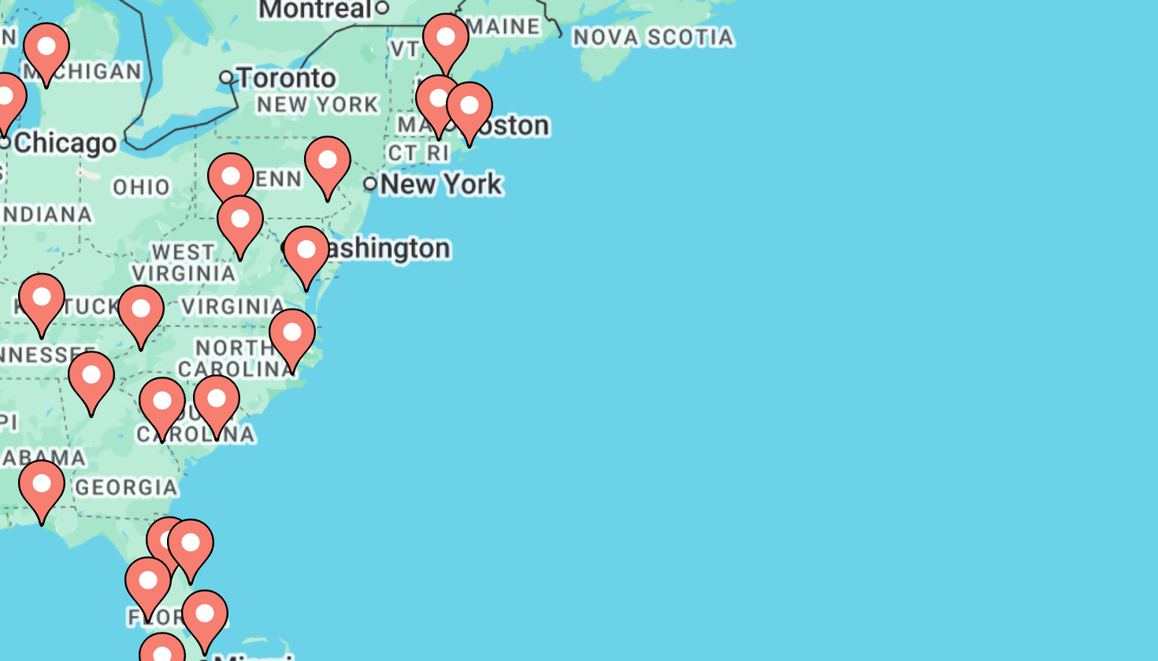
click at [120, 110] on div "To activate drag with keyboard, press Alt + Enter. Once in keyboard drag state,…" at bounding box center [579, 346] width 1095 height 473
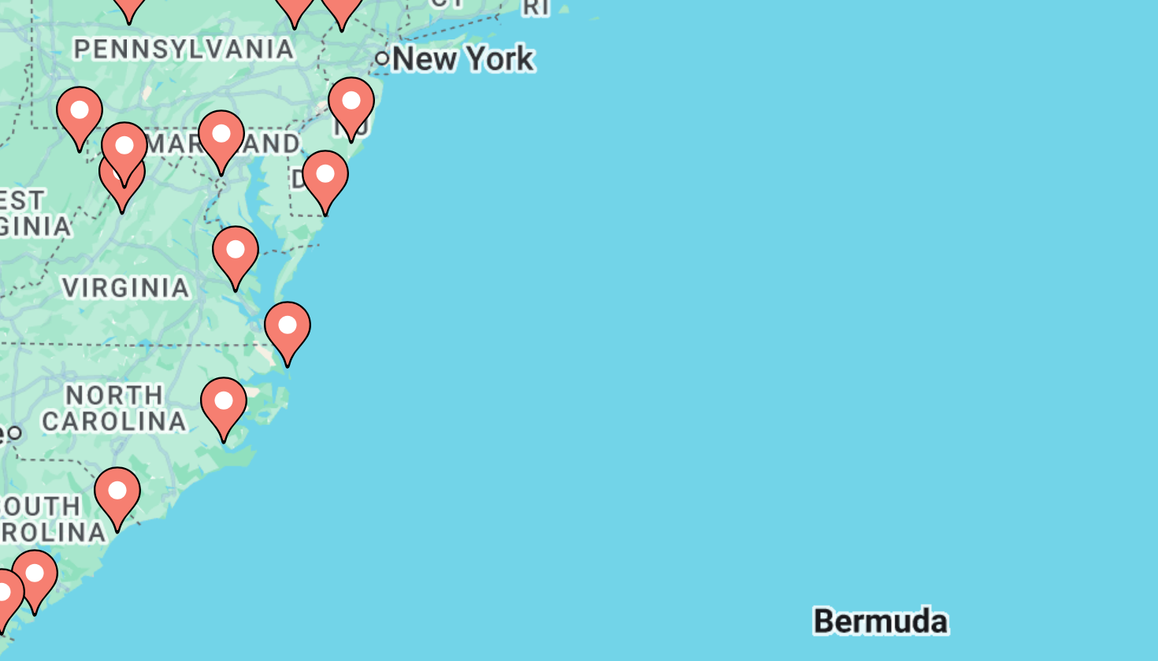
click at [117, 110] on div "To activate drag with keyboard, press Alt + Enter. Once in keyboard drag state,…" at bounding box center [579, 346] width 1095 height 473
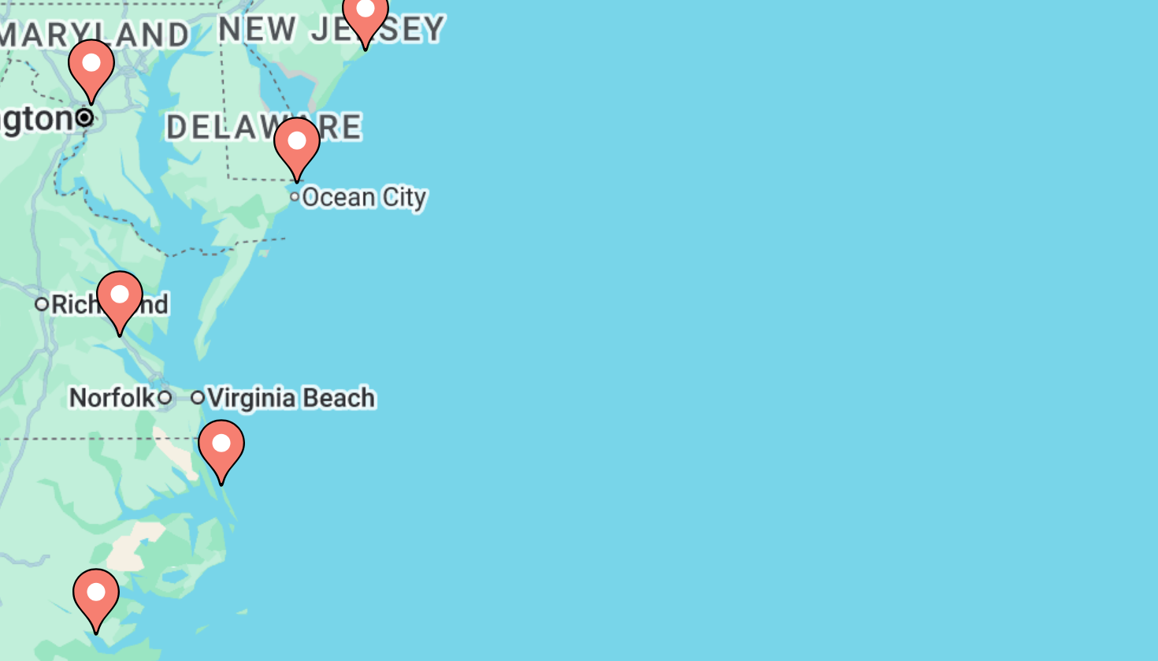
click at [352, 255] on image "Main content" at bounding box center [356, 259] width 9 height 9
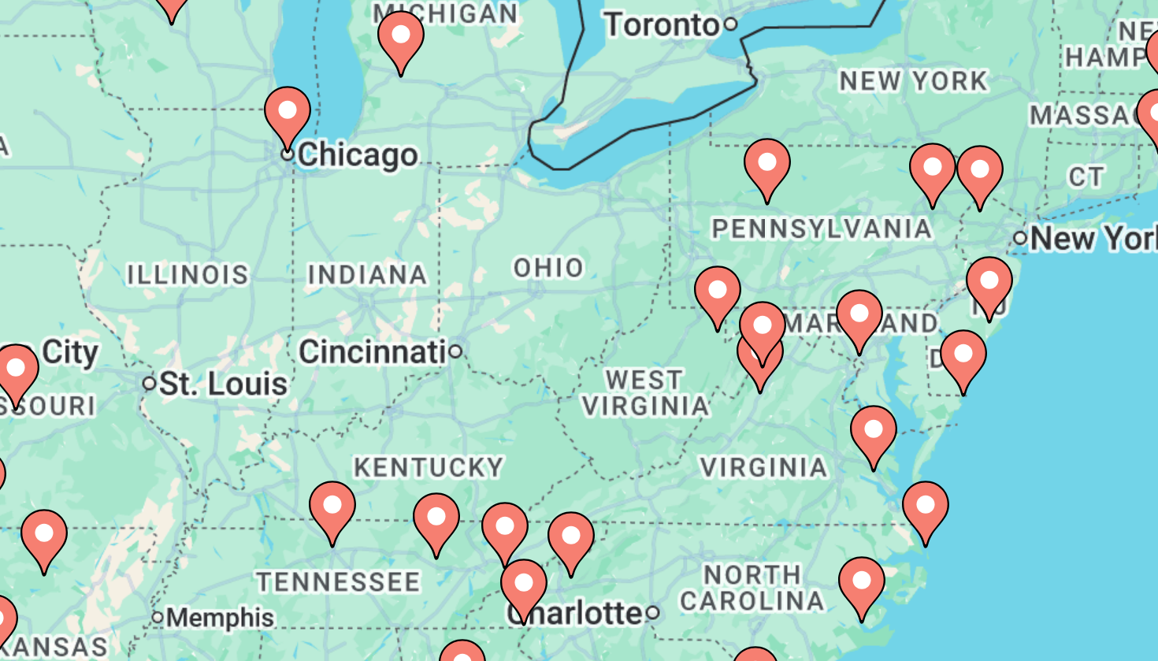
click at [574, 326] on image "Main content" at bounding box center [578, 330] width 9 height 9
type input "**********"
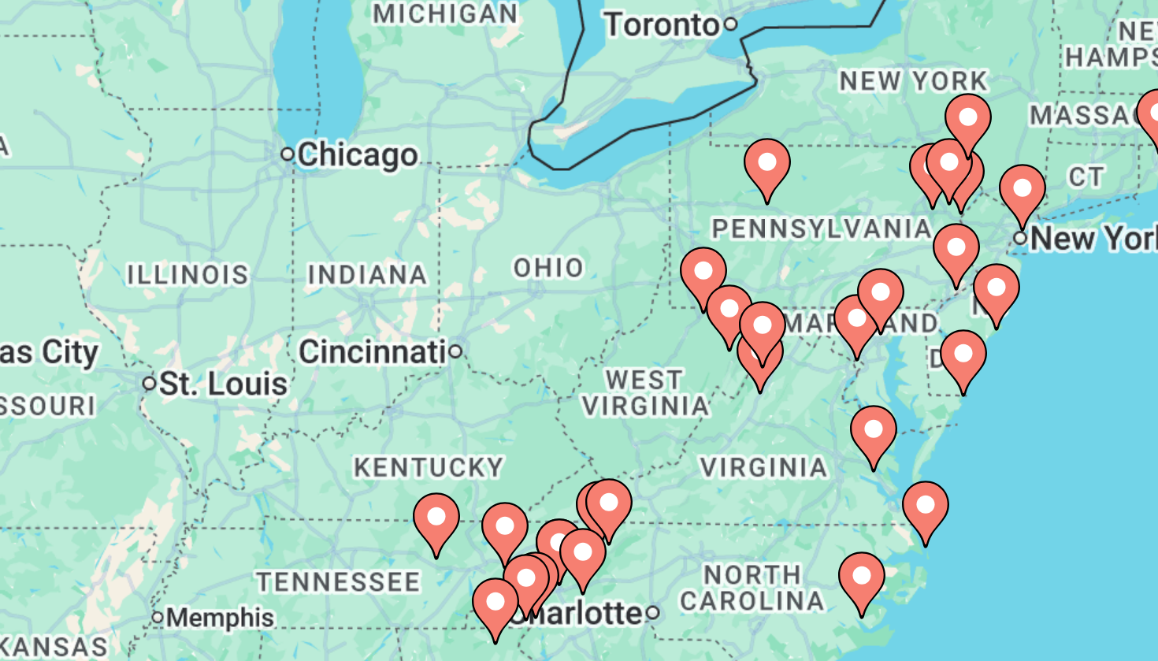
click at [574, 326] on image "Main content" at bounding box center [578, 330] width 9 height 9
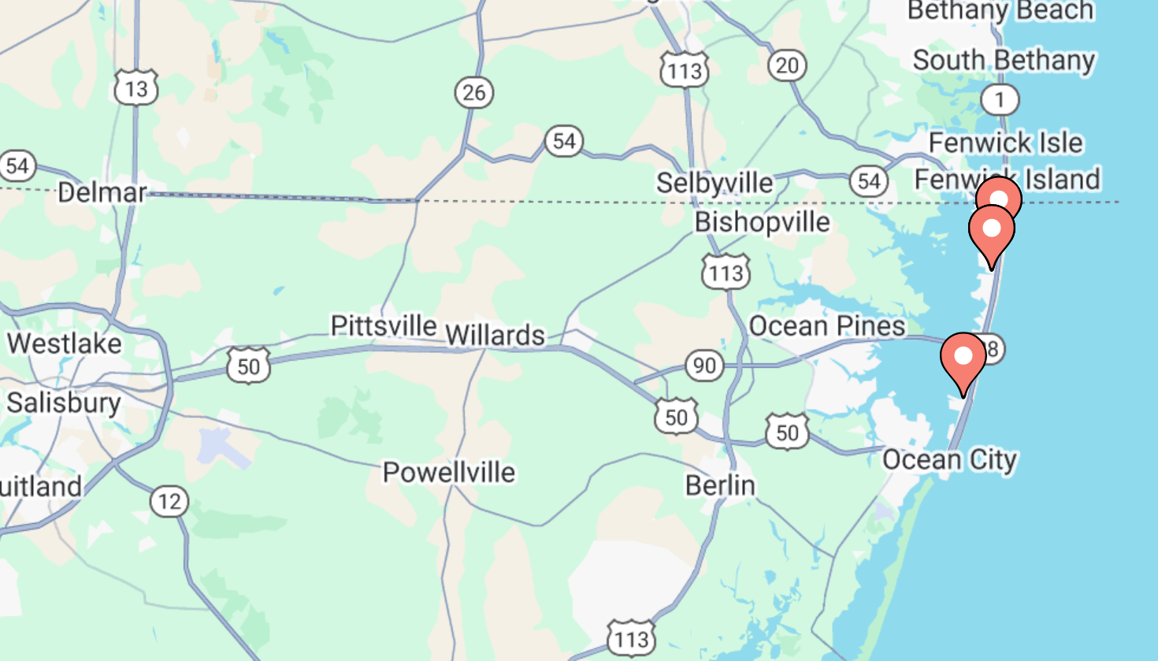
click at [574, 327] on image "Main content" at bounding box center [578, 331] width 9 height 9
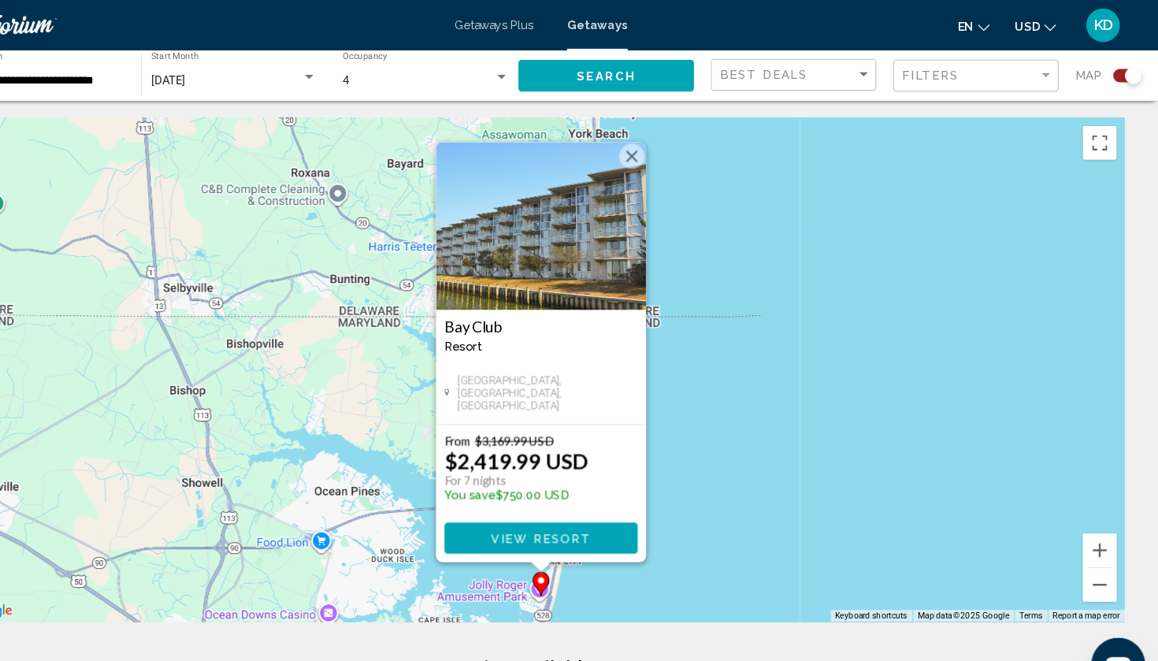
click at [652, 155] on button "Close" at bounding box center [664, 147] width 24 height 24
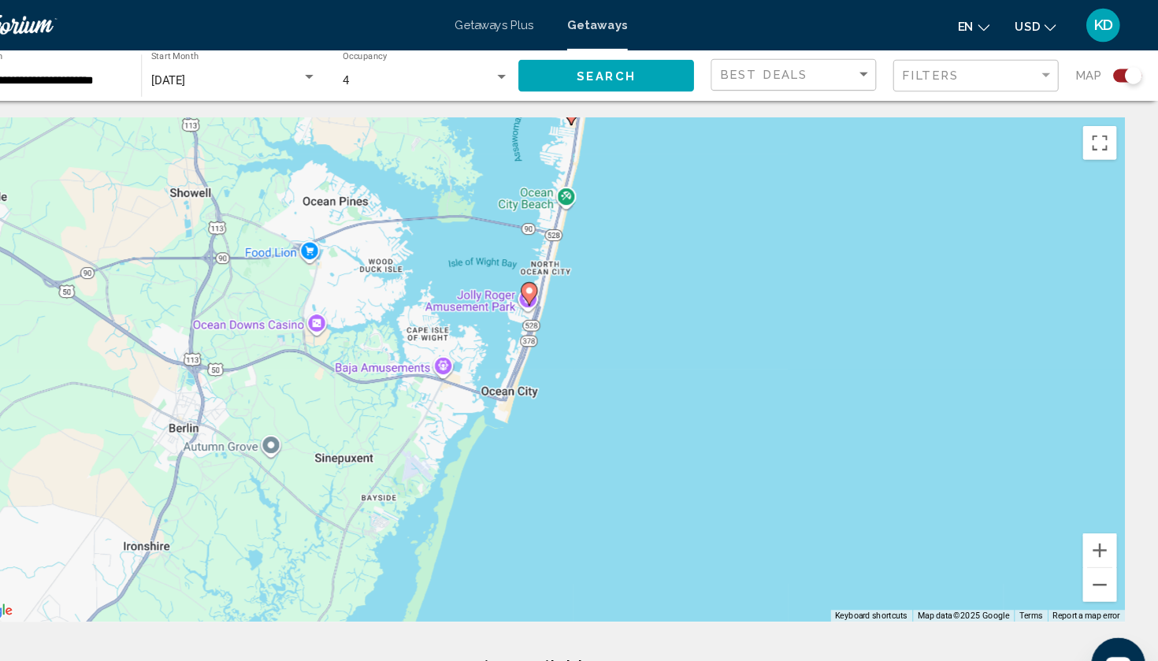
drag, startPoint x: 584, startPoint y: 364, endPoint x: 574, endPoint y: 87, distance: 276.7
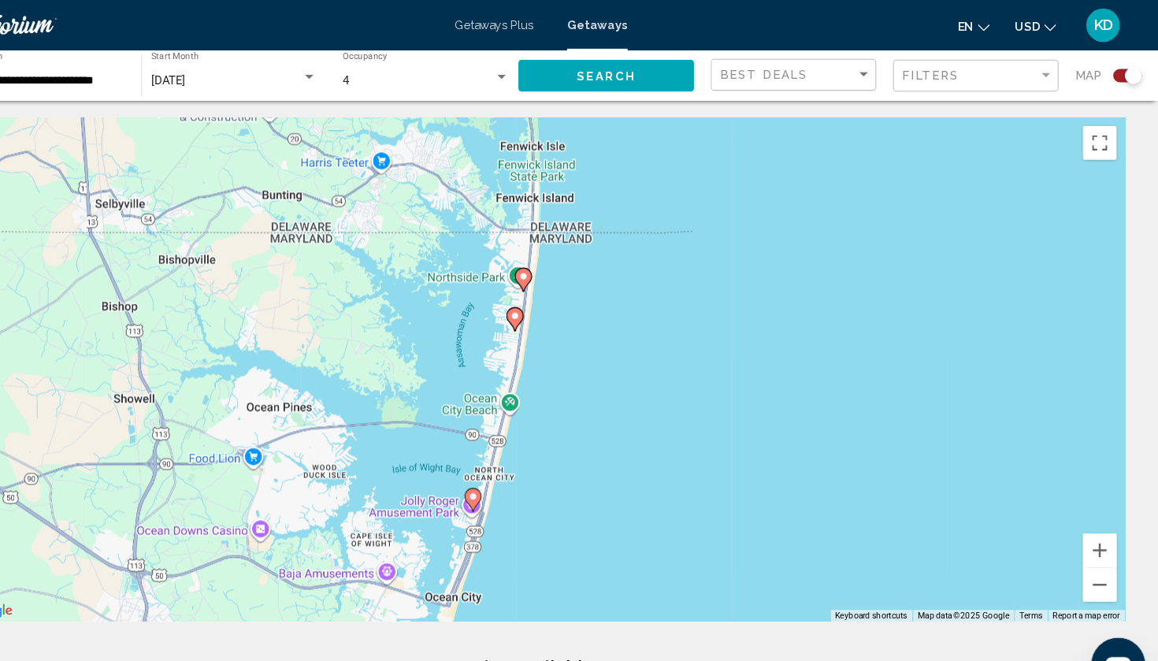
drag, startPoint x: 570, startPoint y: 154, endPoint x: 516, endPoint y: 351, distance: 204.3
click at [516, 351] on div "To activate drag with keyboard, press Alt + Enter. Once in keyboard drag state,…" at bounding box center [579, 346] width 1095 height 473
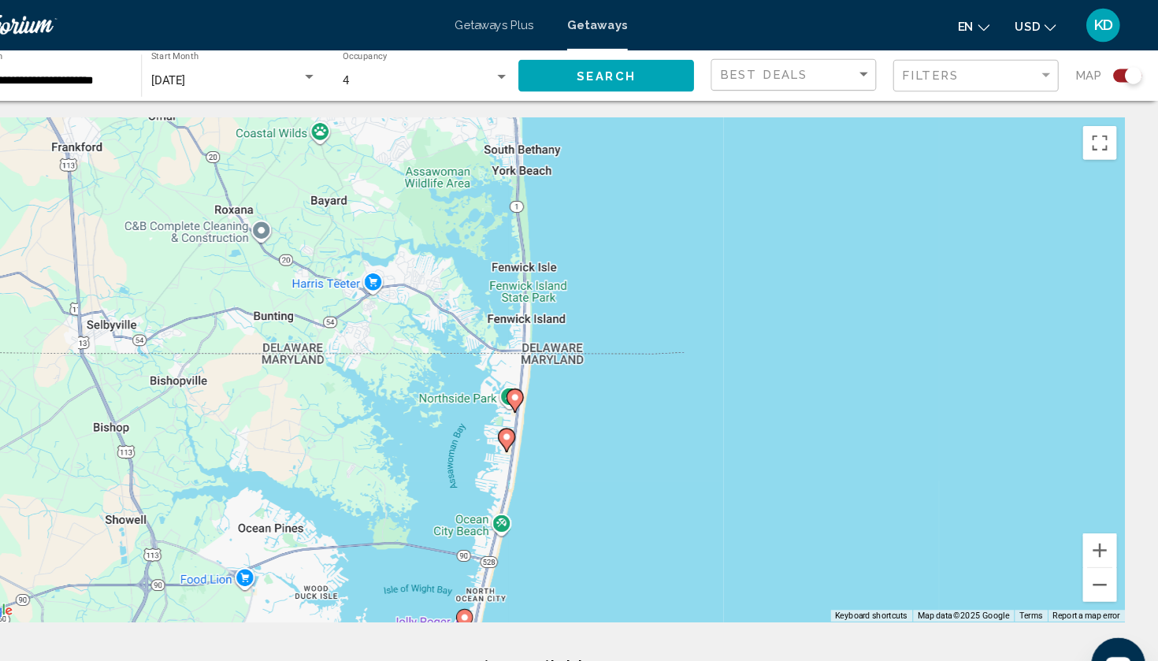
drag, startPoint x: 502, startPoint y: 253, endPoint x: 499, endPoint y: 451, distance: 198.5
click at [499, 451] on div "To activate drag with keyboard, press Alt + Enter. Once in keyboard drag state,…" at bounding box center [579, 346] width 1095 height 473
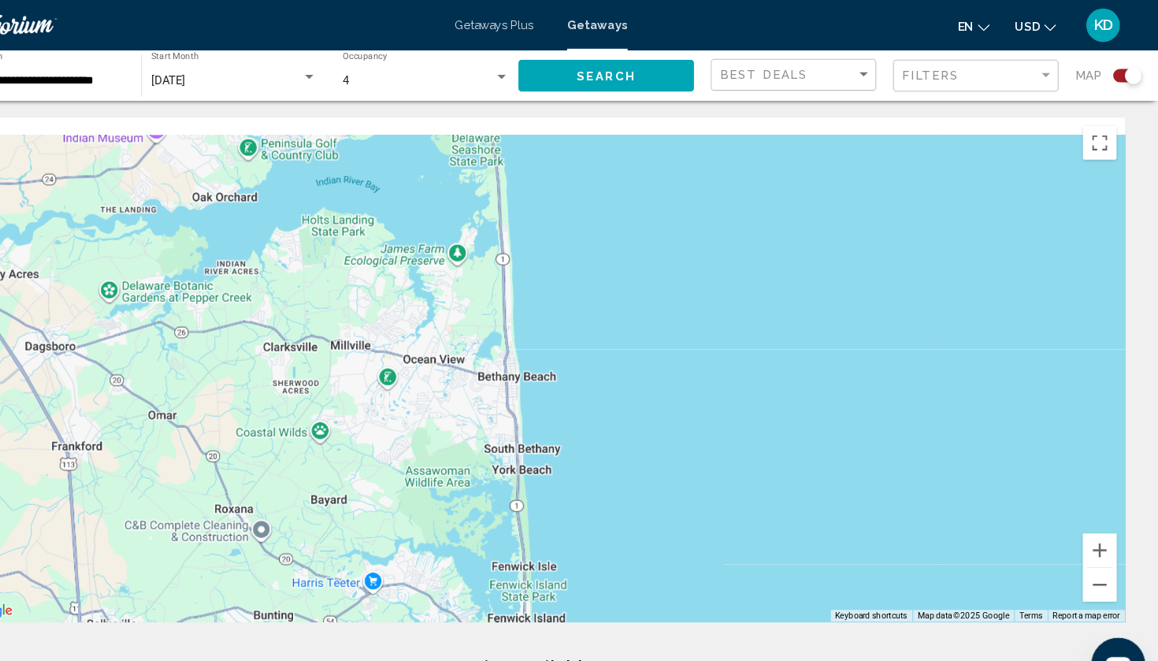
drag, startPoint x: 506, startPoint y: 240, endPoint x: 519, endPoint y: 423, distance: 183.2
click at [519, 423] on div "To activate drag with keyboard, press Alt + Enter. Once in keyboard drag state,…" at bounding box center [579, 346] width 1095 height 473
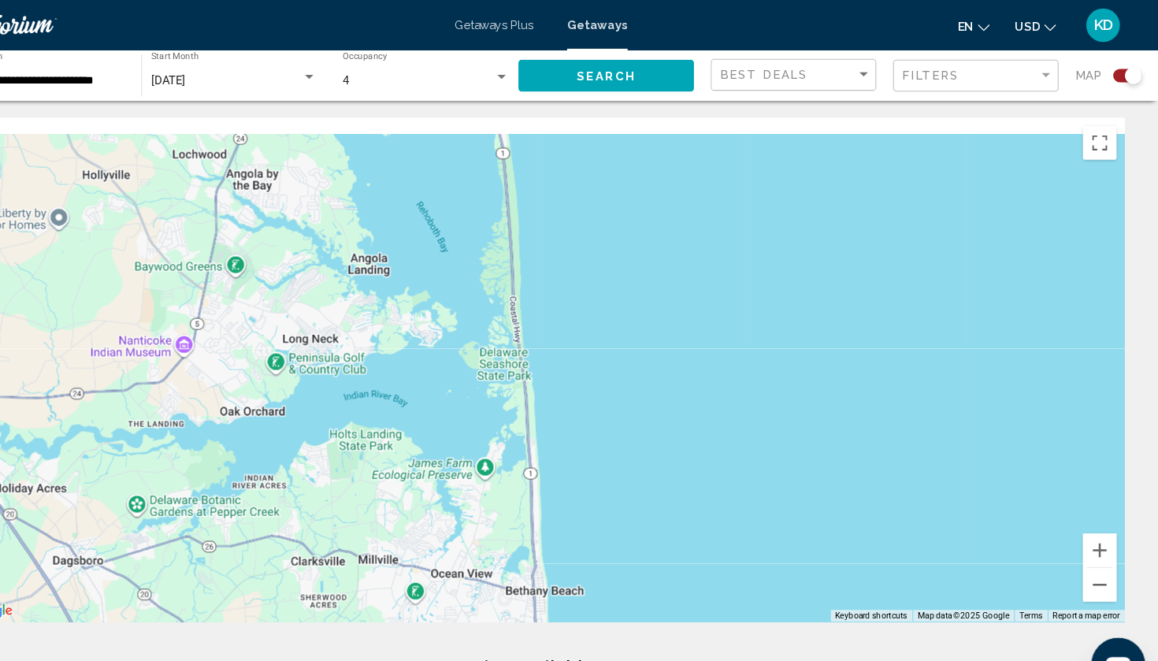
drag, startPoint x: 477, startPoint y: 261, endPoint x: 499, endPoint y: 425, distance: 165.3
click at [499, 424] on div "Main content" at bounding box center [579, 346] width 1095 height 473
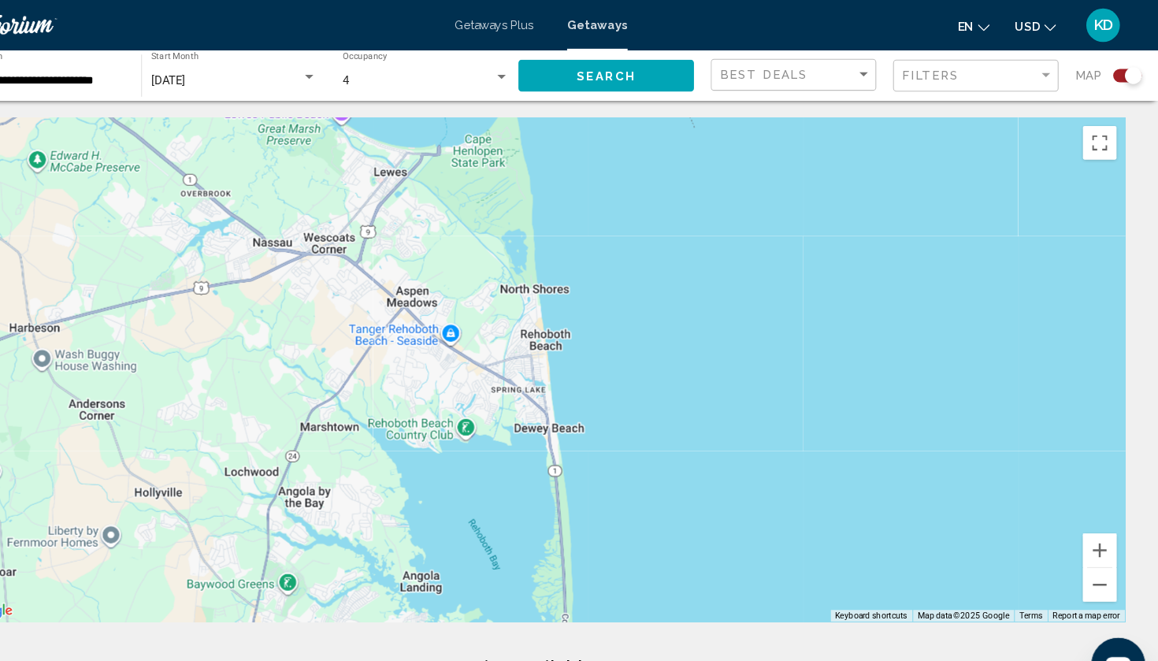
drag, startPoint x: 499, startPoint y: 425, endPoint x: 525, endPoint y: 594, distance: 171.3
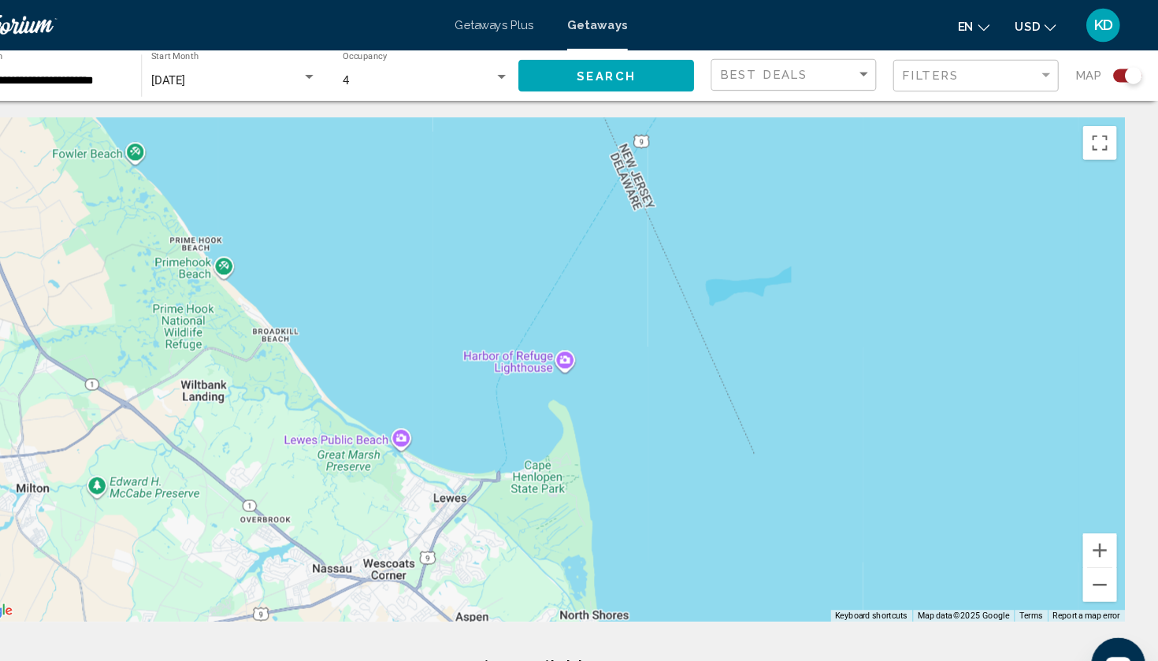
click at [259, 354] on div "Main content" at bounding box center [579, 346] width 1095 height 473
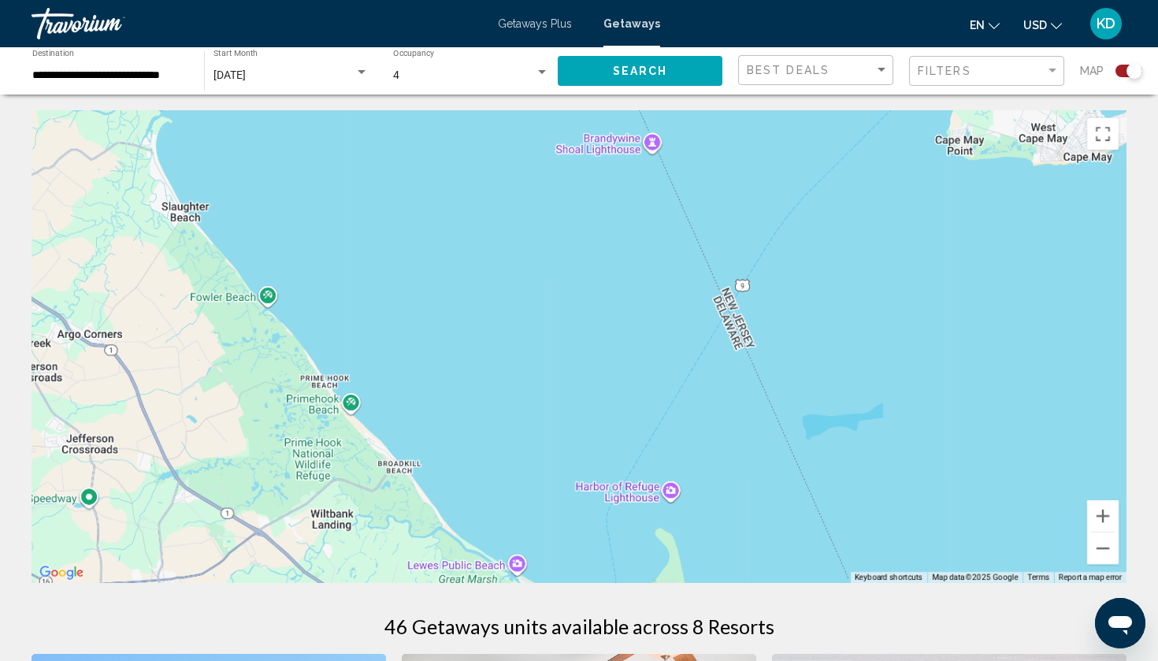
drag, startPoint x: 360, startPoint y: 228, endPoint x: 454, endPoint y: 429, distance: 222.7
click at [454, 429] on div "Main content" at bounding box center [579, 346] width 1095 height 473
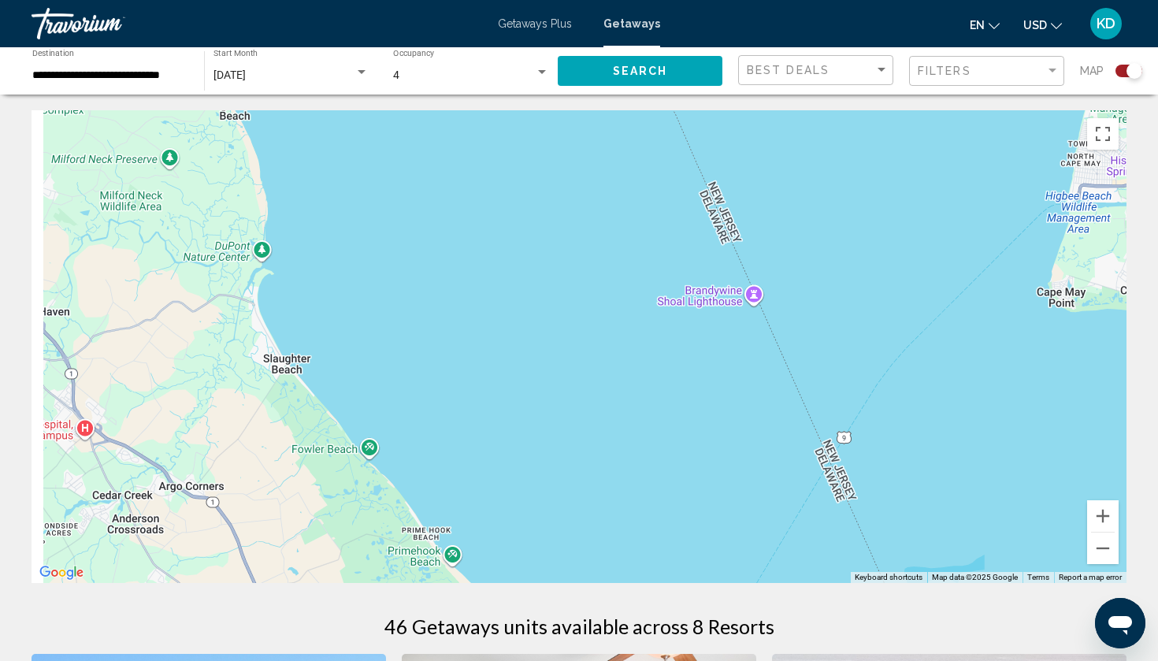
drag, startPoint x: 457, startPoint y: 432, endPoint x: 607, endPoint y: 607, distance: 231.3
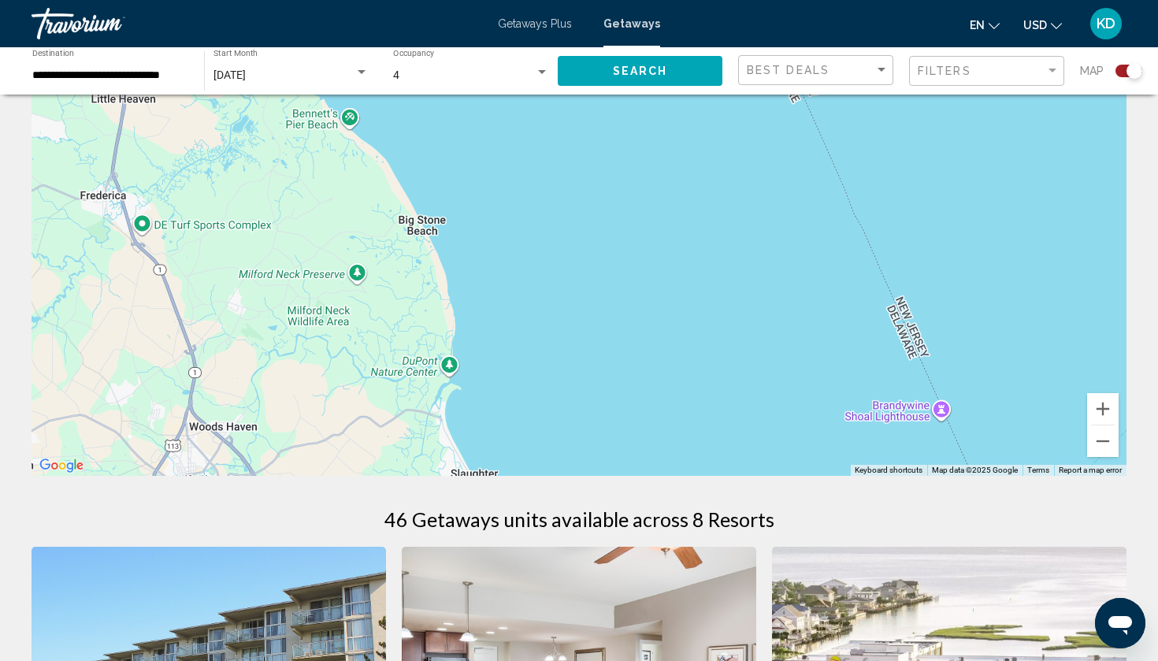
scroll to position [123, 0]
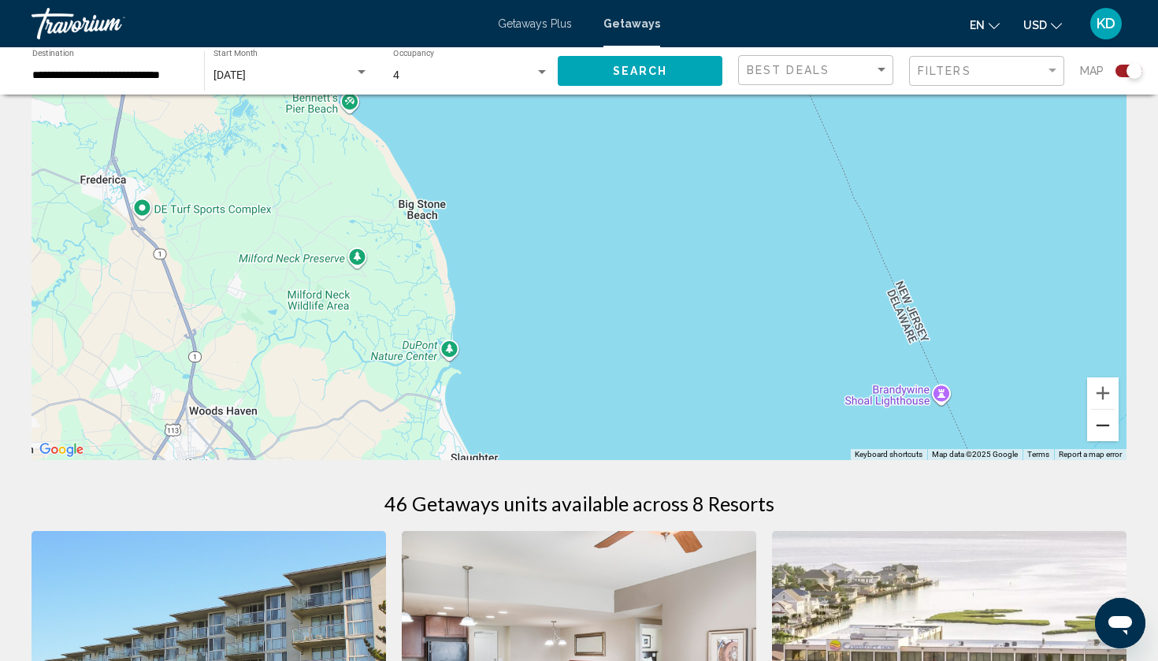
click at [1106, 434] on button "Zoom out" at bounding box center [1103, 426] width 32 height 32
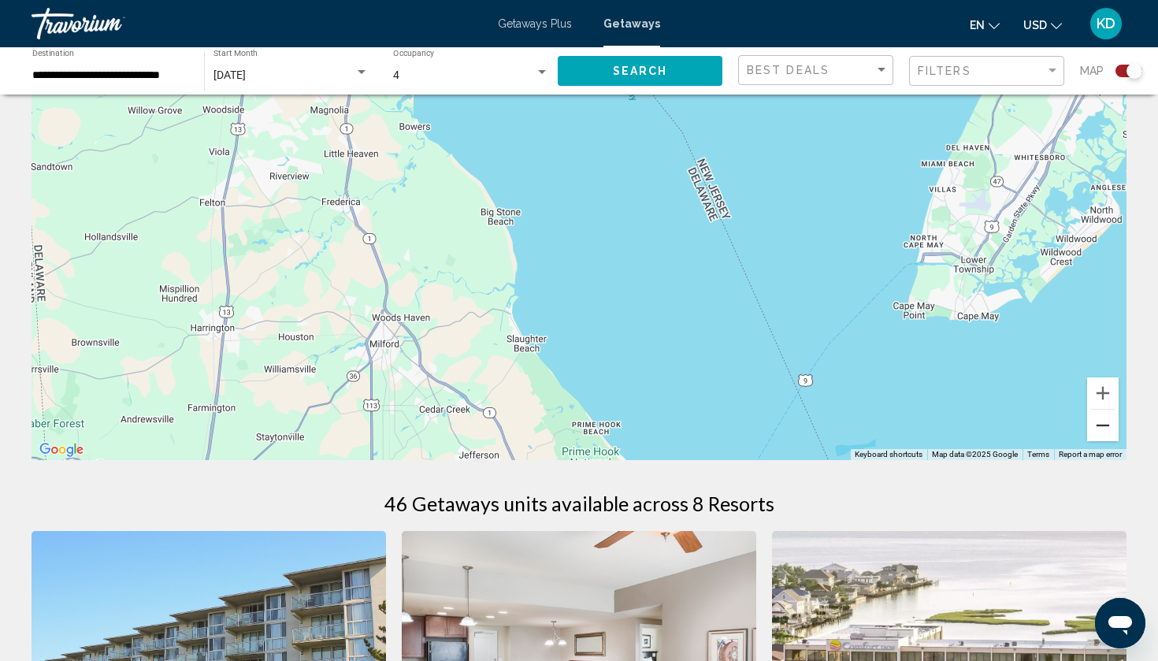
click at [1106, 434] on button "Zoom out" at bounding box center [1103, 426] width 32 height 32
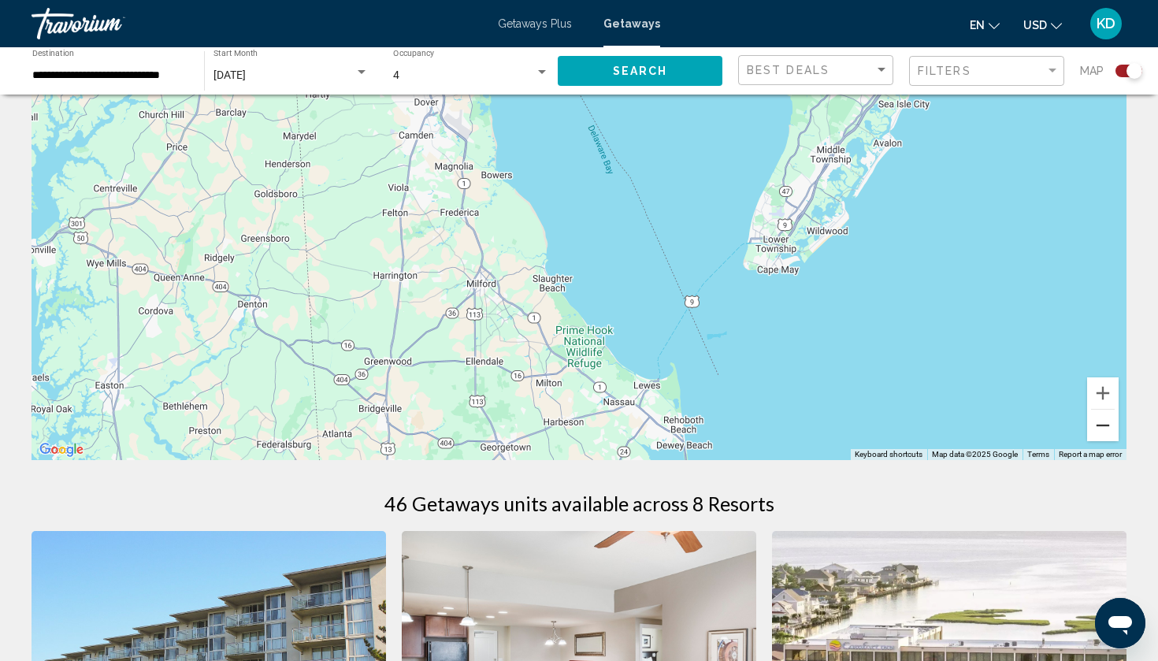
click at [1091, 439] on button "Zoom out" at bounding box center [1103, 426] width 32 height 32
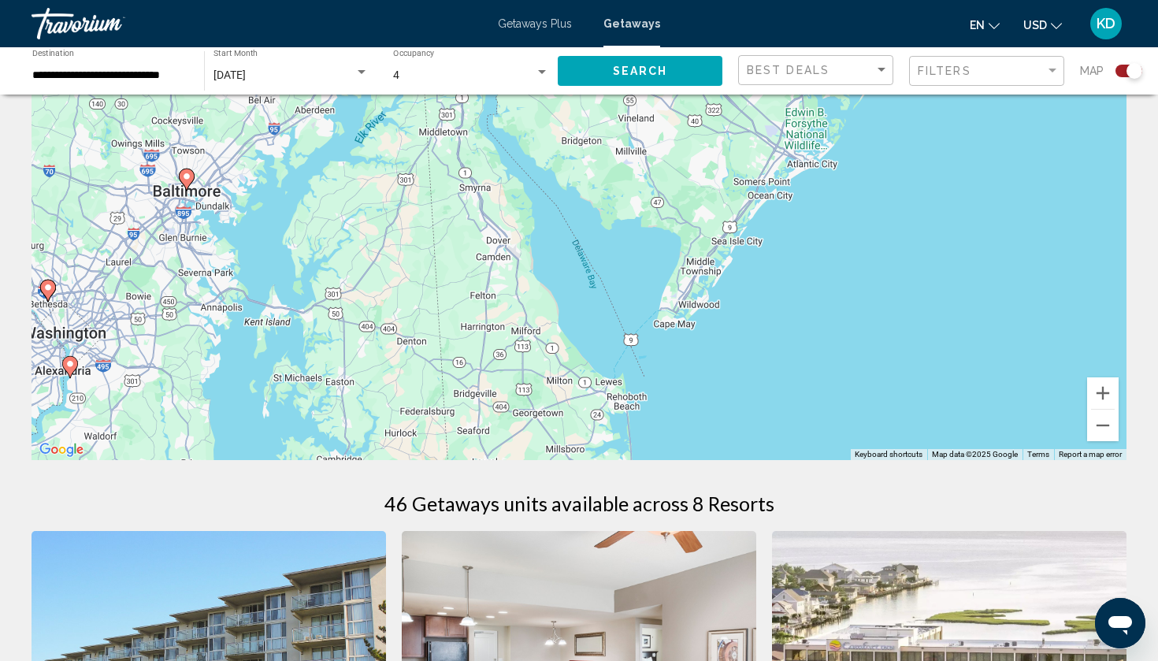
drag, startPoint x: 692, startPoint y: 205, endPoint x: 653, endPoint y: 351, distance: 151.7
click at [653, 351] on div "To activate drag with keyboard, press Alt + Enter. Once in keyboard drag state,…" at bounding box center [579, 223] width 1095 height 473
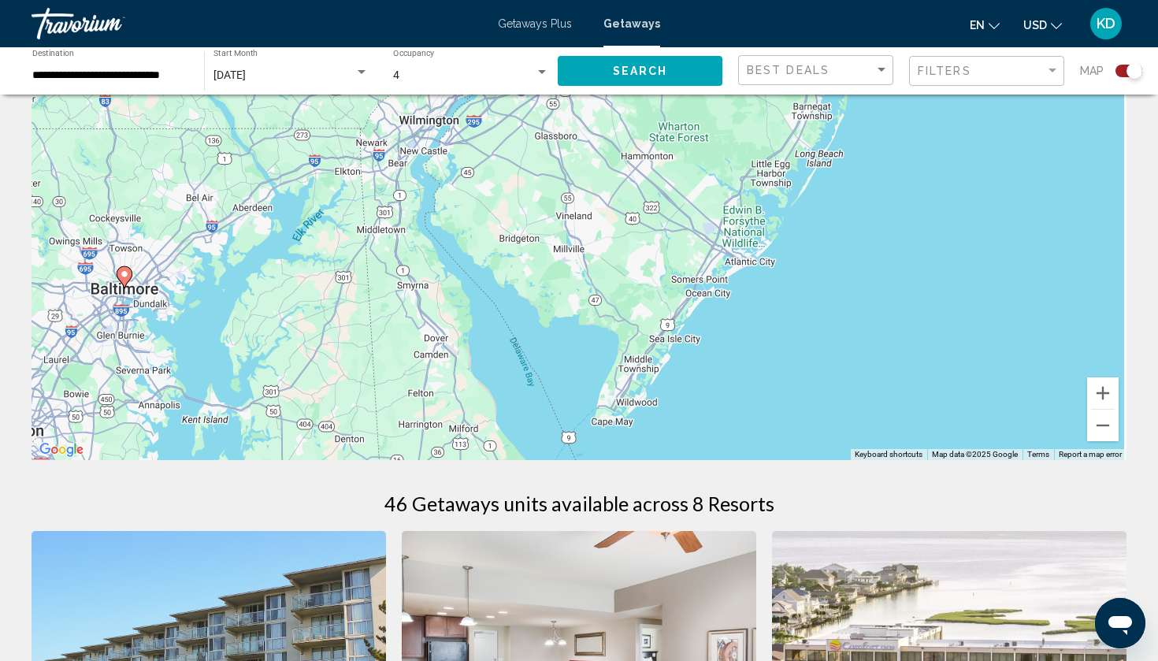
drag, startPoint x: 706, startPoint y: 265, endPoint x: 550, endPoint y: 417, distance: 217.2
click at [550, 417] on div "To activate drag with keyboard, press Alt + Enter. Once in keyboard drag state,…" at bounding box center [579, 223] width 1095 height 473
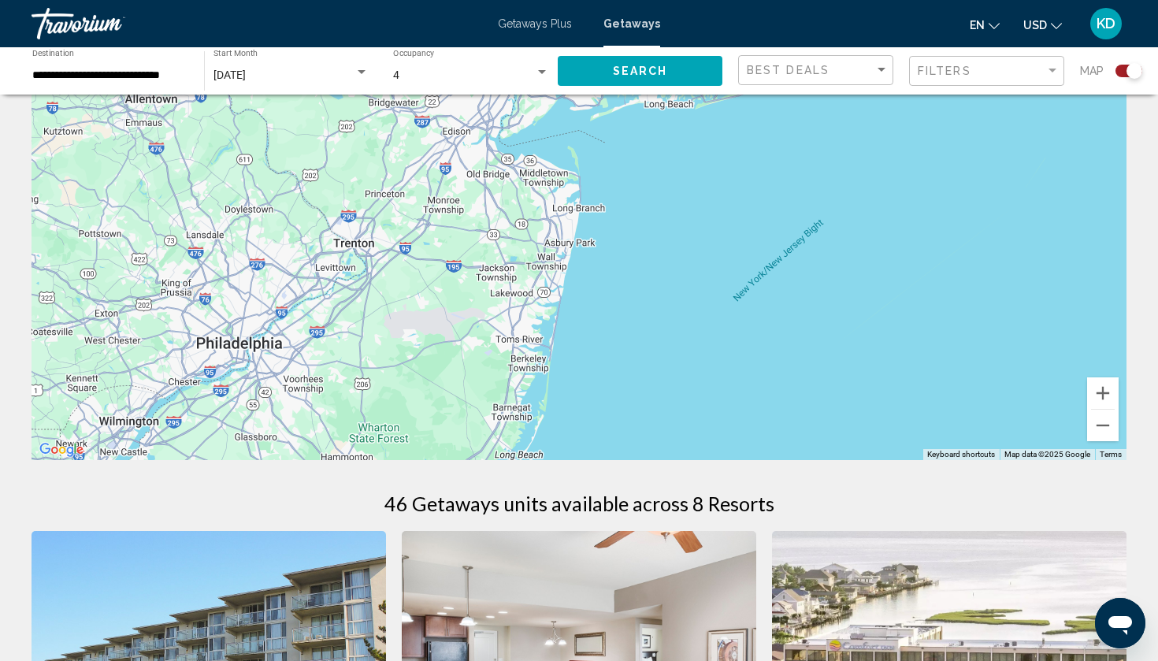
drag, startPoint x: 625, startPoint y: 280, endPoint x: 522, endPoint y: 386, distance: 147.6
click at [522, 386] on div "To activate drag with keyboard, press Alt + Enter. Once in keyboard drag state,…" at bounding box center [579, 223] width 1095 height 473
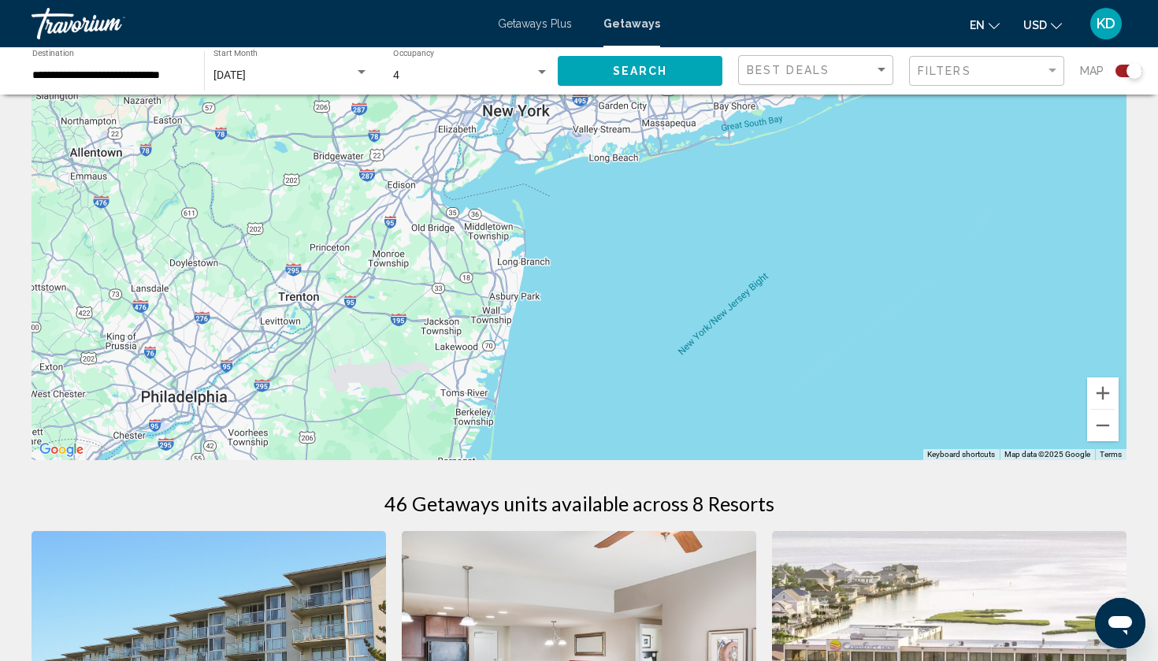
drag, startPoint x: 551, startPoint y: 268, endPoint x: 645, endPoint y: 111, distance: 182.6
click at [646, 111] on div "Main content" at bounding box center [579, 223] width 1095 height 473
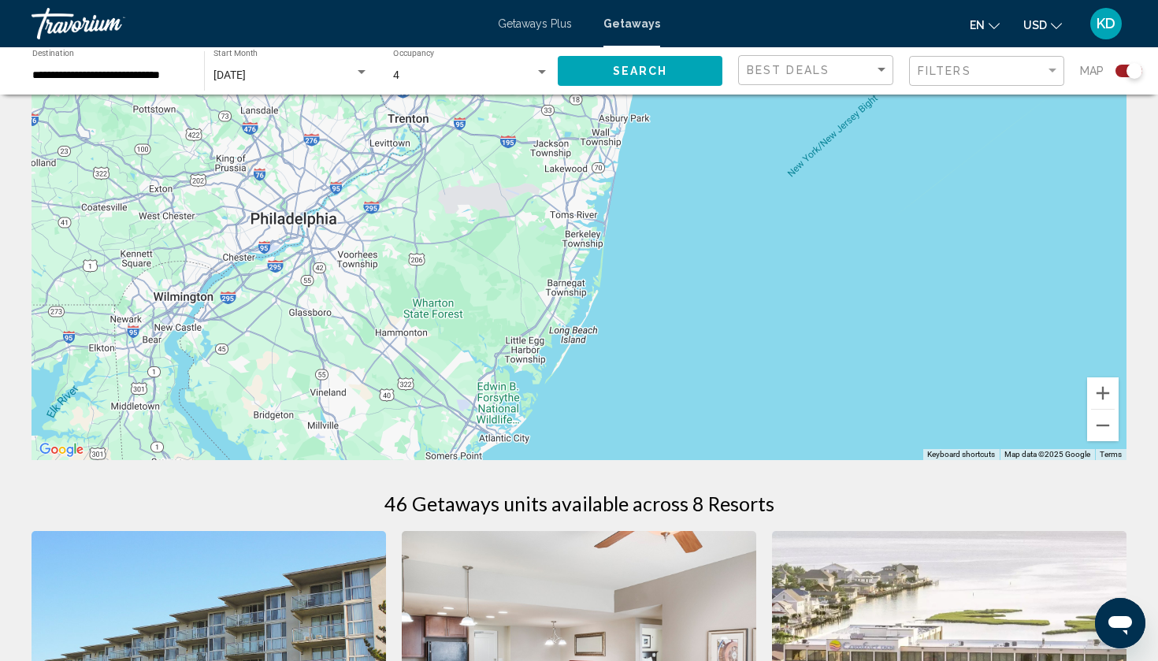
click at [564, 336] on div "To activate drag with keyboard, press Alt + Enter. Once in keyboard drag state,…" at bounding box center [579, 223] width 1095 height 473
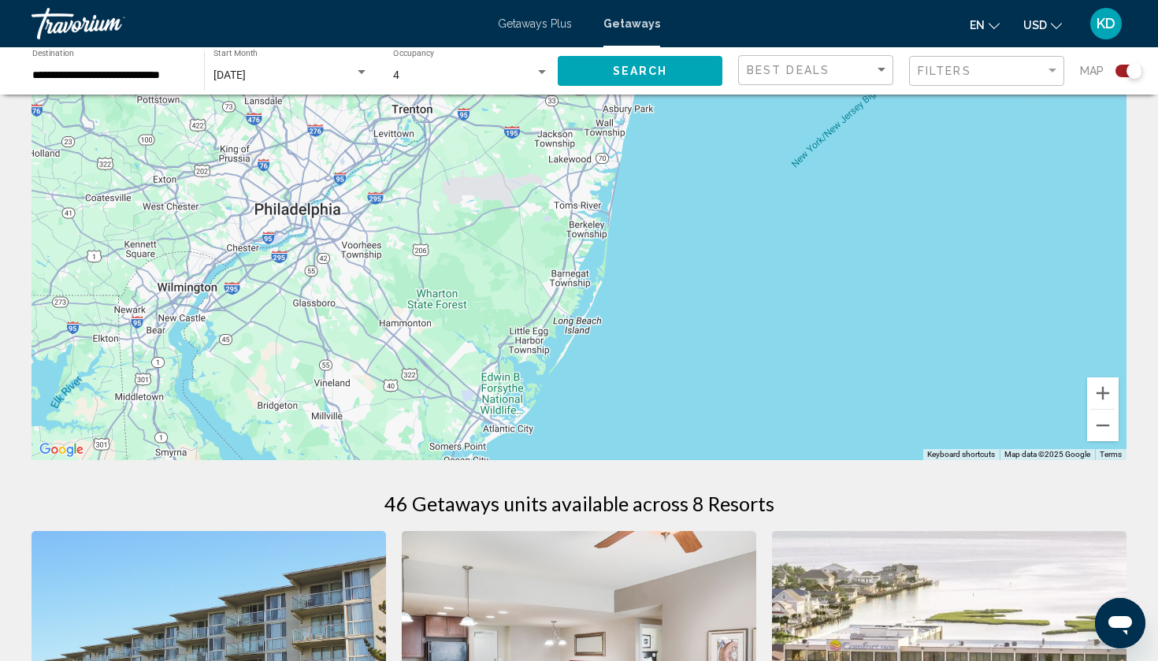
drag, startPoint x: 505, startPoint y: 241, endPoint x: 536, endPoint y: 143, distance: 103.4
click at [536, 143] on div "To activate drag with keyboard, press Alt + Enter. Once in keyboard drag state,…" at bounding box center [579, 223] width 1095 height 473
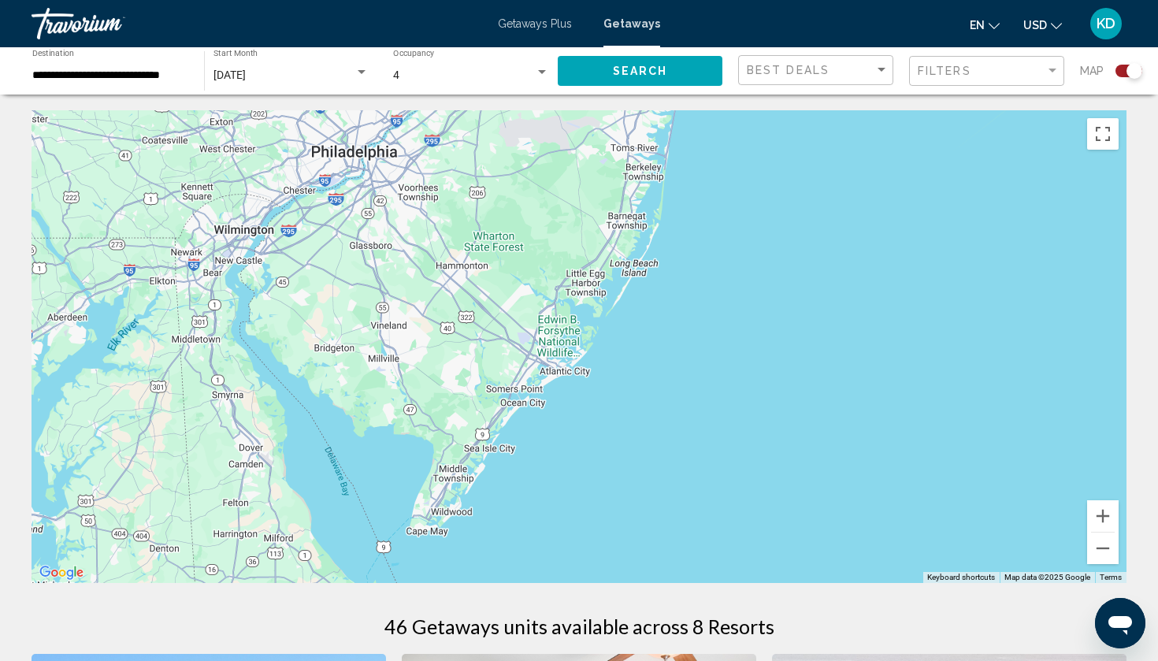
scroll to position [0, 0]
click at [596, 312] on div "To activate drag with keyboard, press Alt + Enter. Once in keyboard drag state,…" at bounding box center [579, 346] width 1095 height 473
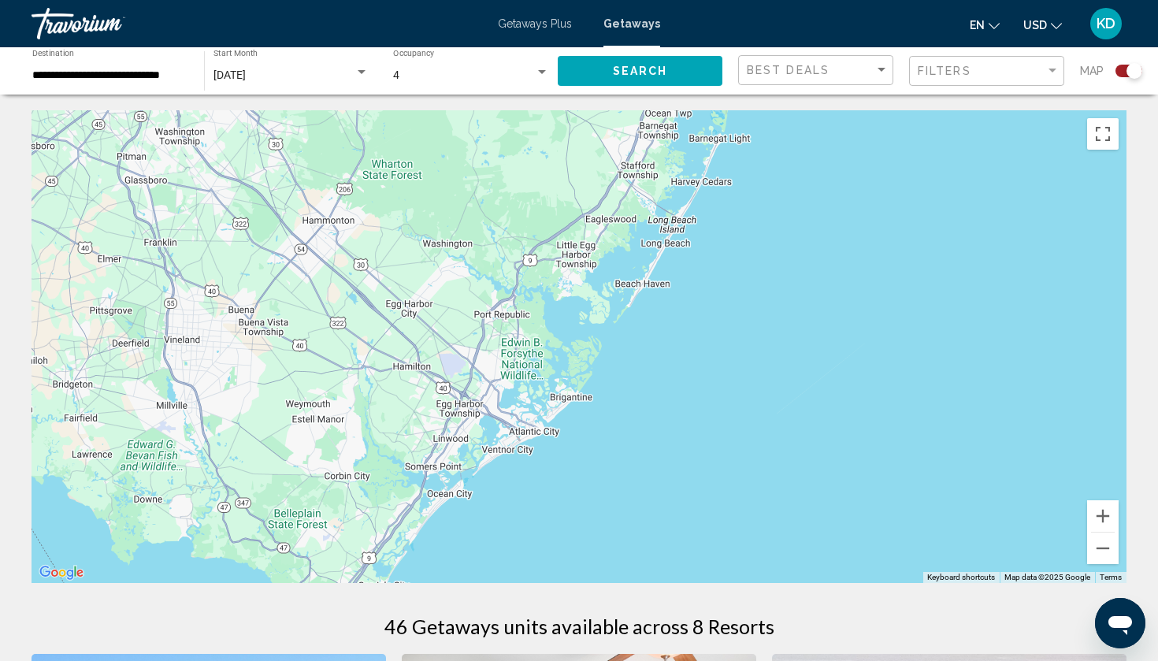
click at [519, 434] on div "Main content" at bounding box center [579, 346] width 1095 height 473
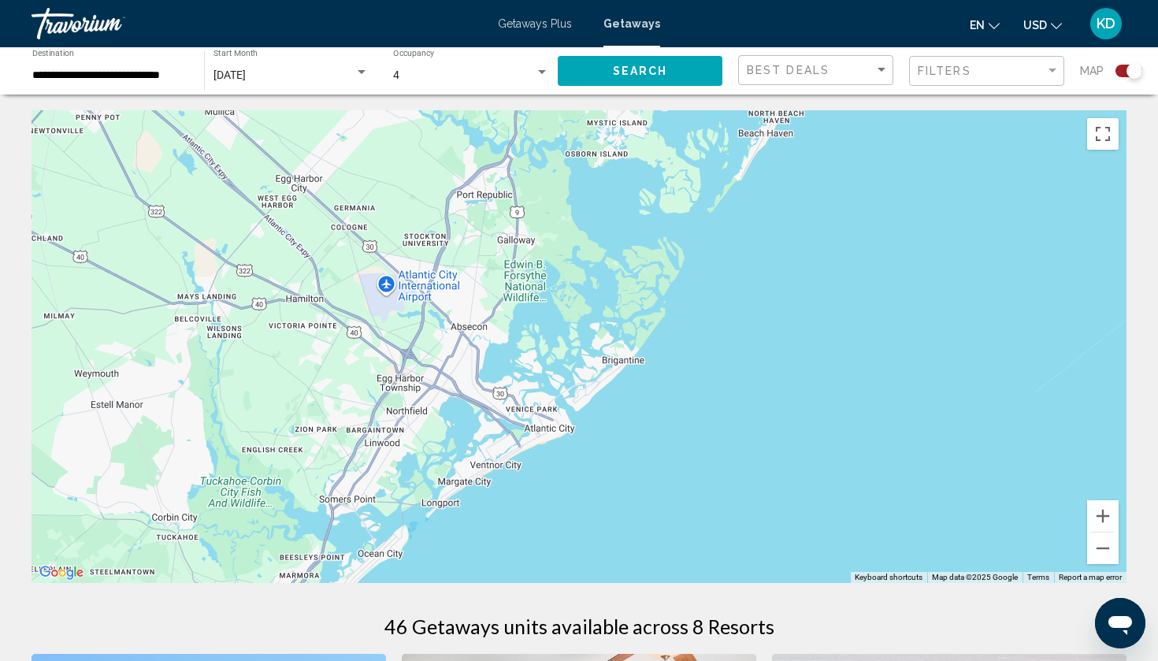
click at [554, 434] on div "Main content" at bounding box center [579, 346] width 1095 height 473
click at [1129, 70] on div "Search widget" at bounding box center [1134, 71] width 16 height 16
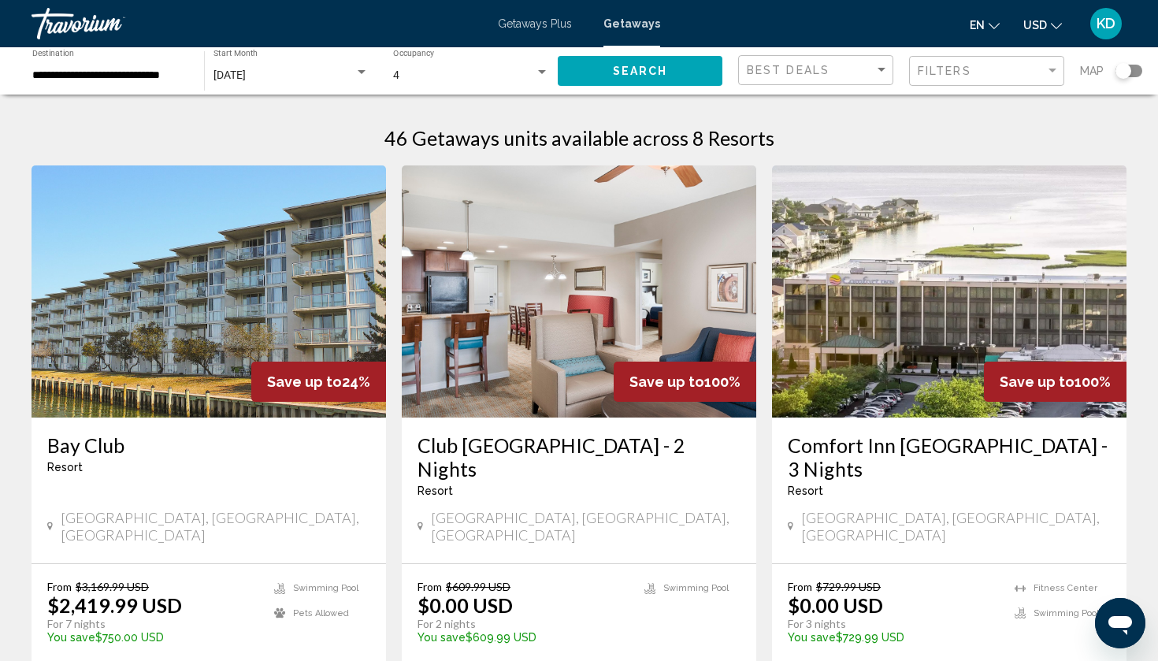
click at [1129, 70] on div "Search widget" at bounding box center [1123, 71] width 16 height 16
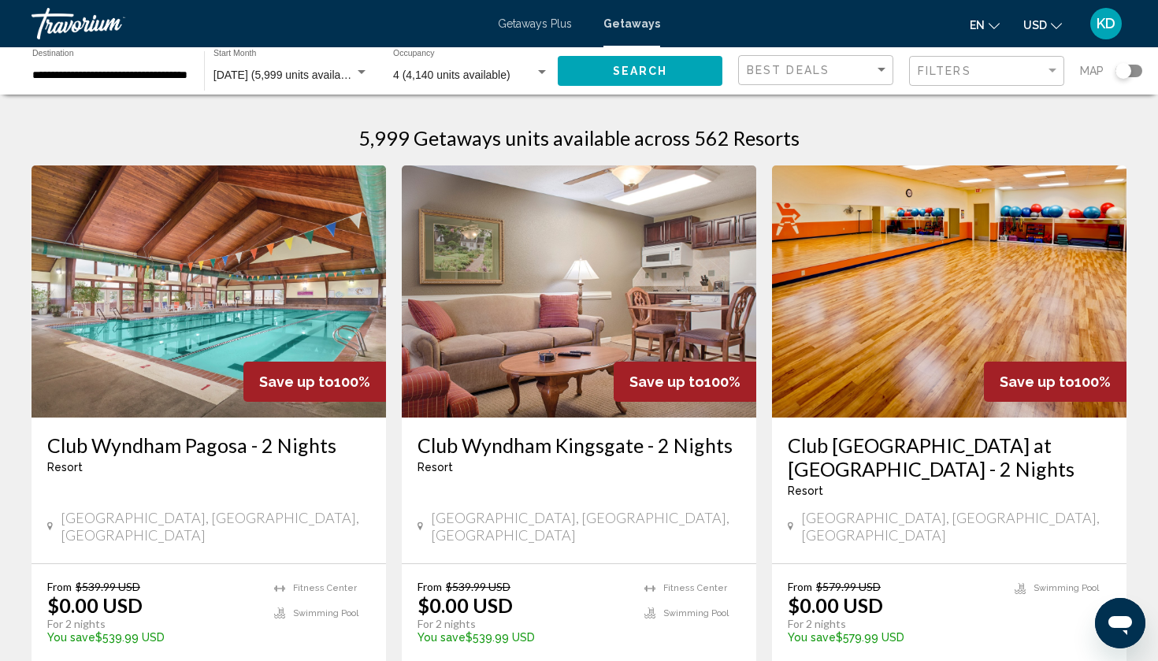
click at [1124, 74] on div "Search widget" at bounding box center [1123, 71] width 16 height 16
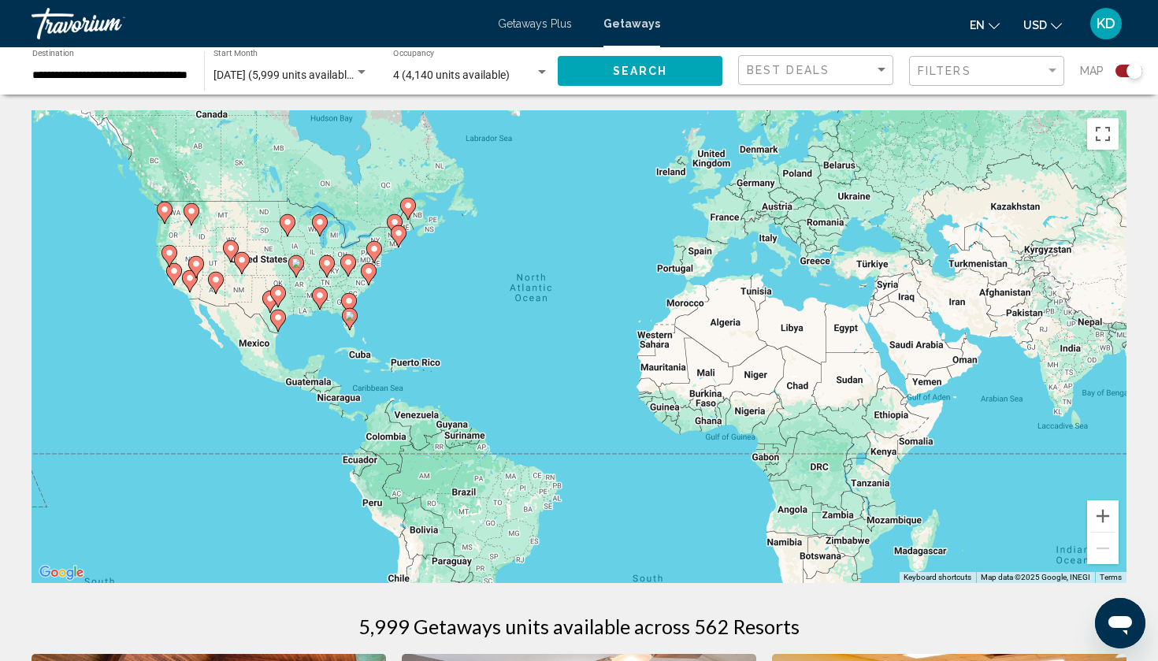
drag, startPoint x: 384, startPoint y: 294, endPoint x: 390, endPoint y: 191, distance: 102.5
click at [390, 191] on div "To activate drag with keyboard, press Alt + Enter. Once in keyboard drag state,…" at bounding box center [579, 346] width 1095 height 473
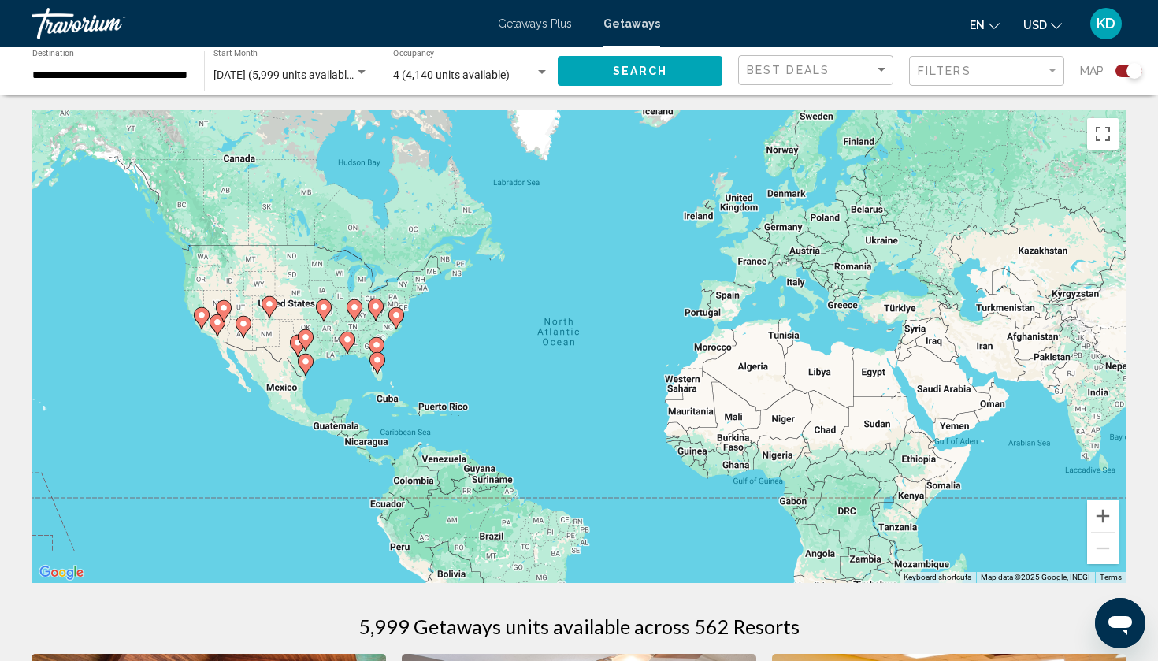
drag, startPoint x: 404, startPoint y: 212, endPoint x: 421, endPoint y: 427, distance: 215.7
click at [421, 427] on div "To activate drag with keyboard, press Alt + Enter. Once in keyboard drag state,…" at bounding box center [579, 346] width 1095 height 473
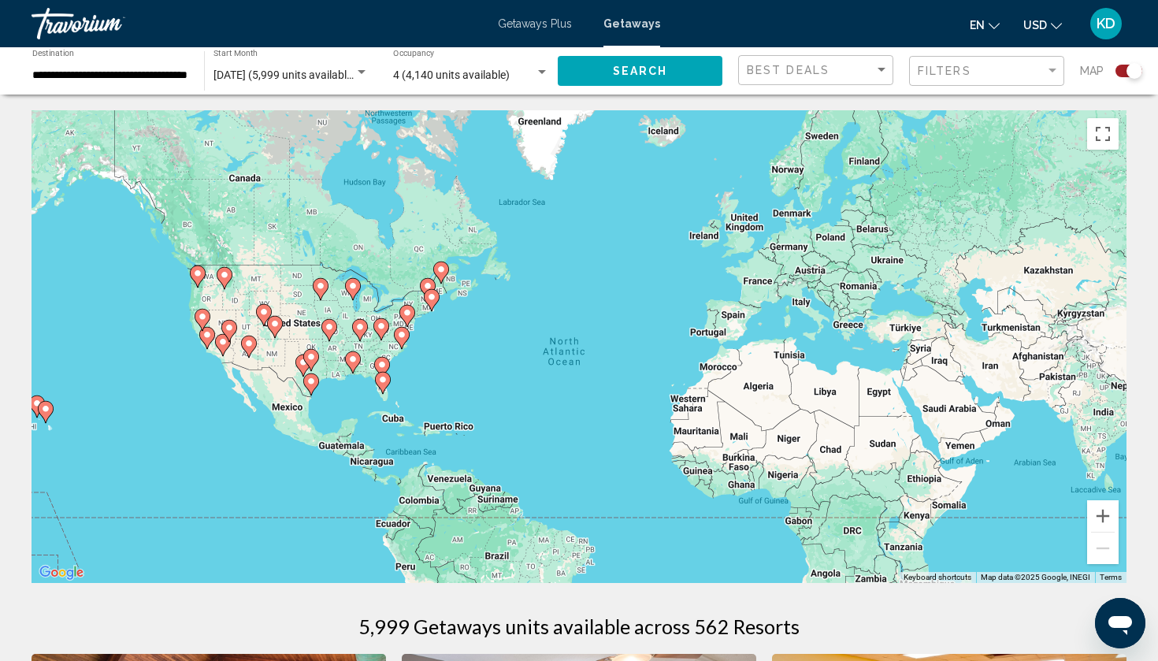
click at [423, 342] on div "To activate drag with keyboard, press Alt + Enter. Once in keyboard drag state,…" at bounding box center [579, 346] width 1095 height 473
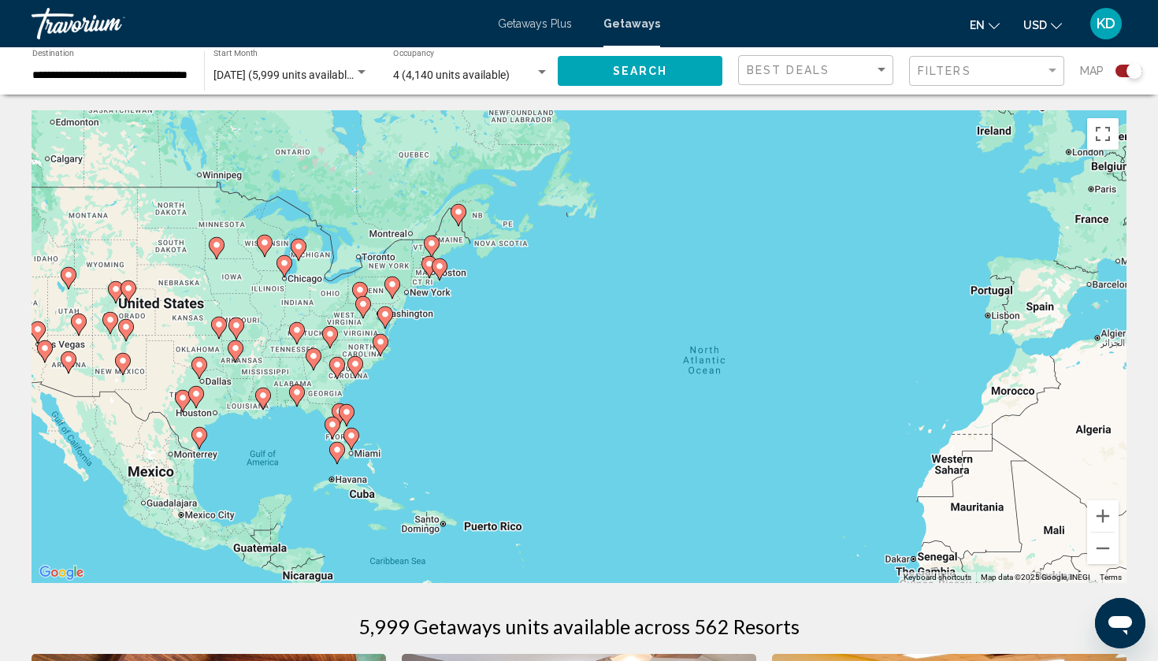
click at [408, 339] on div "To activate drag with keyboard, press Alt + Enter. Once in keyboard drag state,…" at bounding box center [579, 346] width 1095 height 473
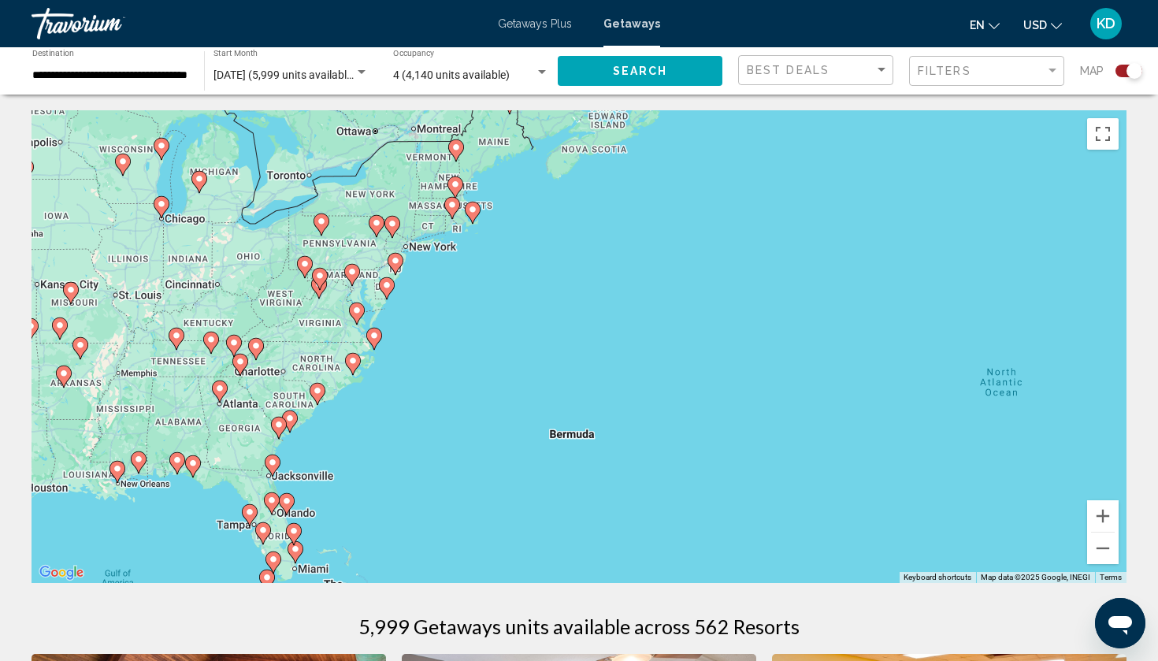
click at [406, 306] on div "To activate drag with keyboard, press Alt + Enter. Once in keyboard drag state,…" at bounding box center [579, 346] width 1095 height 473
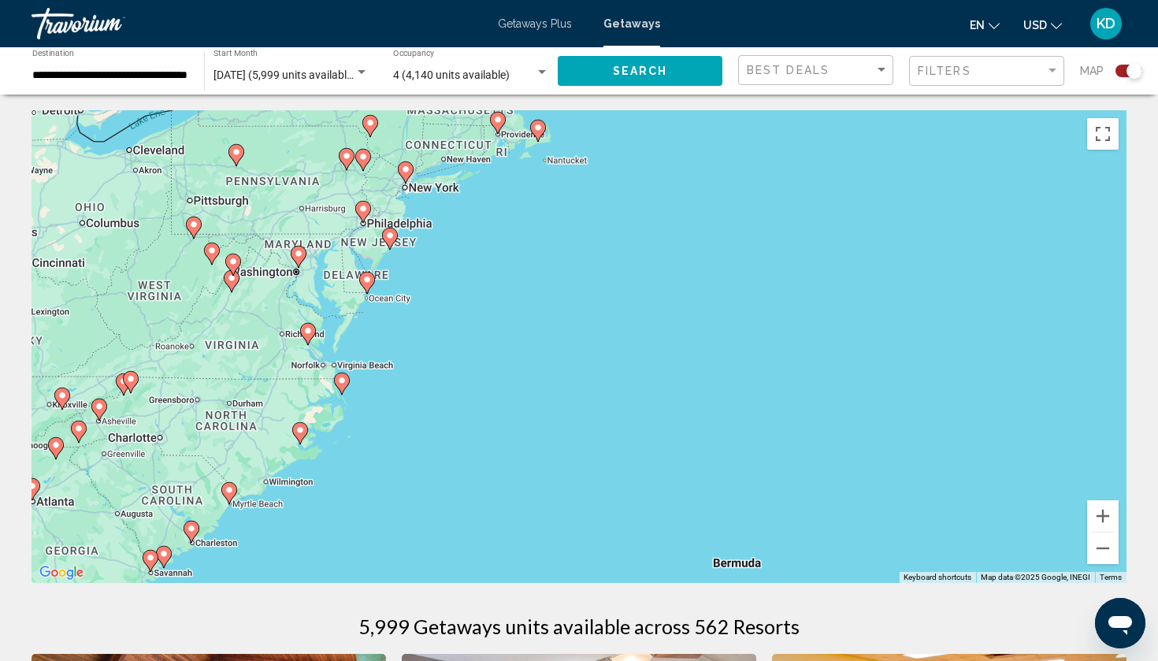
click at [396, 276] on div "To activate drag with keyboard, press Alt + Enter. Once in keyboard drag state,…" at bounding box center [579, 346] width 1095 height 473
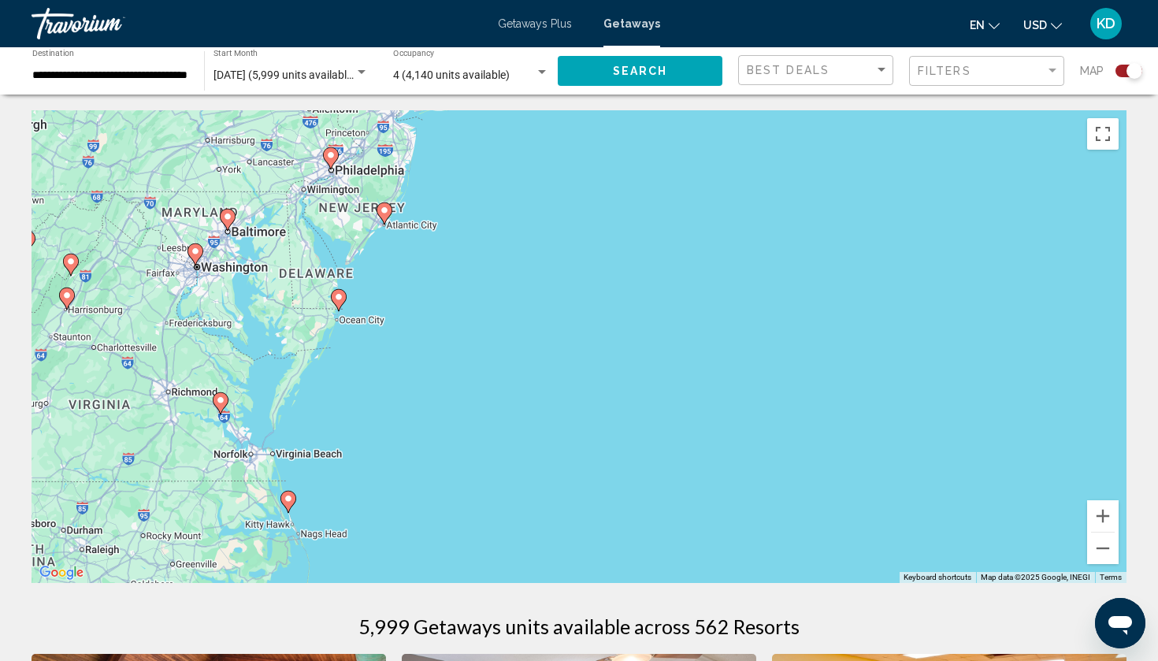
click at [385, 215] on icon "Main content" at bounding box center [384, 213] width 14 height 20
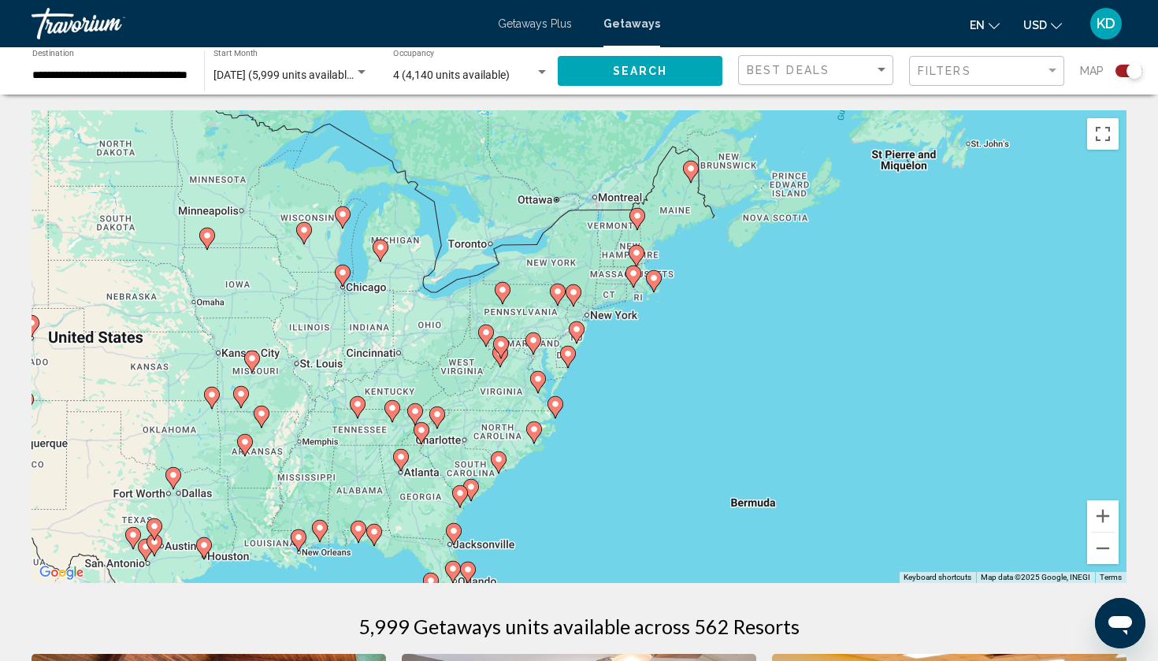
click at [579, 336] on icon "Main content" at bounding box center [576, 332] width 14 height 20
type input "**********"
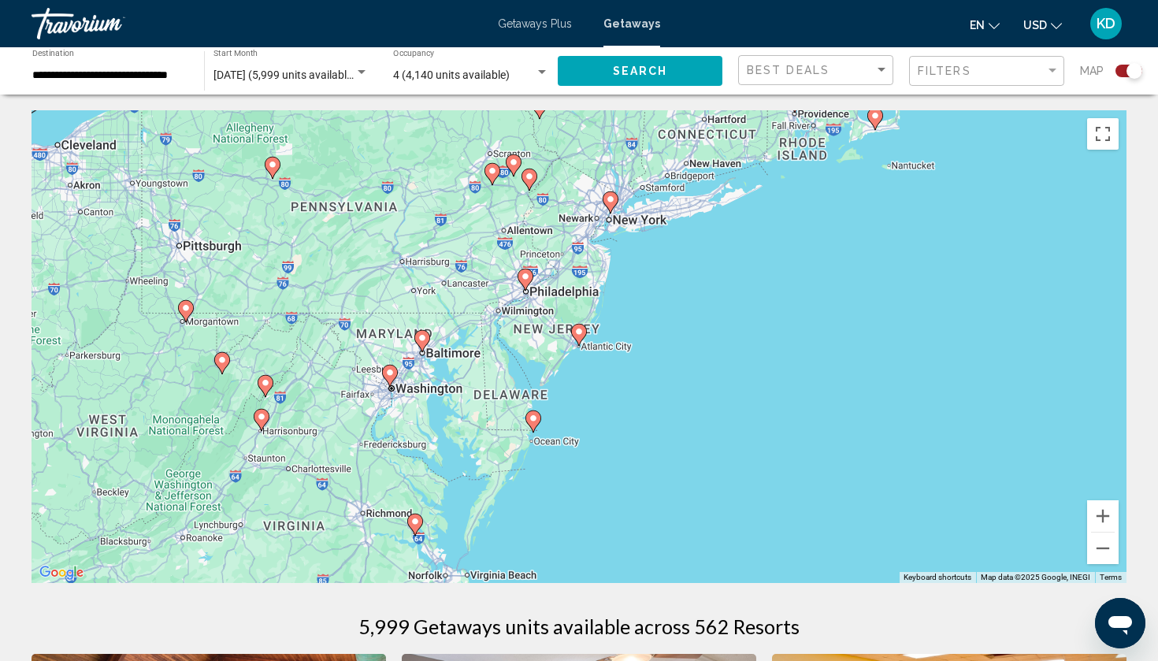
scroll to position [4, 0]
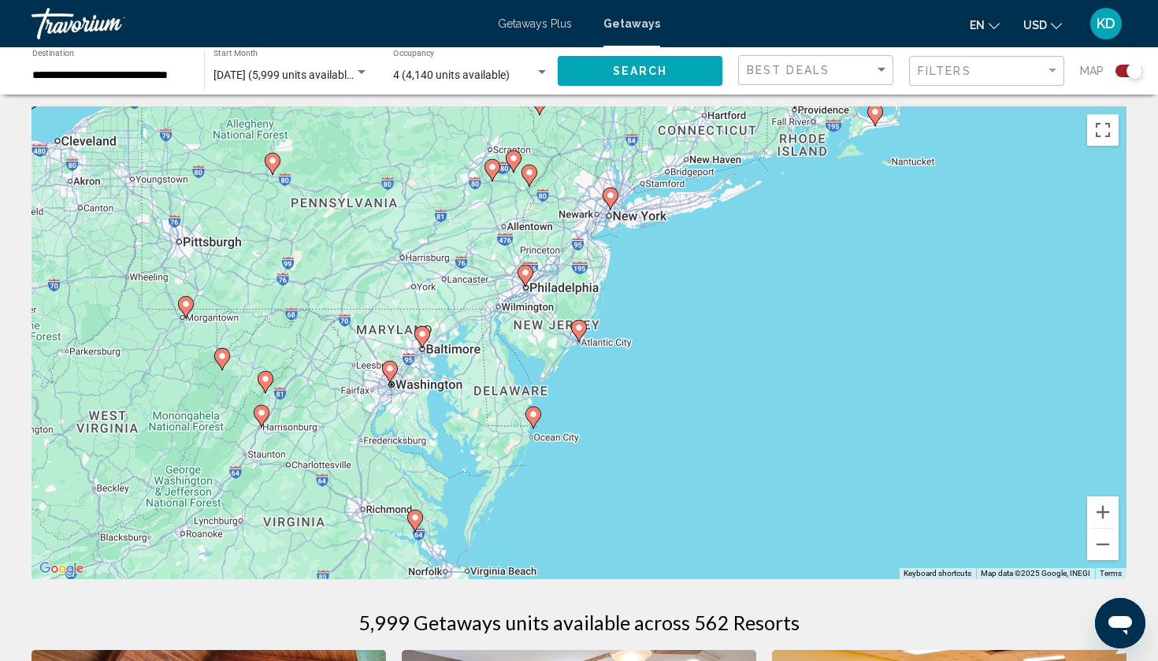
click at [581, 342] on gmp-advanced-marker "Main content" at bounding box center [579, 331] width 16 height 24
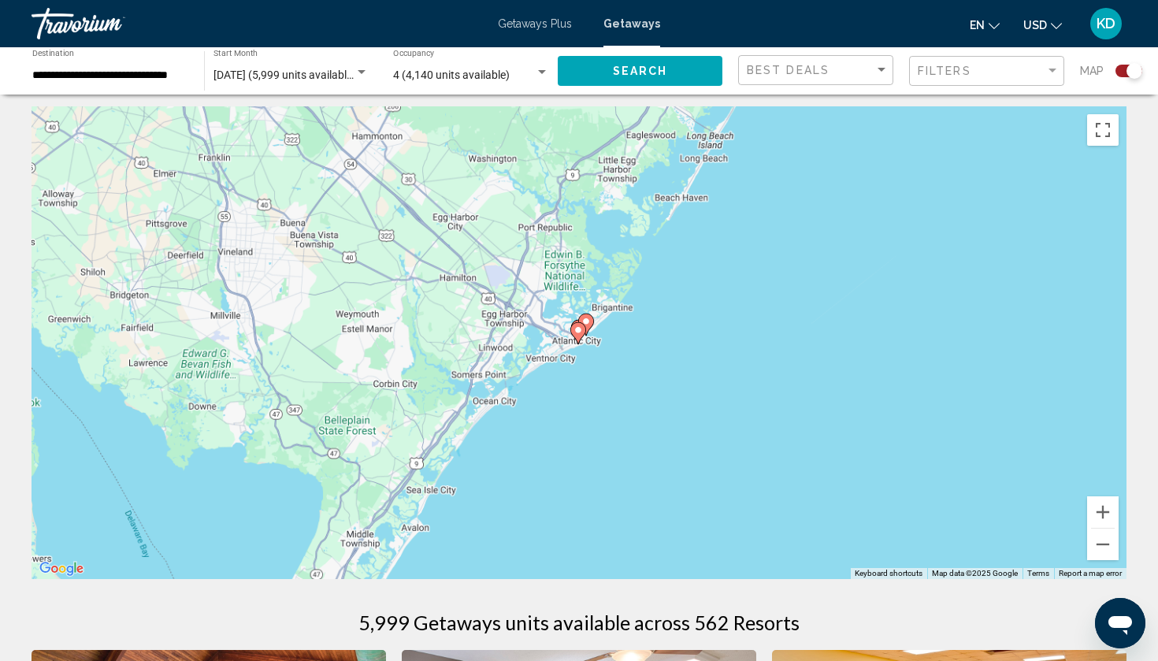
click at [615, 353] on div "To navigate, press the arrow keys. To activate drag with keyboard, press Alt + …" at bounding box center [579, 342] width 1095 height 473
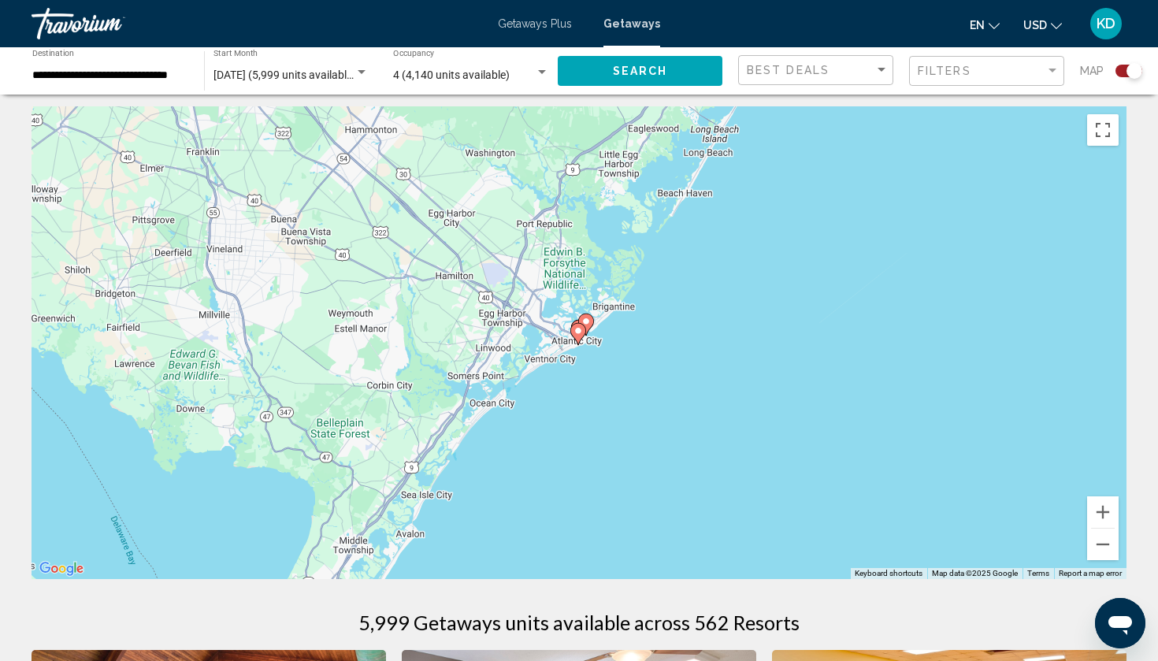
click at [615, 353] on div "To navigate, press the arrow keys. To activate drag with keyboard, press Alt + …" at bounding box center [579, 342] width 1095 height 473
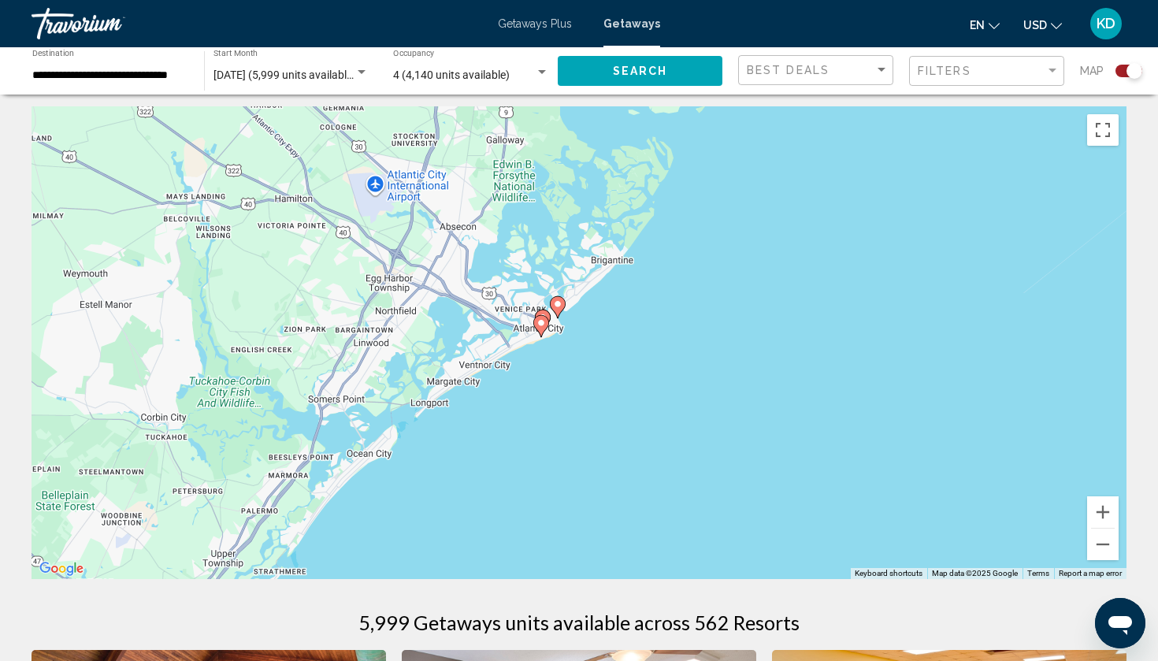
click at [572, 347] on div "To navigate, press the arrow keys. To activate drag with keyboard, press Alt + …" at bounding box center [579, 342] width 1095 height 473
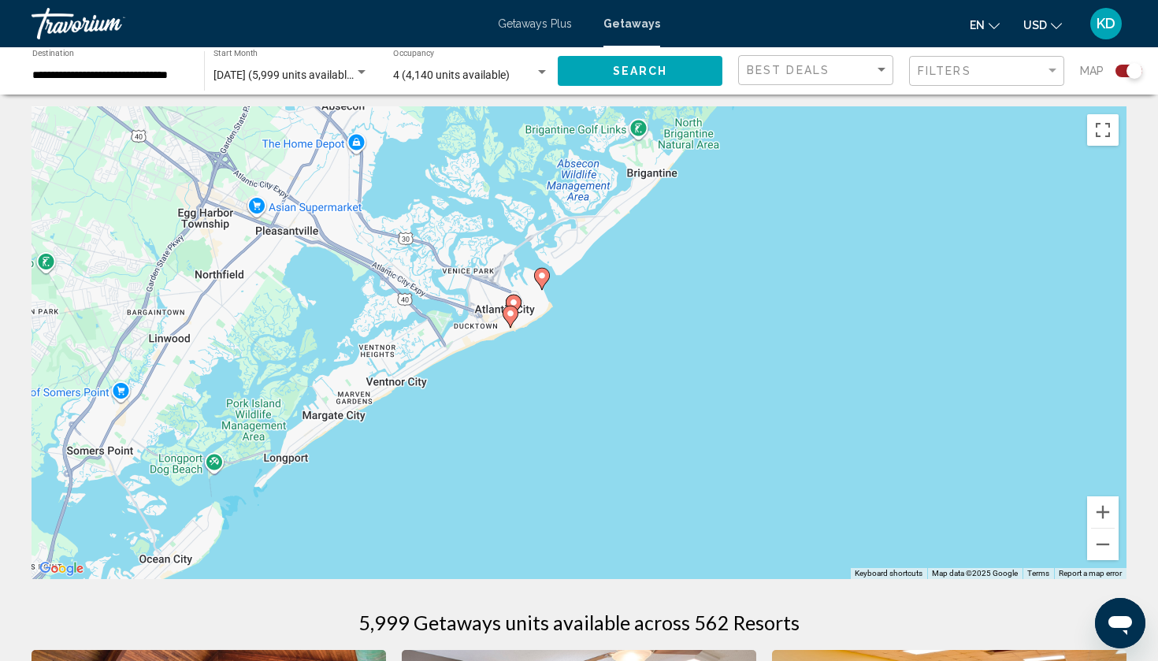
click at [572, 347] on div "To navigate, press the arrow keys. To activate drag with keyboard, press Alt + …" at bounding box center [579, 342] width 1095 height 473
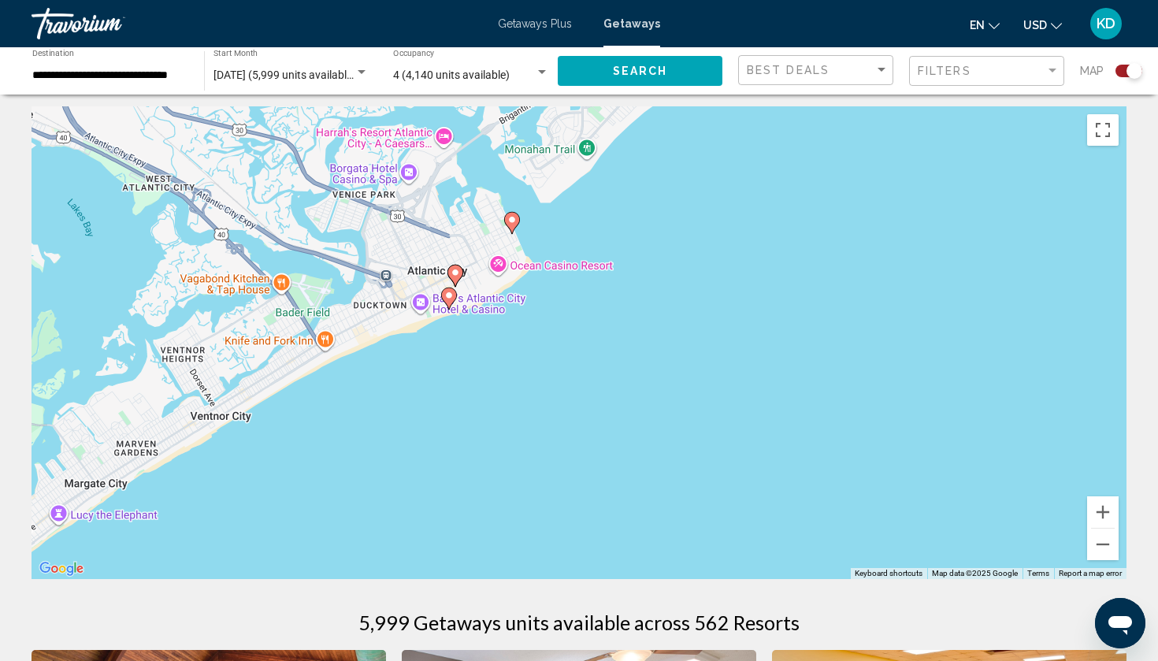
click at [455, 276] on image "Main content" at bounding box center [455, 272] width 9 height 9
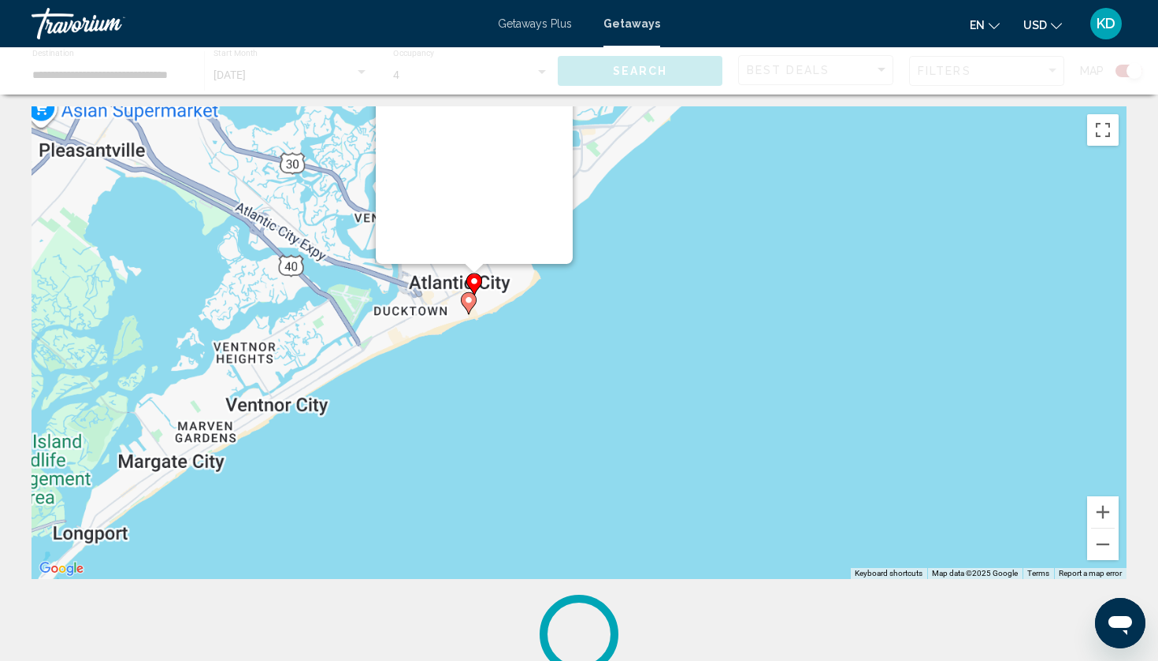
scroll to position [0, 0]
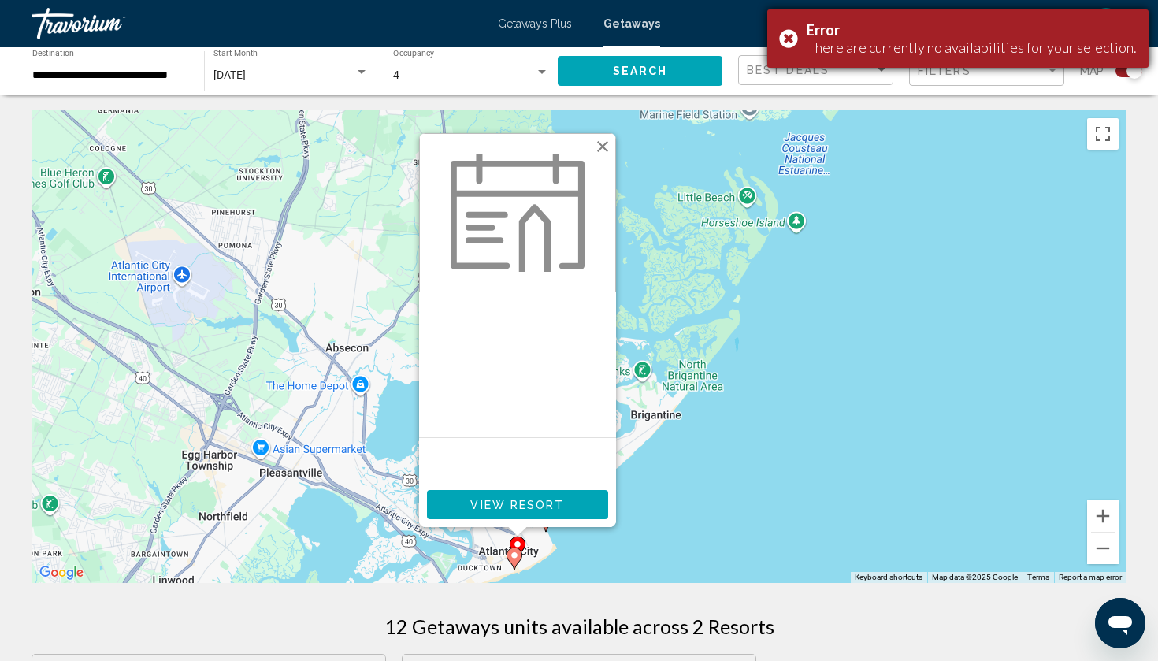
click at [794, 40] on div "Error There are currently no availabilities for your selection." at bounding box center [957, 38] width 381 height 58
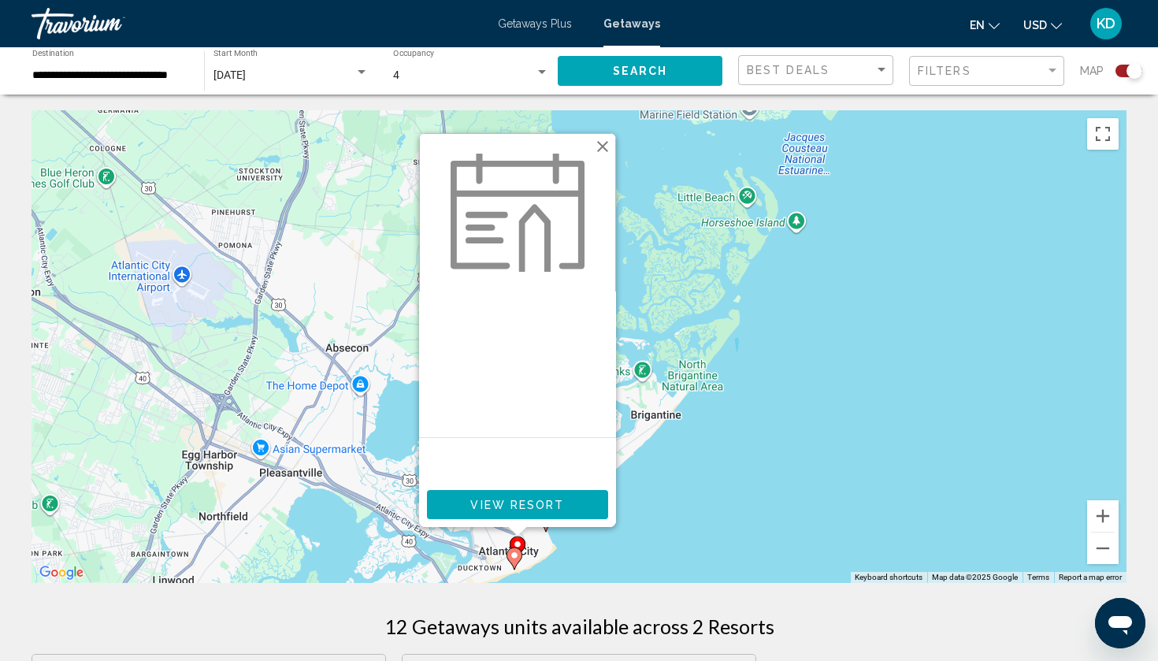
click at [532, 508] on span "View Resort" at bounding box center [517, 505] width 94 height 13
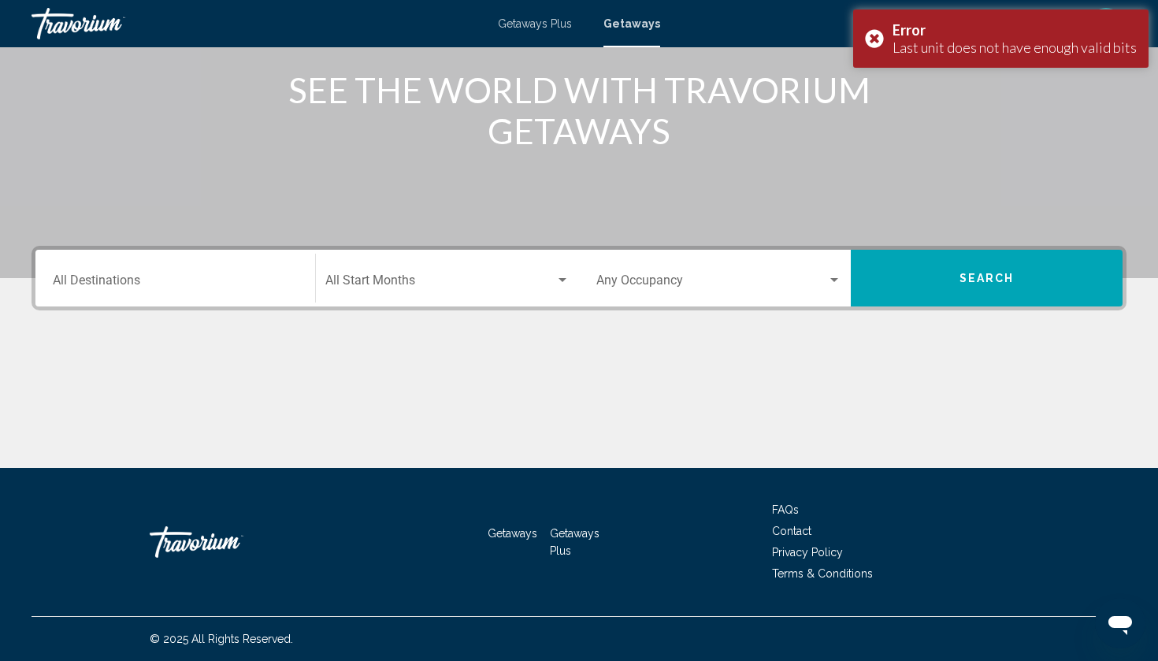
scroll to position [195, 0]
click at [452, 285] on span "Search widget" at bounding box center [440, 283] width 230 height 14
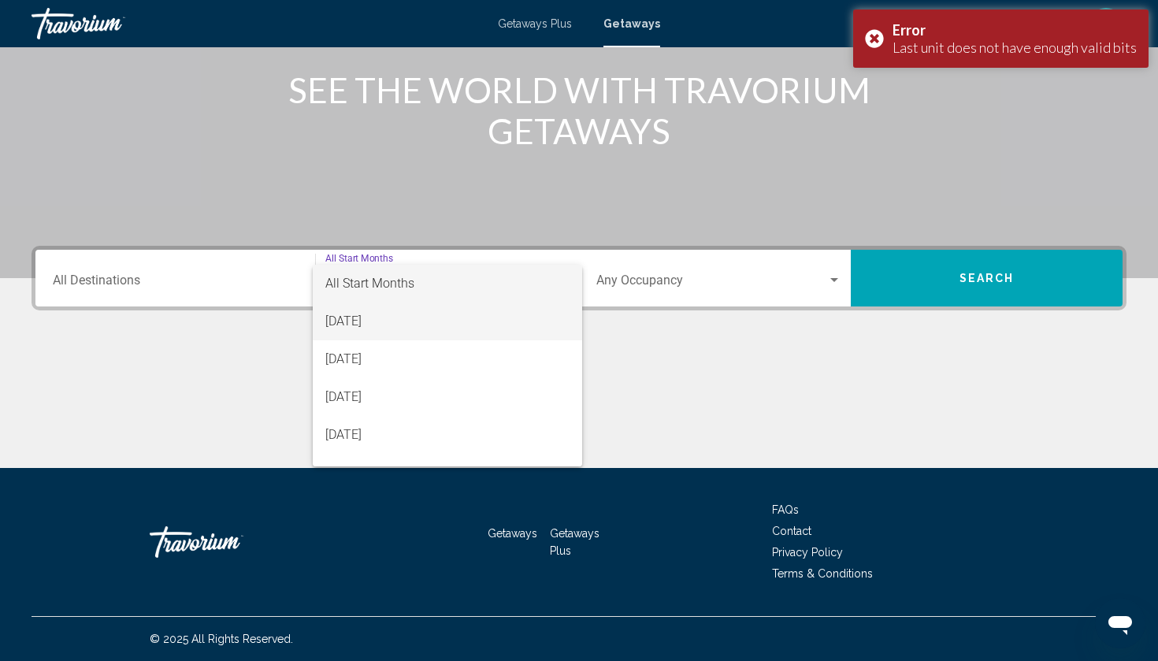
click at [421, 325] on span "[DATE]" at bounding box center [447, 321] width 244 height 38
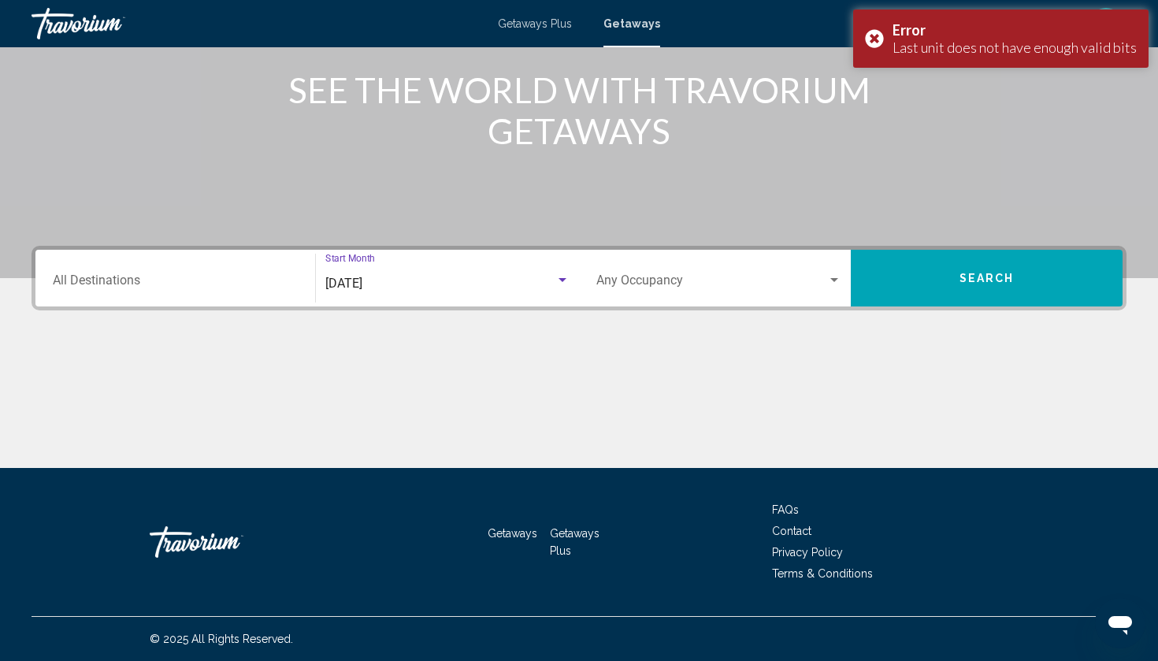
click at [296, 276] on input "Destination All Destinations" at bounding box center [175, 283] width 245 height 14
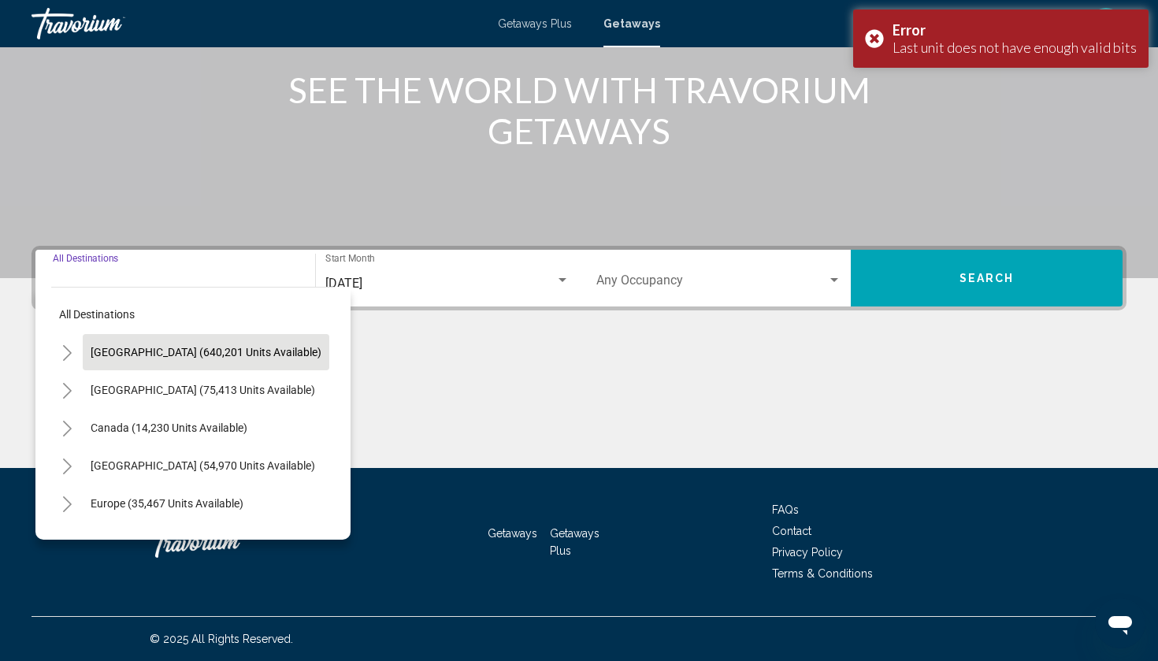
click at [204, 355] on span "United States (640,201 units available)" at bounding box center [206, 352] width 231 height 13
type input "**********"
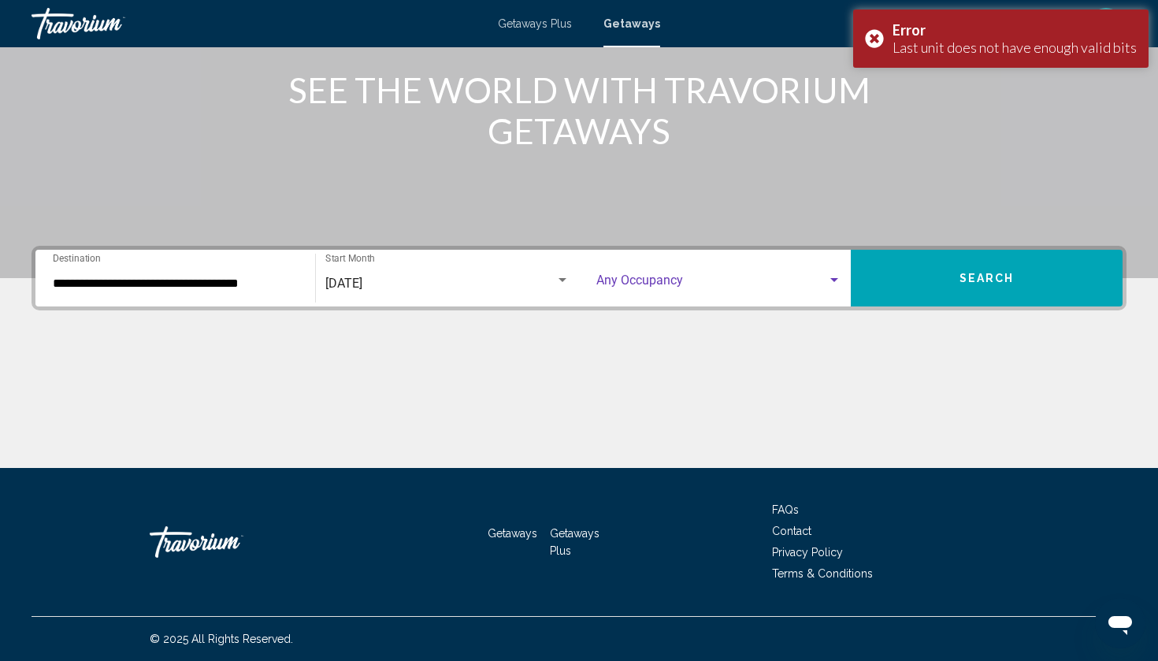
click at [714, 278] on span "Search widget" at bounding box center [711, 283] width 231 height 14
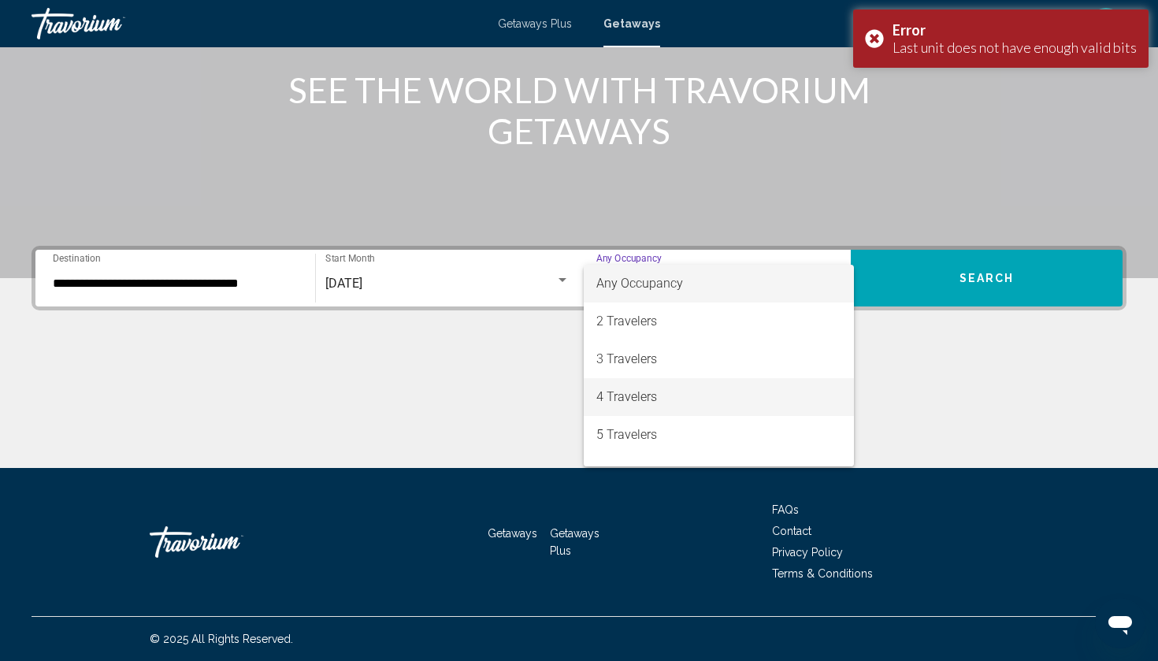
click at [636, 396] on span "4 Travelers" at bounding box center [718, 397] width 245 height 38
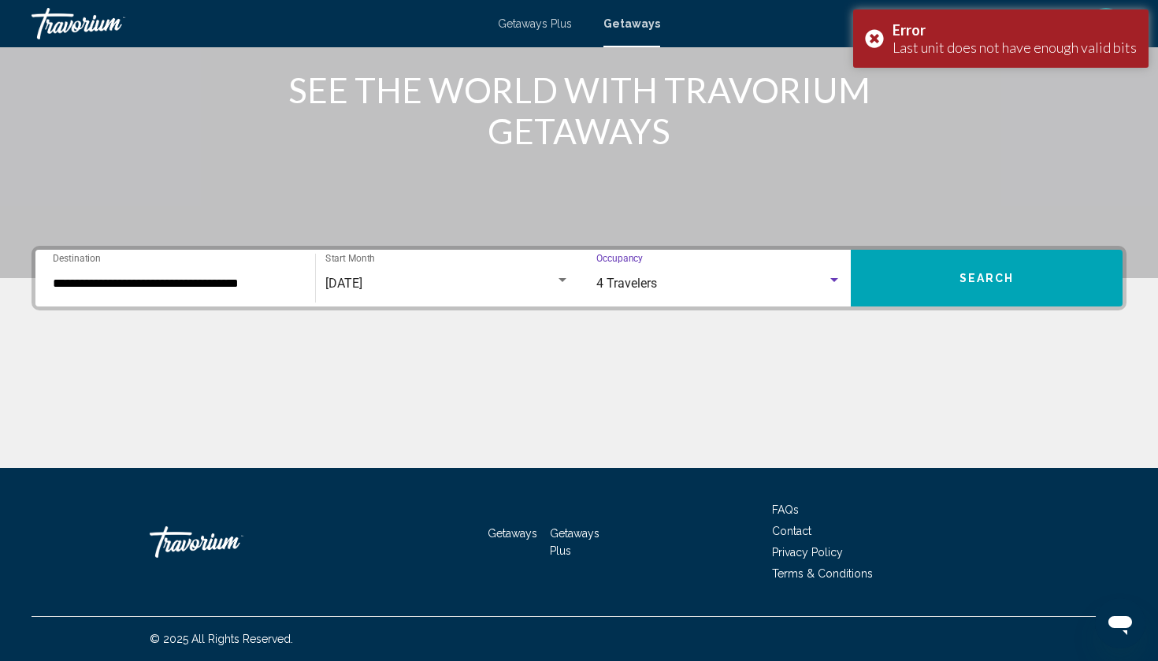
click at [975, 280] on span "Search" at bounding box center [986, 279] width 55 height 13
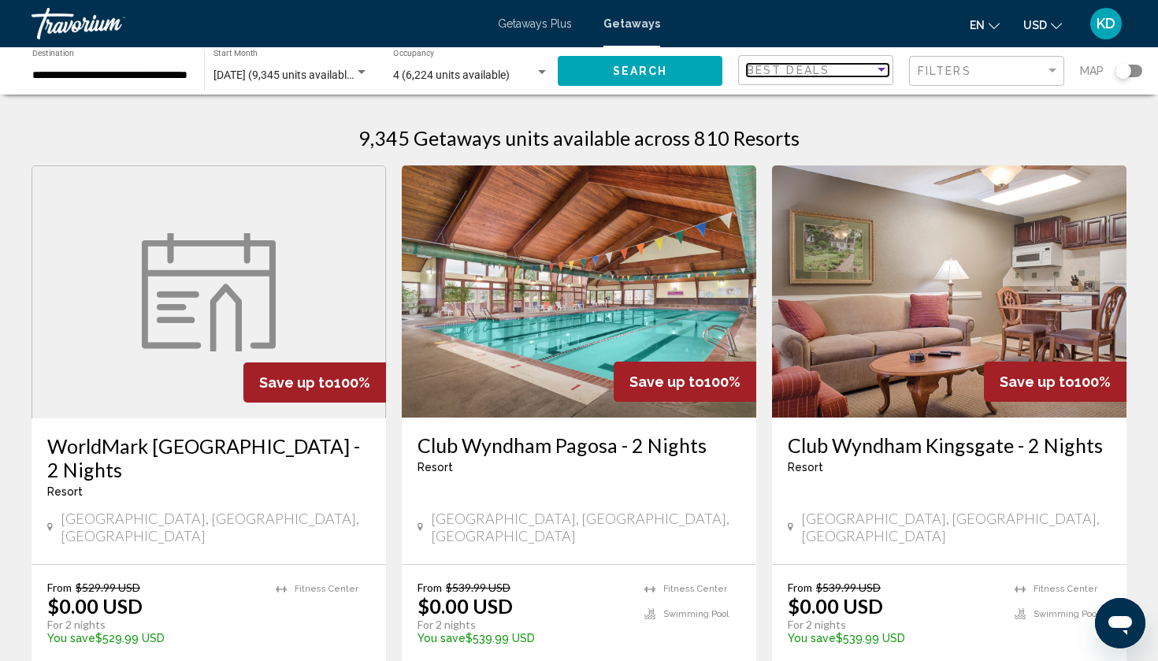
click at [862, 72] on div "Best Deals" at bounding box center [811, 70] width 128 height 13
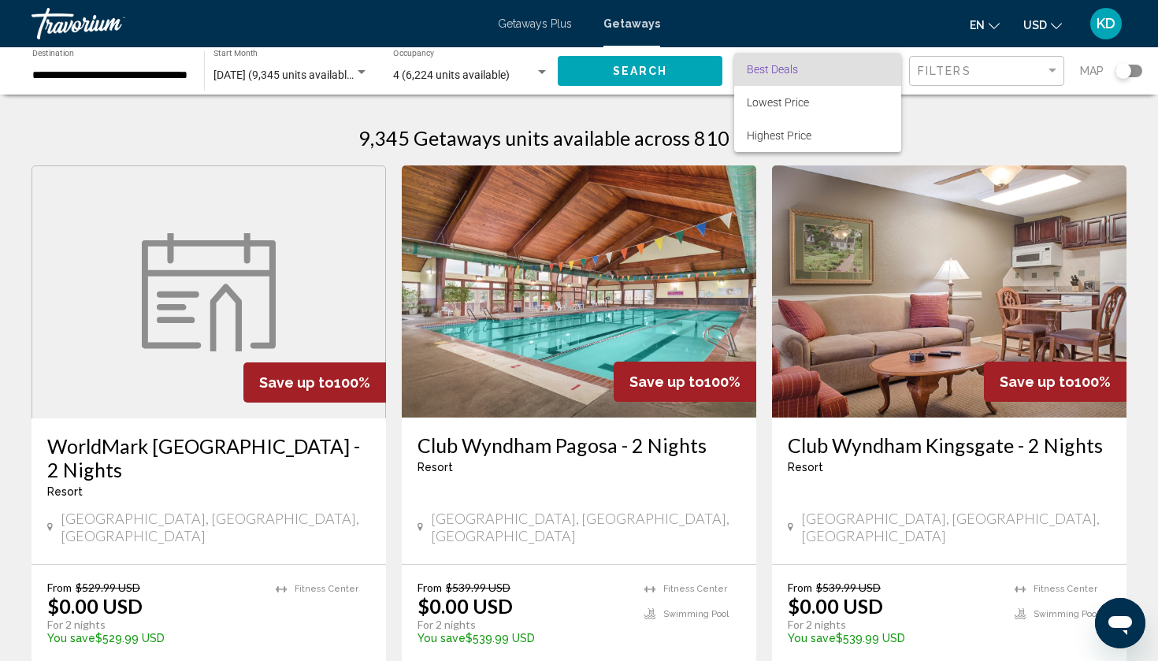
click at [1048, 69] on div at bounding box center [579, 330] width 1158 height 661
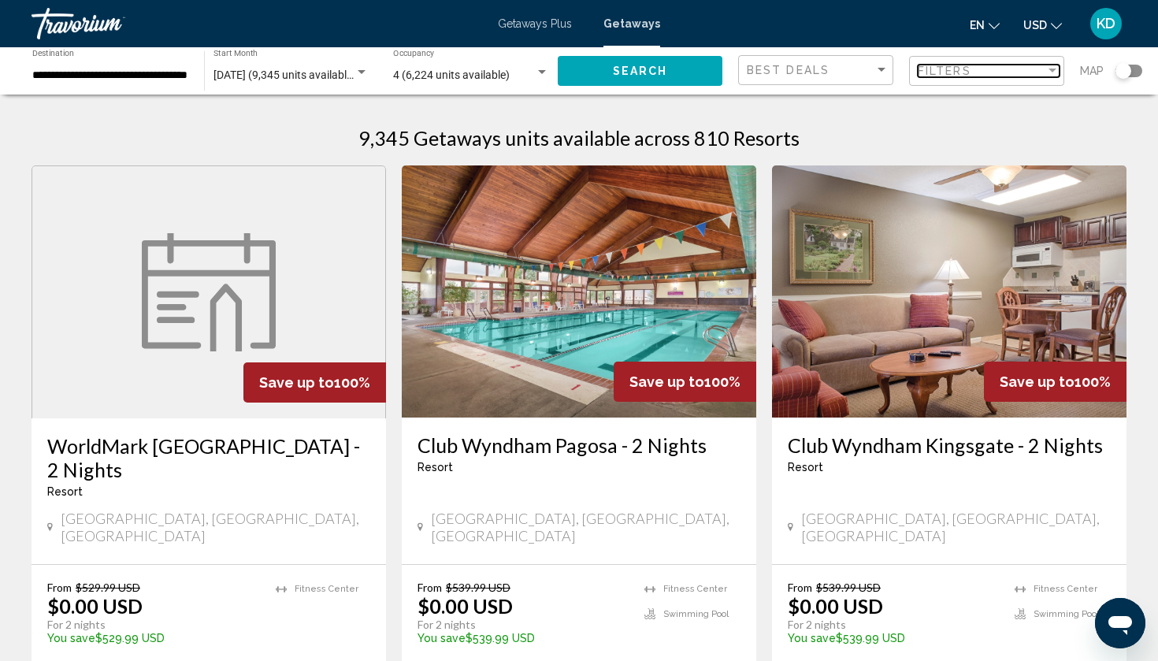
click at [1048, 69] on div "Filter" at bounding box center [1052, 71] width 8 height 4
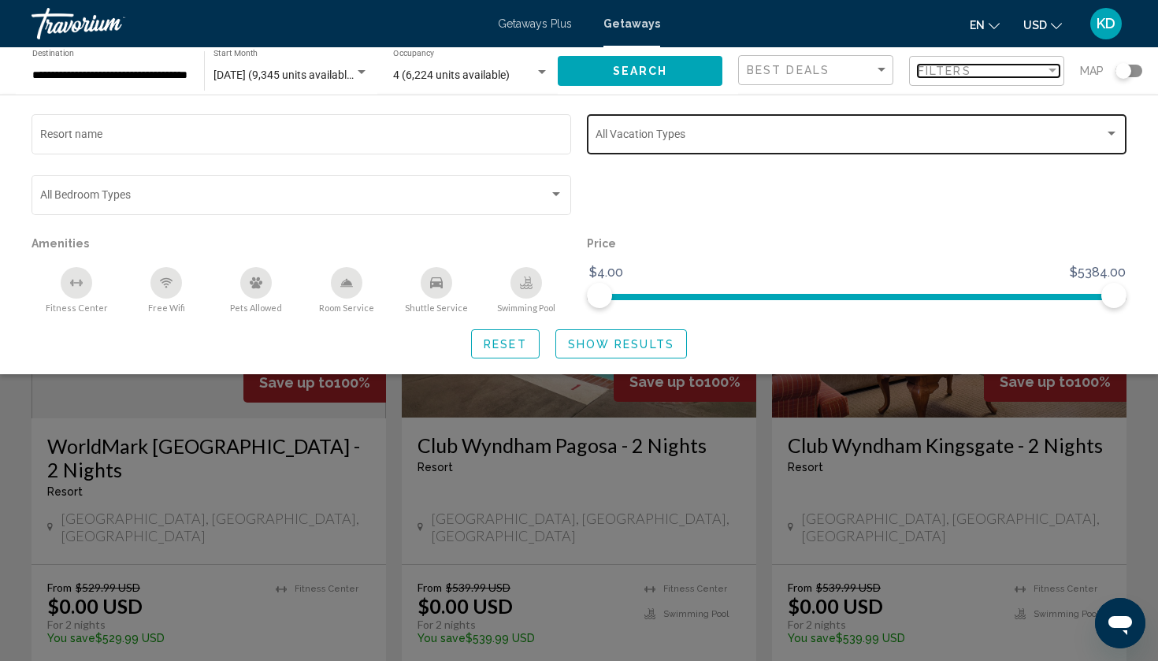
scroll to position [6, 0]
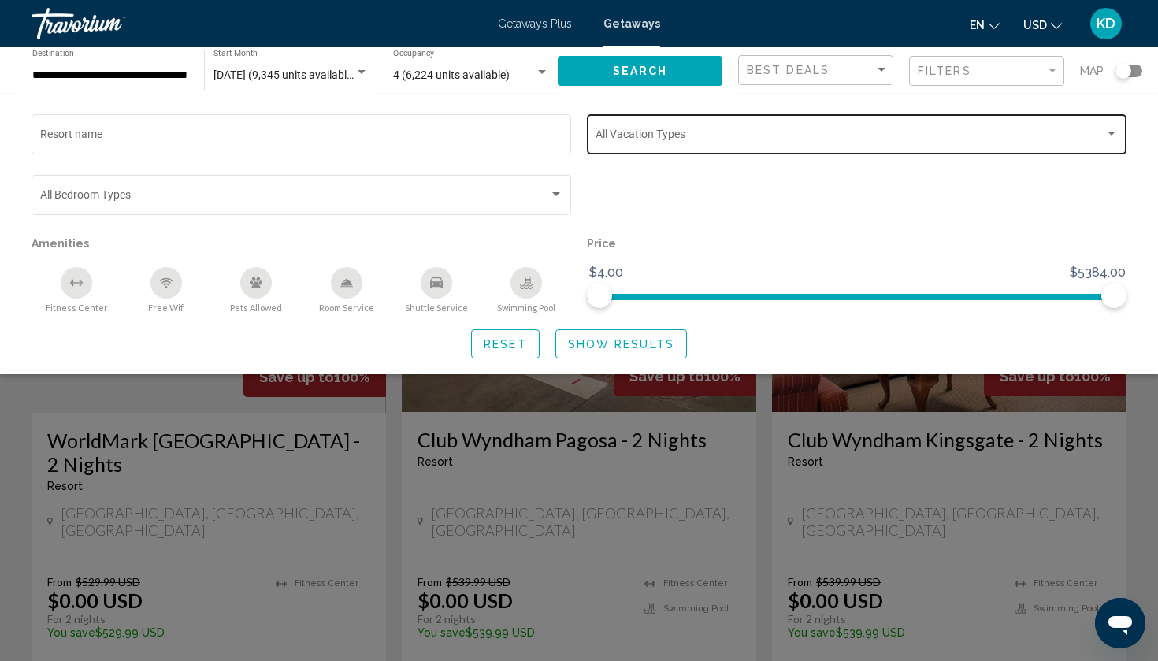
click at [928, 154] on div "Vacation Types All Vacation Types" at bounding box center [856, 132] width 523 height 43
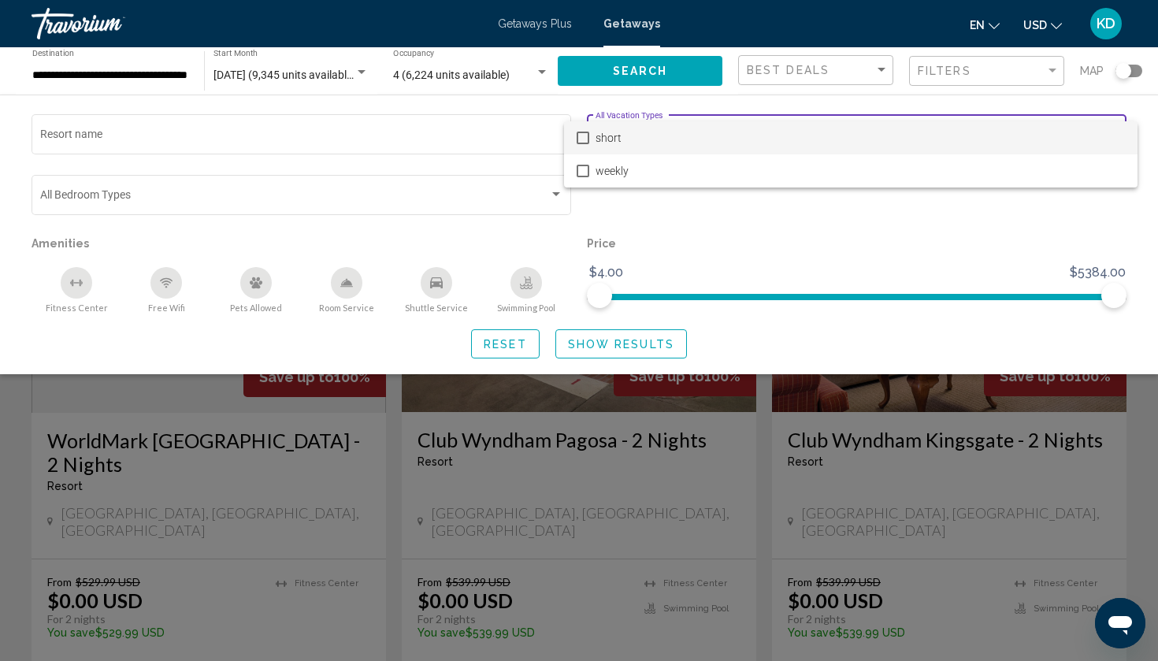
click at [637, 139] on span "short" at bounding box center [859, 137] width 529 height 33
click at [595, 347] on div at bounding box center [579, 330] width 1158 height 661
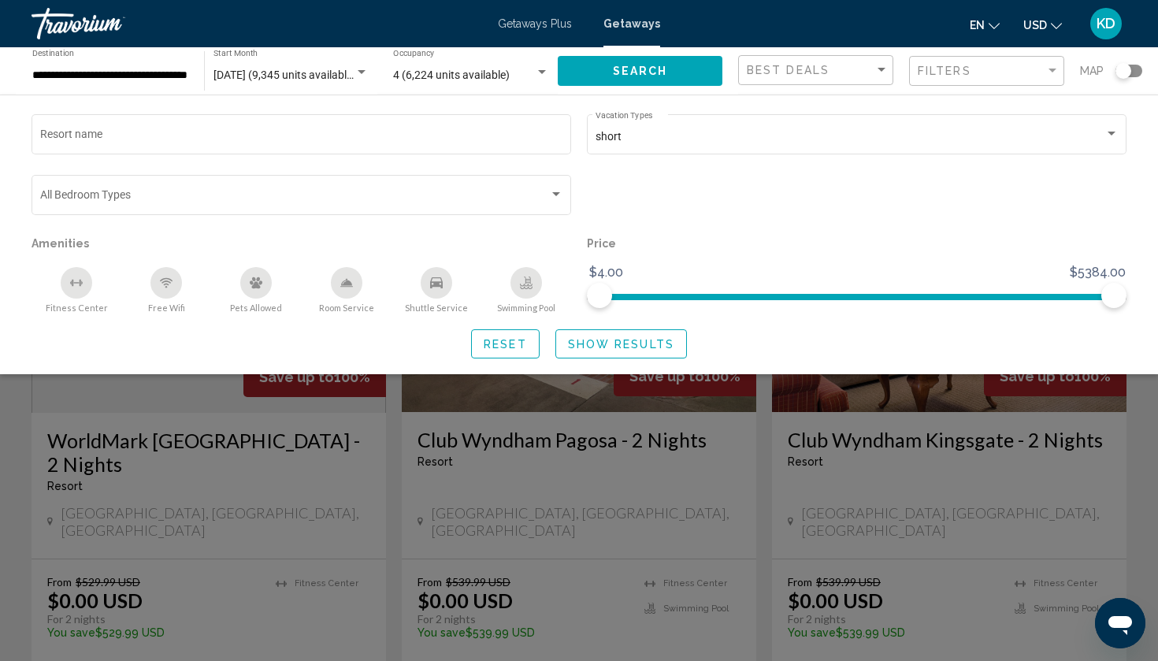
click at [597, 345] on span "Show Results" at bounding box center [621, 344] width 106 height 13
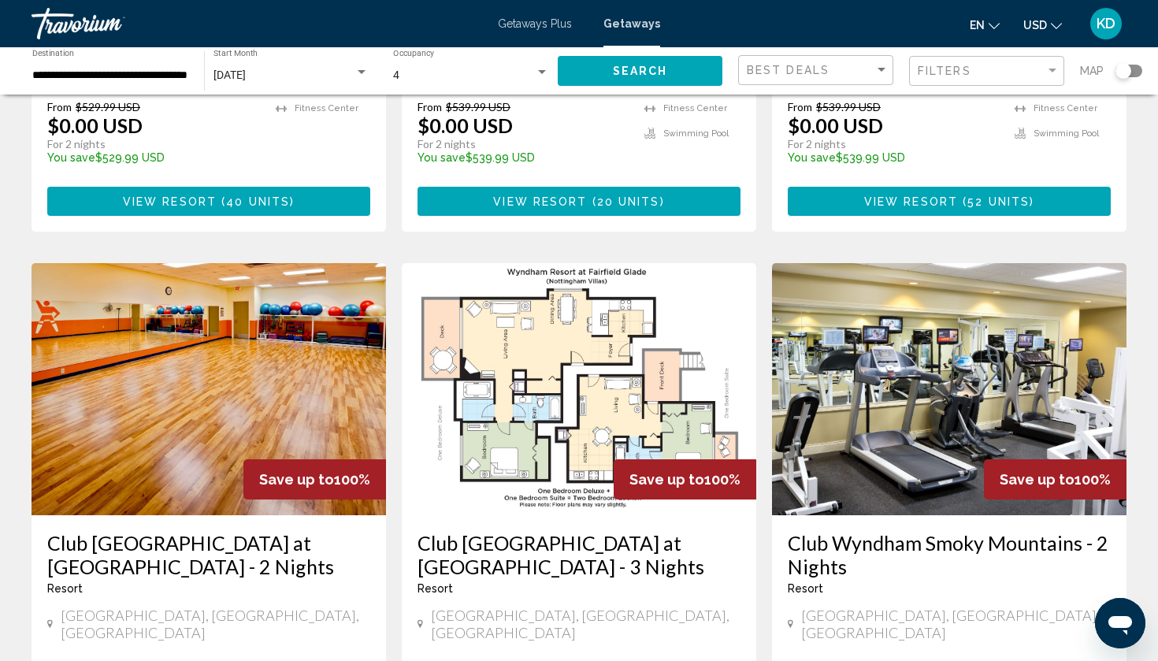
scroll to position [481, 0]
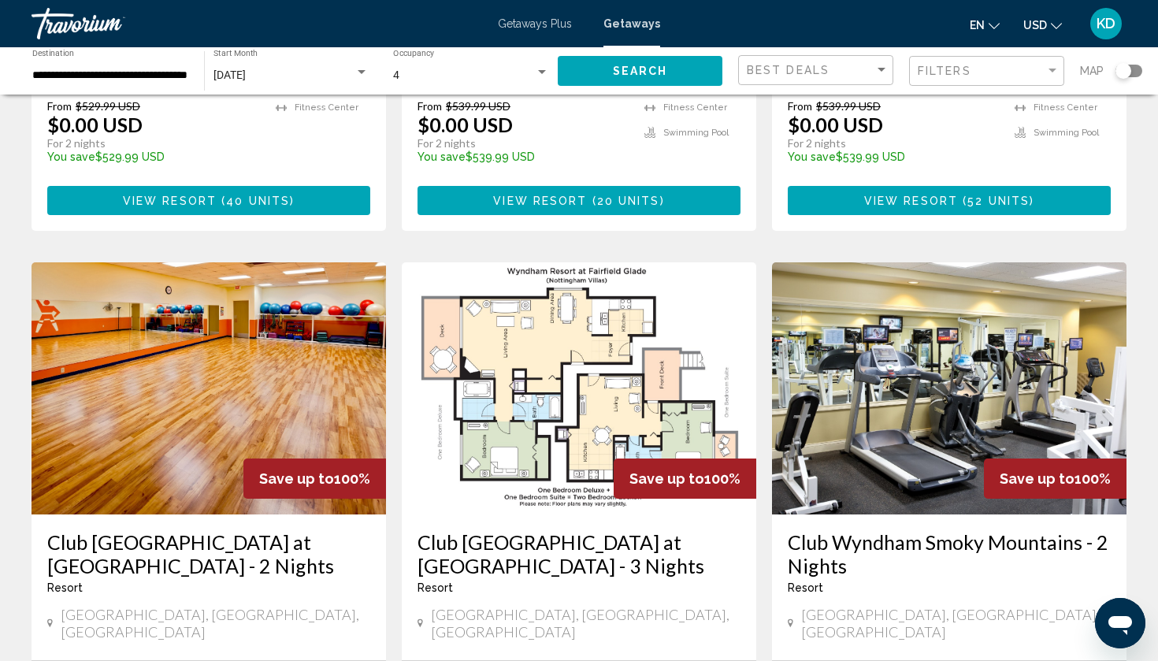
click at [1122, 69] on div "Search widget" at bounding box center [1123, 71] width 16 height 16
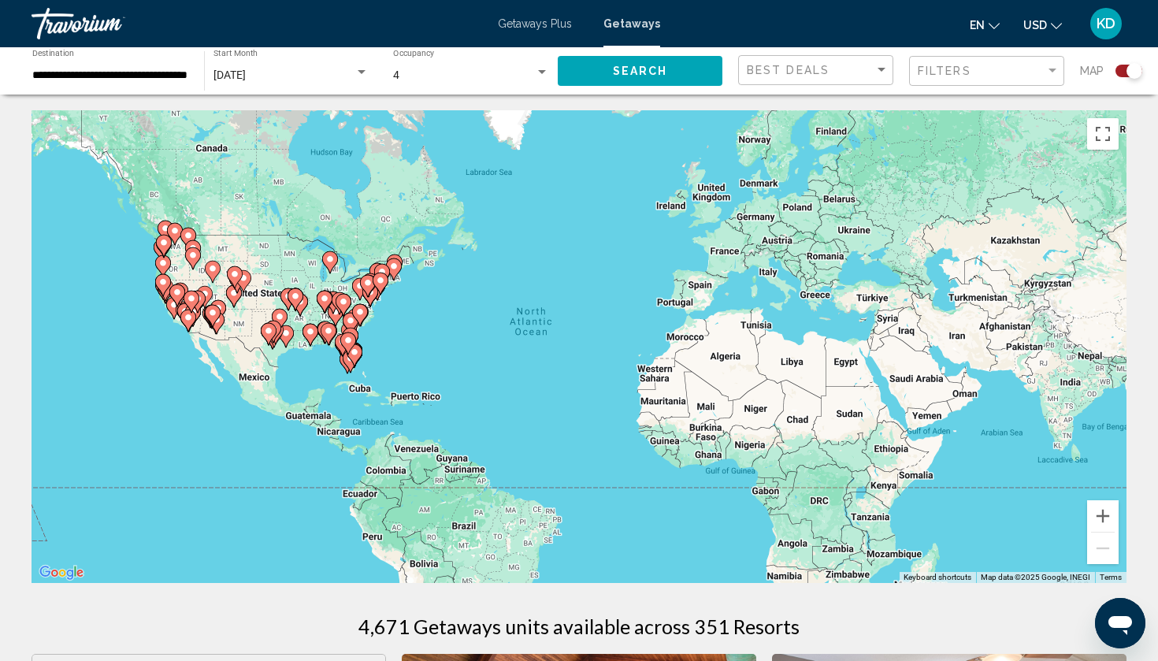
scroll to position [0, 0]
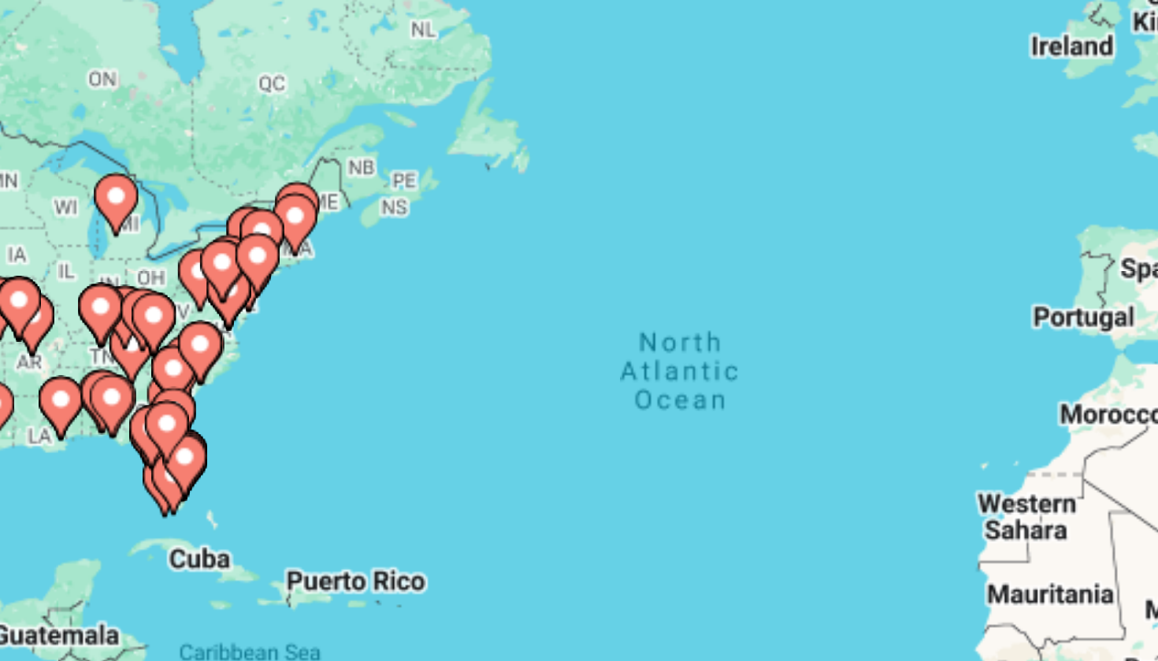
click at [95, 116] on div "To activate drag with keyboard, press Alt + Enter. Once in keyboard drag state,…" at bounding box center [579, 346] width 1095 height 473
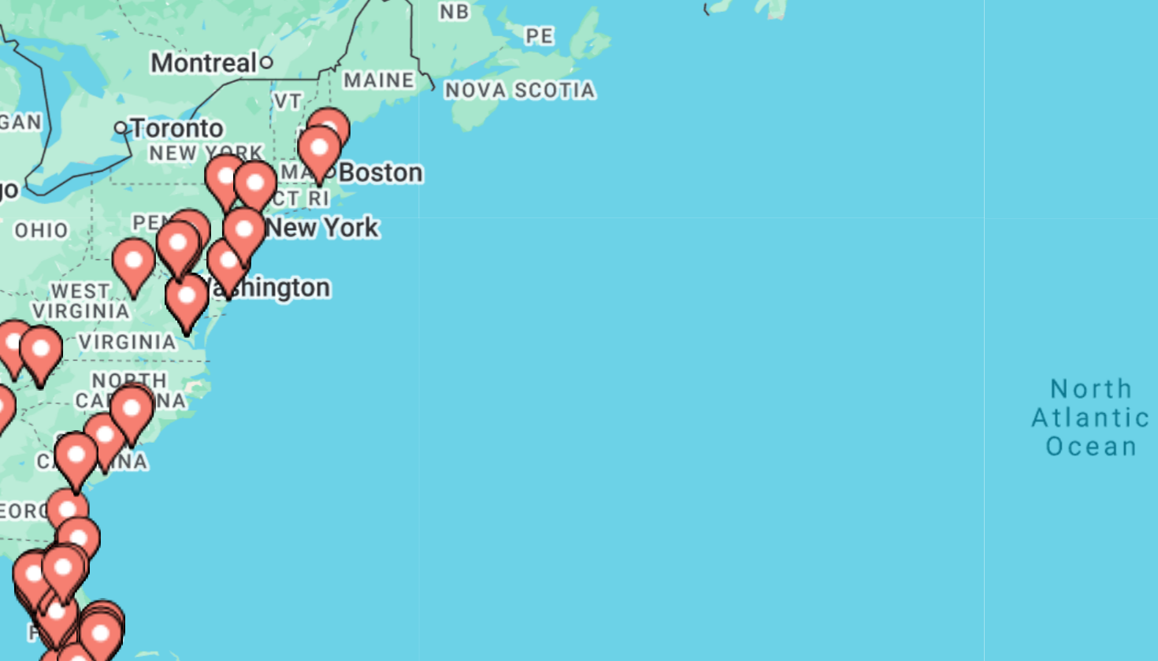
click at [95, 116] on div "To activate drag with keyboard, press Alt + Enter. Once in keyboard drag state,…" at bounding box center [579, 346] width 1095 height 473
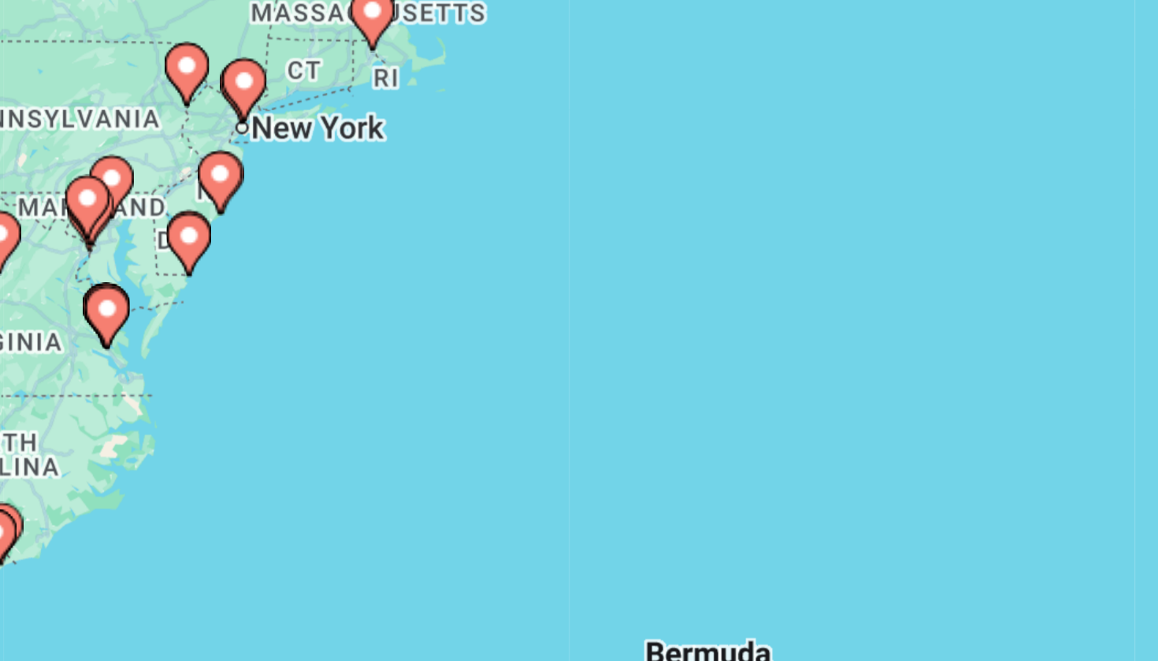
click at [98, 110] on div "To activate drag with keyboard, press Alt + Enter. Once in keyboard drag state,…" at bounding box center [579, 346] width 1095 height 473
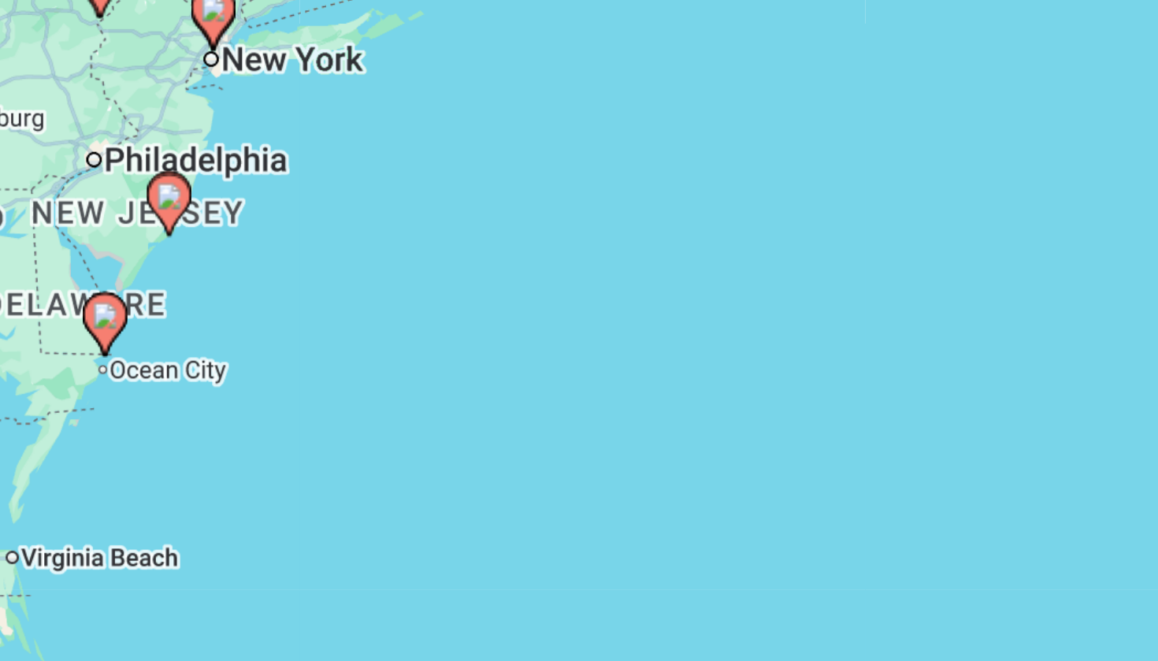
click at [77, 110] on div "To activate drag with keyboard, press Alt + Enter. Once in keyboard drag state,…" at bounding box center [579, 346] width 1095 height 473
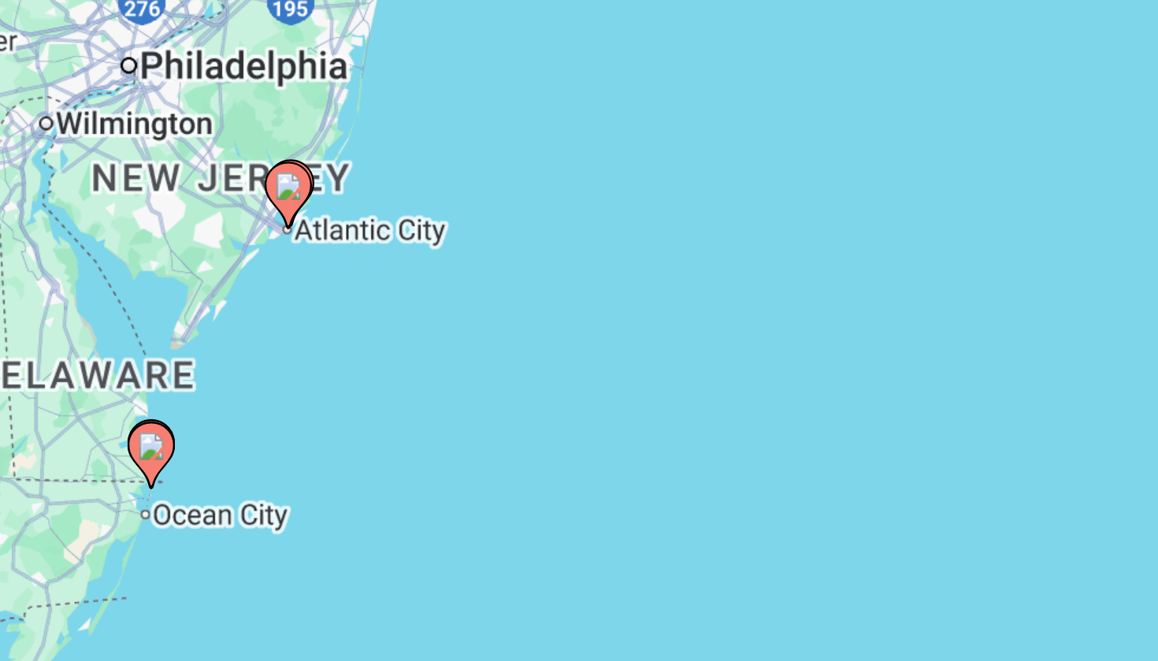
drag, startPoint x: 20, startPoint y: 111, endPoint x: 82, endPoint y: 107, distance: 61.6
click at [82, 110] on div "To activate drag with keyboard, press Alt + Enter. Once in keyboard drag state,…" at bounding box center [579, 346] width 1095 height 473
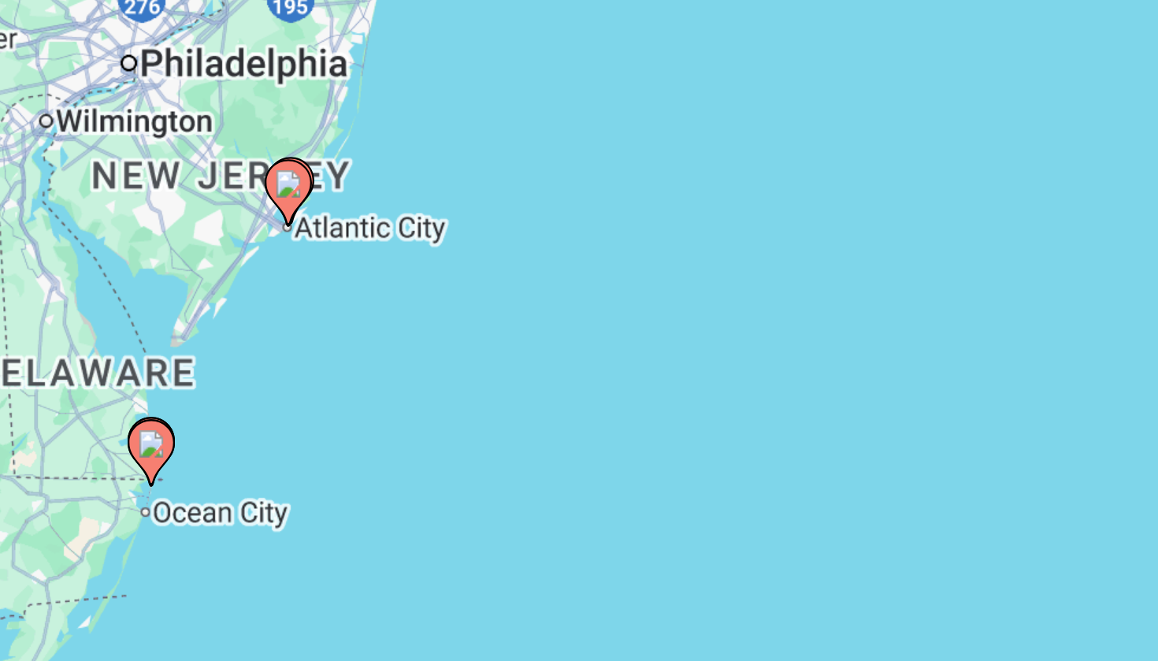
click at [339, 338] on image "Main content" at bounding box center [343, 342] width 9 height 9
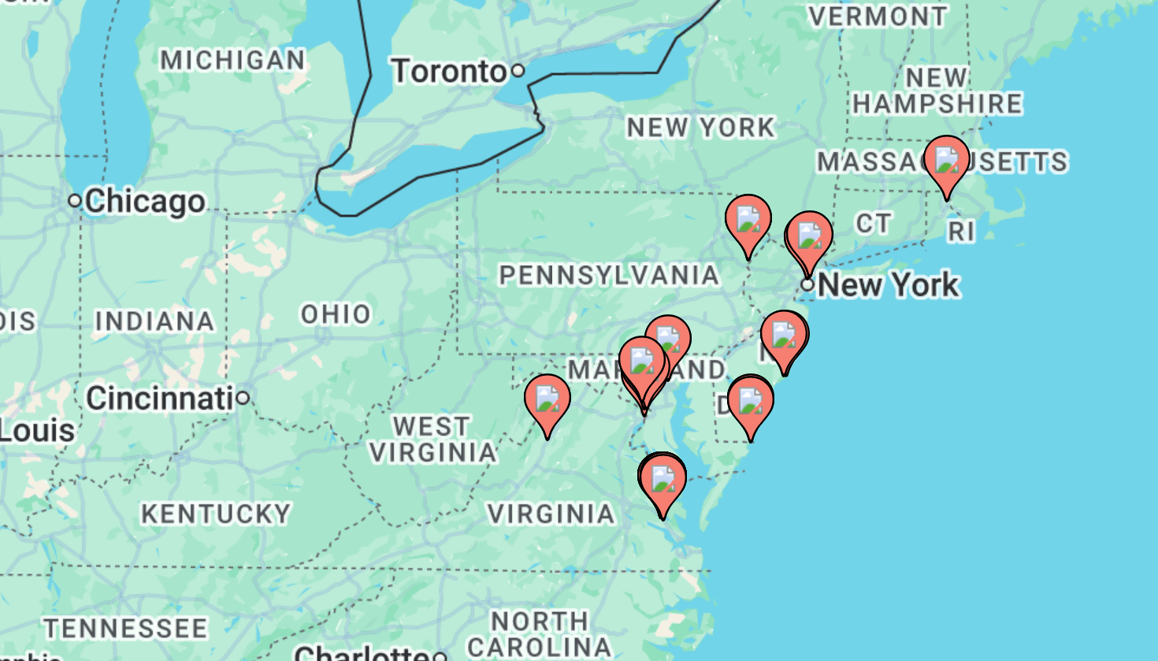
drag, startPoint x: 339, startPoint y: 168, endPoint x: 234, endPoint y: 165, distance: 105.6
click at [234, 165] on div "To activate drag with keyboard, press Alt + Enter. Once in keyboard drag state,…" at bounding box center [579, 346] width 1095 height 473
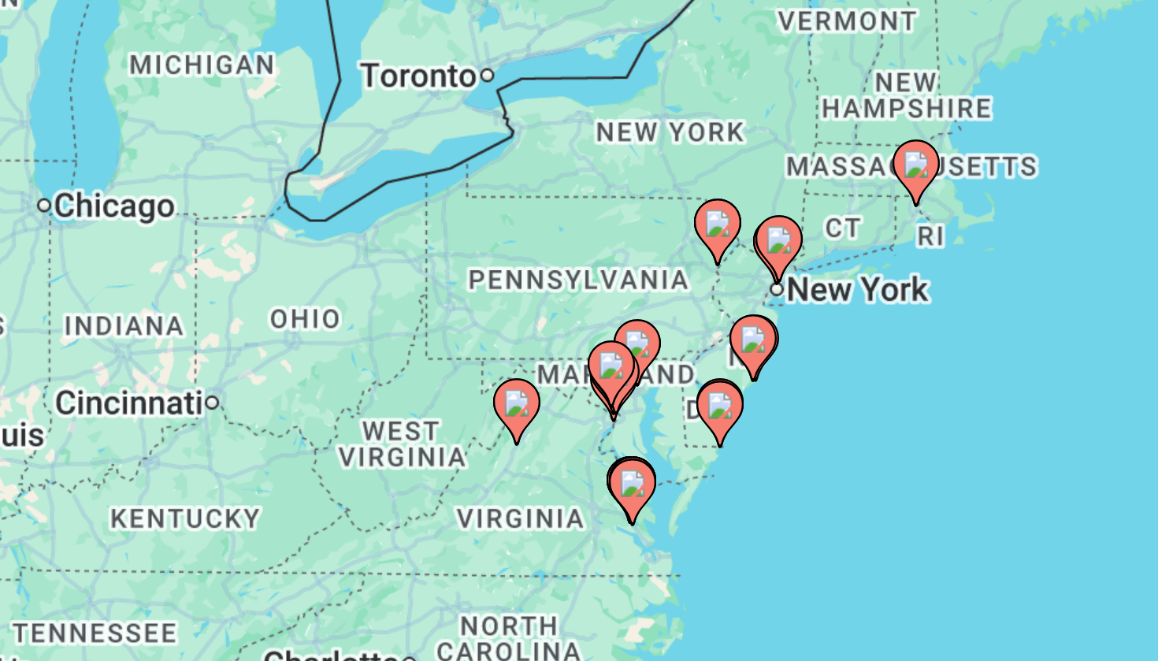
click at [469, 325] on image "Main content" at bounding box center [473, 329] width 9 height 9
type input "**********"
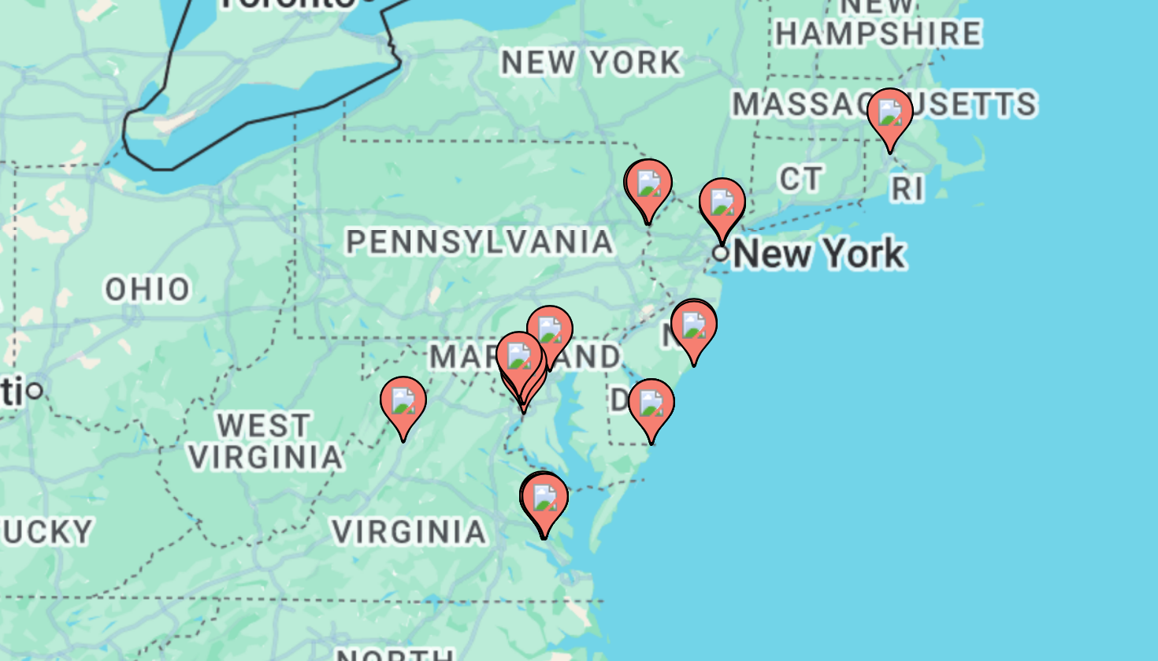
click at [236, 135] on div "To activate drag with keyboard, press Alt + Enter. Once in keyboard drag state,…" at bounding box center [579, 346] width 1095 height 473
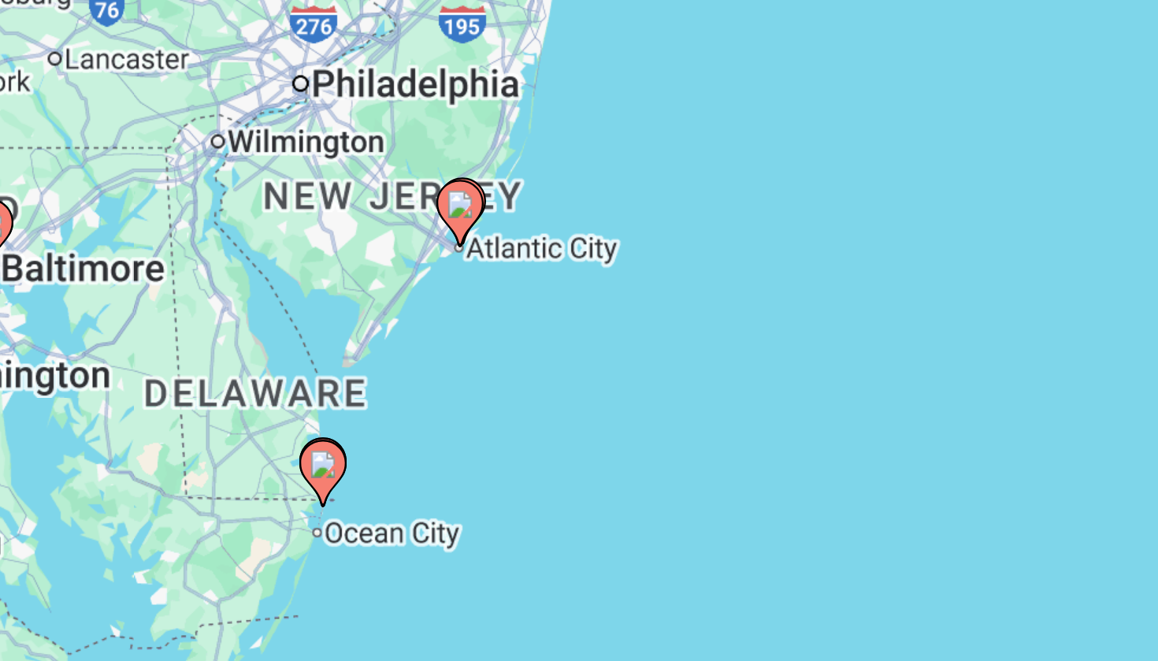
click at [337, 345] on image "Main content" at bounding box center [341, 349] width 9 height 9
click at [107, 154] on div "To activate drag with keyboard, press Alt + Enter. Once in keyboard drag state,…" at bounding box center [579, 346] width 1095 height 473
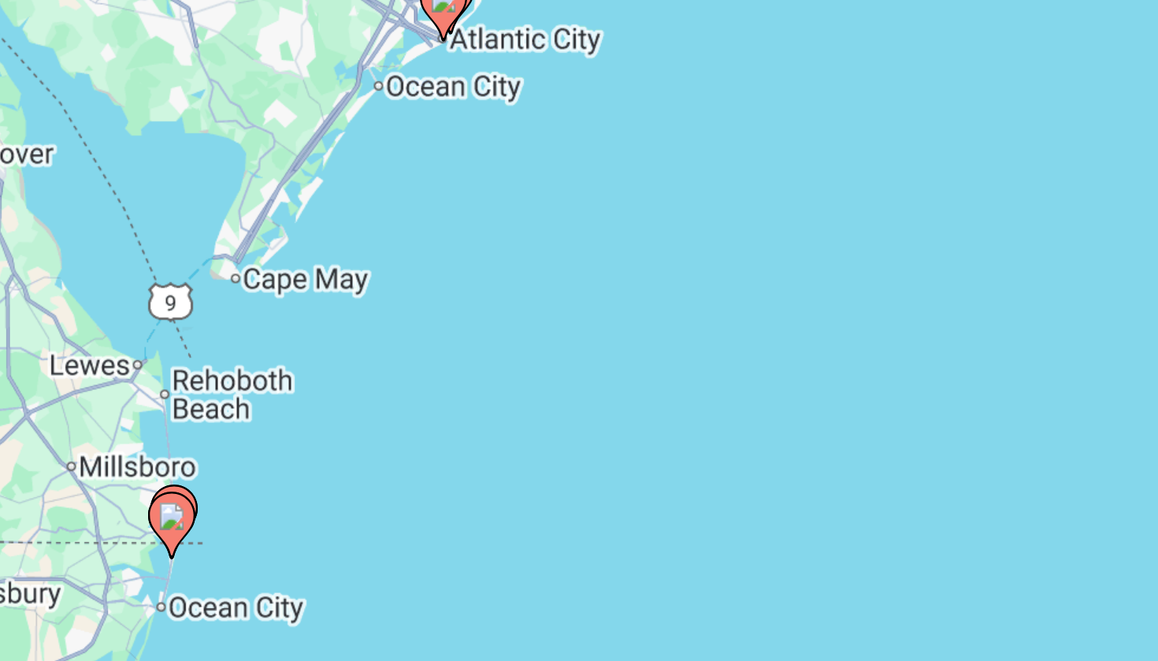
drag, startPoint x: 33, startPoint y: 157, endPoint x: 129, endPoint y: 156, distance: 96.1
click at [129, 156] on div "To activate drag with keyboard, press Alt + Enter. Once in keyboard drag state,…" at bounding box center [579, 346] width 1095 height 473
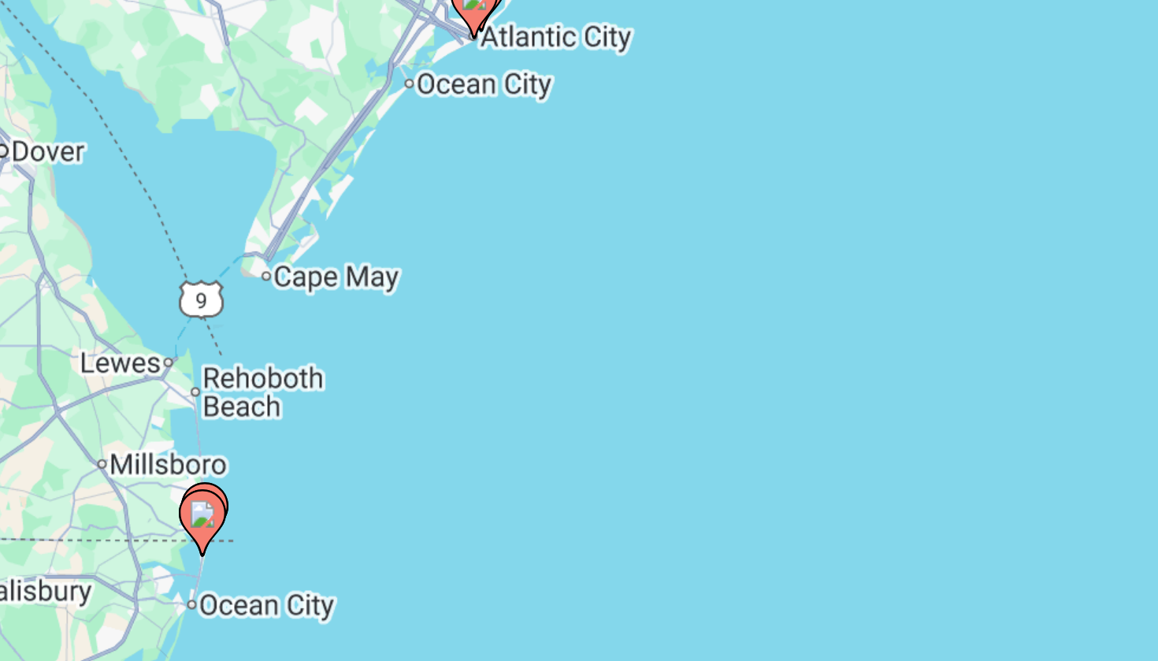
click at [297, 362] on image "Main content" at bounding box center [301, 366] width 9 height 9
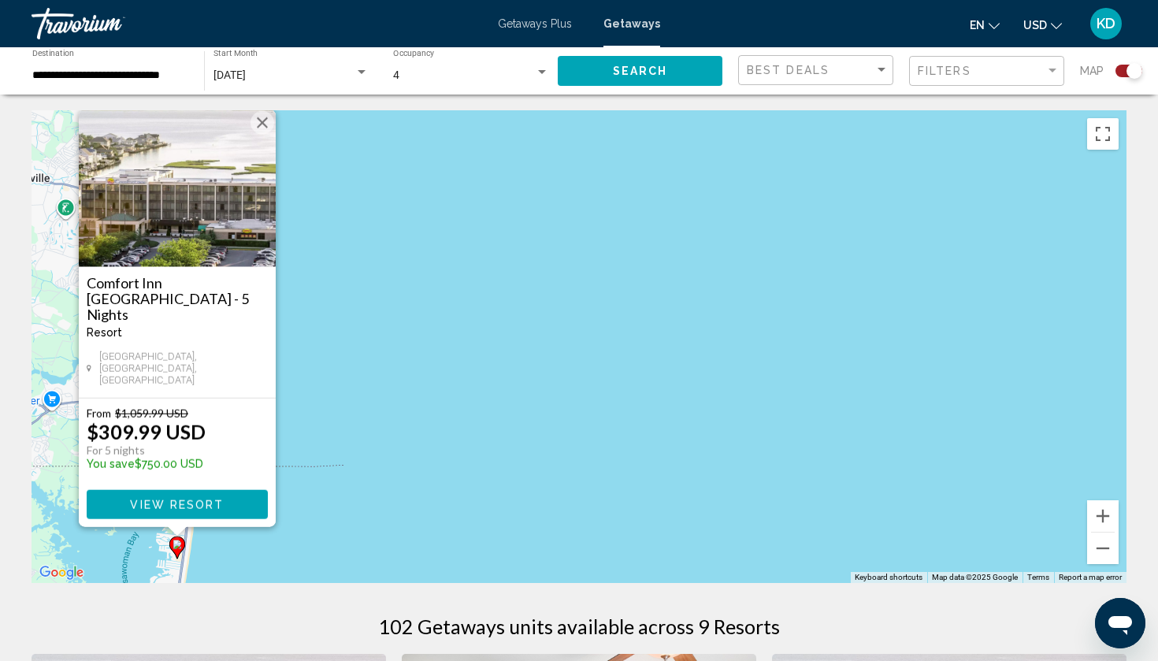
click at [257, 135] on button "Close" at bounding box center [262, 123] width 24 height 24
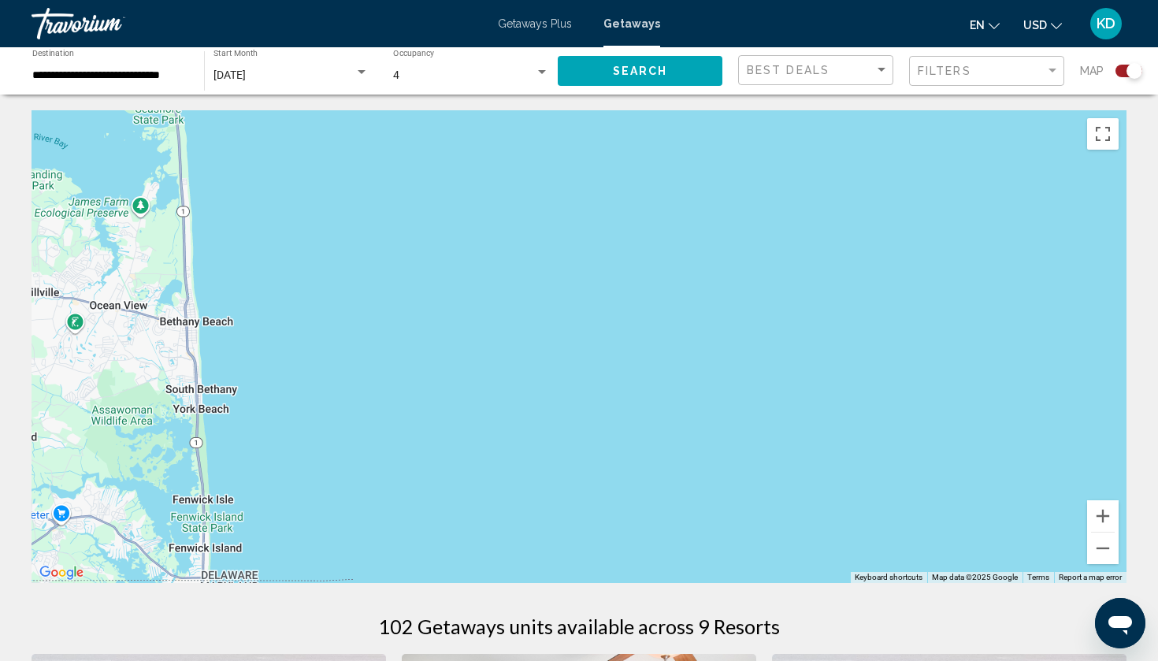
drag, startPoint x: 257, startPoint y: 147, endPoint x: 365, endPoint y: 456, distance: 327.1
click at [363, 454] on div "To activate drag with keyboard, press Alt + Enter. Once in keyboard drag state,…" at bounding box center [579, 346] width 1095 height 473
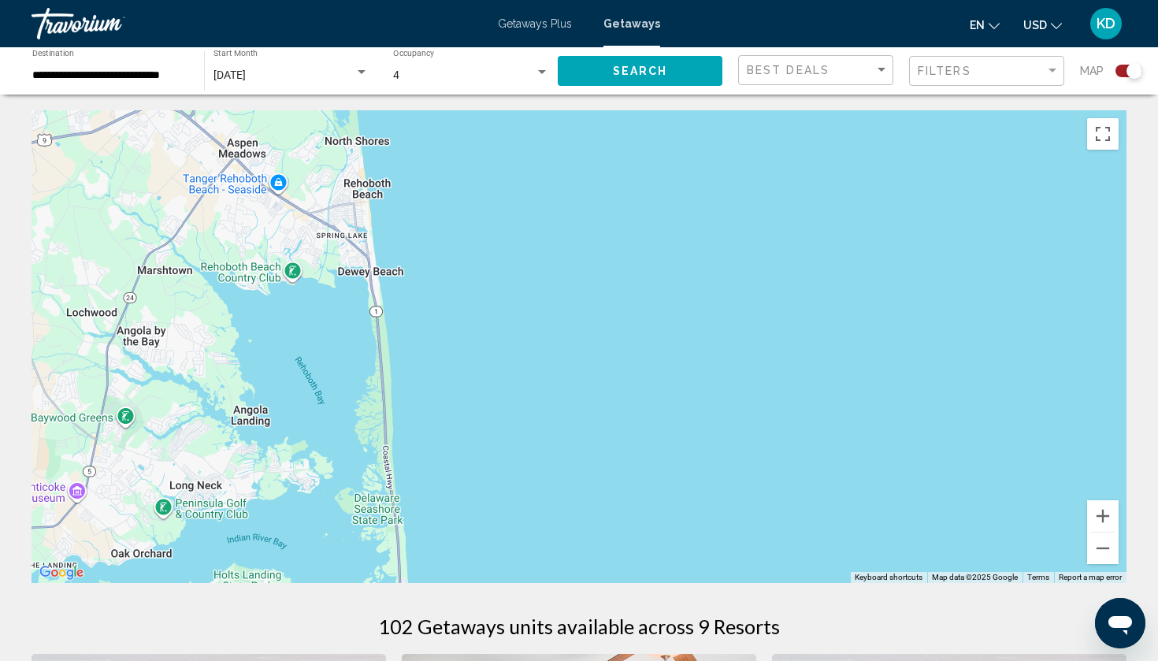
drag, startPoint x: 432, startPoint y: 238, endPoint x: 451, endPoint y: 293, distance: 58.3
click at [451, 293] on div "Main content" at bounding box center [579, 346] width 1095 height 473
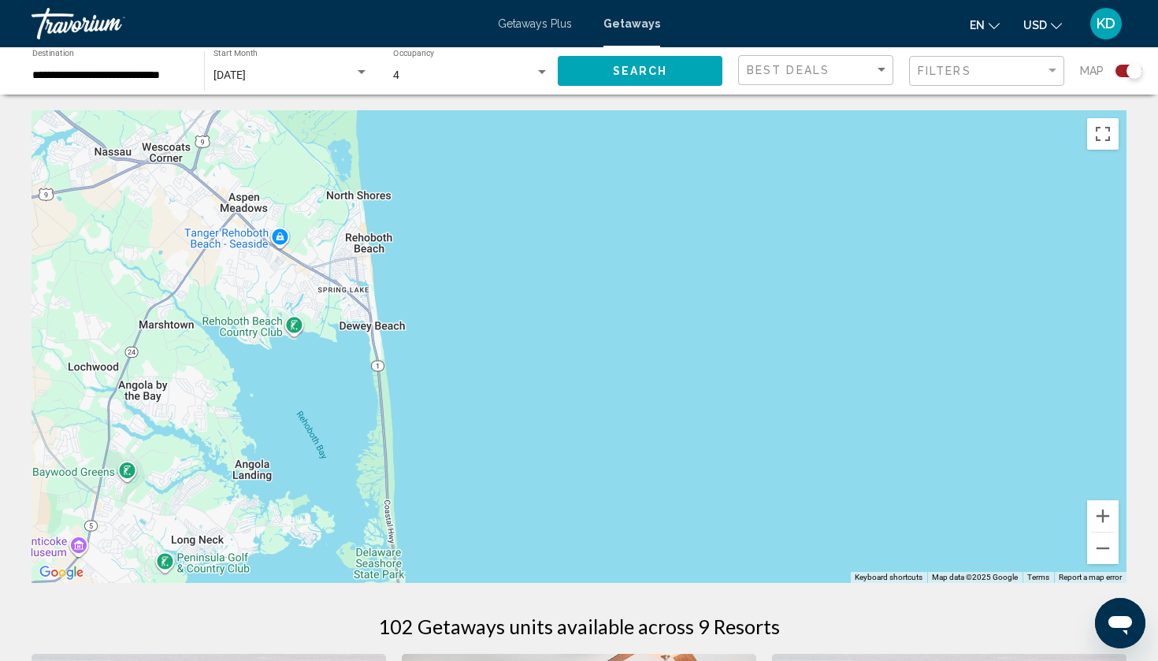
drag, startPoint x: 445, startPoint y: 248, endPoint x: 445, endPoint y: 499, distance: 250.5
click at [445, 499] on div "Main content" at bounding box center [579, 346] width 1095 height 473
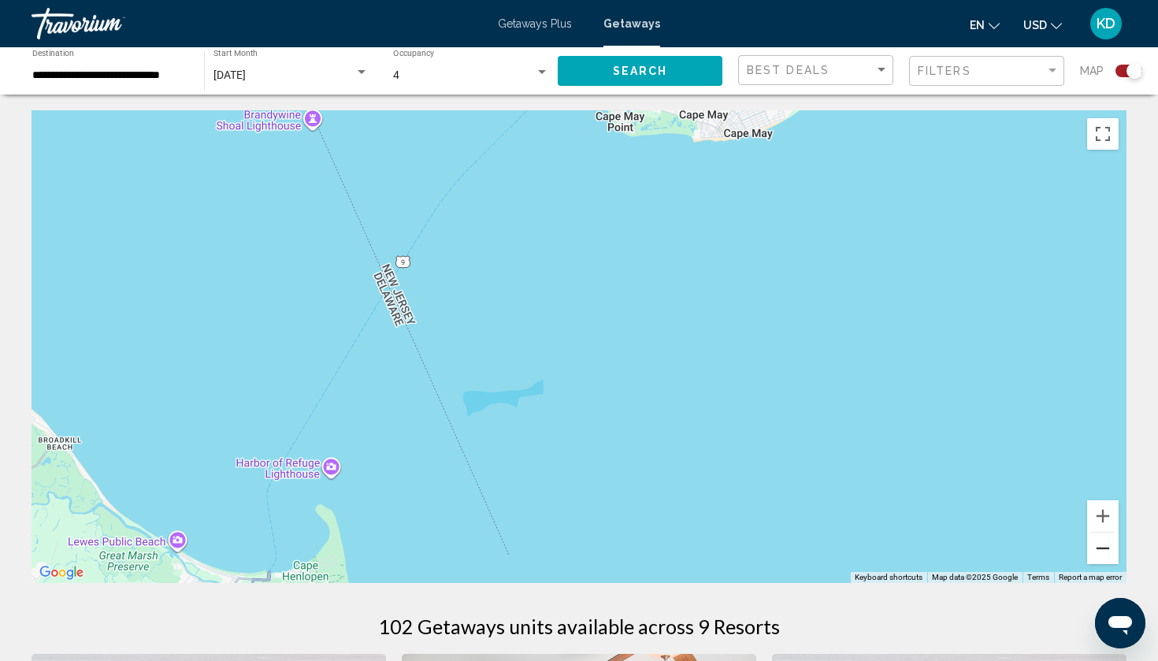
click at [1106, 545] on button "Zoom out" at bounding box center [1103, 548] width 32 height 32
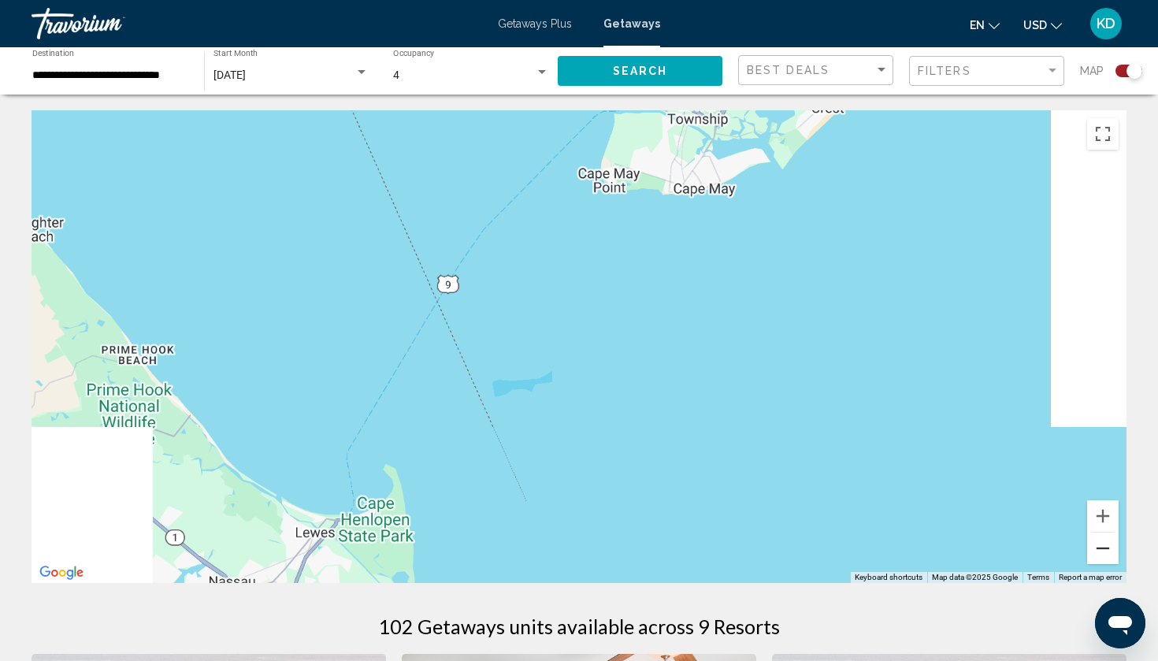
click at [1106, 545] on button "Zoom out" at bounding box center [1103, 548] width 32 height 32
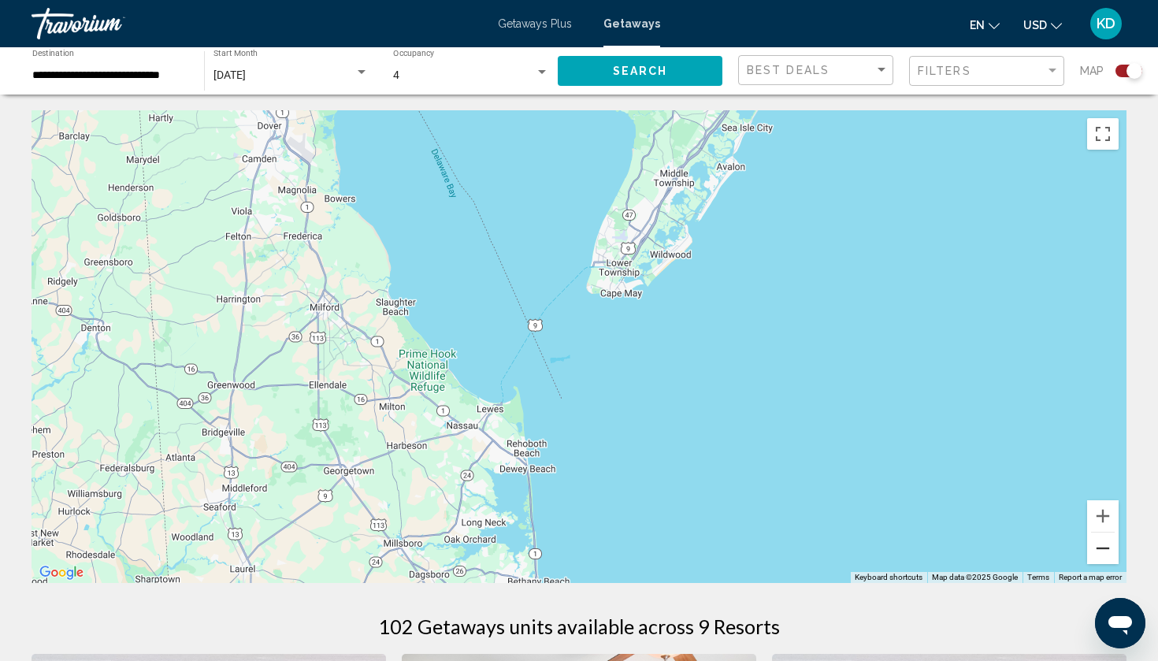
click at [1106, 545] on button "Zoom out" at bounding box center [1103, 548] width 32 height 32
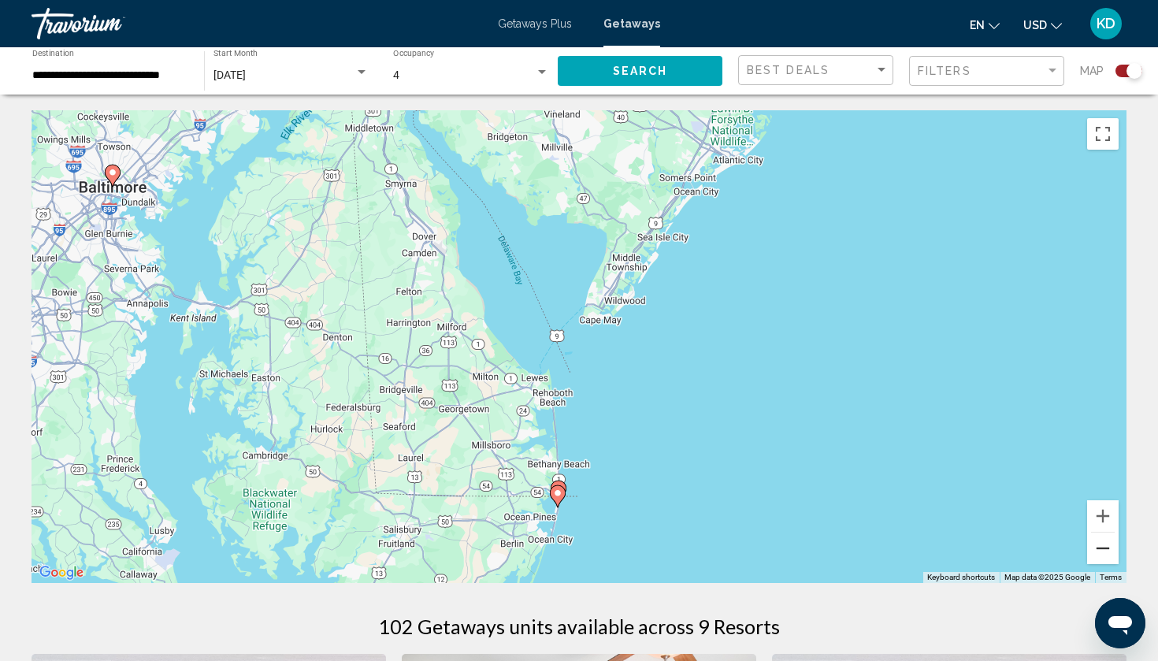
click at [1106, 545] on button "Zoom out" at bounding box center [1103, 548] width 32 height 32
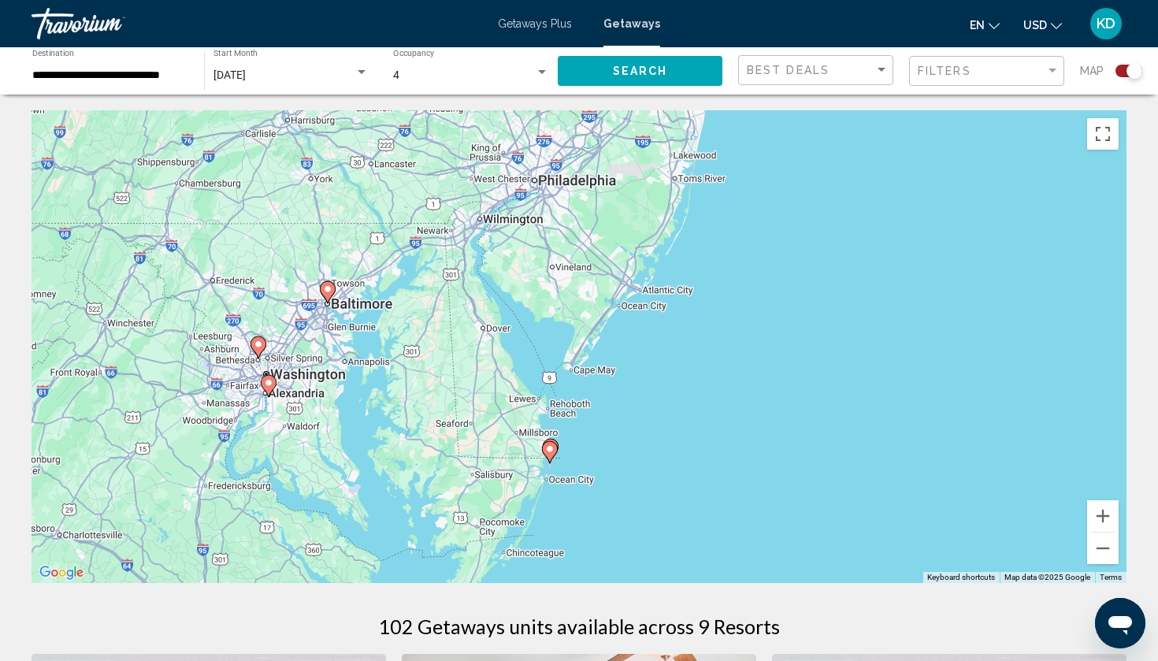
drag, startPoint x: 687, startPoint y: 236, endPoint x: 632, endPoint y: 347, distance: 124.7
click at [632, 347] on div "To activate drag with keyboard, press Alt + Enter. Once in keyboard drag state,…" at bounding box center [579, 346] width 1095 height 473
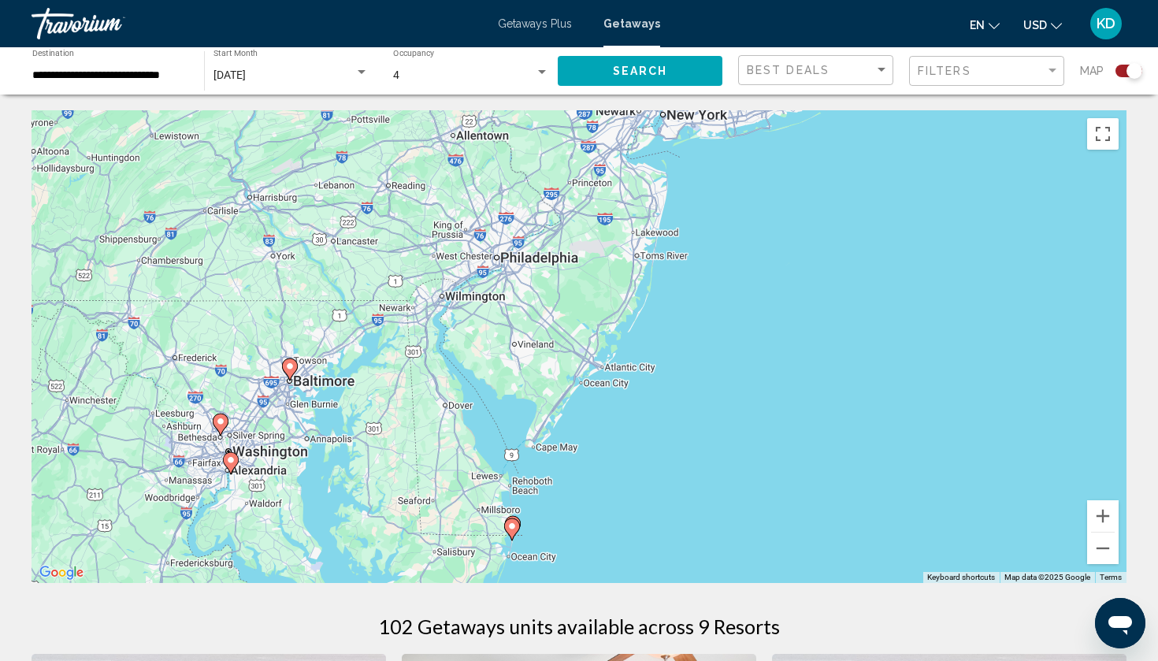
click at [661, 72] on span "Search" at bounding box center [640, 71] width 55 height 13
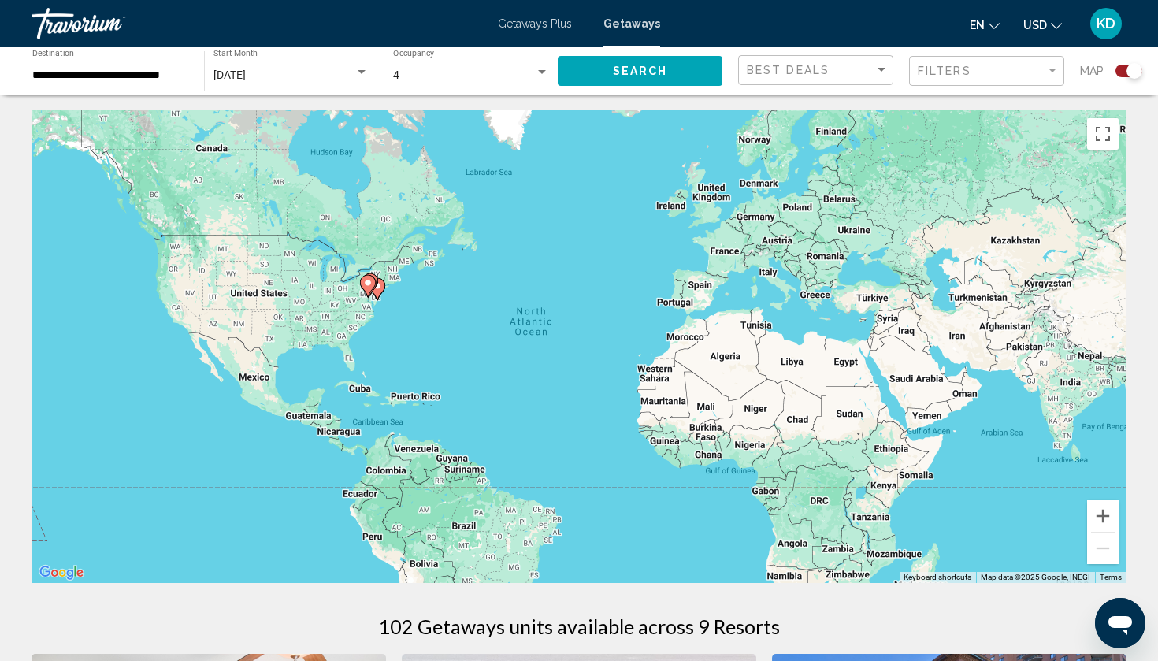
click at [382, 293] on gmp-advanced-marker "Main content" at bounding box center [377, 289] width 16 height 24
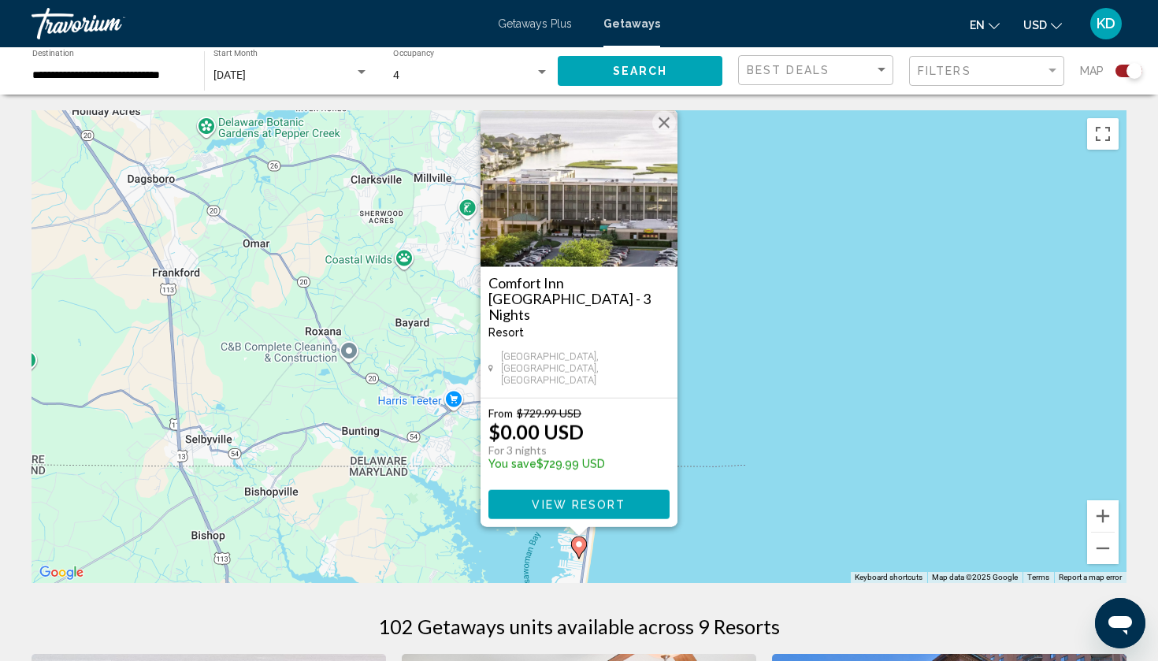
click at [662, 135] on button "Close" at bounding box center [664, 123] width 24 height 24
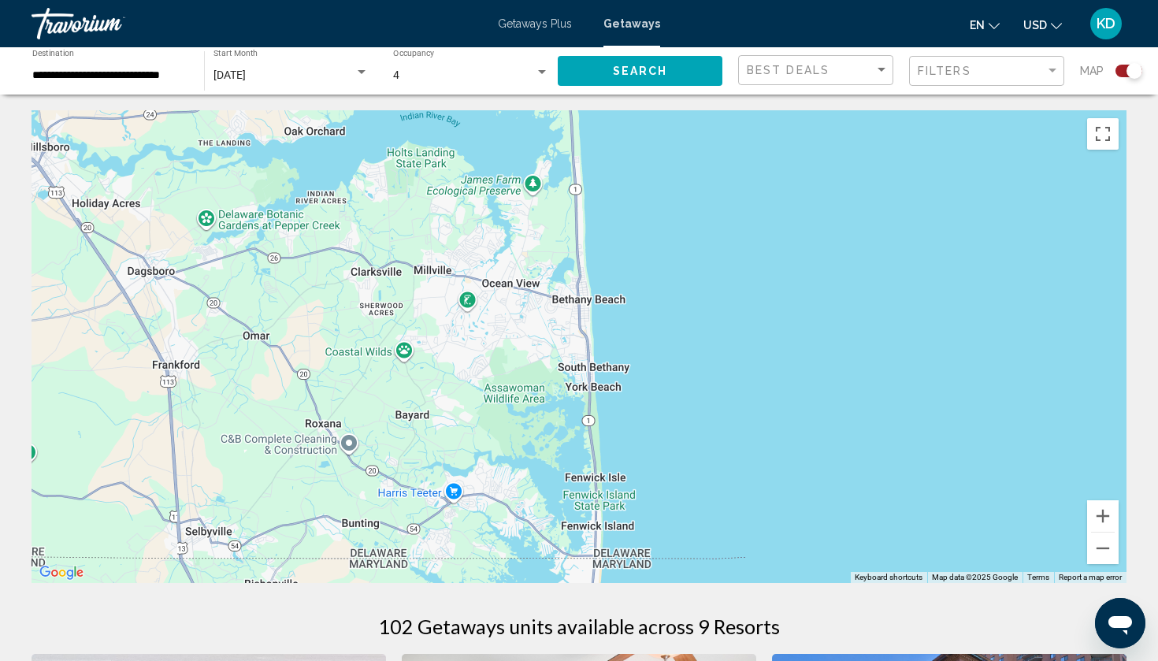
drag, startPoint x: 623, startPoint y: 292, endPoint x: 621, endPoint y: 463, distance: 170.9
click at [621, 460] on div "To navigate, press the arrow keys. To activate drag with keyboard, press Alt + …" at bounding box center [579, 346] width 1095 height 473
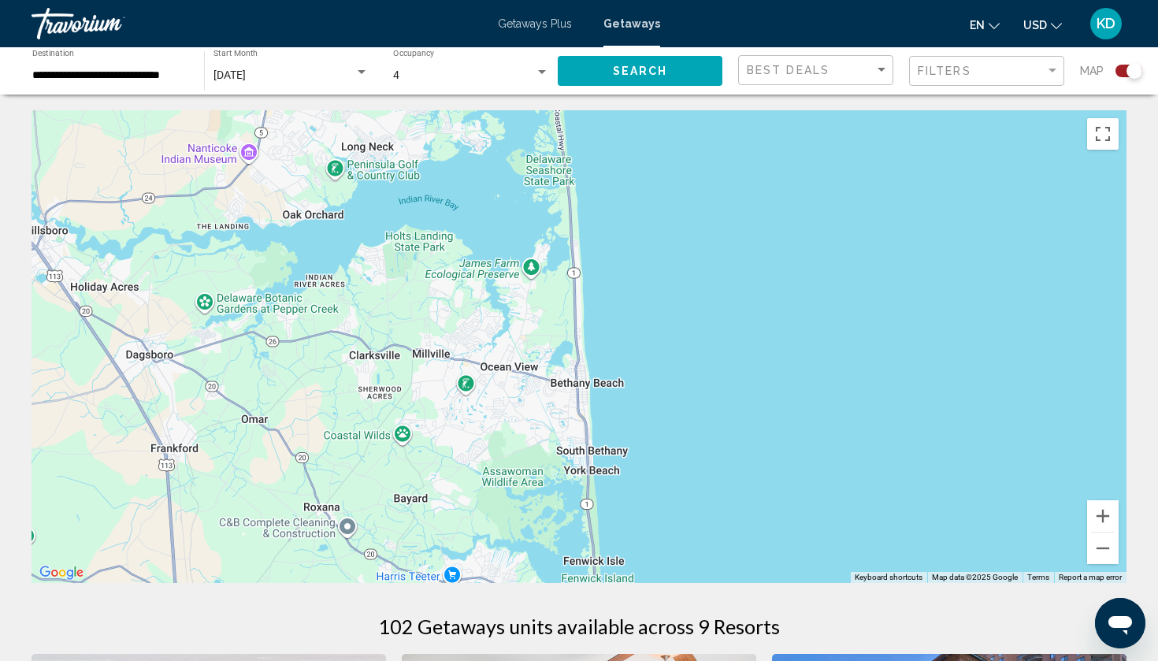
drag, startPoint x: 616, startPoint y: 337, endPoint x: 616, endPoint y: 491, distance: 154.4
click at [616, 489] on div "To navigate, press the arrow keys. To activate drag with keyboard, press Alt + …" at bounding box center [579, 346] width 1095 height 473
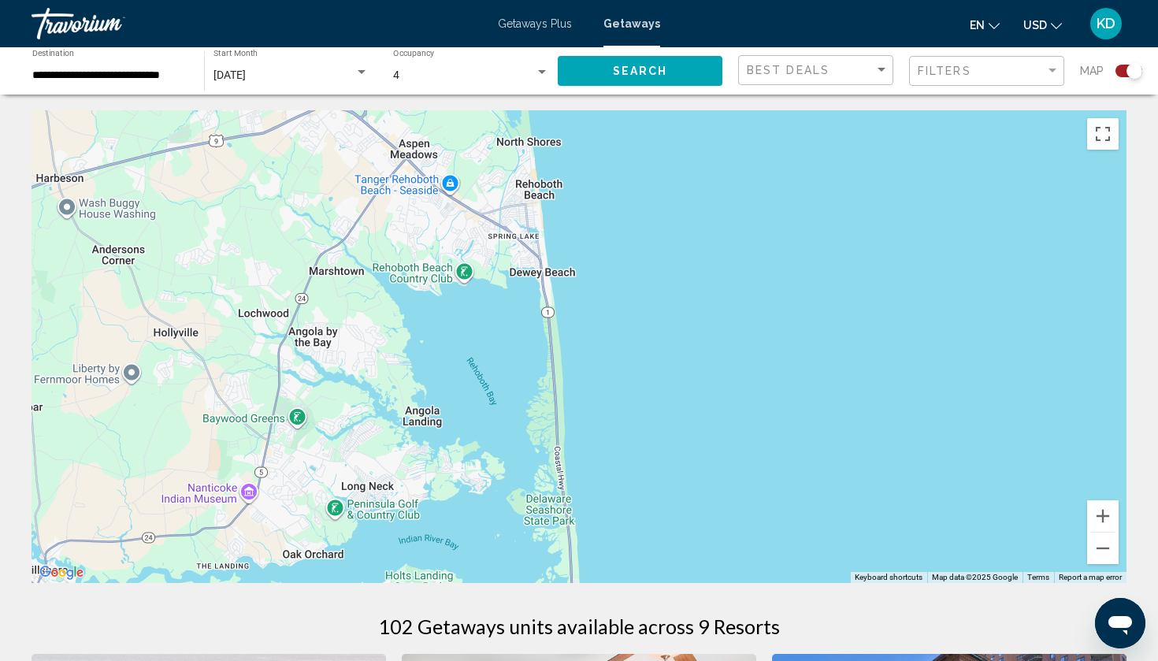
drag, startPoint x: 571, startPoint y: 317, endPoint x: 571, endPoint y: 464, distance: 146.5
click at [571, 464] on div "To navigate, press the arrow keys." at bounding box center [579, 346] width 1095 height 473
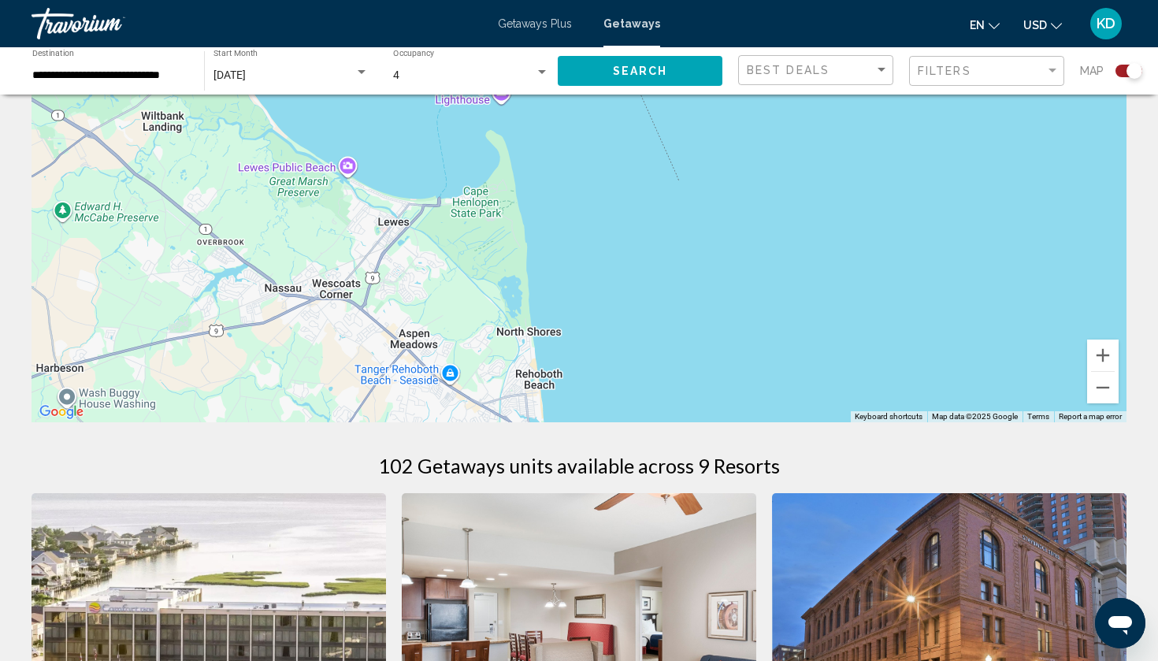
scroll to position [167, 0]
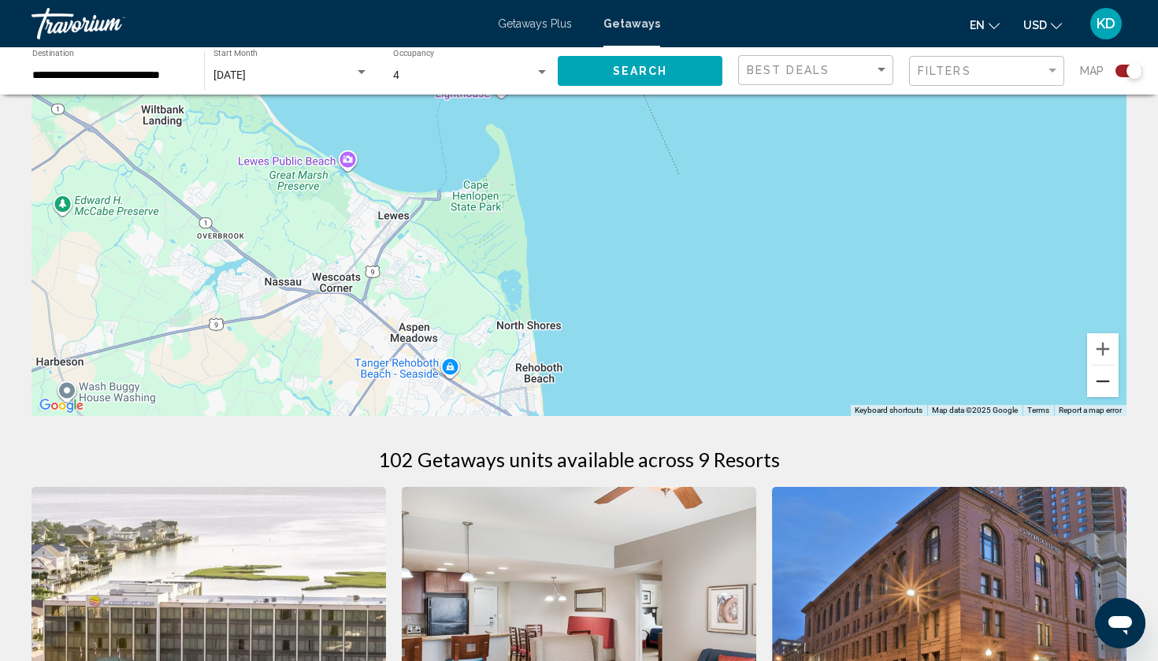
click at [1107, 386] on button "Zoom out" at bounding box center [1103, 381] width 32 height 32
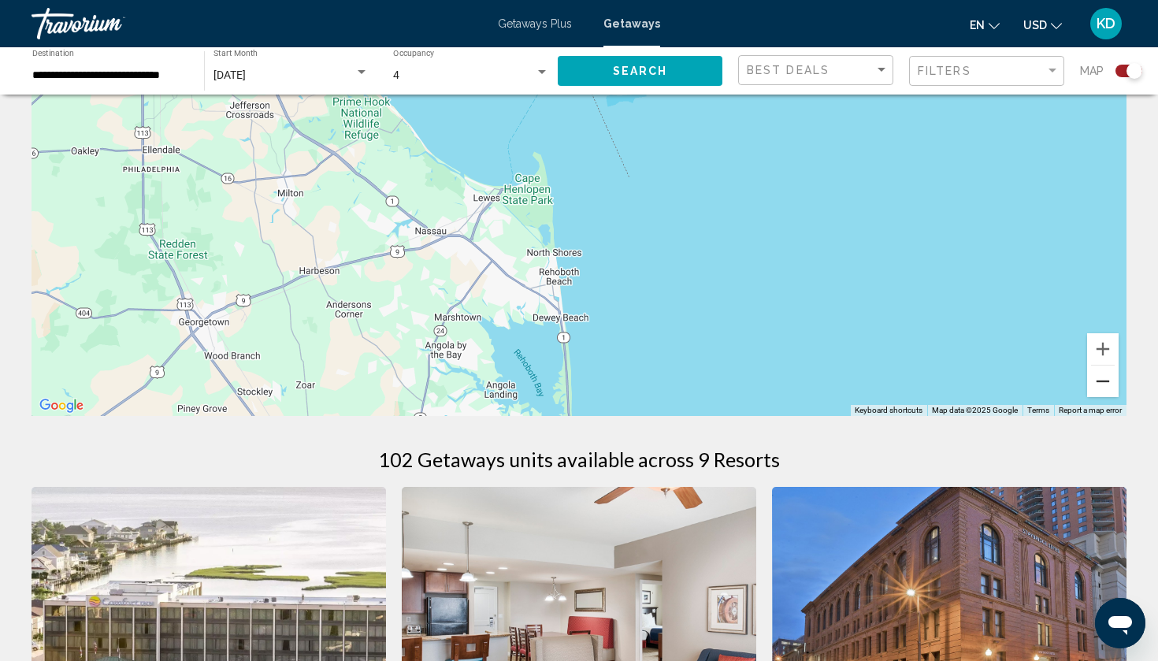
click at [1107, 386] on button "Zoom out" at bounding box center [1103, 381] width 32 height 32
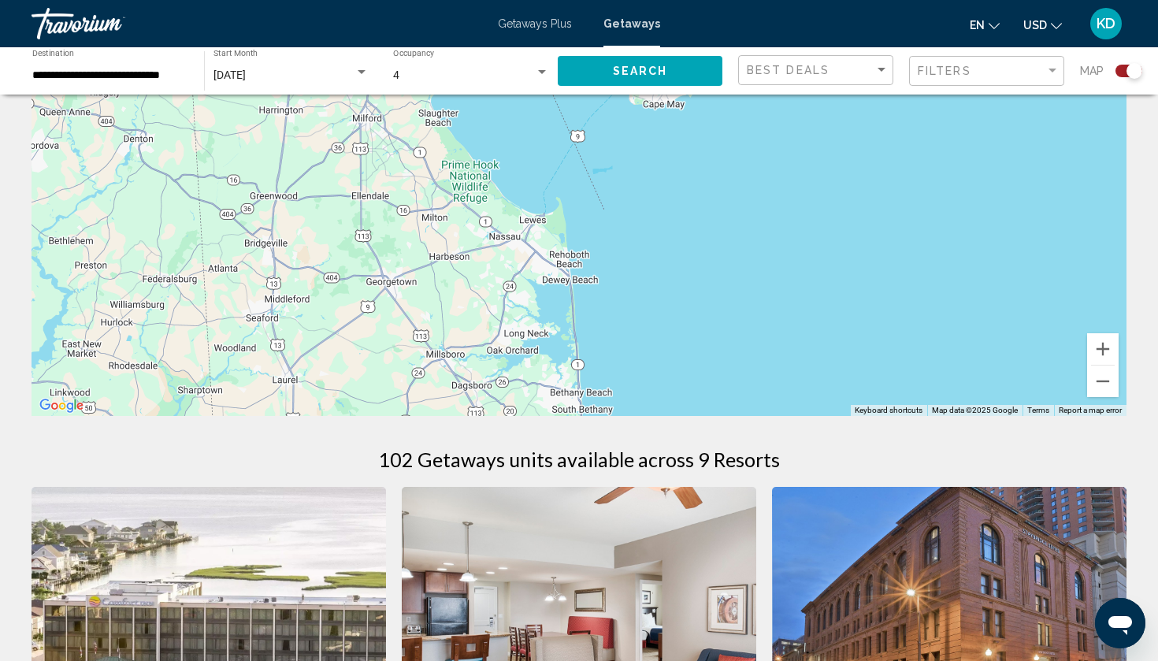
drag, startPoint x: 606, startPoint y: 162, endPoint x: 610, endPoint y: 312, distance: 149.7
click at [610, 312] on div "To navigate, press the arrow keys. To activate drag with keyboard, press Alt + …" at bounding box center [579, 179] width 1095 height 473
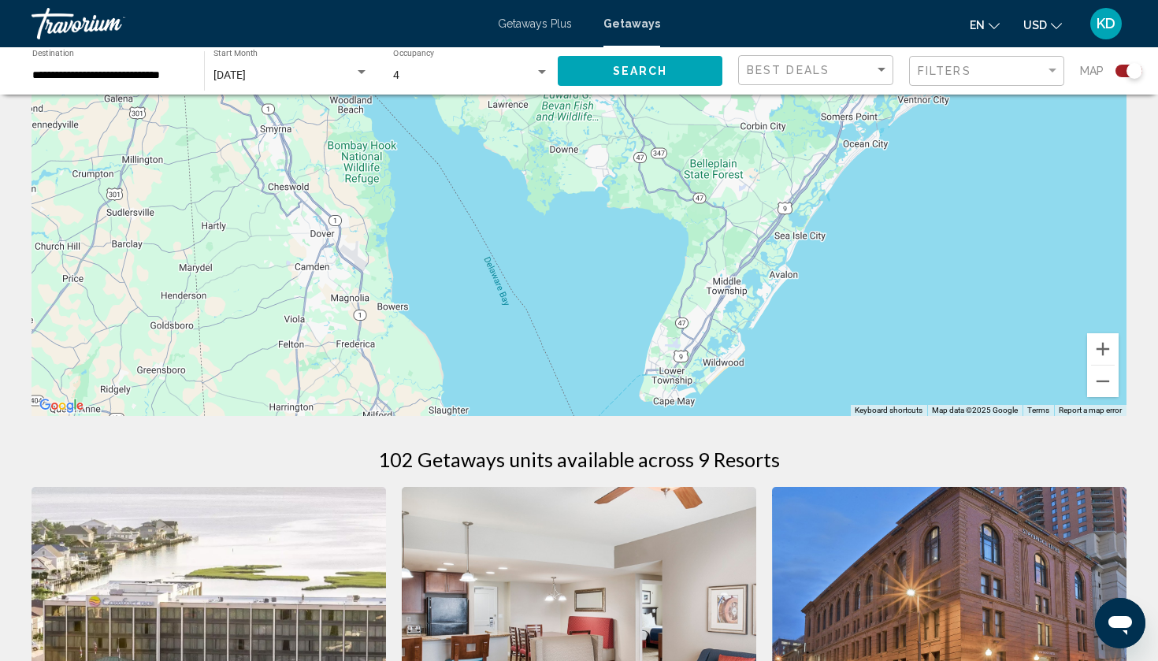
drag, startPoint x: 858, startPoint y: 232, endPoint x: 803, endPoint y: 343, distance: 124.7
click at [803, 343] on div "To navigate, press the arrow keys." at bounding box center [579, 179] width 1095 height 473
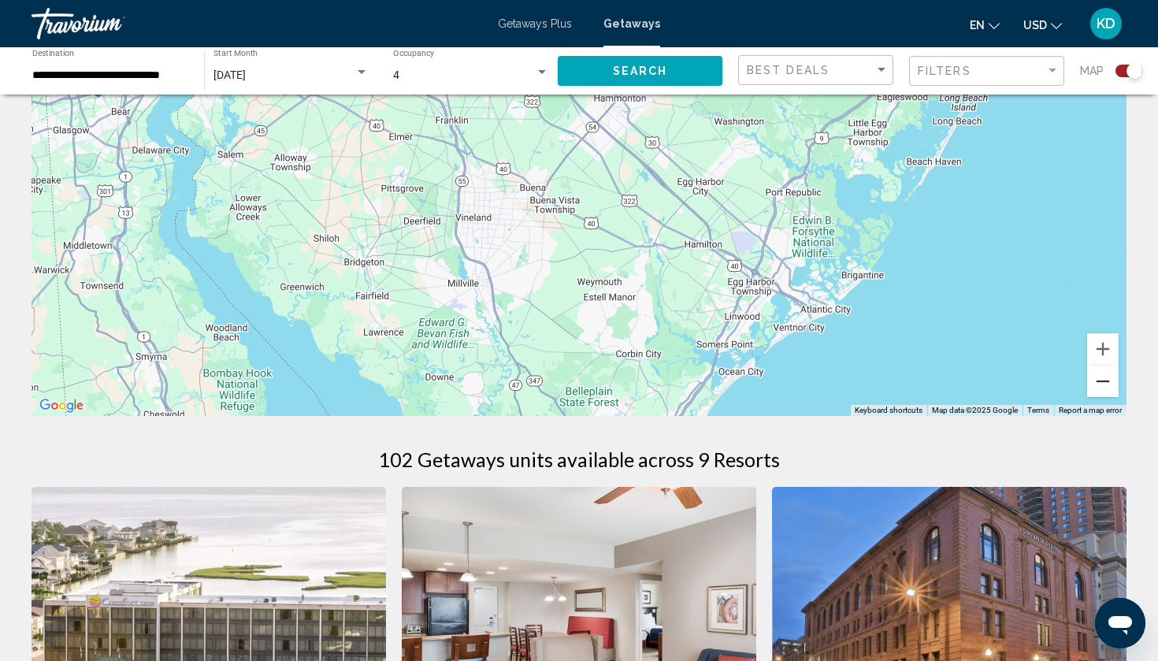
click at [1099, 378] on button "Zoom out" at bounding box center [1103, 381] width 32 height 32
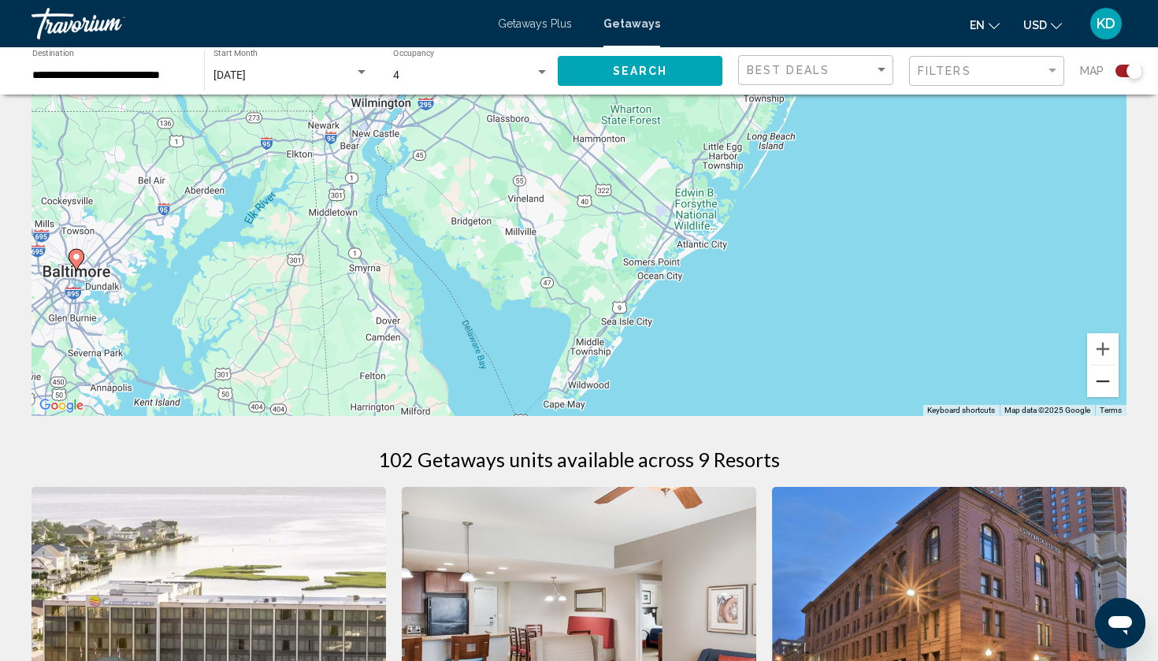
click at [1099, 378] on button "Zoom out" at bounding box center [1103, 381] width 32 height 32
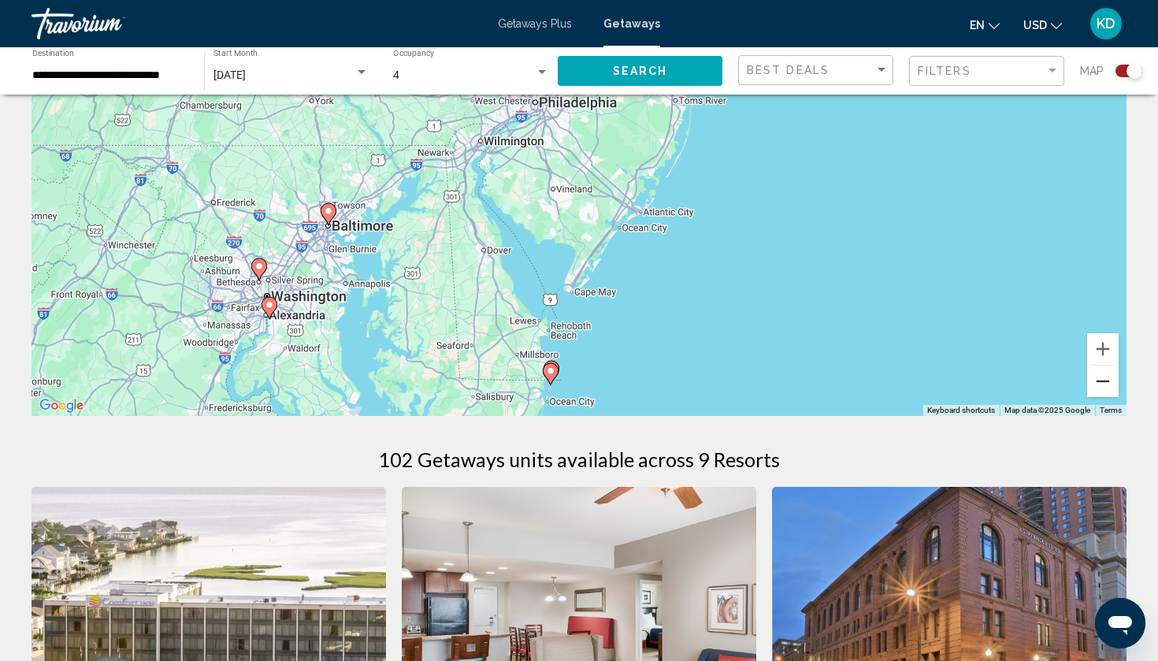
click at [1099, 378] on button "Zoom out" at bounding box center [1103, 381] width 32 height 32
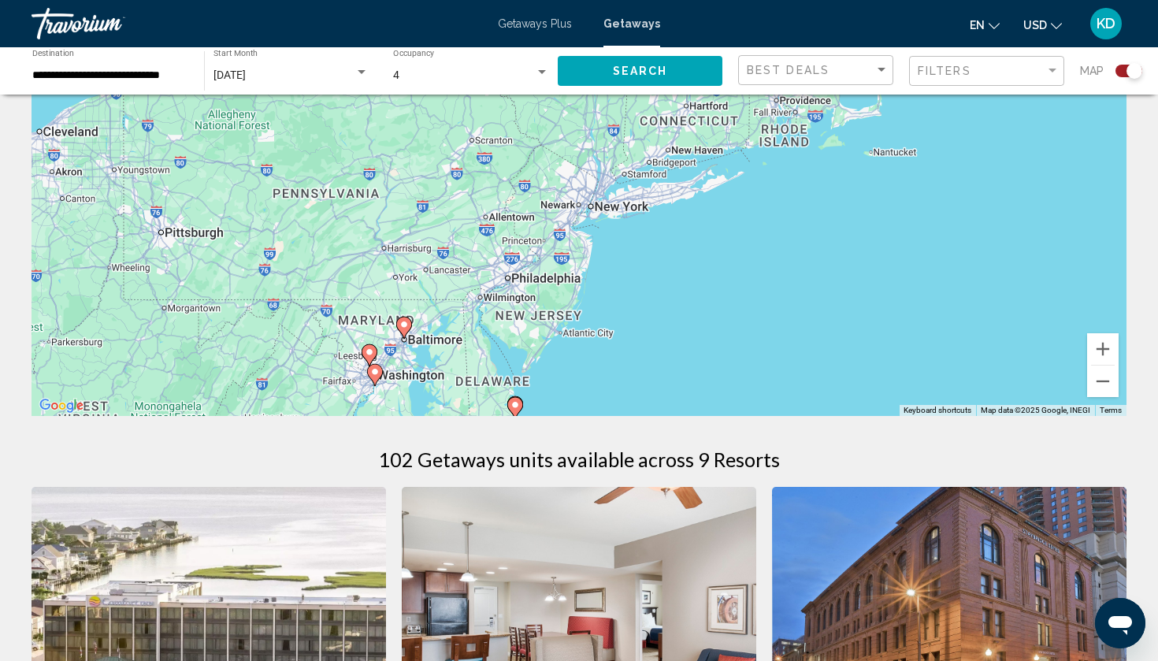
drag, startPoint x: 719, startPoint y: 145, endPoint x: 668, endPoint y: 284, distance: 148.5
click at [668, 284] on div "To navigate, press the arrow keys. To activate drag with keyboard, press Alt + …" at bounding box center [579, 179] width 1095 height 473
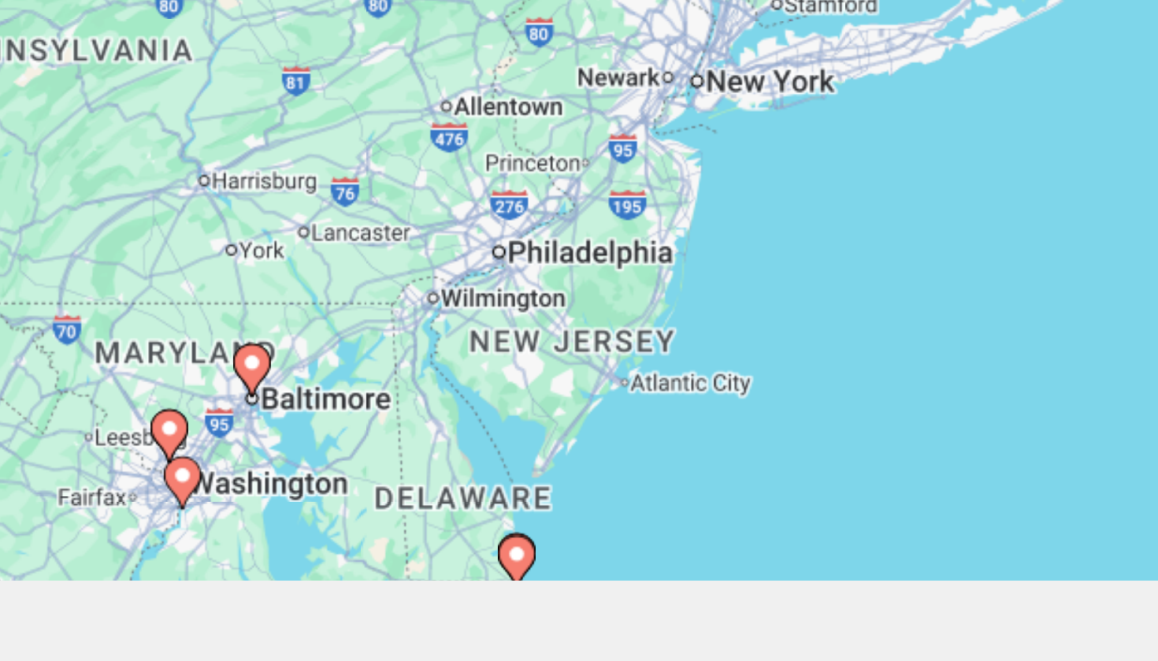
click at [397, 391] on icon "Main content" at bounding box center [404, 401] width 14 height 20
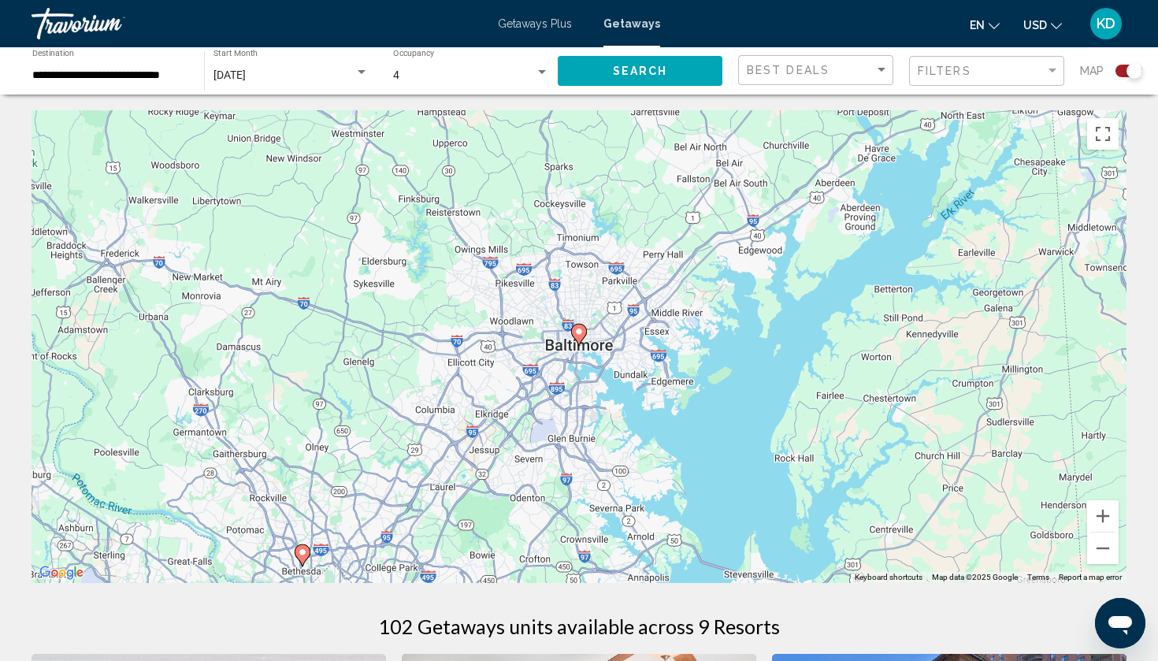
scroll to position [0, 0]
click at [1109, 553] on button "Zoom out" at bounding box center [1103, 548] width 32 height 32
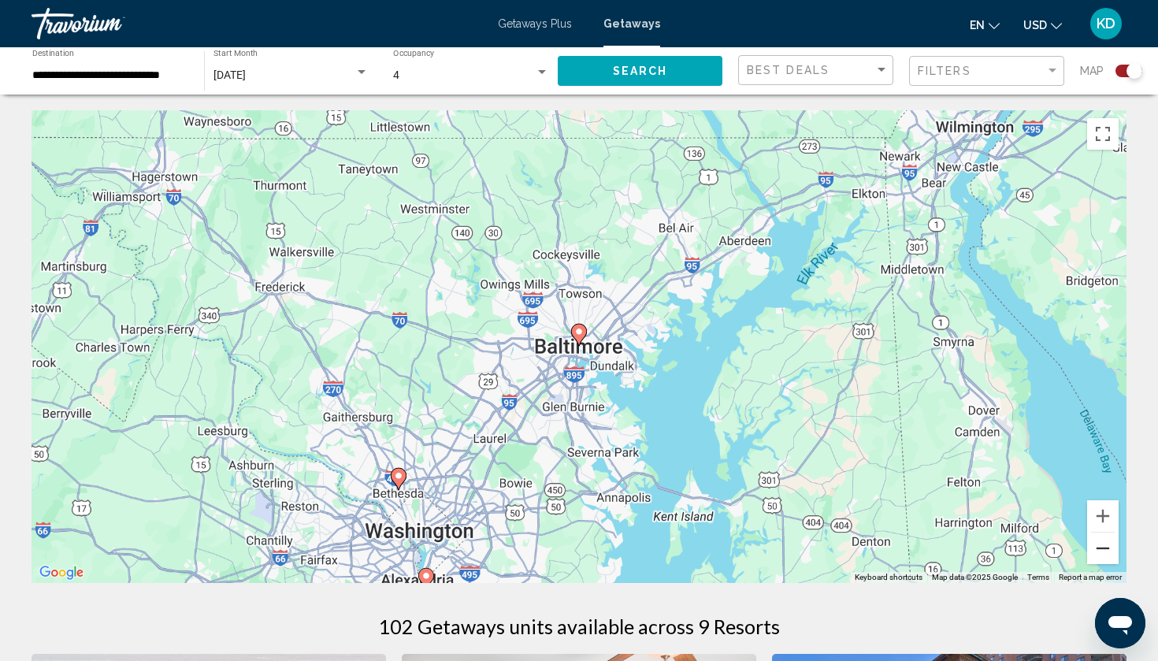
click at [1109, 553] on button "Zoom out" at bounding box center [1103, 548] width 32 height 32
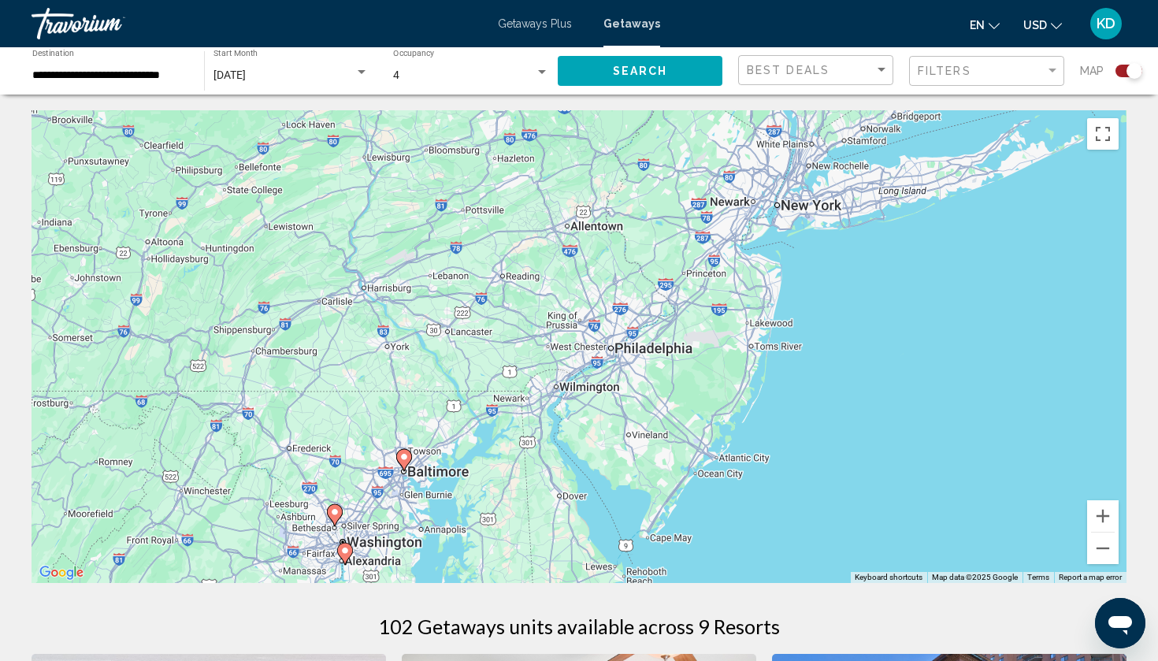
drag, startPoint x: 881, startPoint y: 305, endPoint x: 706, endPoint y: 432, distance: 216.5
click at [706, 432] on div "To navigate, press the arrow keys. To activate drag with keyboard, press Alt + …" at bounding box center [579, 346] width 1095 height 473
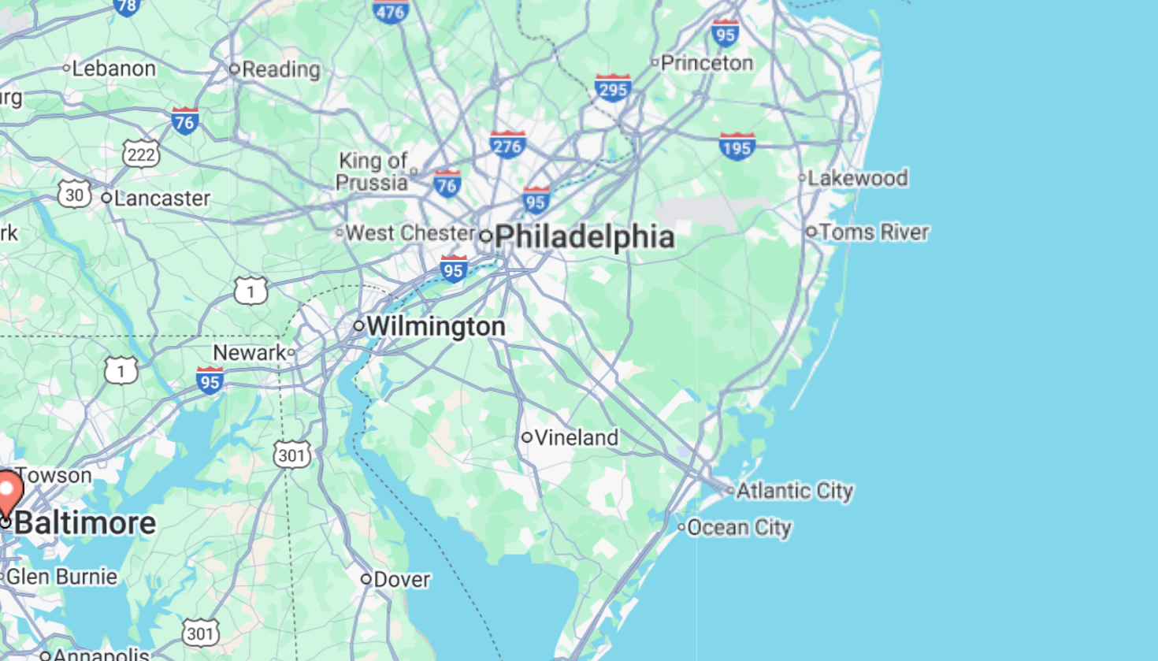
click at [378, 110] on div "To navigate, press the arrow keys. To activate drag with keyboard, press Alt + …" at bounding box center [579, 346] width 1095 height 473
click at [354, 110] on div "To navigate, press the arrow keys. To activate drag with keyboard, press Alt + …" at bounding box center [579, 346] width 1095 height 473
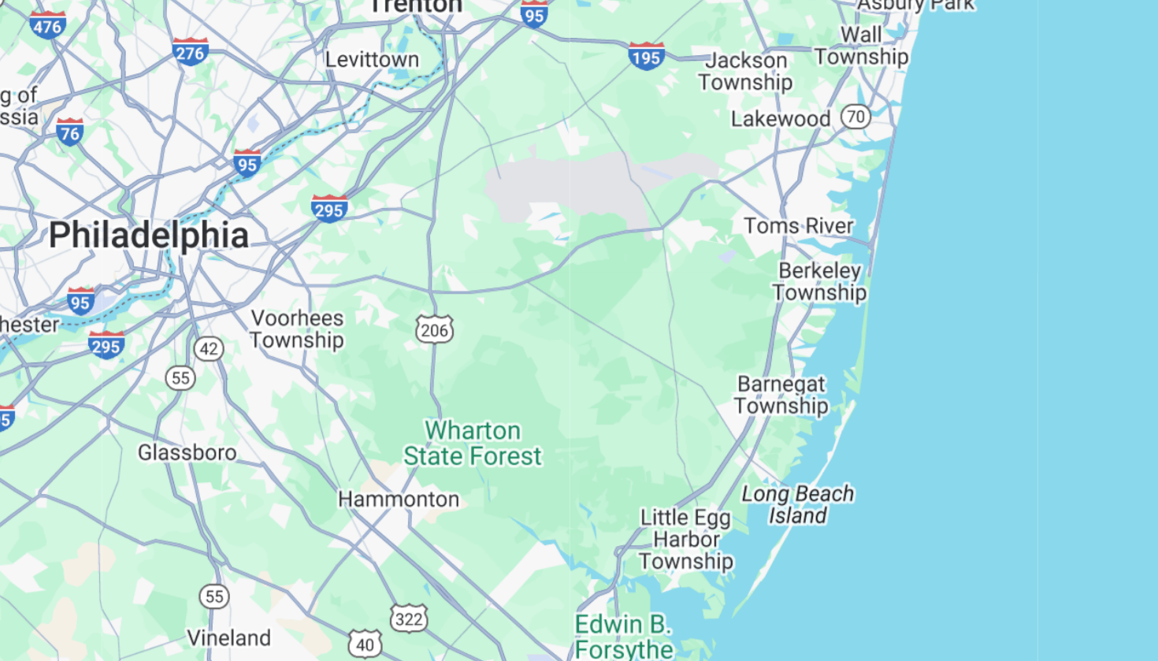
scroll to position [153, 0]
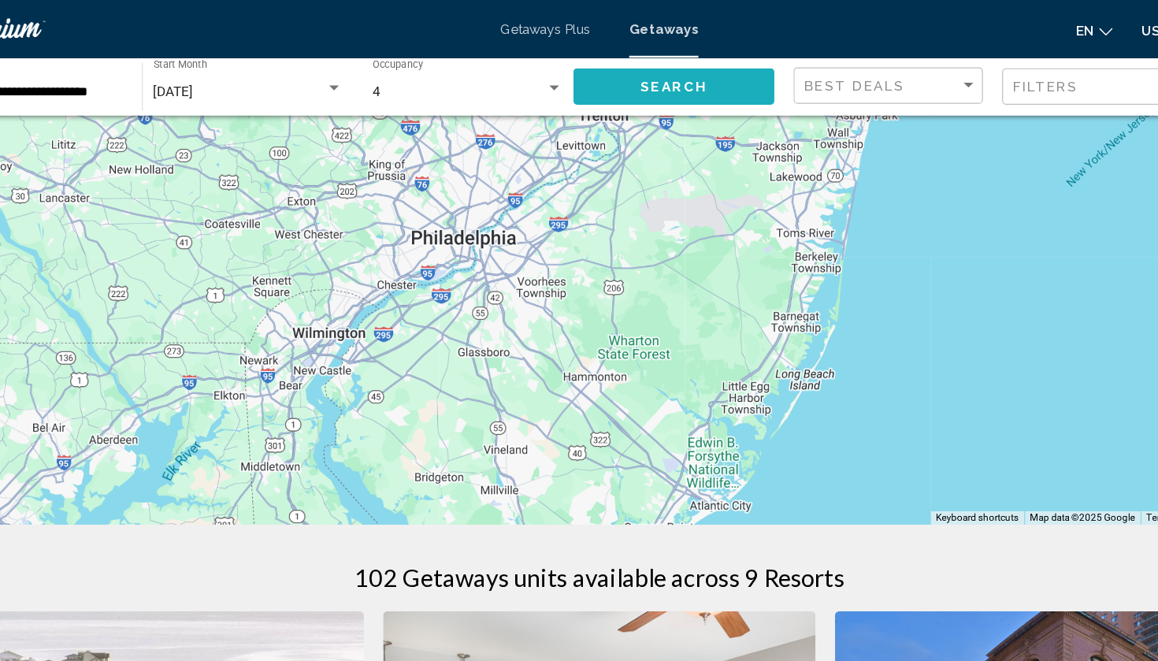
click at [602, 72] on button "Search" at bounding box center [640, 70] width 165 height 29
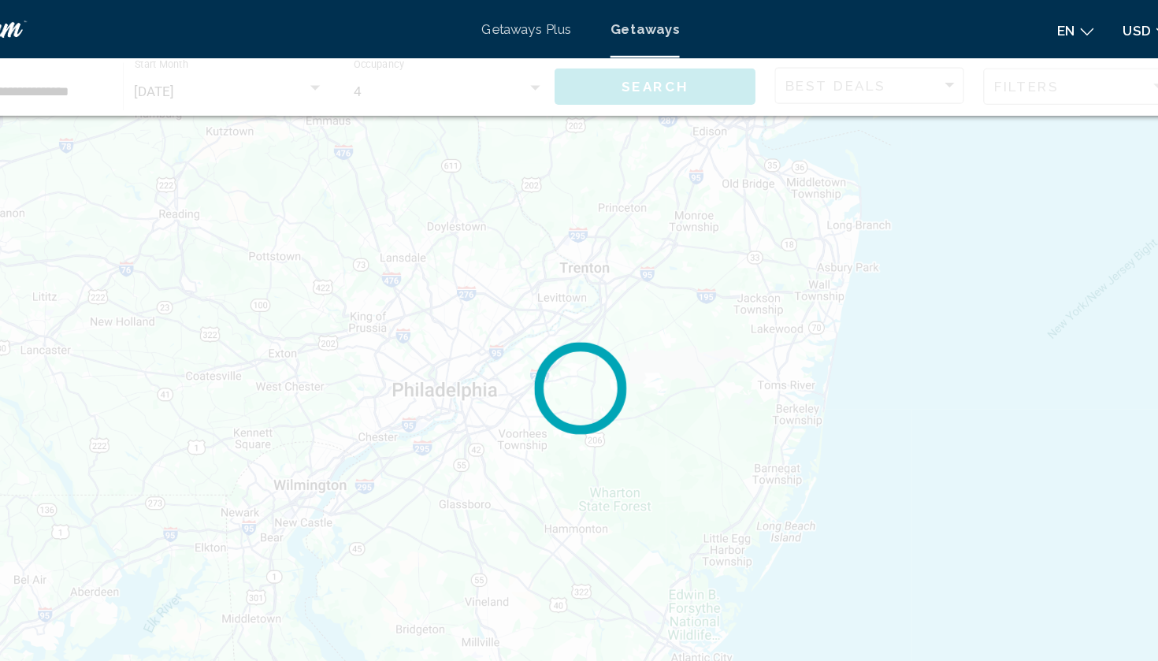
scroll to position [0, 0]
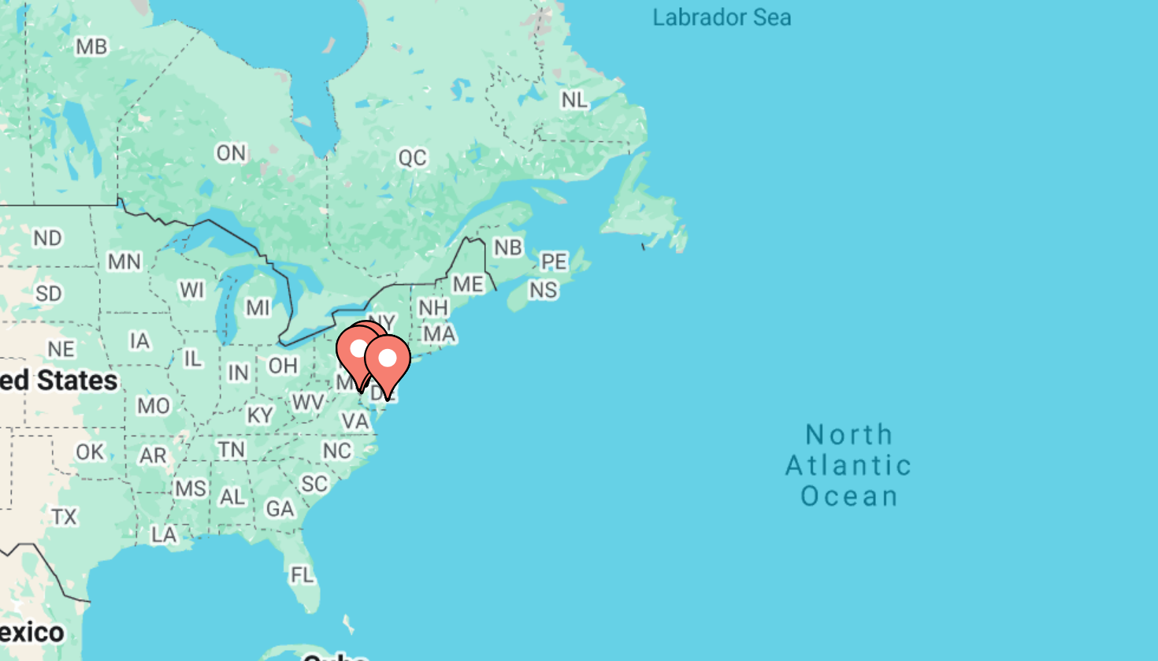
click at [143, 124] on div "To navigate, press the arrow keys. To activate drag with keyboard, press Alt + …" at bounding box center [579, 346] width 1095 height 473
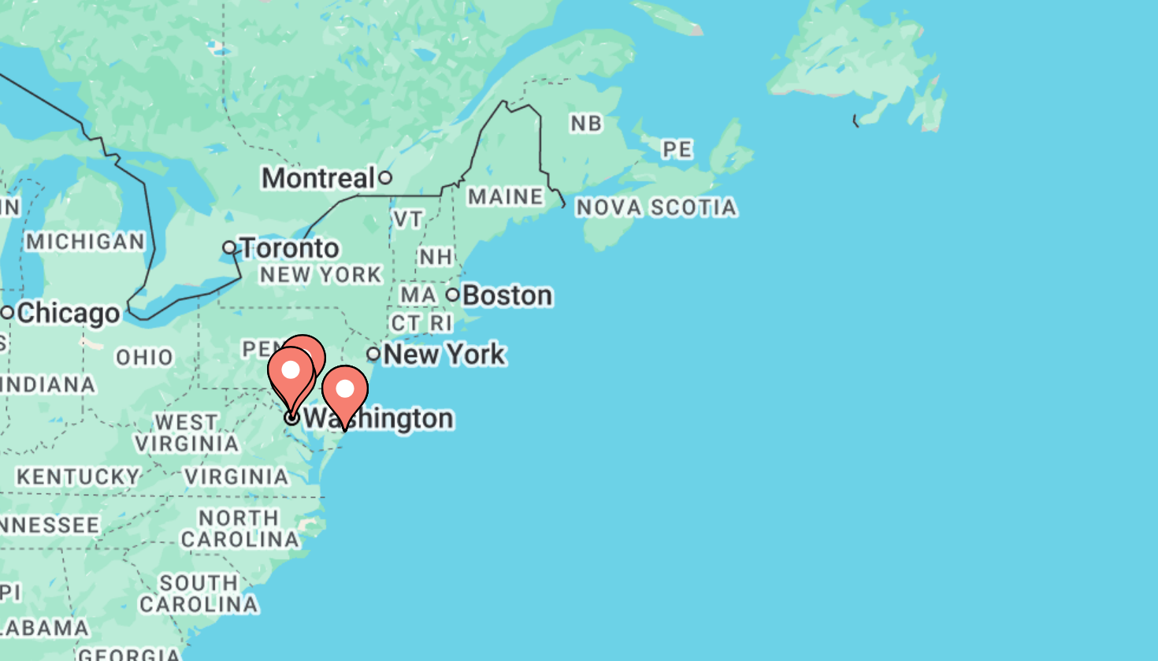
click at [143, 124] on div "To navigate, press the arrow keys. To activate drag with keyboard, press Alt + …" at bounding box center [579, 346] width 1095 height 473
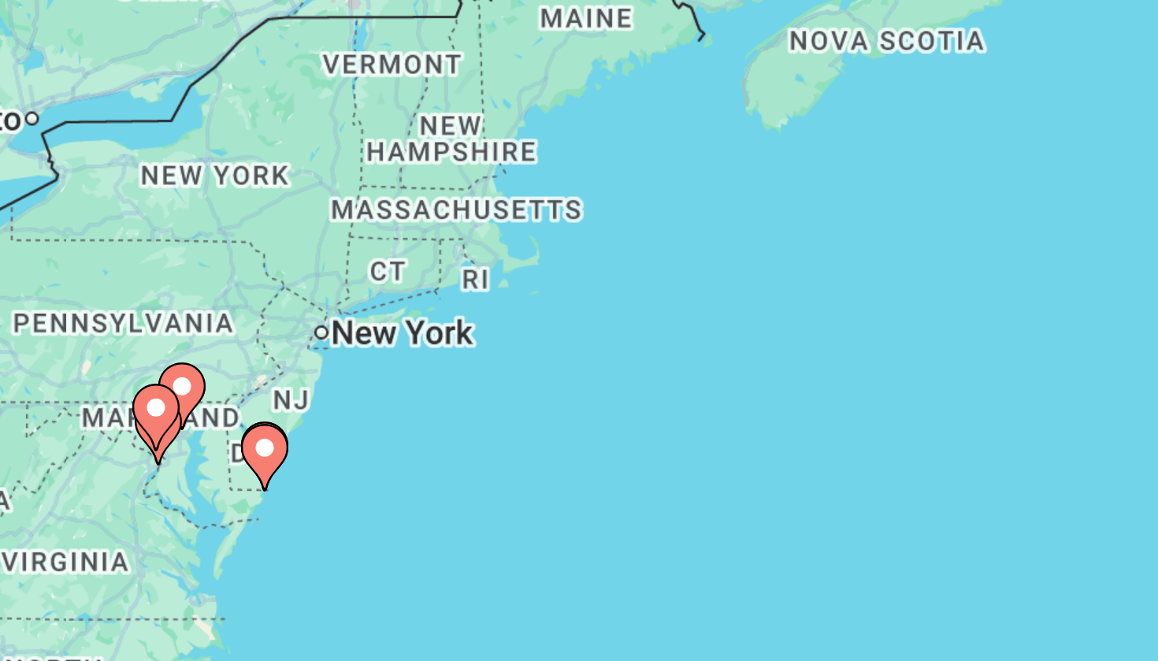
click at [101, 135] on div "To navigate, press the arrow keys. To activate drag with keyboard, press Alt + …" at bounding box center [579, 346] width 1095 height 473
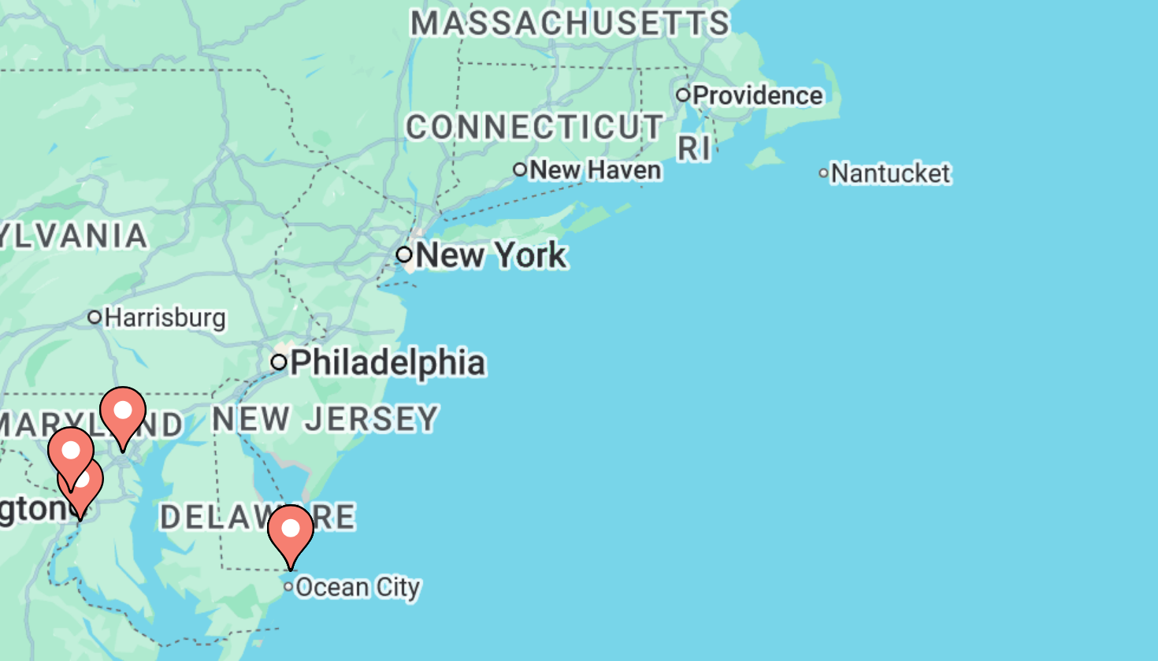
drag, startPoint x: 87, startPoint y: 147, endPoint x: 109, endPoint y: 145, distance: 22.9
click at [109, 145] on div "To navigate, press the arrow keys. To activate drag with keyboard, press Alt + …" at bounding box center [579, 346] width 1095 height 473
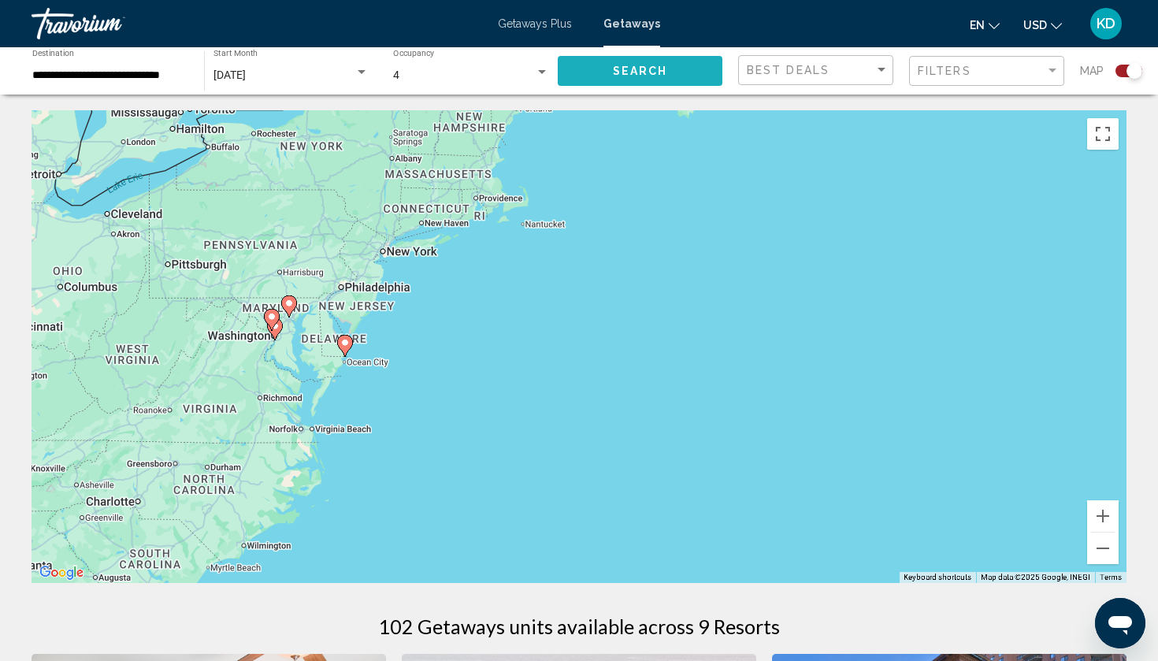
click at [619, 60] on button "Search" at bounding box center [640, 70] width 165 height 29
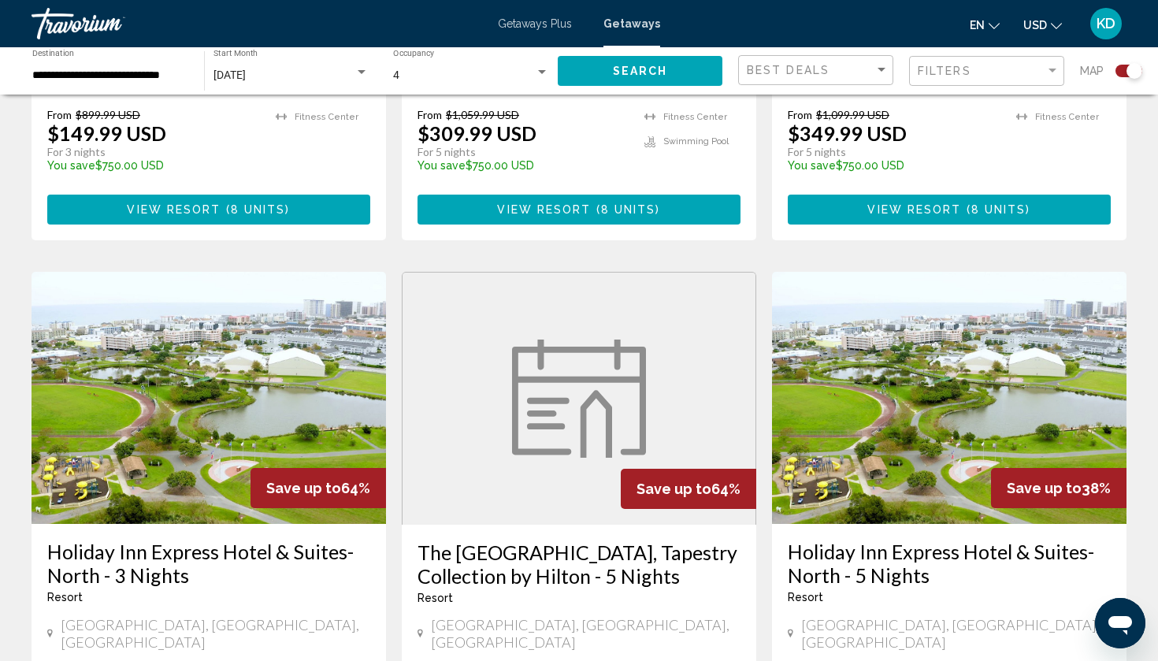
scroll to position [1693, 0]
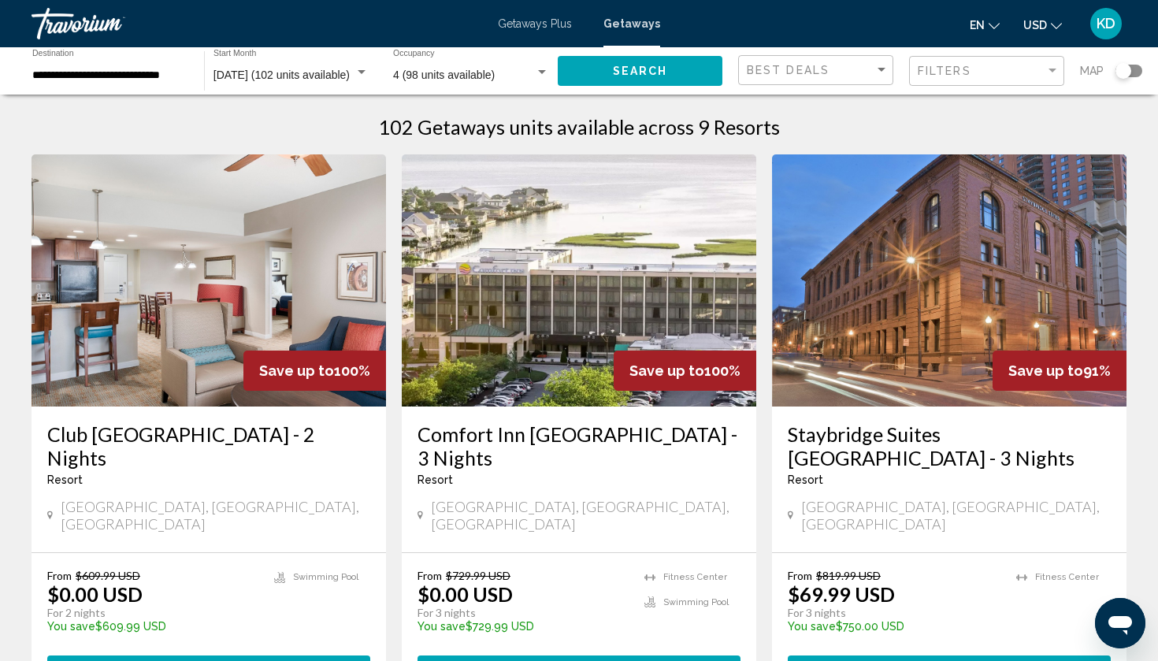
scroll to position [16, 0]
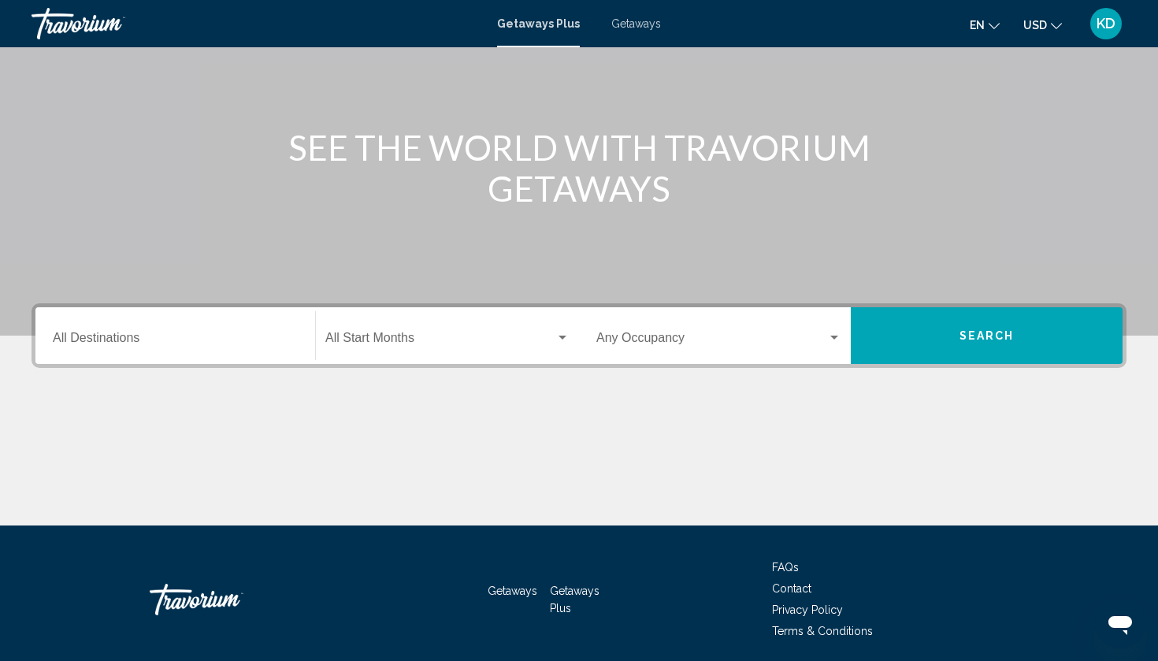
click at [177, 317] on div "Destination All Destinations" at bounding box center [175, 336] width 245 height 50
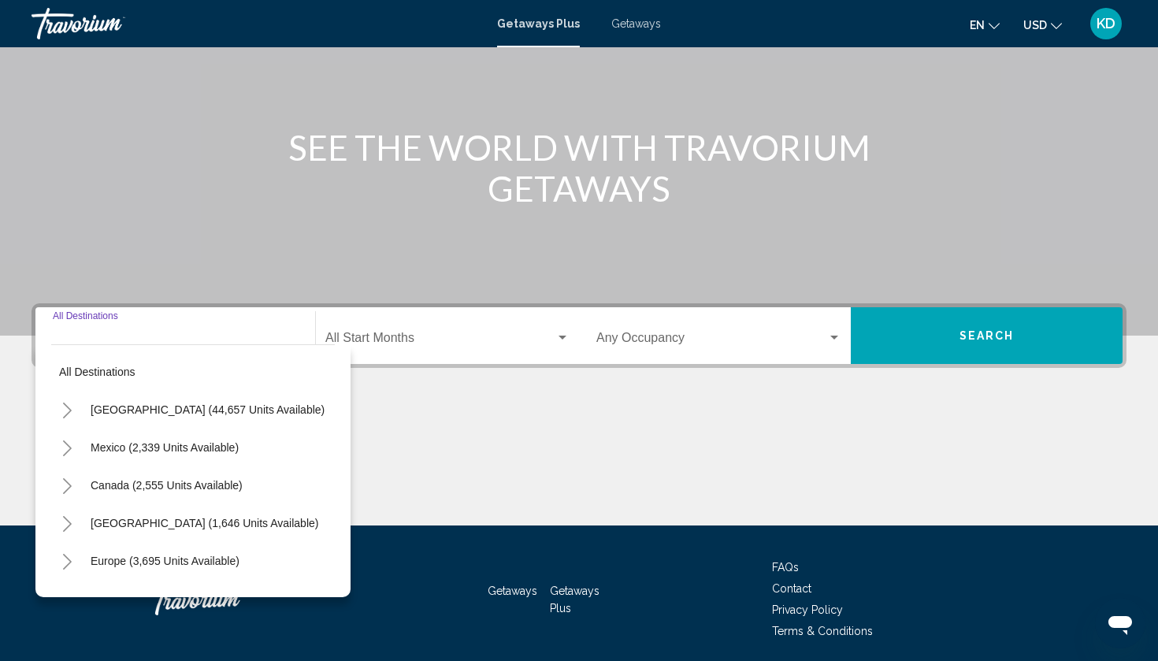
scroll to position [195, 0]
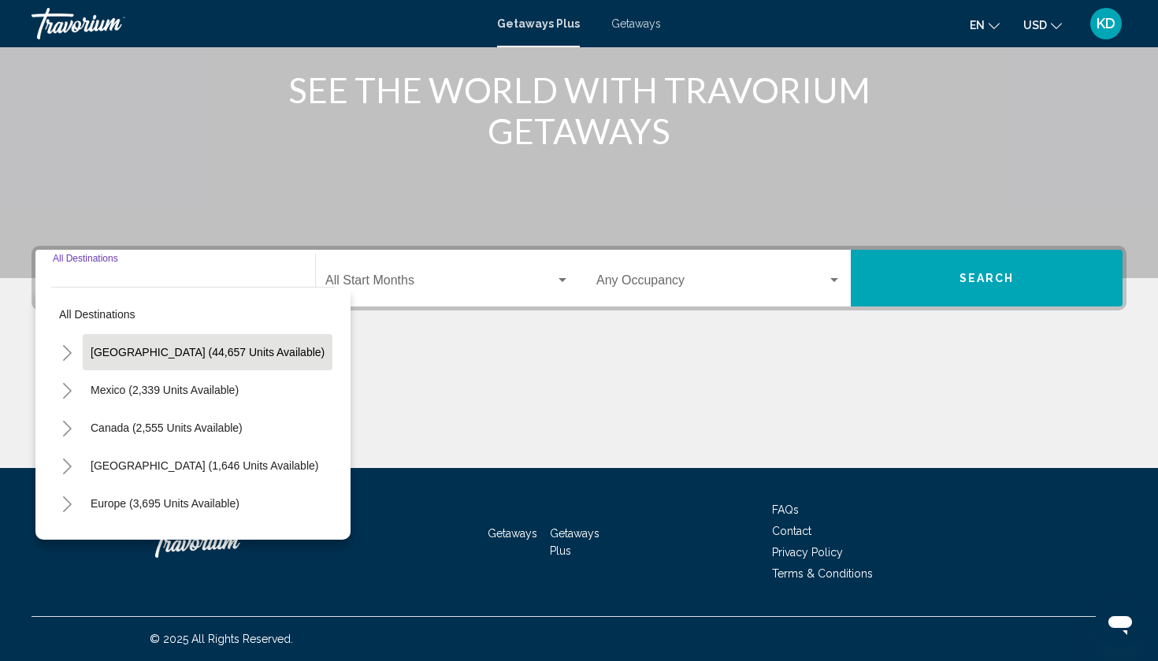
click at [178, 353] on span "[GEOGRAPHIC_DATA] (44,657 units available)" at bounding box center [208, 352] width 234 height 13
type input "**********"
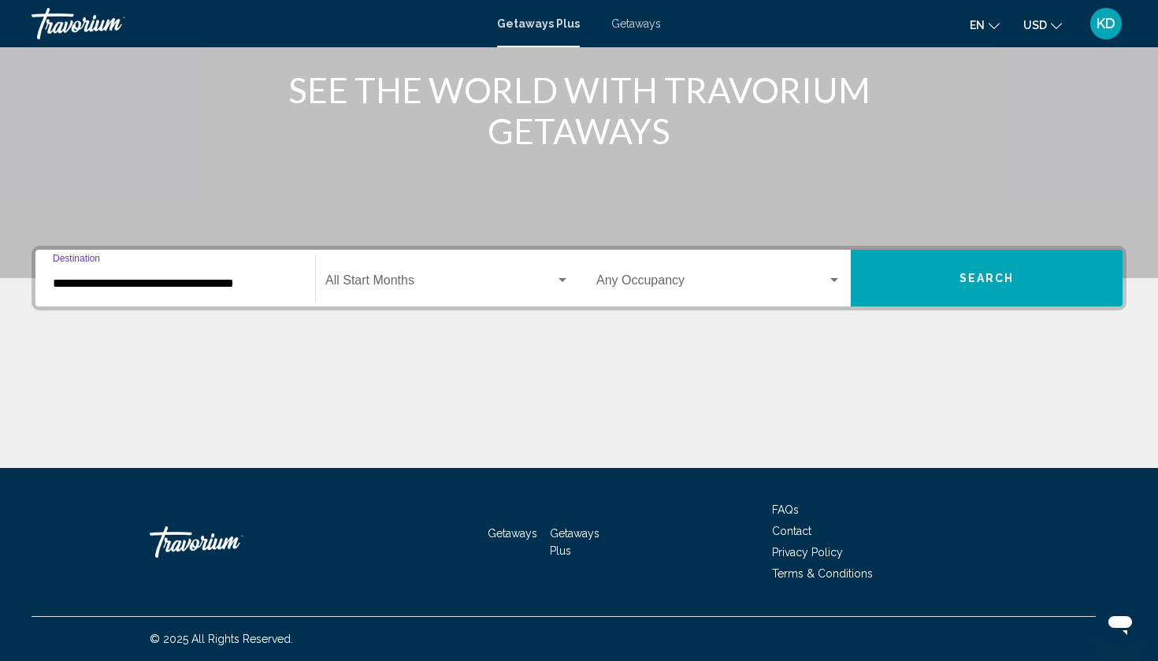
click at [470, 283] on span "Search widget" at bounding box center [440, 283] width 230 height 14
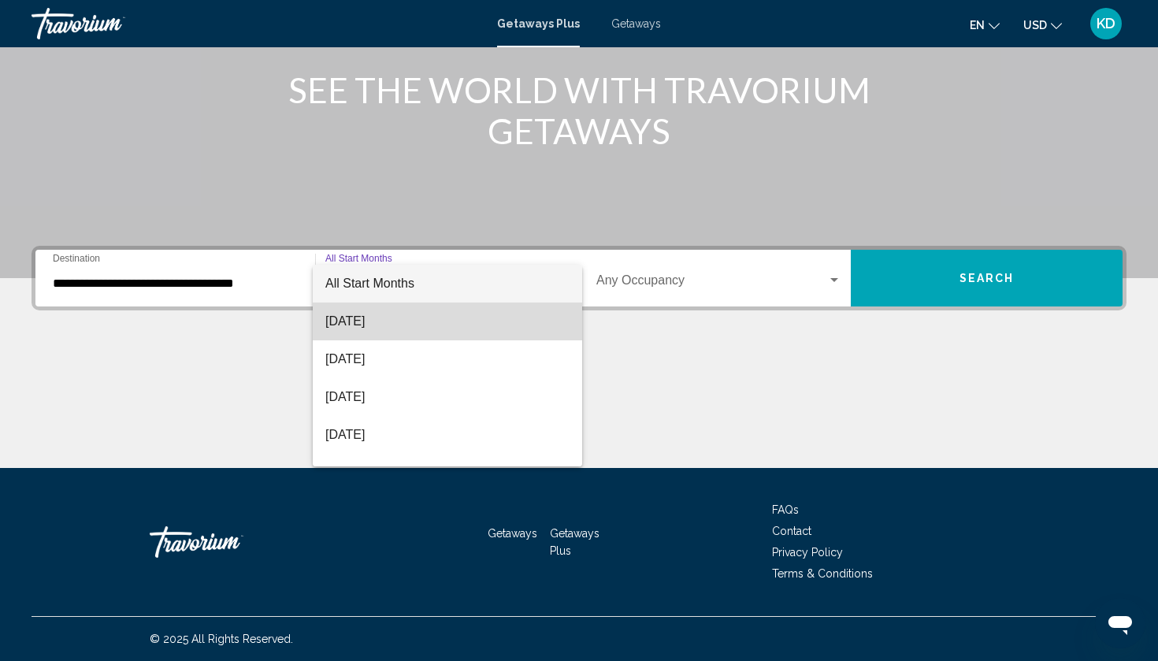
click at [416, 331] on span "[DATE]" at bounding box center [447, 321] width 244 height 38
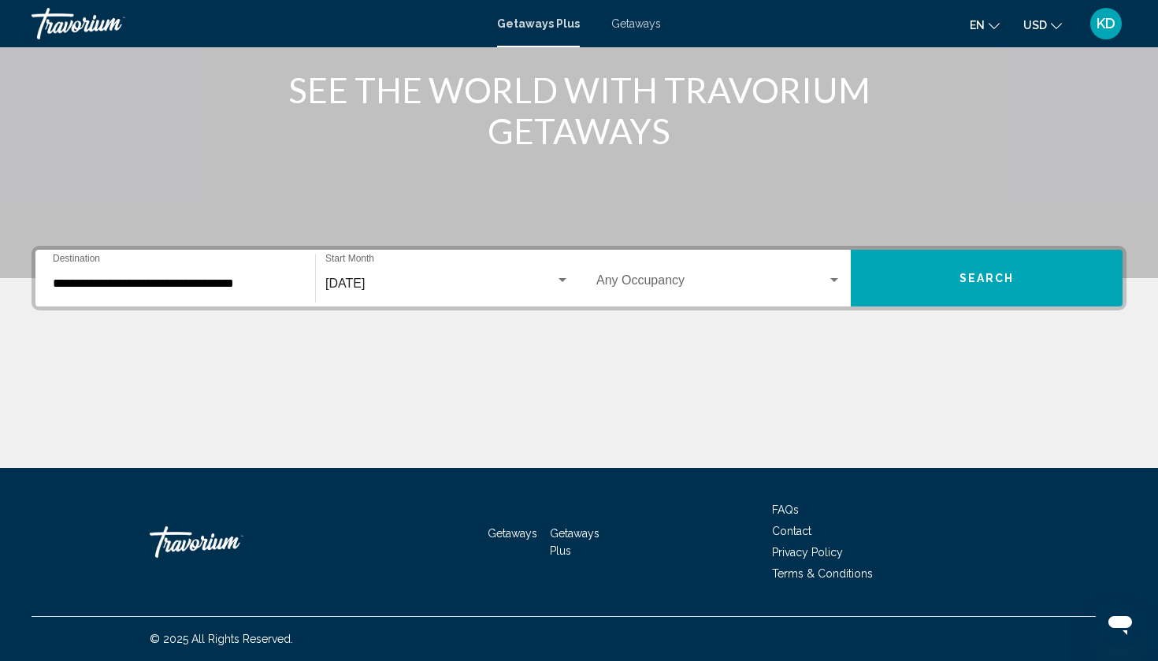
click at [687, 301] on div "Occupancy Any Occupancy" at bounding box center [718, 279] width 245 height 50
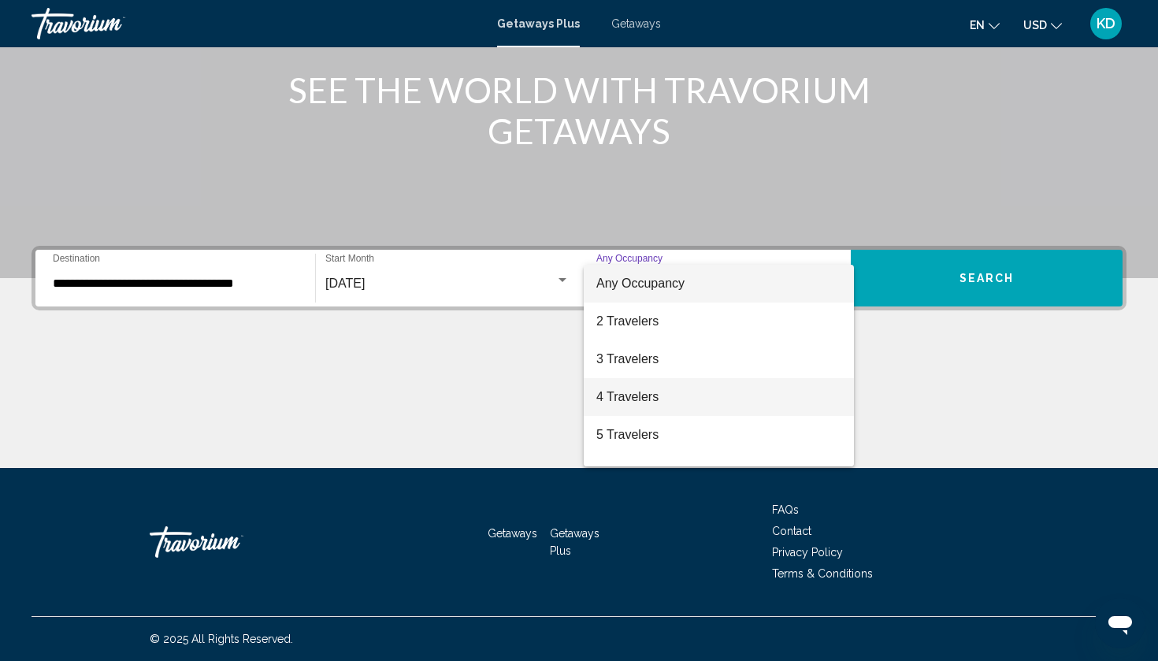
click at [648, 402] on span "4 Travelers" at bounding box center [718, 397] width 245 height 38
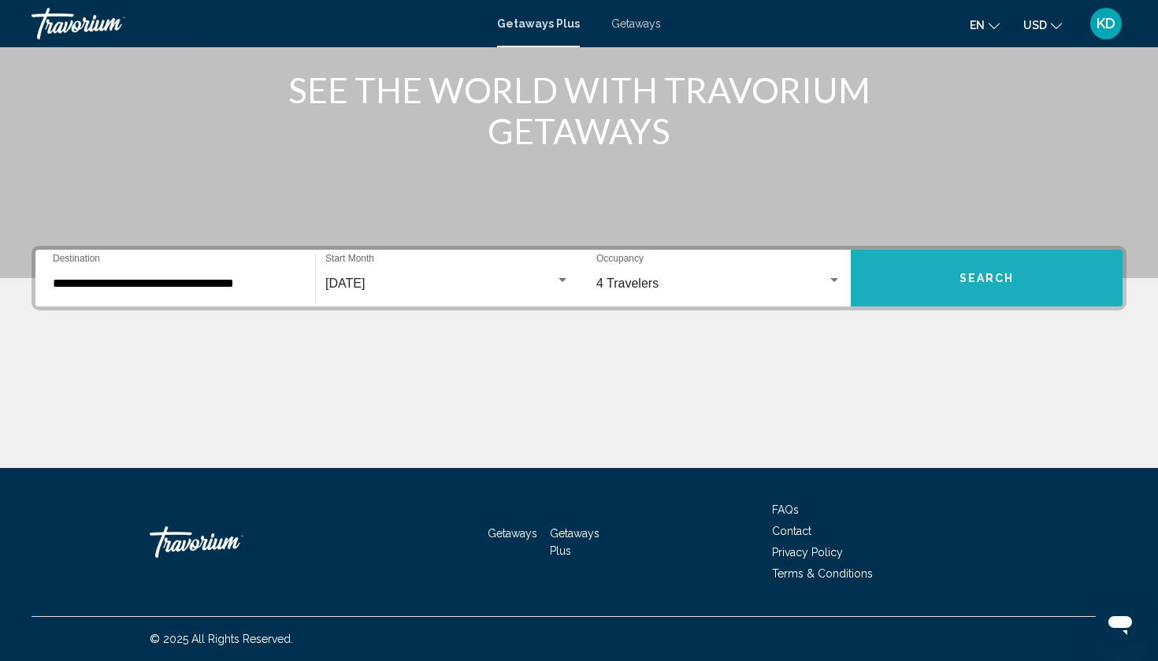
click at [955, 280] on button "Search" at bounding box center [987, 278] width 272 height 57
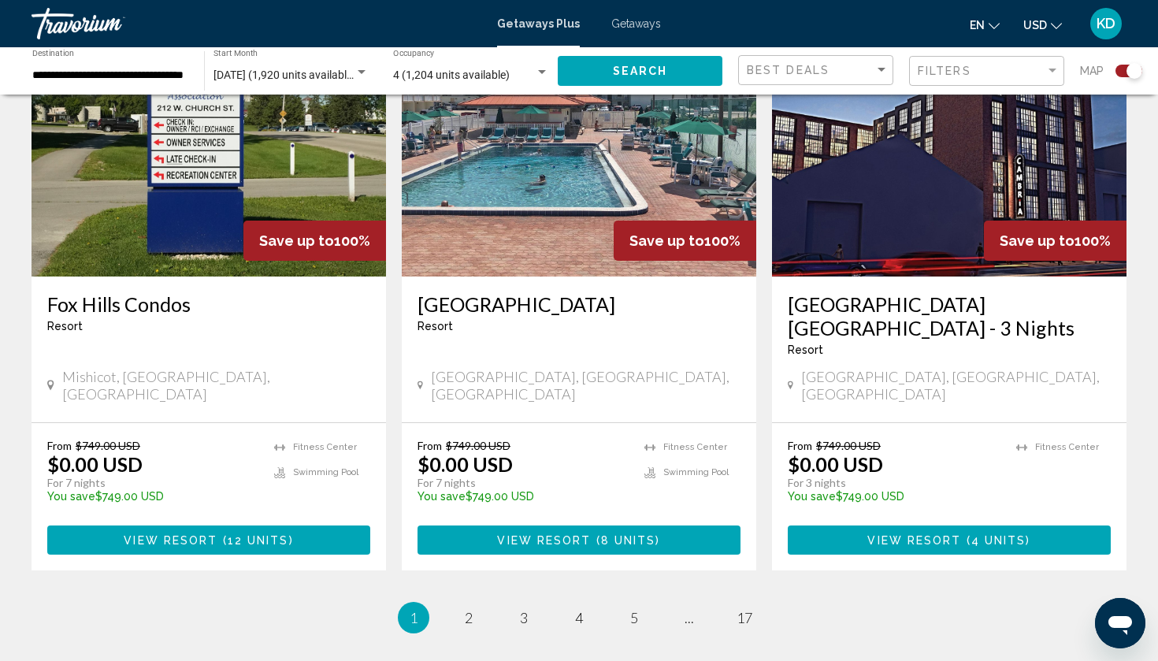
scroll to position [2412, 0]
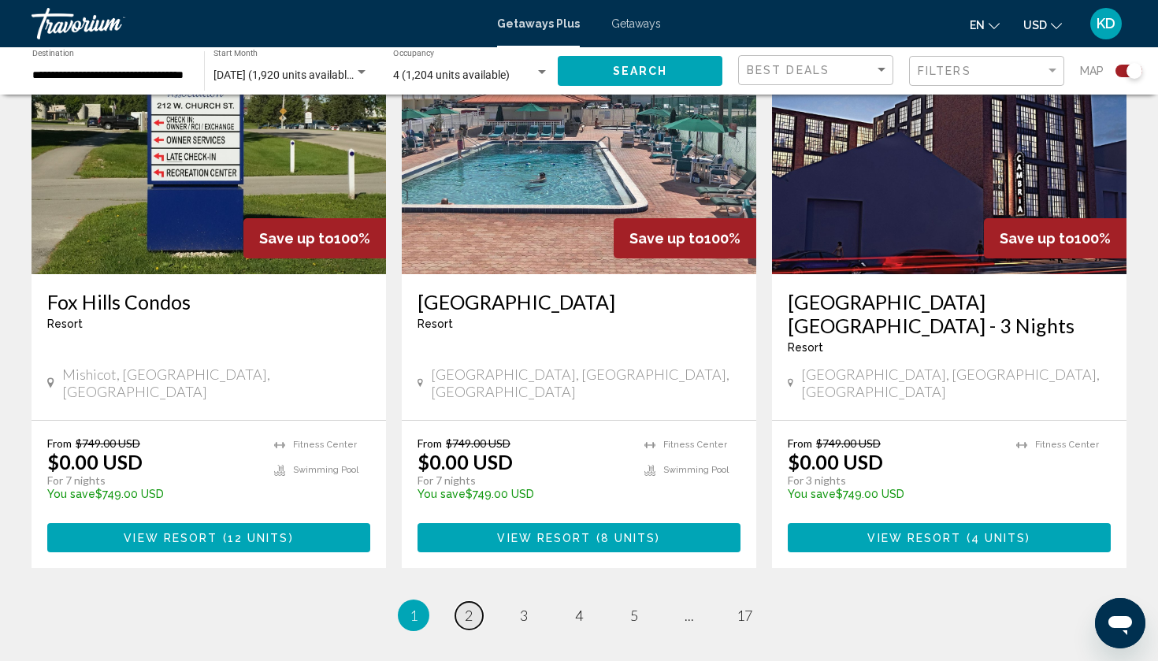
click at [469, 606] on span "2" at bounding box center [469, 614] width 8 height 17
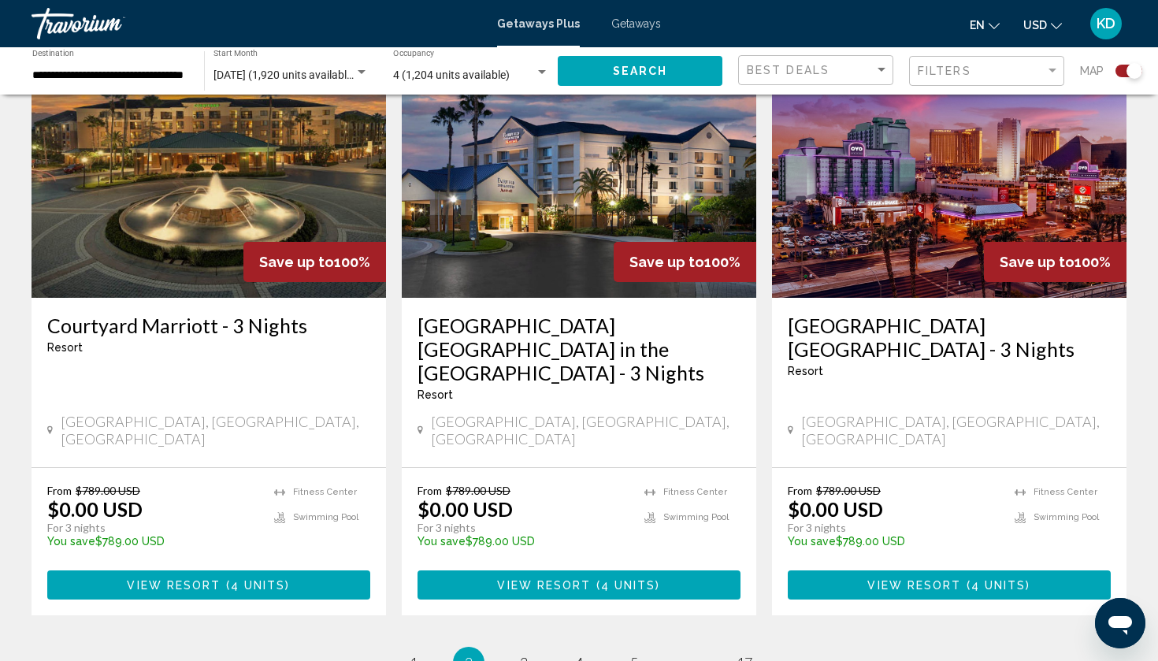
scroll to position [2384, 0]
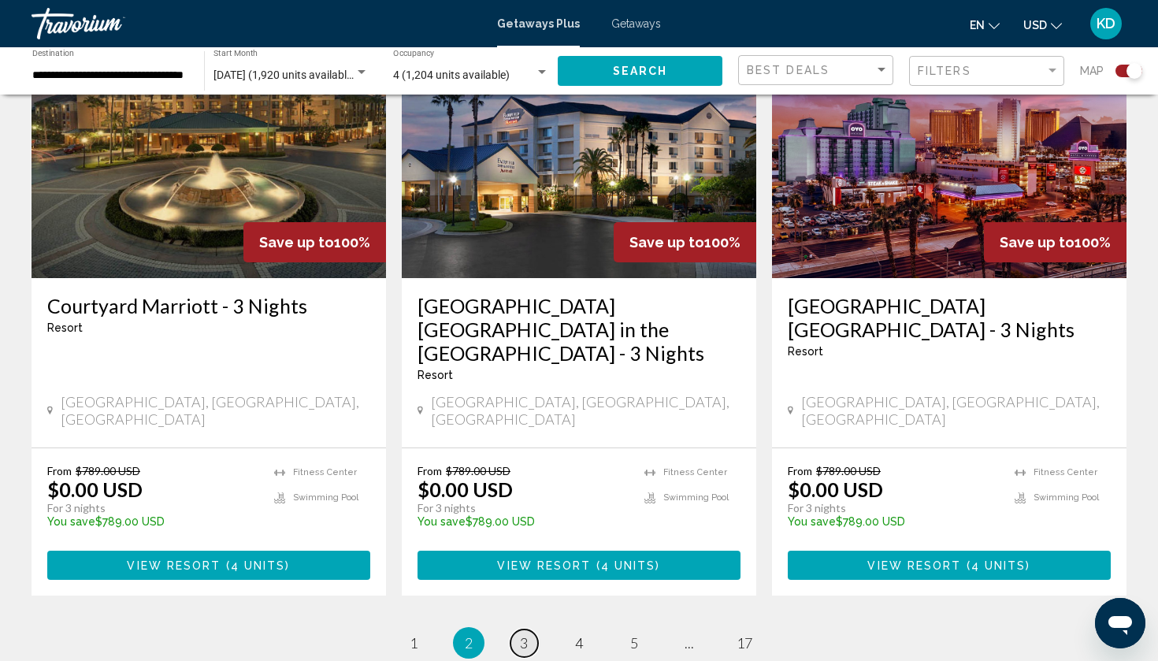
click at [520, 634] on span "3" at bounding box center [524, 642] width 8 height 17
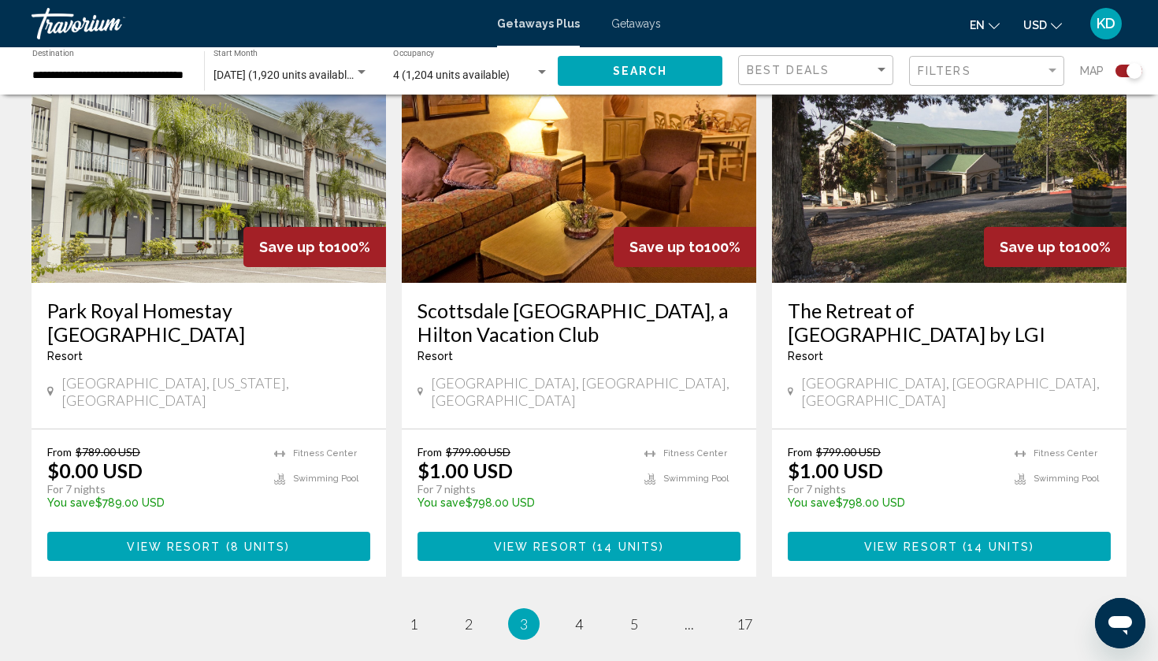
scroll to position [2397, 0]
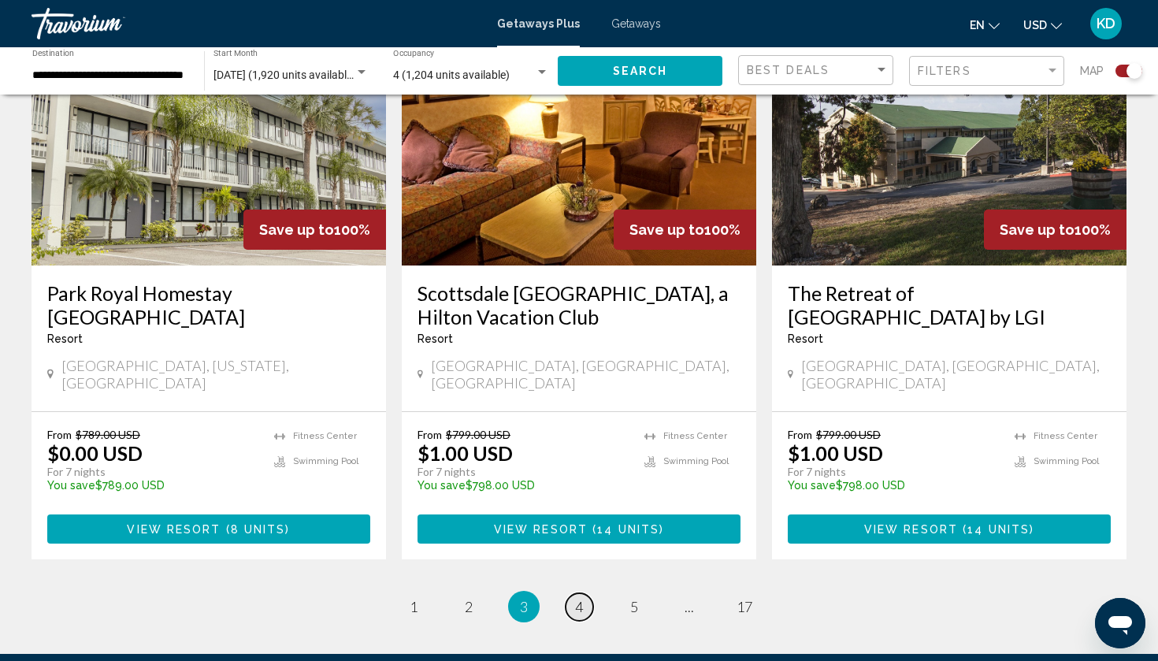
click at [566, 593] on link "page 4" at bounding box center [580, 607] width 28 height 28
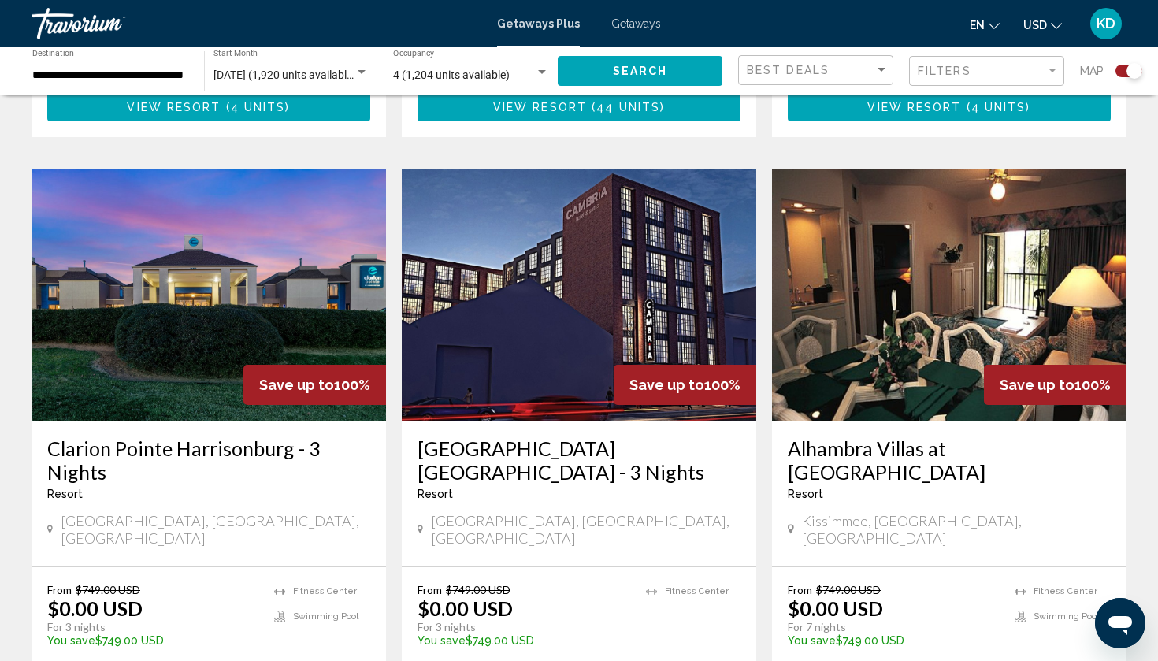
scroll to position [2172, 0]
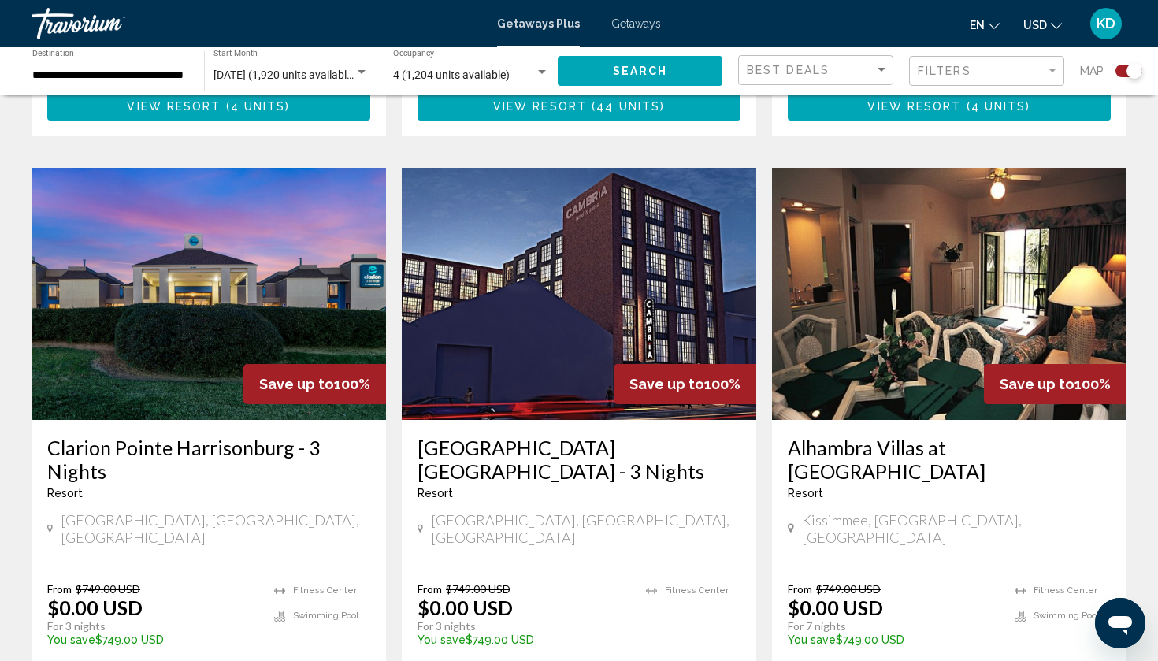
click at [213, 436] on h3 "Clarion Pointe Harrisonburg - 3 Nights" at bounding box center [208, 459] width 323 height 47
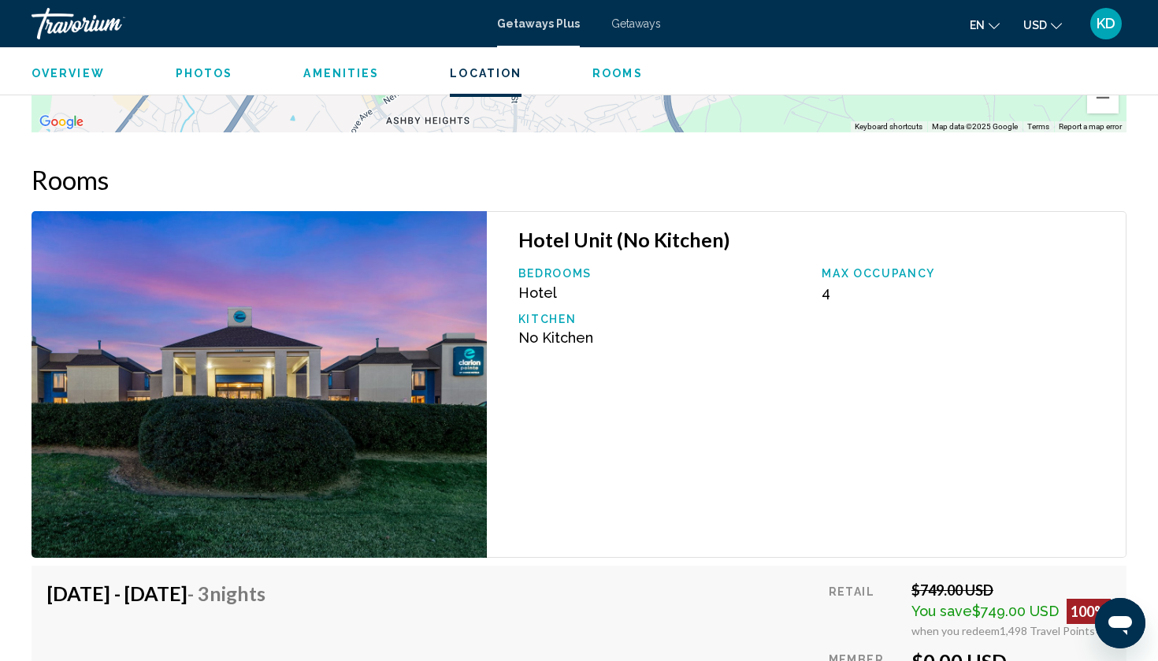
scroll to position [1998, 0]
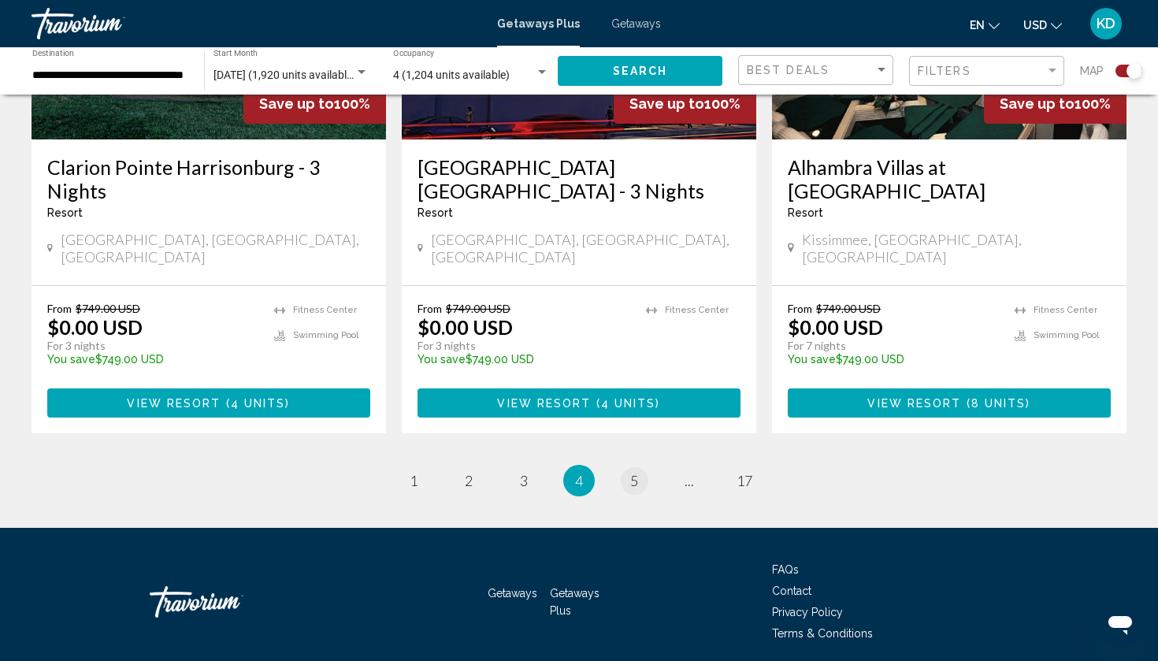
scroll to position [2451, 0]
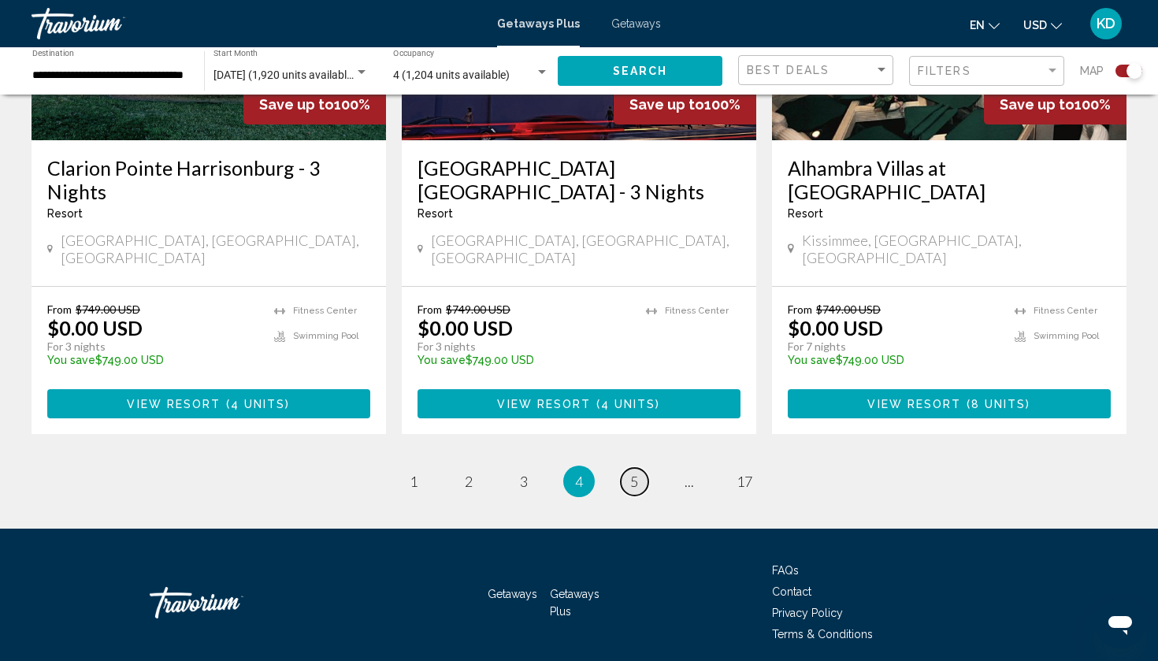
click at [631, 473] on span "5" at bounding box center [634, 481] width 8 height 17
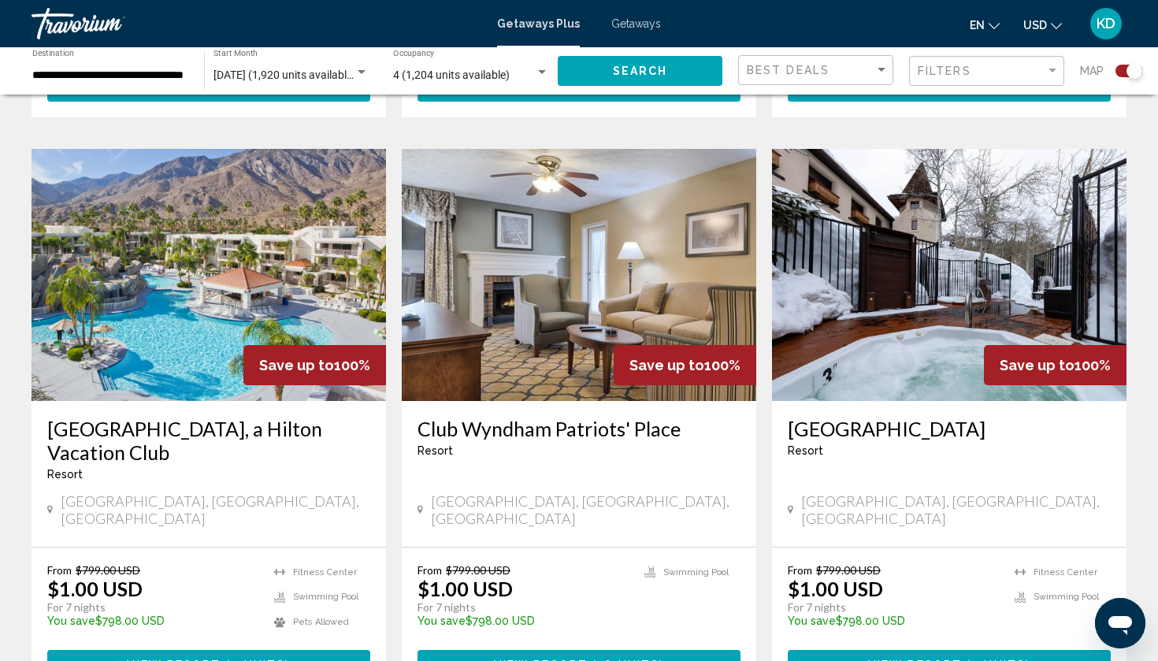
scroll to position [1084, 0]
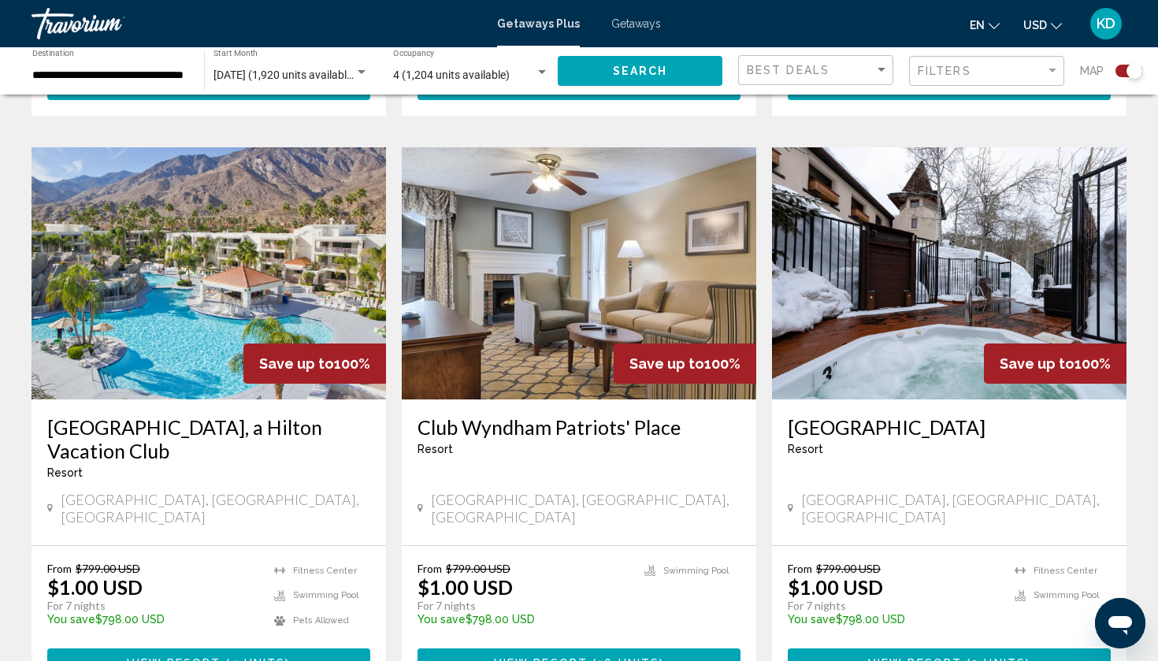
click at [585, 415] on h3 "Club Wyndham Patriots' Place" at bounding box center [578, 427] width 323 height 24
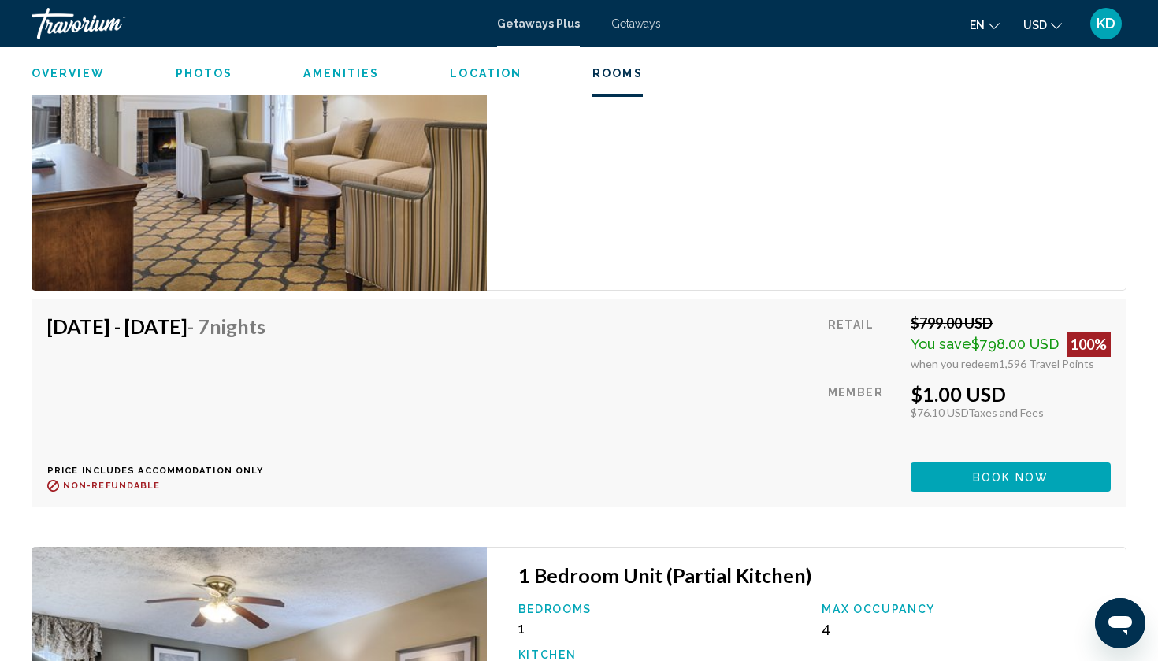
scroll to position [3255, 0]
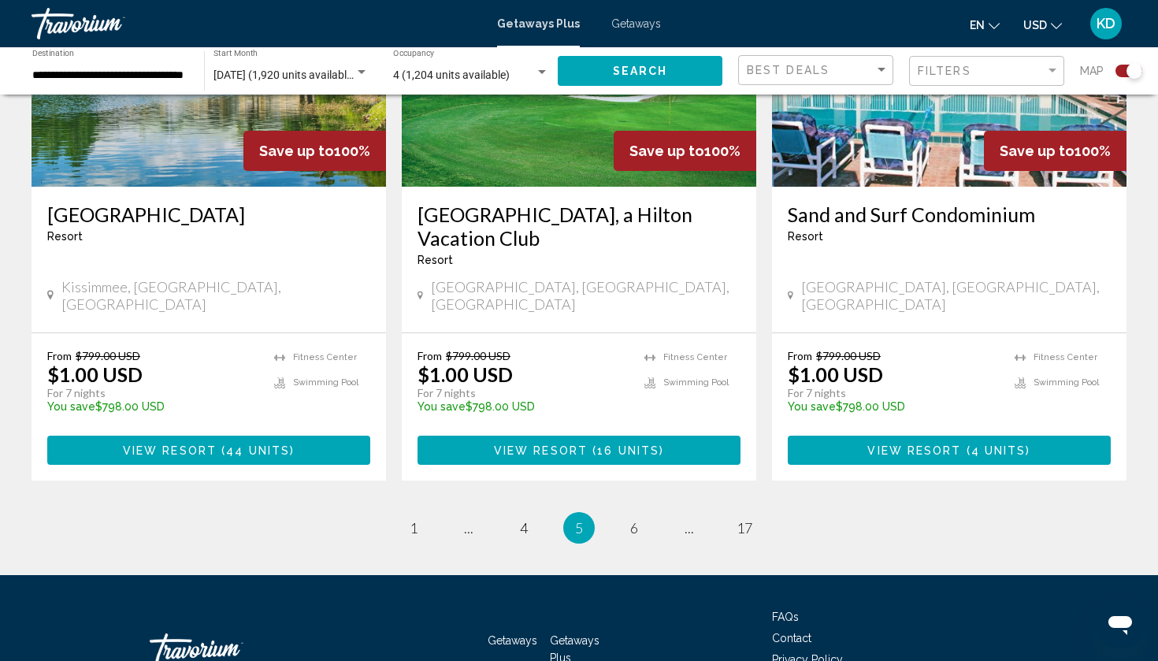
scroll to position [2451, 0]
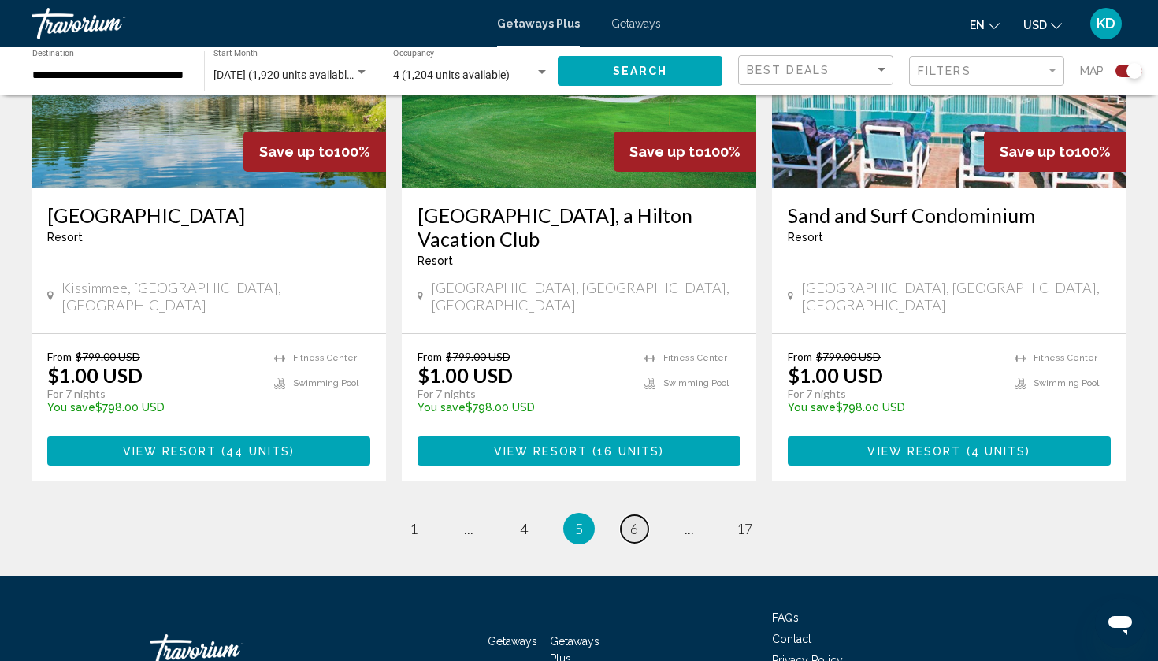
click at [638, 520] on span "6" at bounding box center [634, 528] width 8 height 17
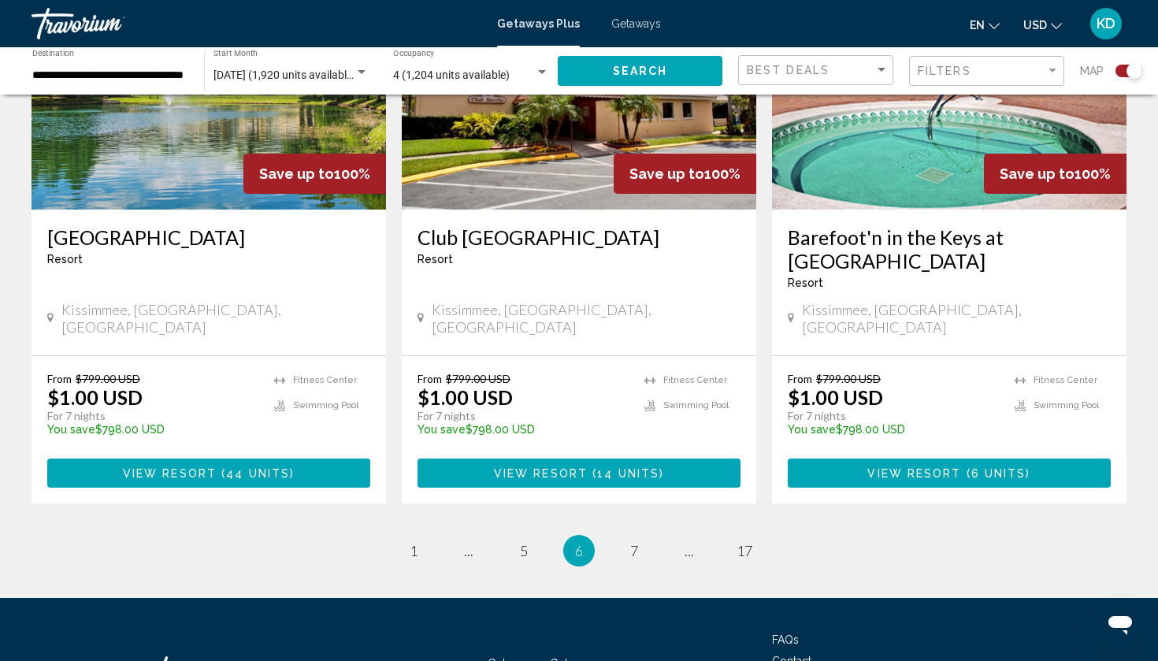
scroll to position [2380, 0]
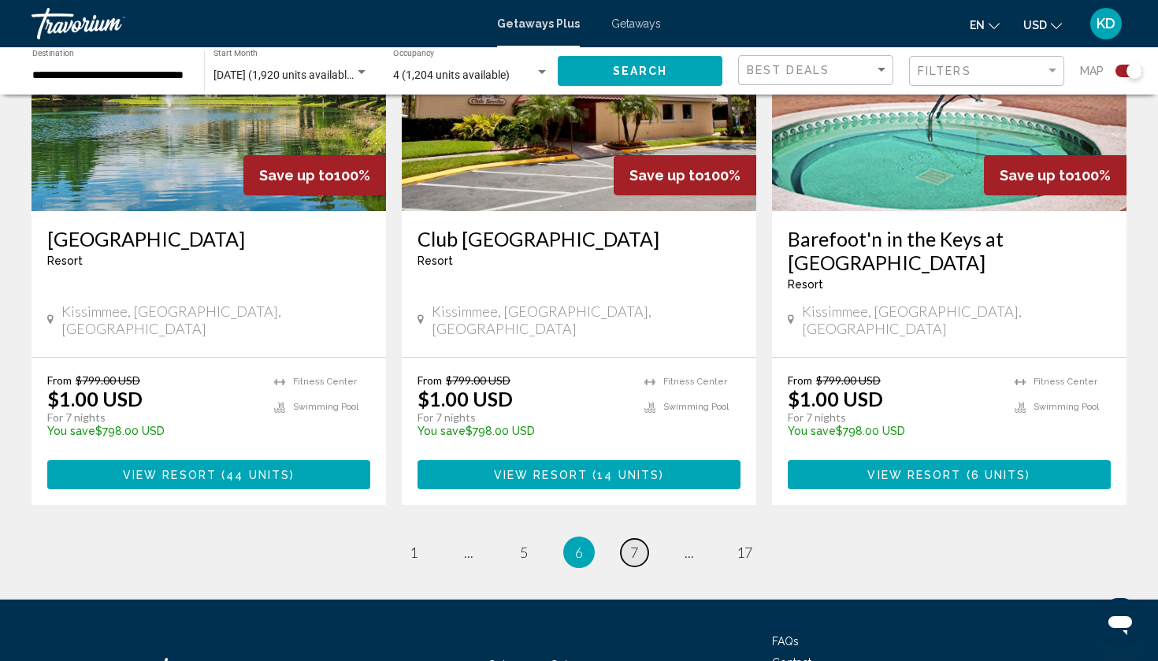
click at [636, 543] on span "7" at bounding box center [634, 551] width 8 height 17
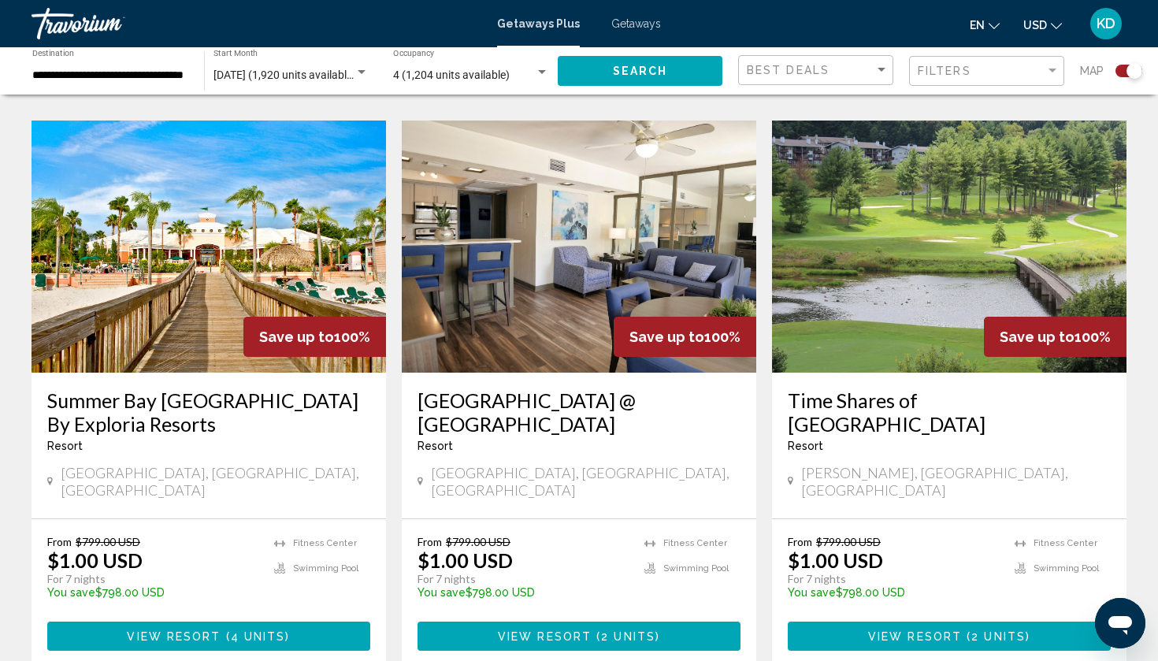
scroll to position [1700, 0]
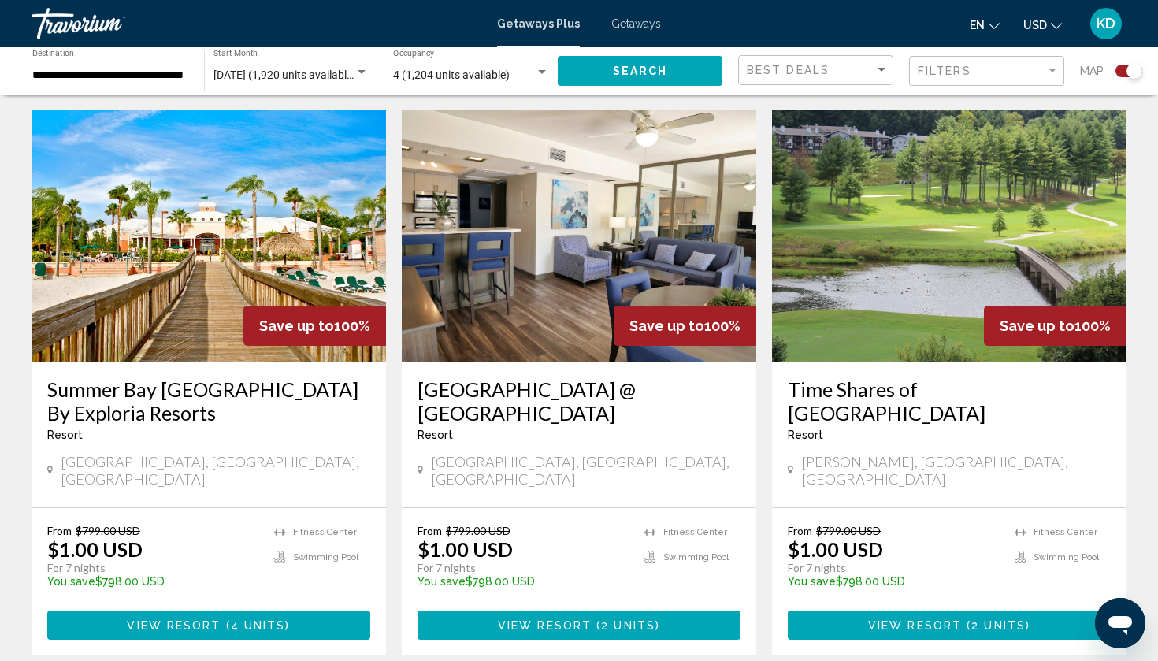
click at [877, 377] on h3 "Time Shares of [GEOGRAPHIC_DATA]" at bounding box center [949, 400] width 323 height 47
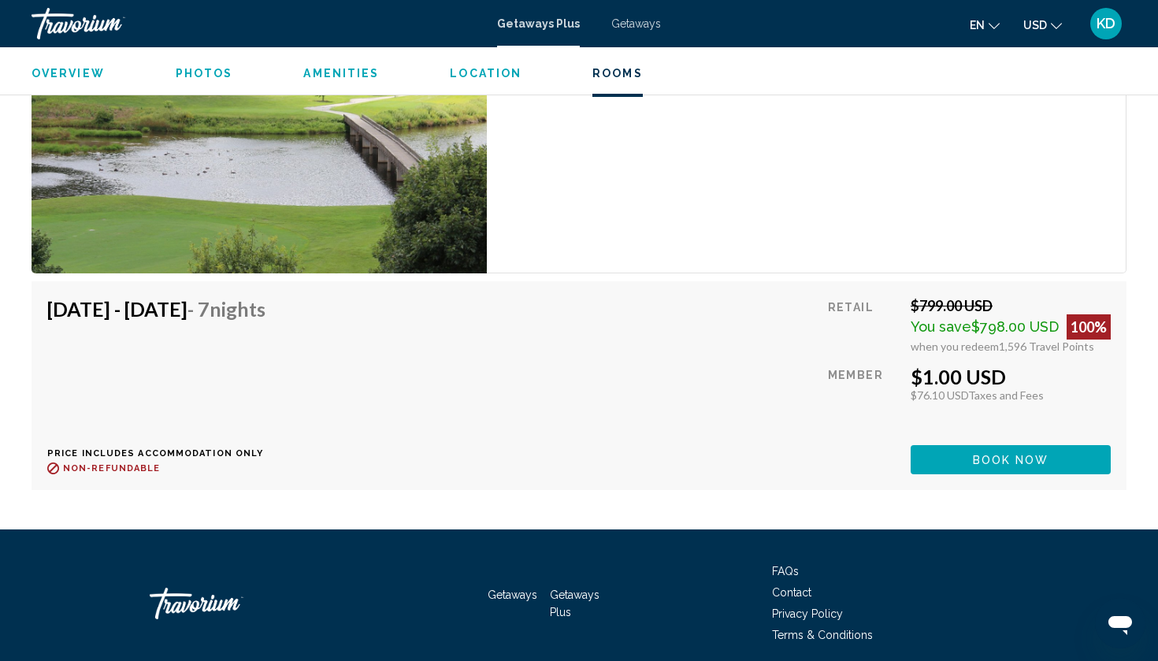
scroll to position [3249, 0]
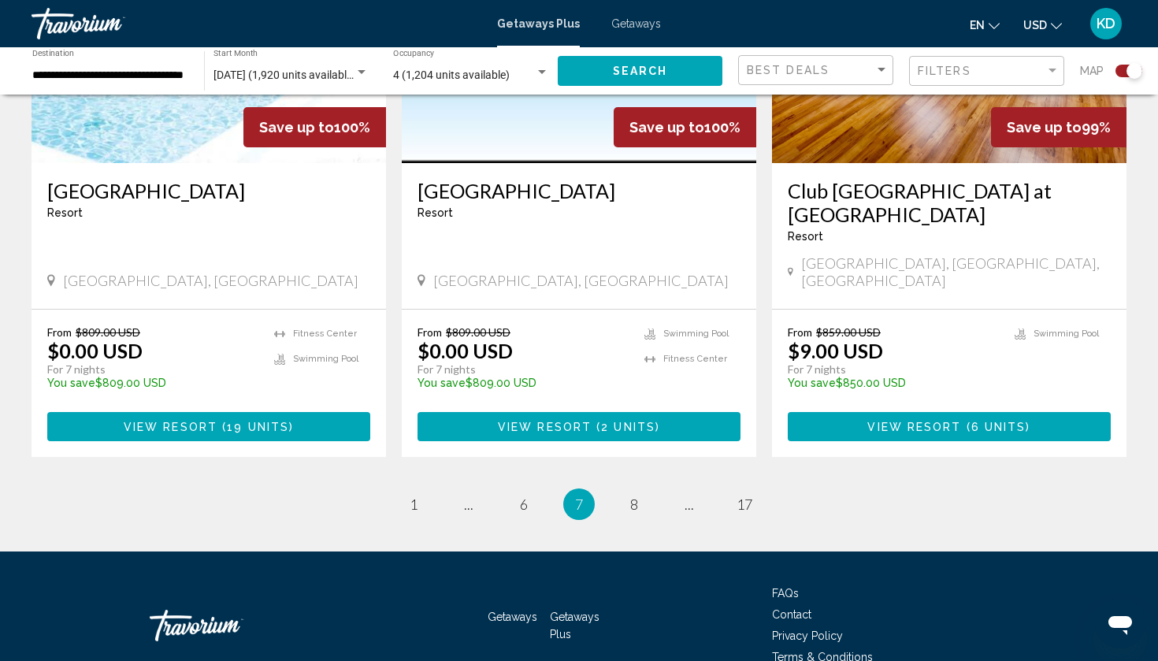
scroll to position [2475, 0]
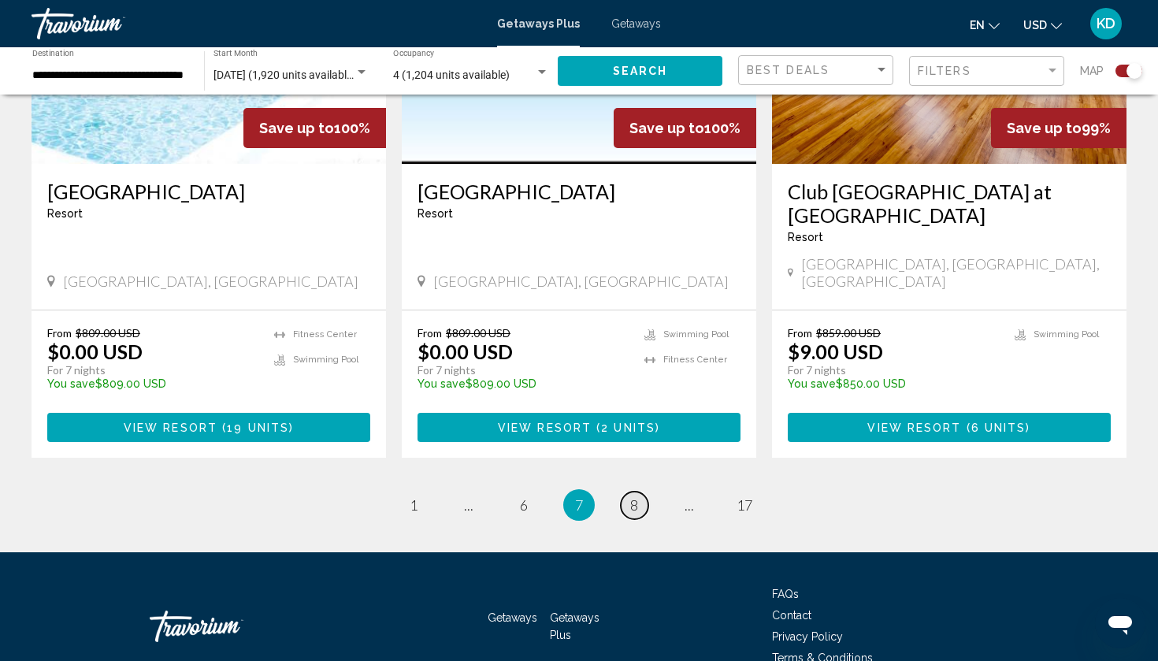
click at [629, 491] on link "page 8" at bounding box center [635, 505] width 28 height 28
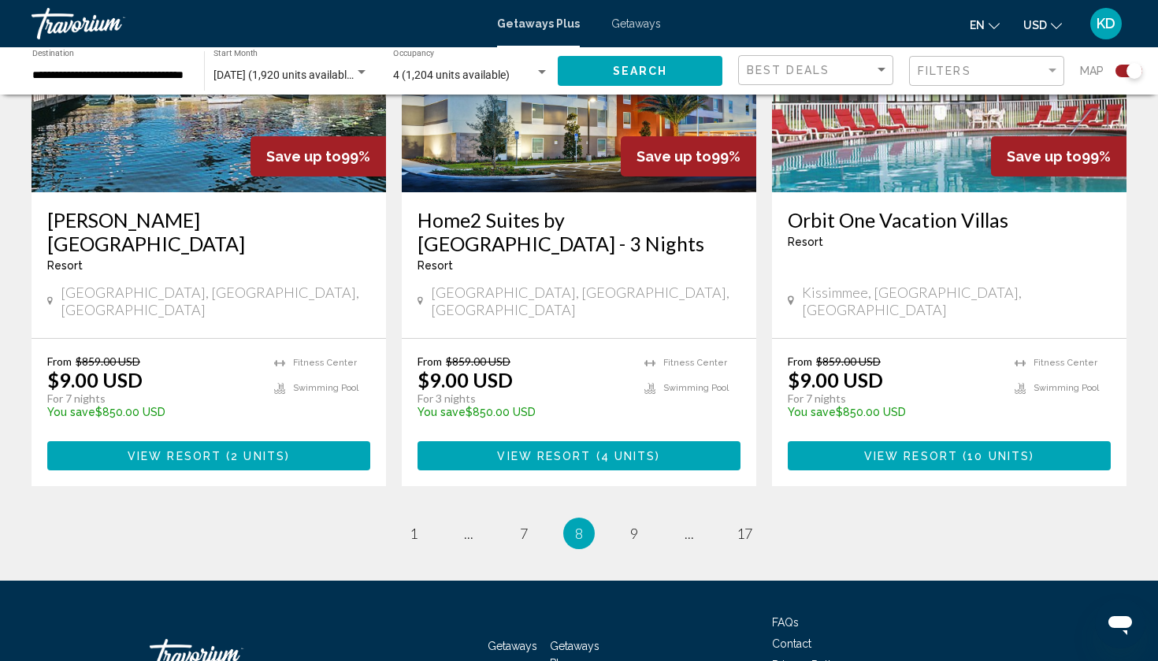
scroll to position [2404, 0]
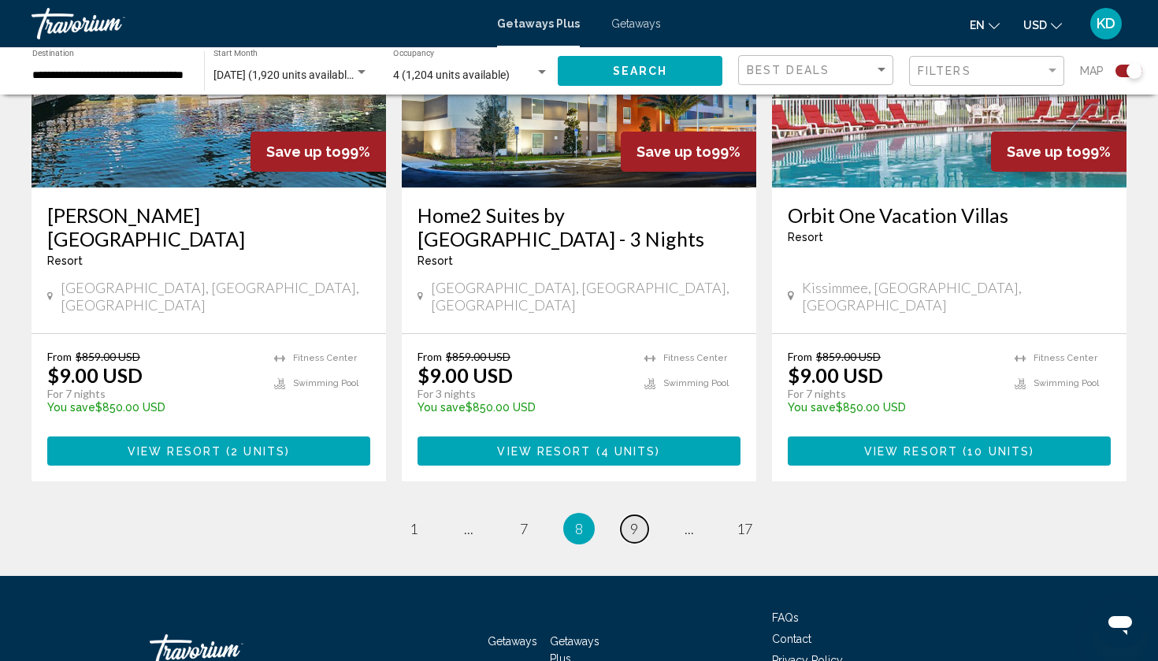
click at [628, 515] on link "page 9" at bounding box center [635, 529] width 28 height 28
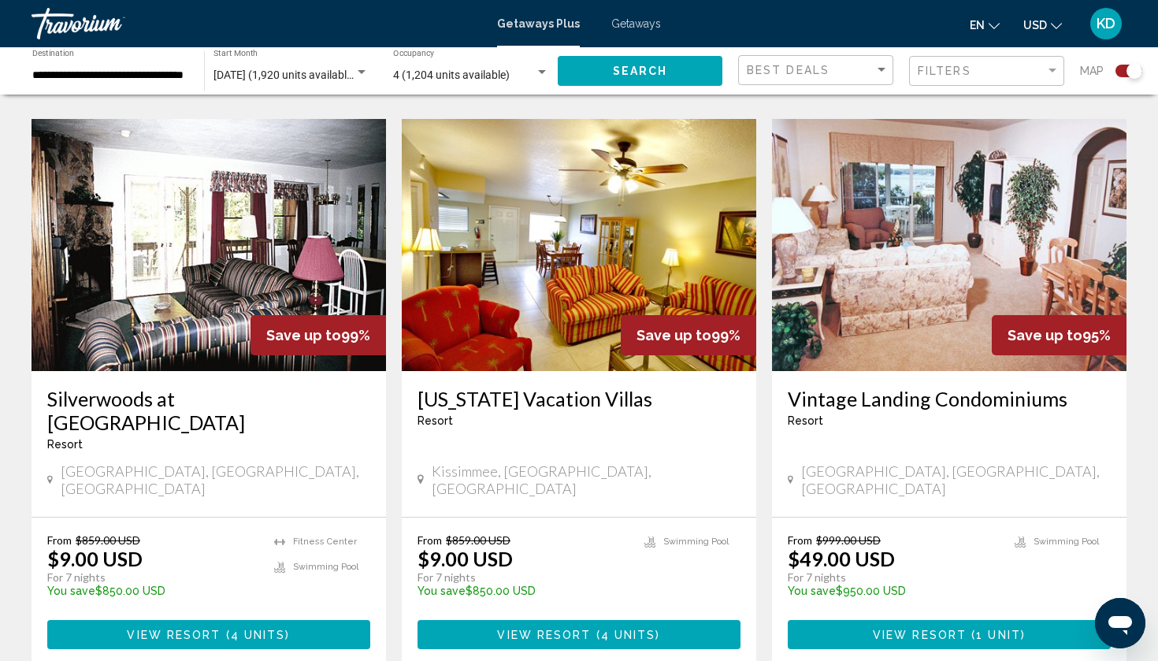
scroll to position [2260, 0]
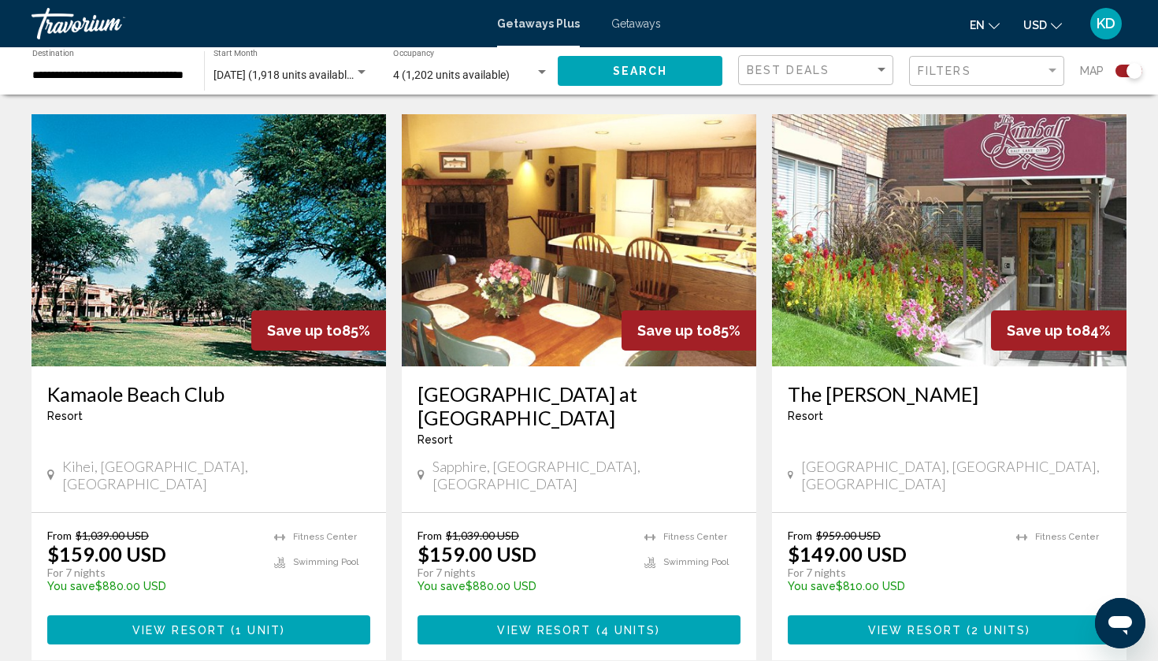
scroll to position [2280, 0]
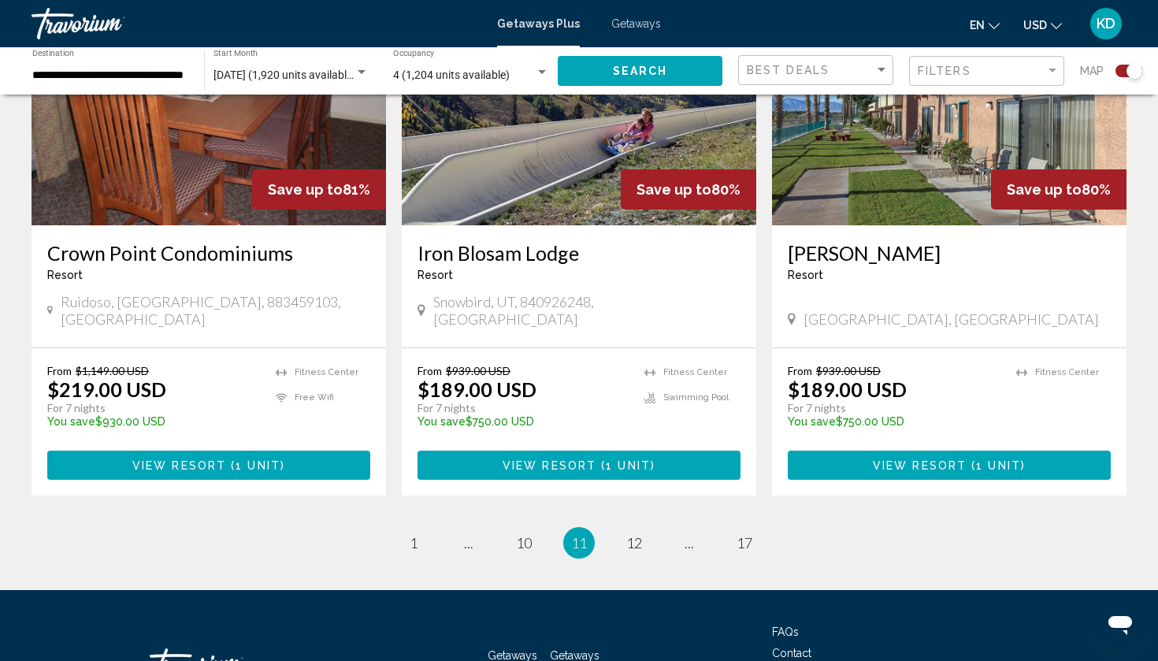
scroll to position [2340, 0]
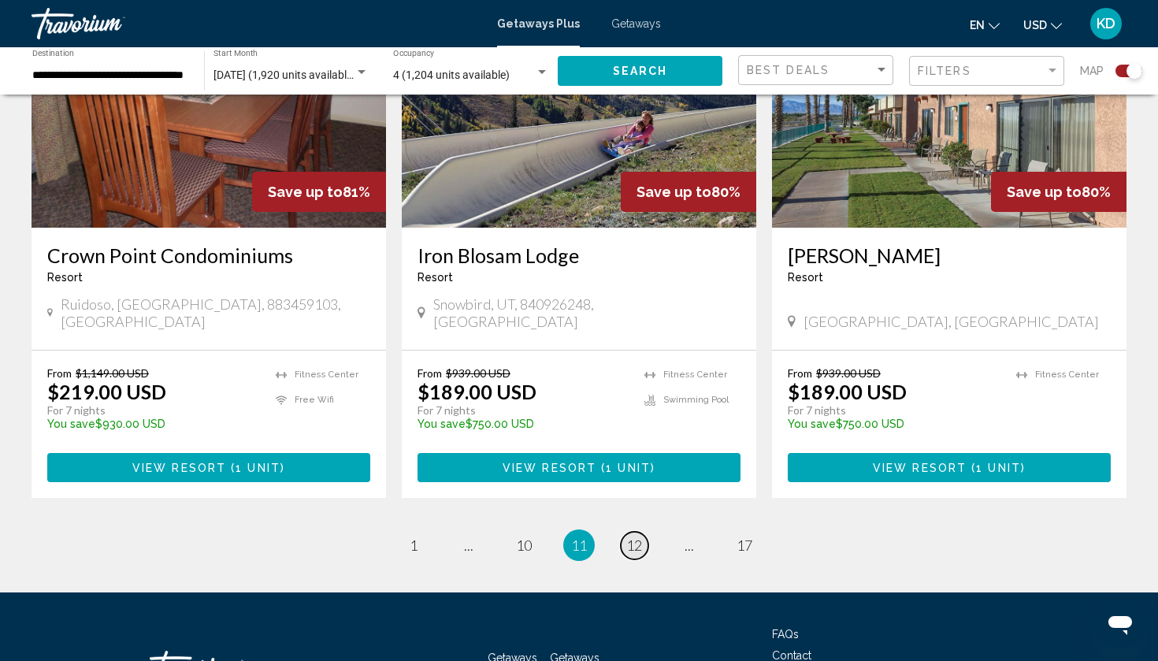
click at [629, 536] on span "12" at bounding box center [634, 544] width 16 height 17
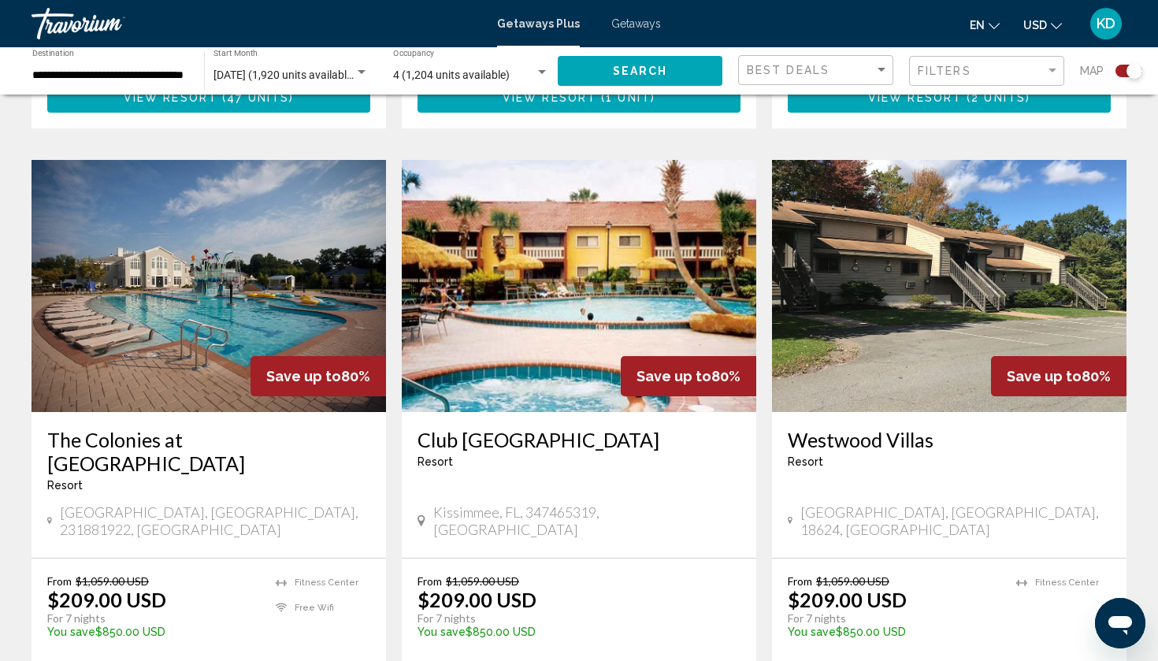
scroll to position [1695, 0]
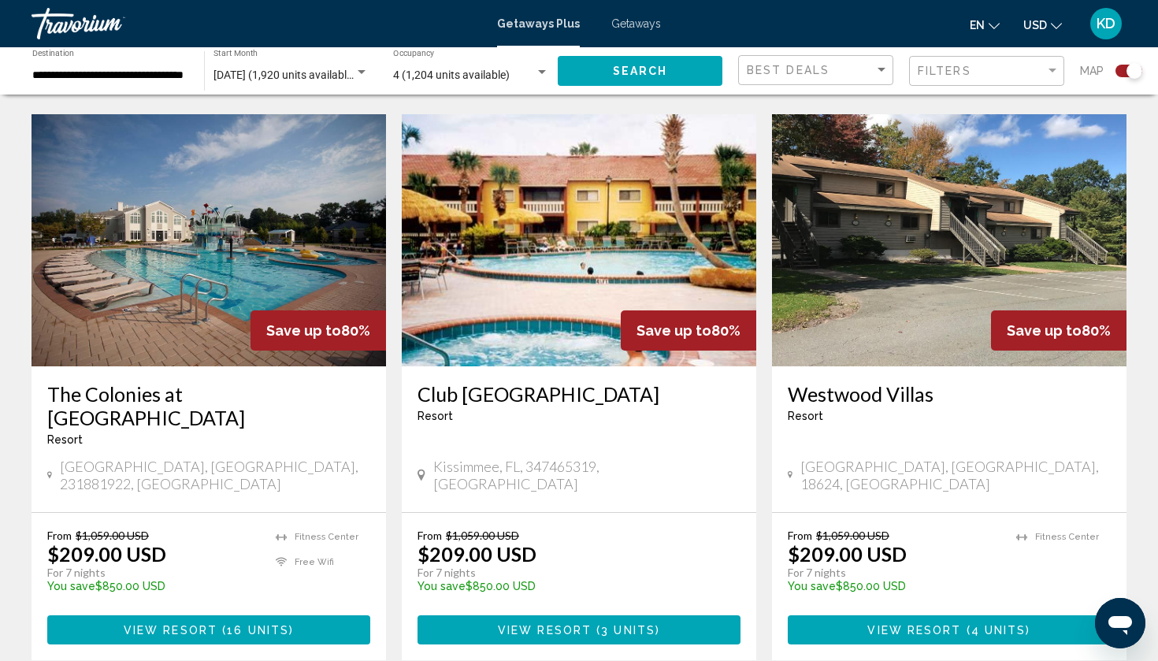
click at [130, 382] on h3 "The Colonies at [GEOGRAPHIC_DATA]" at bounding box center [208, 405] width 323 height 47
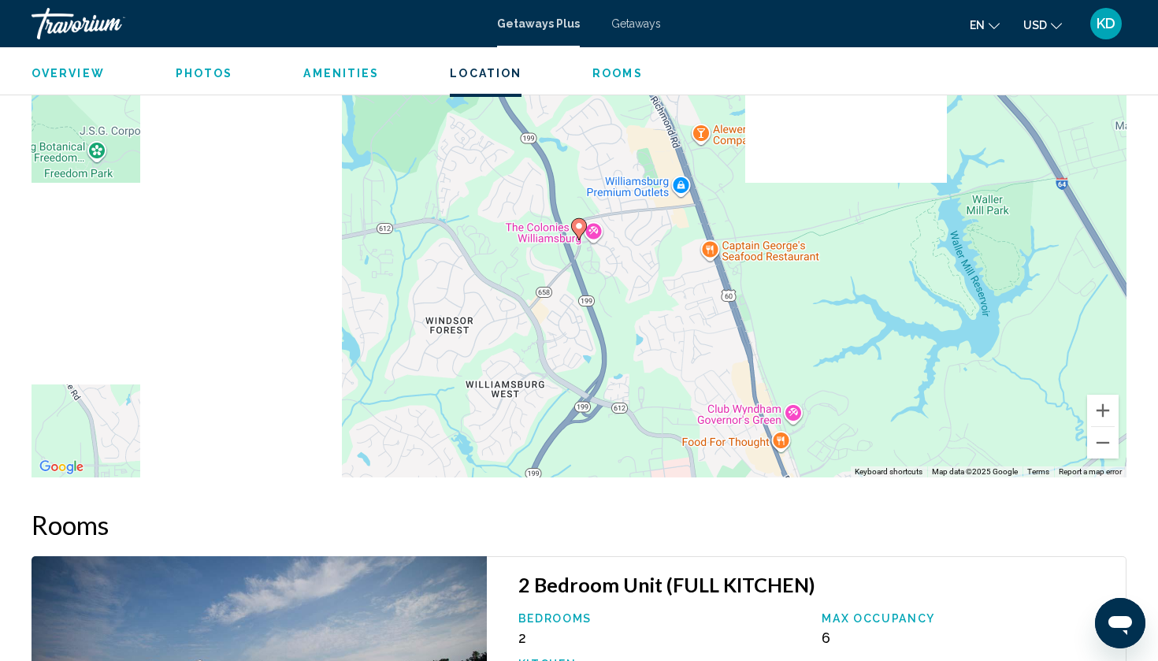
scroll to position [2047, 0]
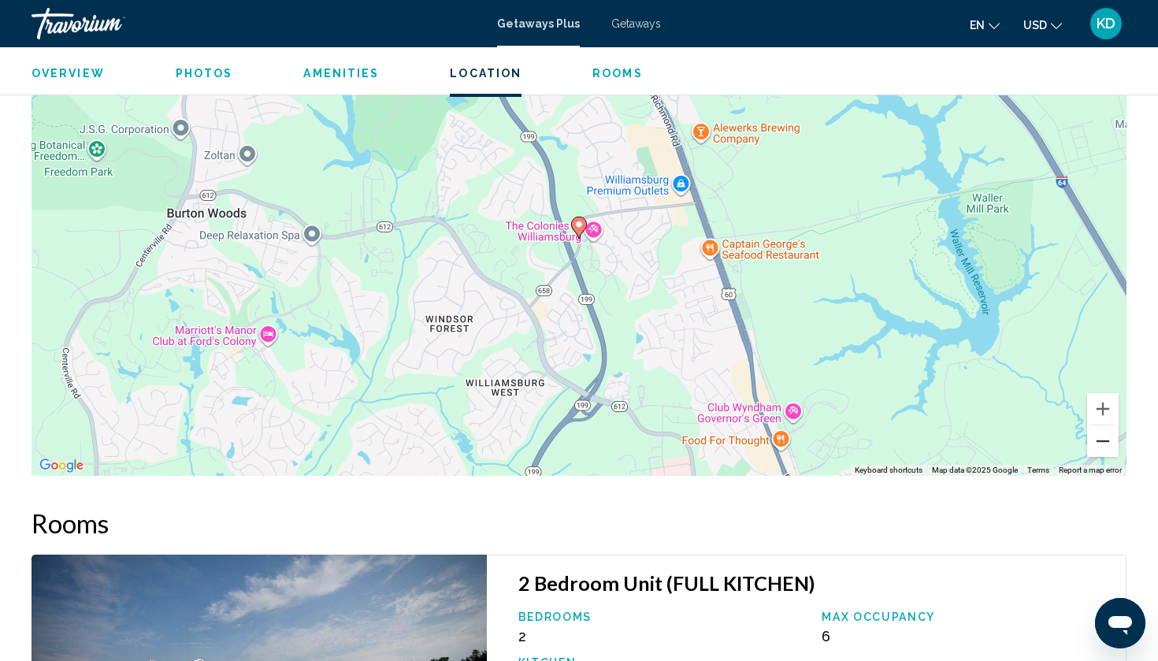
click at [1105, 430] on button "Zoom out" at bounding box center [1103, 441] width 32 height 32
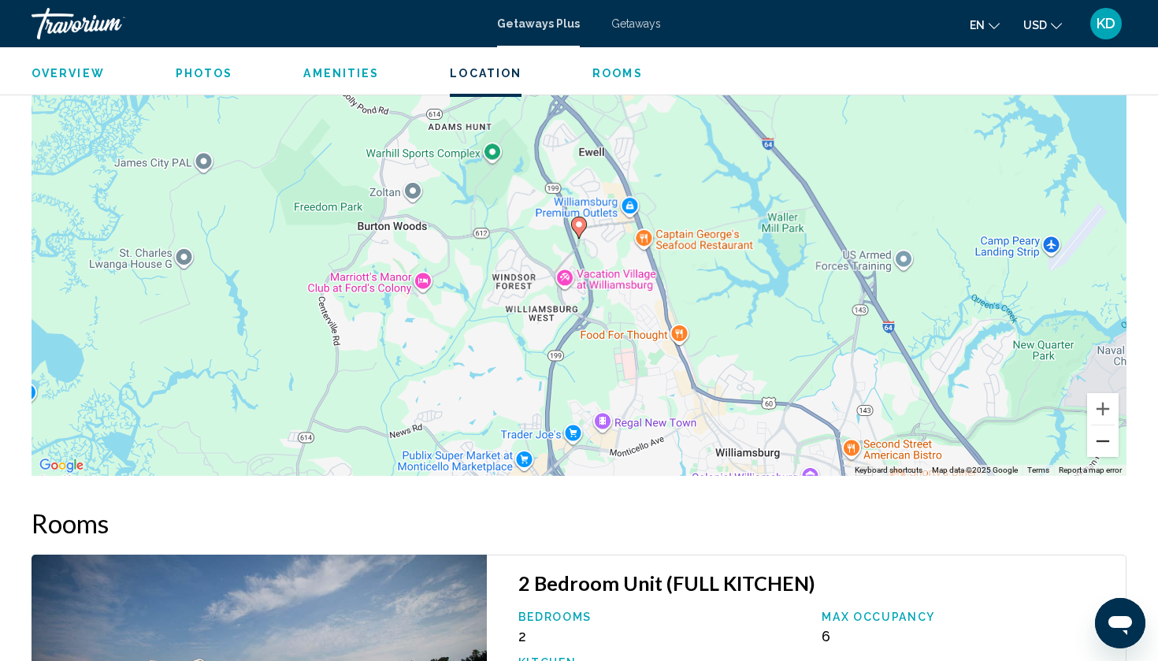
click at [1105, 430] on button "Zoom out" at bounding box center [1103, 441] width 32 height 32
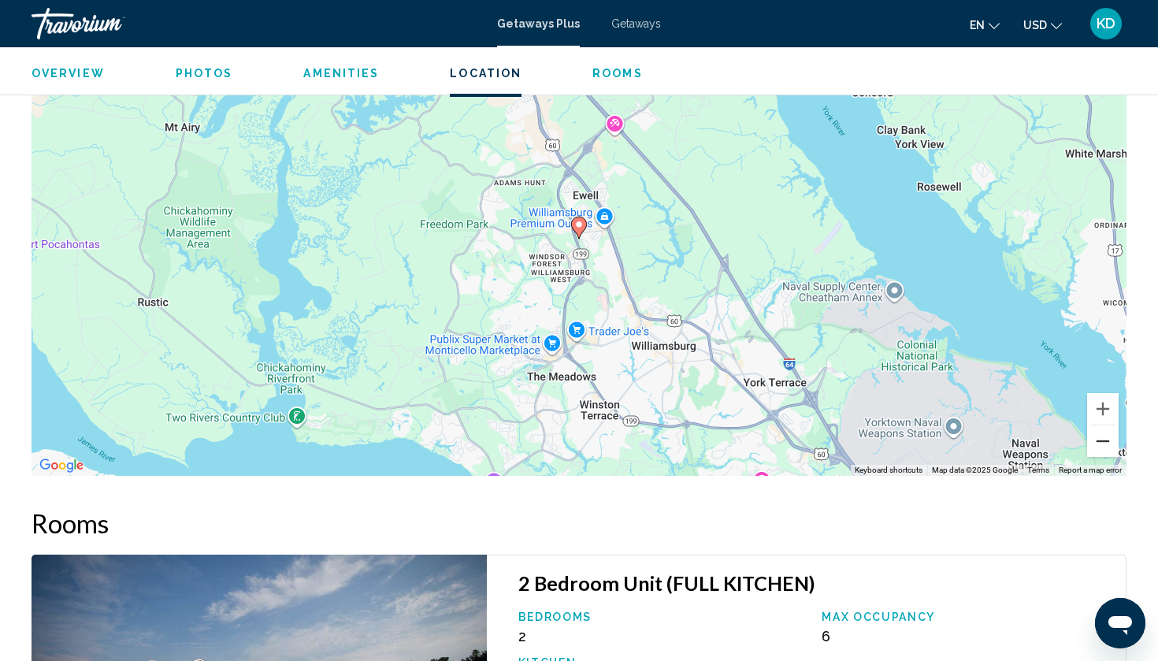
click at [1105, 430] on button "Zoom out" at bounding box center [1103, 441] width 32 height 32
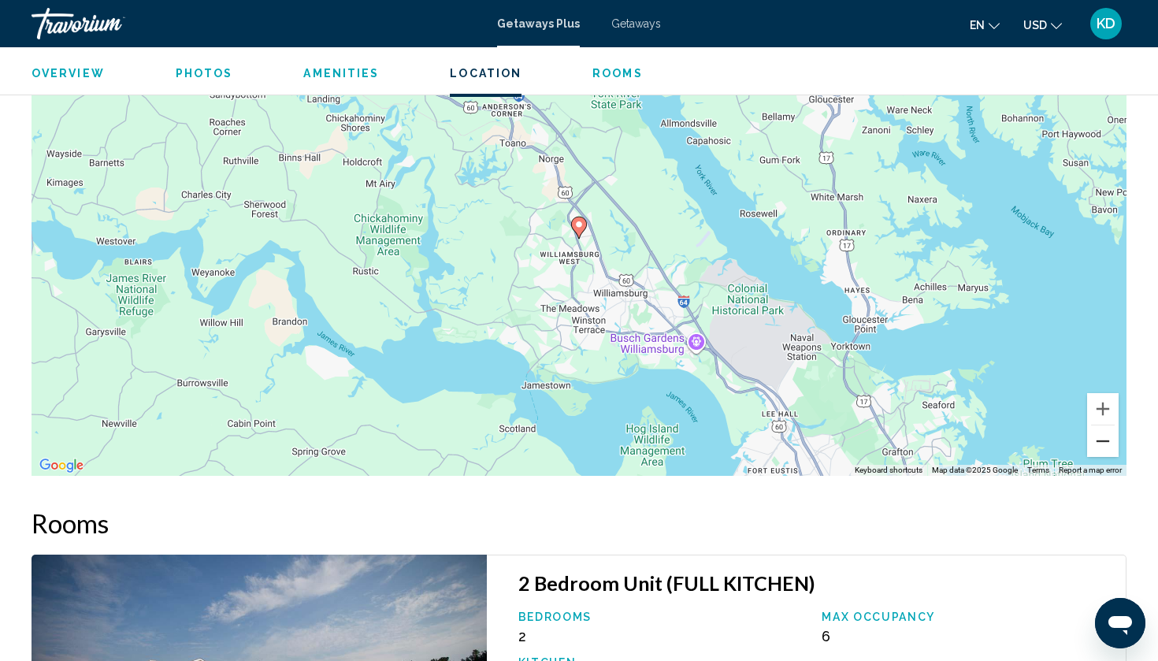
click at [1105, 430] on button "Zoom out" at bounding box center [1103, 441] width 32 height 32
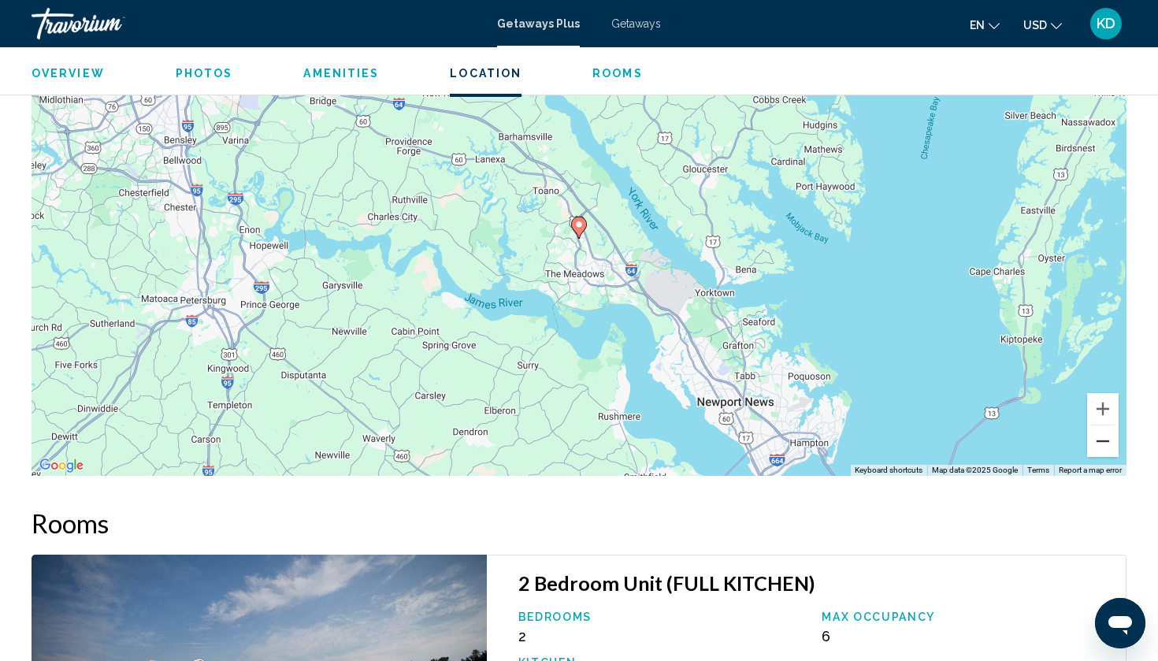
click at [1105, 430] on button "Zoom out" at bounding box center [1103, 441] width 32 height 32
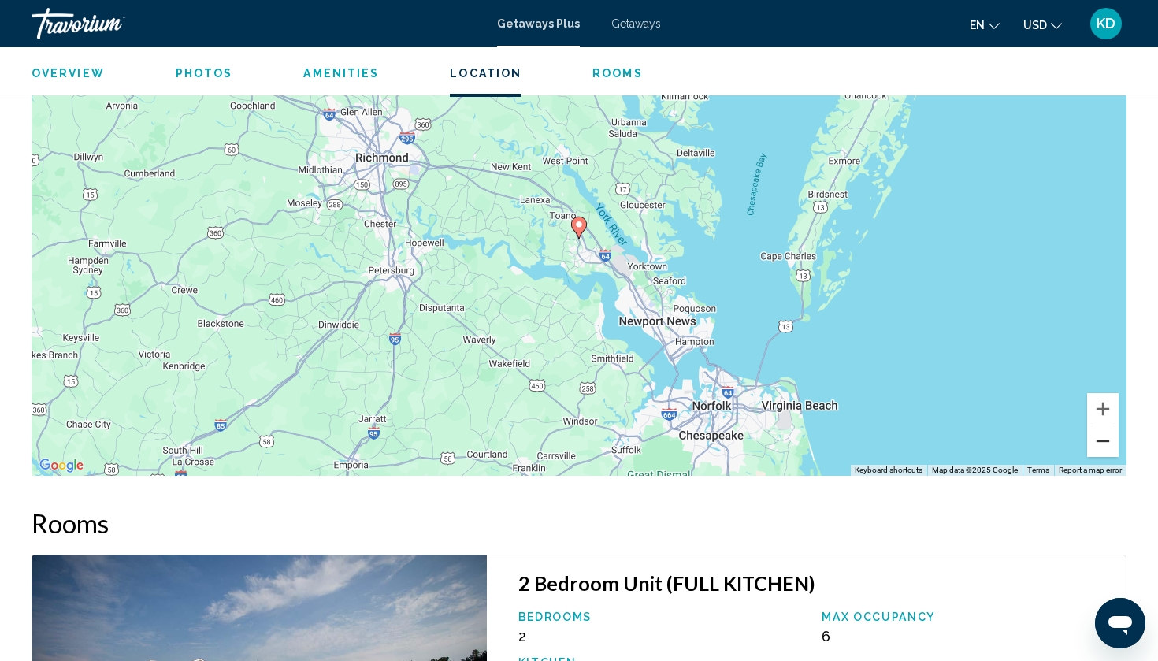
click at [1105, 429] on button "Zoom out" at bounding box center [1103, 441] width 32 height 32
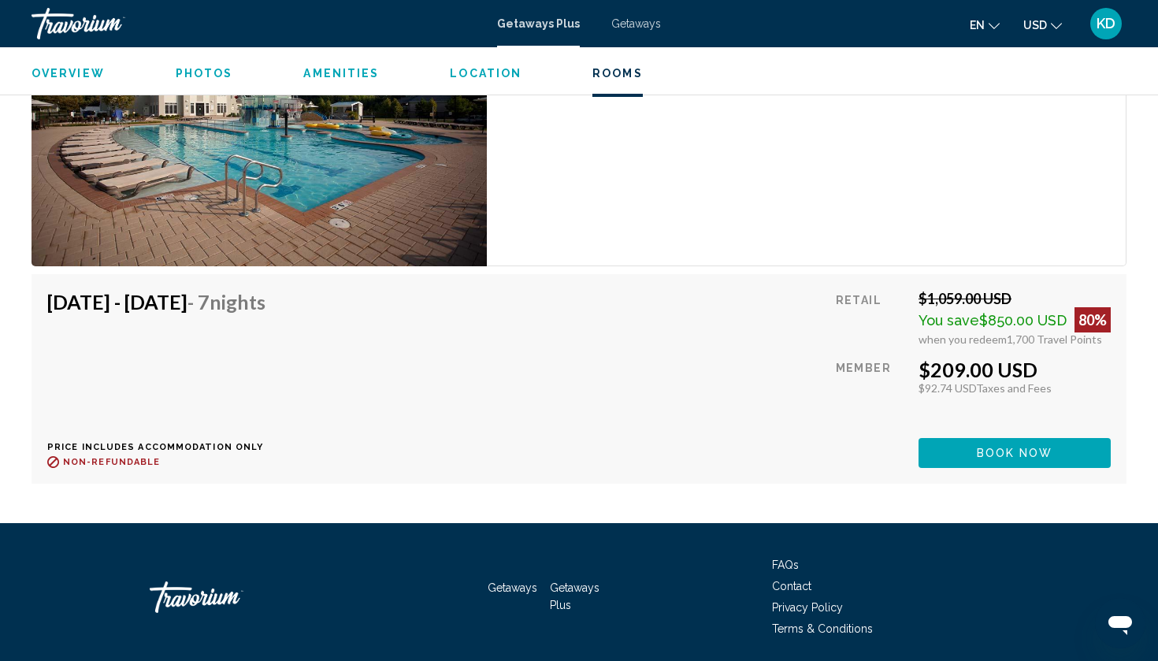
scroll to position [2639, 0]
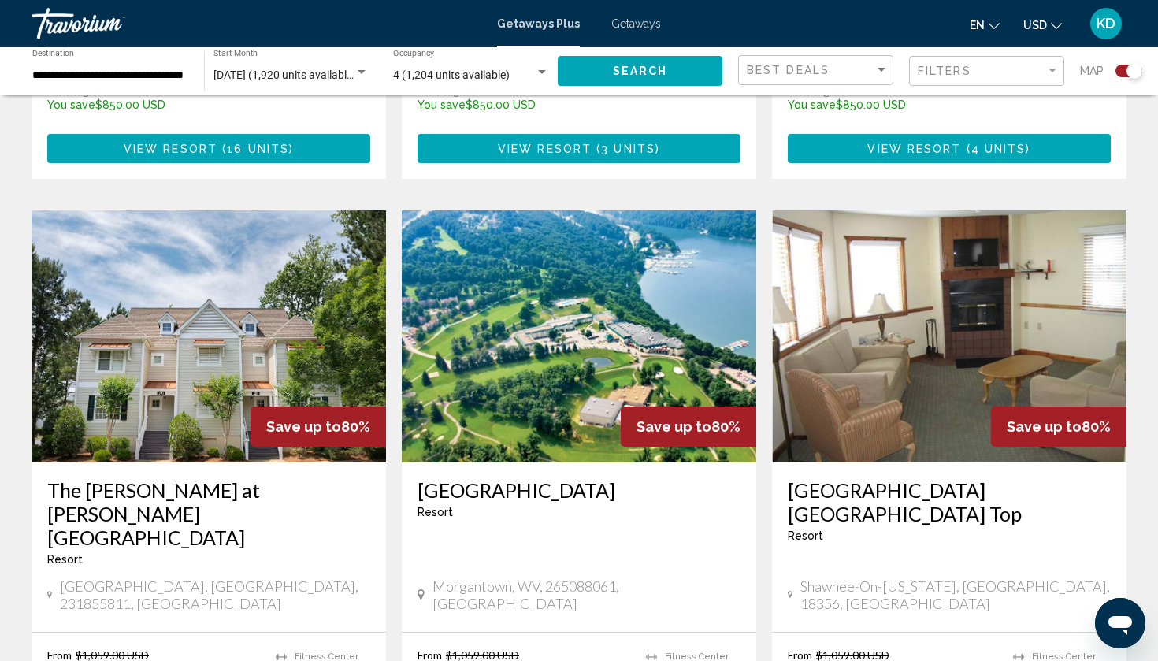
scroll to position [2178, 0]
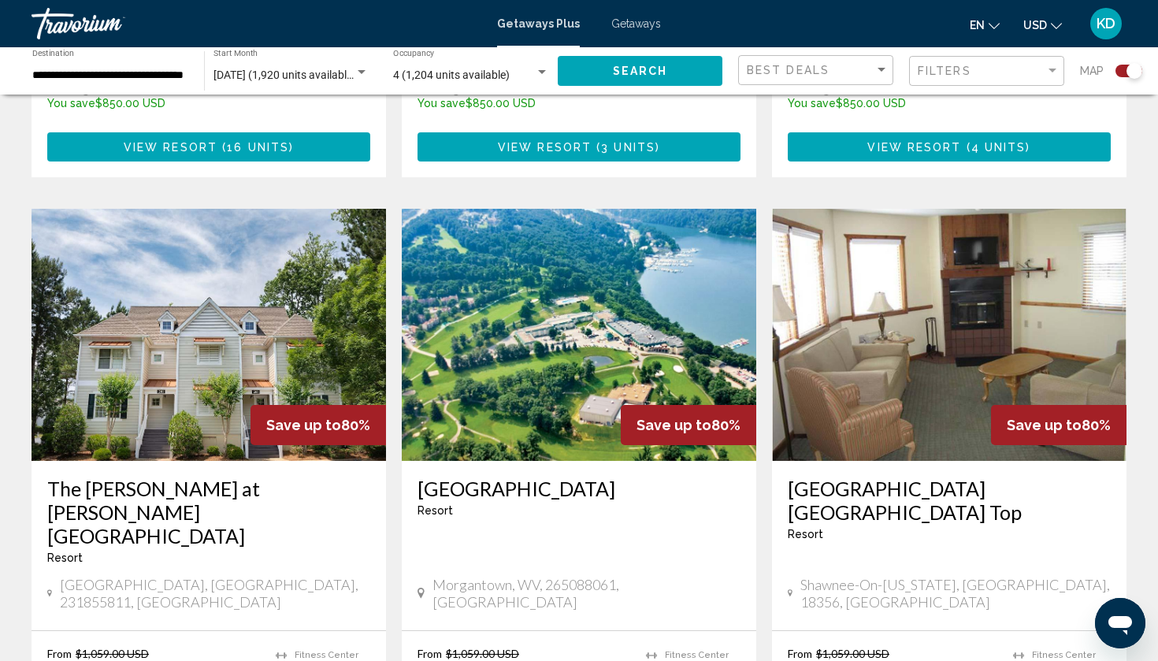
click at [138, 477] on h3 "The [PERSON_NAME] at [PERSON_NAME][GEOGRAPHIC_DATA]" at bounding box center [208, 512] width 323 height 71
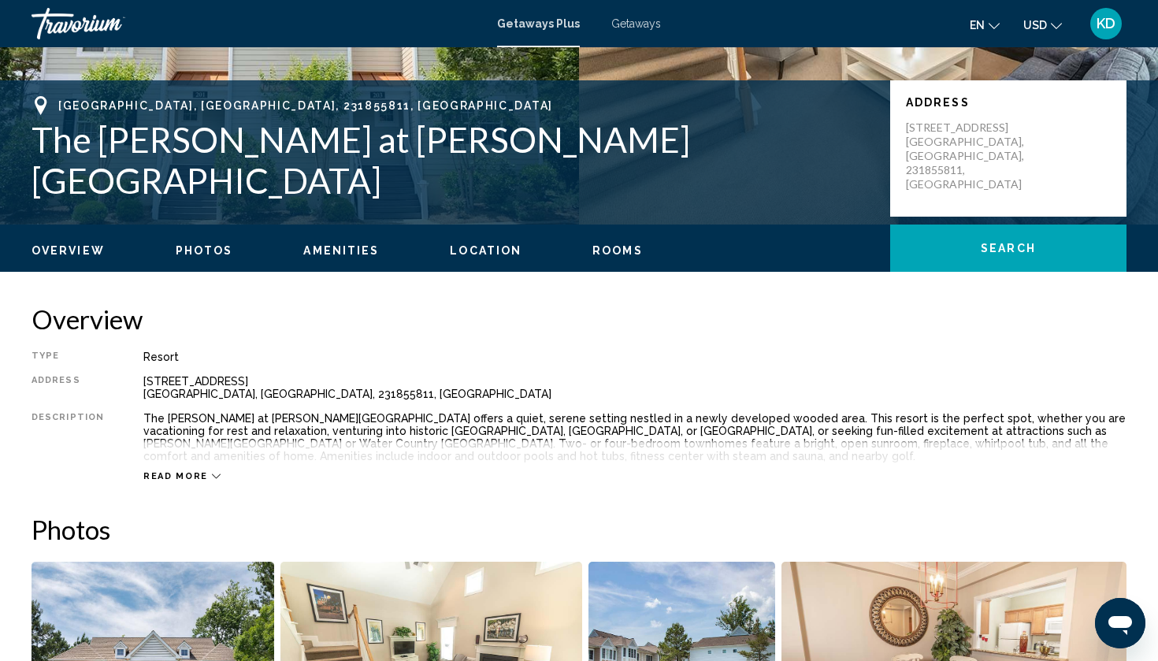
scroll to position [299, 0]
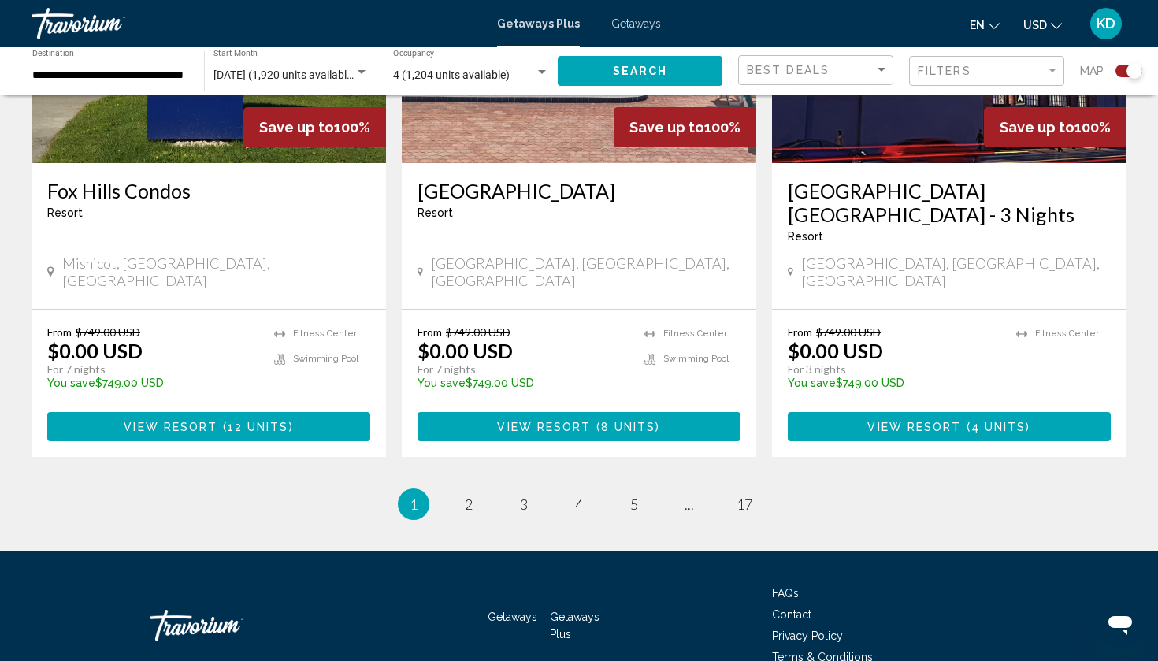
scroll to position [2522, 0]
